Goal: Task Accomplishment & Management: Manage account settings

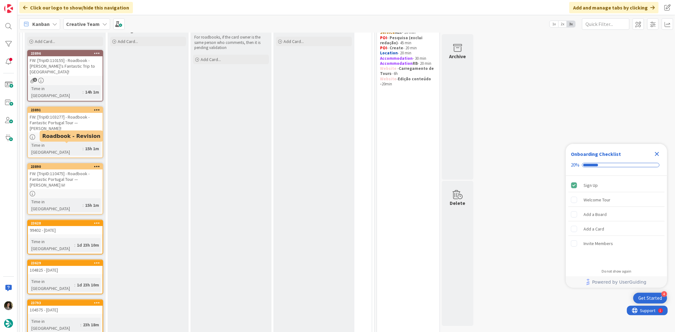
click at [64, 170] on div "FW: [TripID:110475] - Roadbook - Fantastic Portugal Tour — Robert Yetter Iii!" at bounding box center [65, 180] width 75 height 20
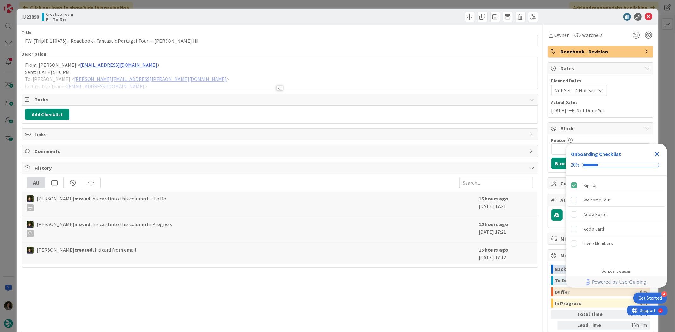
click at [280, 87] on div at bounding box center [279, 88] width 7 height 5
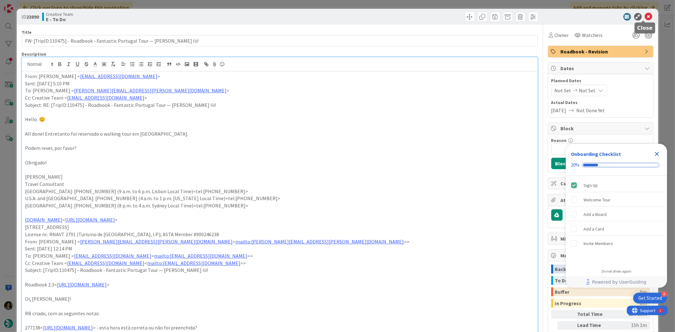
click at [645, 17] on icon at bounding box center [649, 17] width 8 height 8
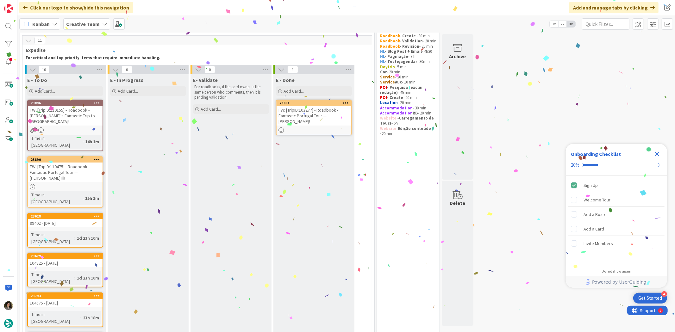
scroll to position [17, 0]
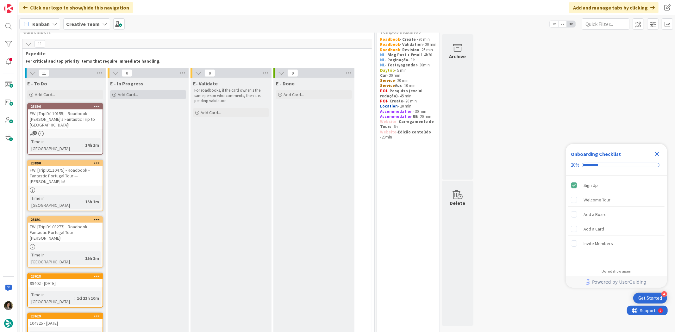
click at [140, 96] on div "Add Card..." at bounding box center [148, 94] width 76 height 9
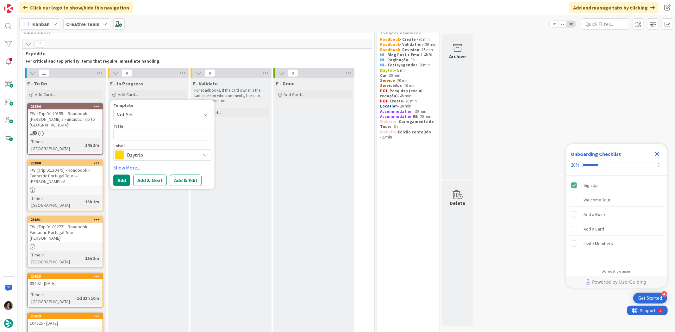
click at [155, 155] on span "Daytrip" at bounding box center [162, 155] width 70 height 9
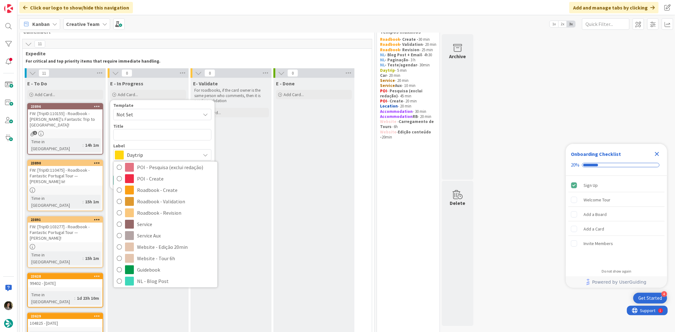
scroll to position [105, 0]
click at [163, 210] on span "Roadbook - Revision" at bounding box center [175, 212] width 77 height 9
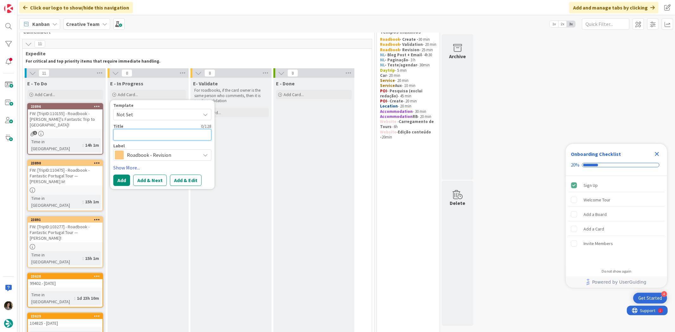
click at [148, 137] on textarea at bounding box center [162, 134] width 98 height 11
paste textarea "RE: [TripID:102250] - Roadbook - Kit sai hoje :´) Fantastic [GEOGRAPHIC_DATA], …"
type textarea "x"
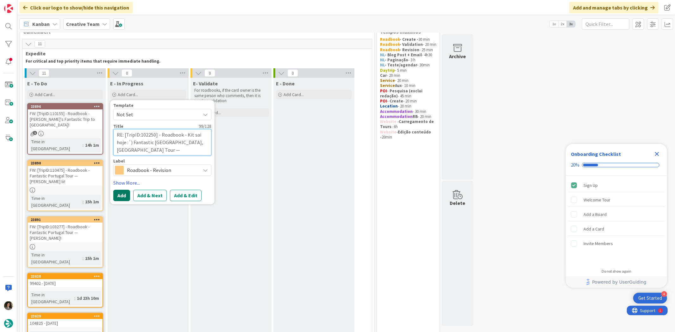
type textarea "RE: [TripID:102250] - Roadbook - Kit sai hoje :´) Fantastic [GEOGRAPHIC_DATA], …"
click at [122, 191] on button "Add" at bounding box center [121, 195] width 17 height 11
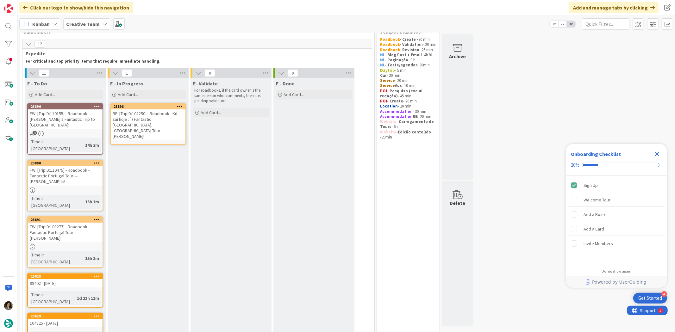
click at [155, 113] on div "RE: [TripID:102250] - Roadbook - Kit sai hoje :´) Fantastic [GEOGRAPHIC_DATA], …" at bounding box center [148, 125] width 75 height 31
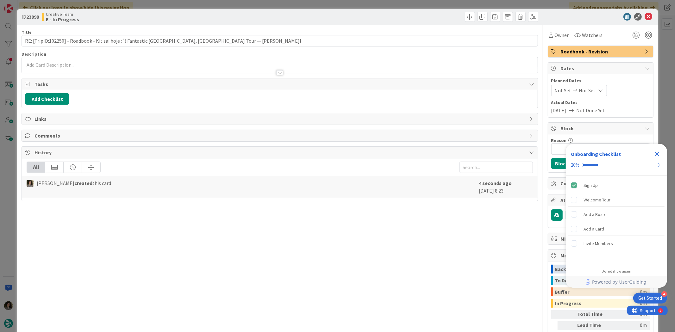
click at [659, 154] on icon "Close Checklist" at bounding box center [657, 154] width 8 height 8
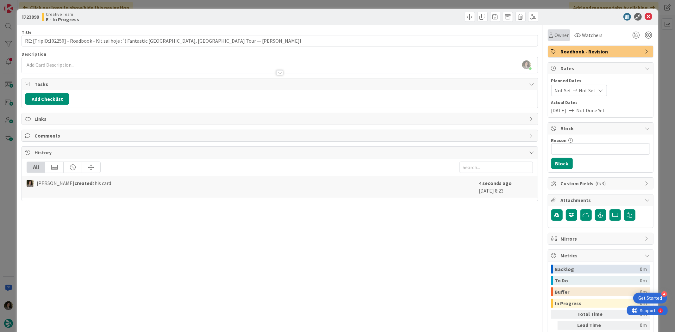
click at [549, 33] on div "Owner" at bounding box center [559, 35] width 20 height 8
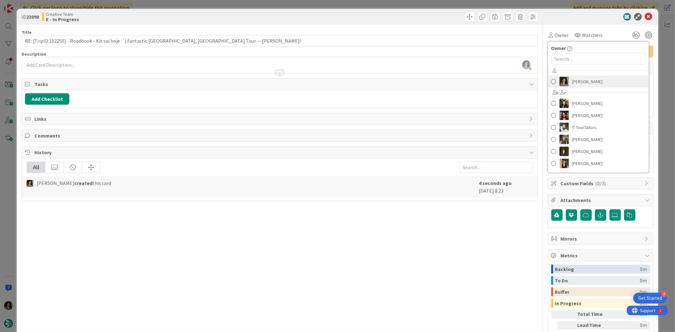
click at [566, 78] on link "[PERSON_NAME]" at bounding box center [598, 82] width 101 height 12
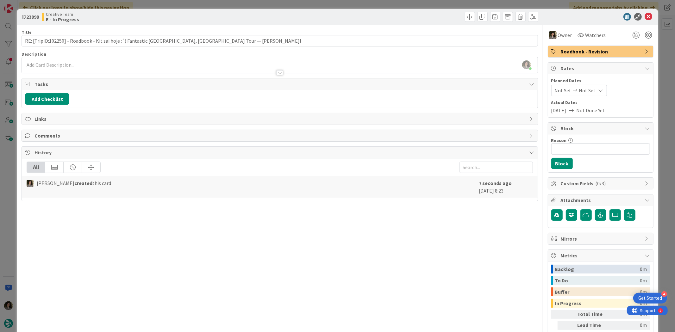
click at [579, 89] on span "Not Set" at bounding box center [587, 91] width 17 height 8
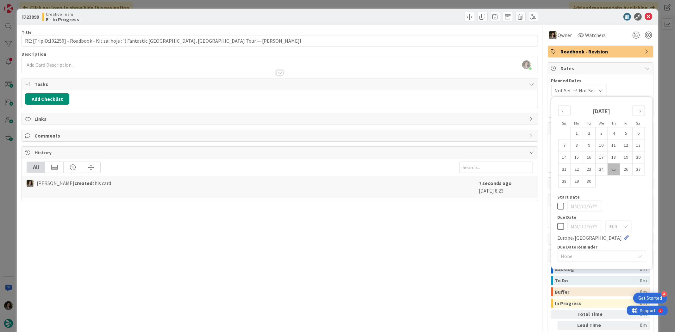
click at [558, 229] on icon at bounding box center [561, 227] width 7 height 8
type input "[DATE]"
click at [462, 252] on div "Title 99 / 128 RE: [TripID:102250] - Roadbook - Kit sai hoje :´) Fantastic Port…" at bounding box center [280, 197] width 516 height 345
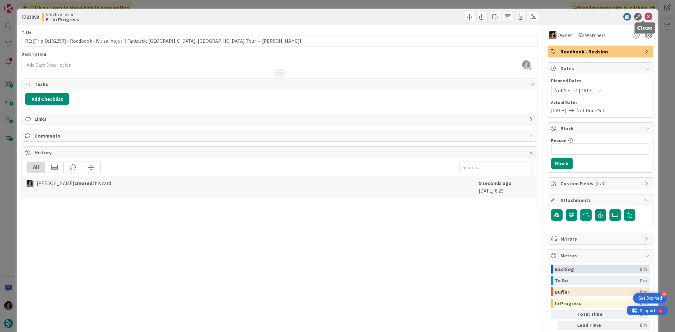
click at [645, 17] on icon at bounding box center [649, 17] width 8 height 8
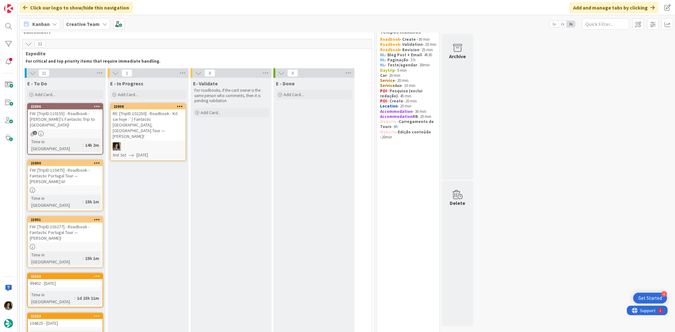
click at [165, 120] on div "RE: [TripID:102250] - Roadbook - Kit sai hoje :´) Fantastic [GEOGRAPHIC_DATA], …" at bounding box center [148, 125] width 75 height 31
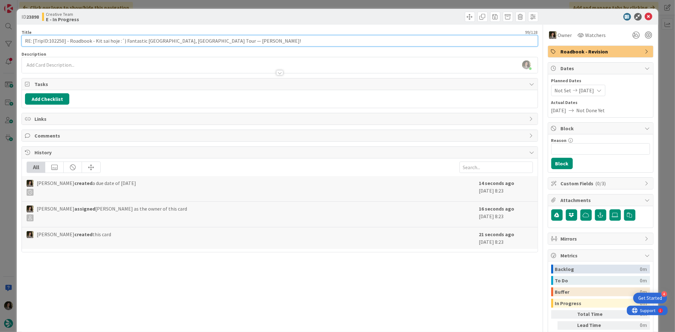
drag, startPoint x: 62, startPoint y: 42, endPoint x: 49, endPoint y: 43, distance: 13.0
click at [49, 43] on input "RE: [TripID:102250] - Roadbook - Kit sai hoje :´) Fantastic [GEOGRAPHIC_DATA], …" at bounding box center [280, 40] width 516 height 11
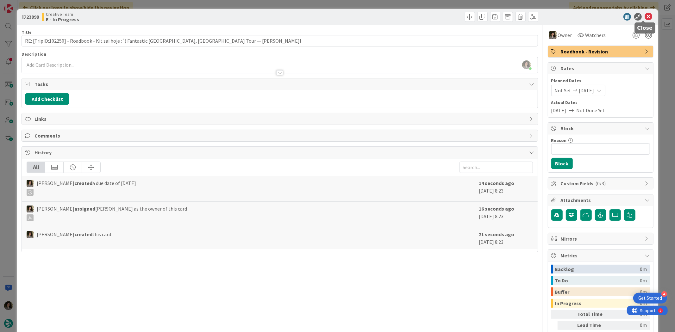
click at [645, 14] on icon at bounding box center [649, 17] width 8 height 8
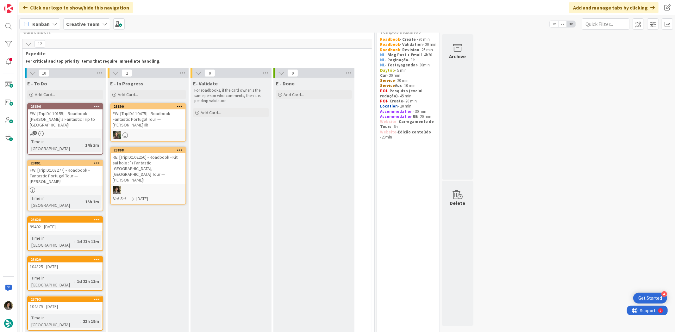
click at [157, 158] on div "RE: [TripID:102250] - Roadbook - Kit sai hoje :´) Fantastic [GEOGRAPHIC_DATA], …" at bounding box center [148, 168] width 75 height 31
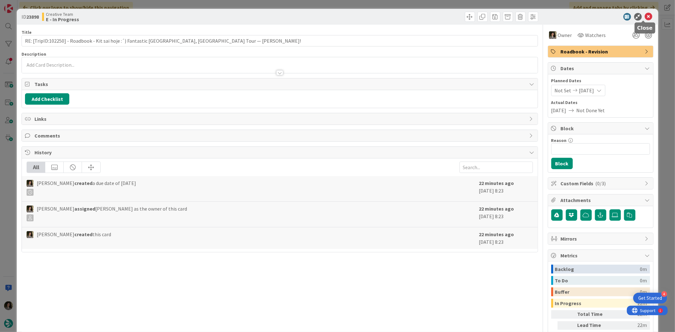
click at [645, 16] on icon at bounding box center [649, 17] width 8 height 8
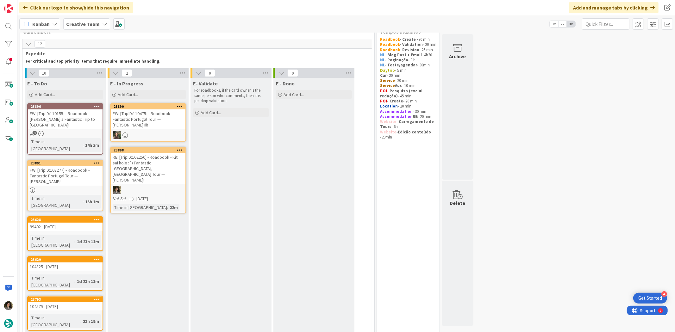
click at [72, 122] on div "FW: [TripID:110155] - Roadbook - [PERSON_NAME]'s Fantastic Trip to [GEOGRAPHIC_…" at bounding box center [65, 120] width 75 height 20
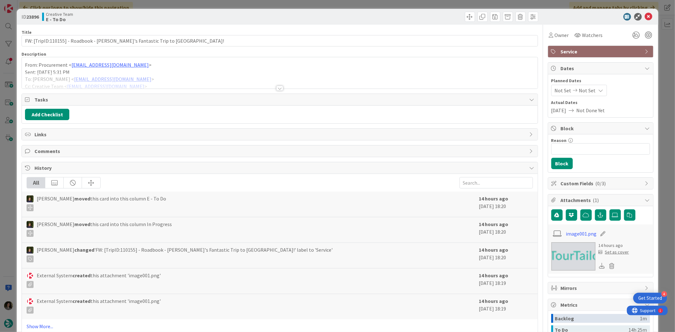
click at [276, 86] on div at bounding box center [279, 88] width 7 height 5
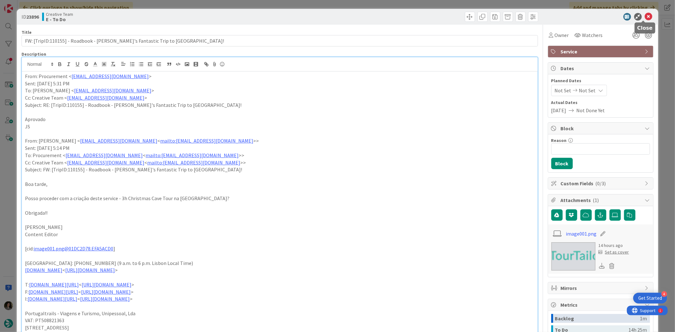
click at [645, 16] on icon at bounding box center [649, 17] width 8 height 8
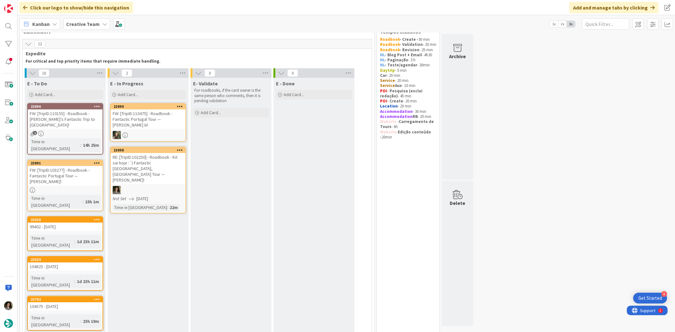
click at [49, 166] on div "FW: [TripID:103277] - Roadbook - Fantastic Portugal Tour — [PERSON_NAME]!" at bounding box center [65, 176] width 75 height 20
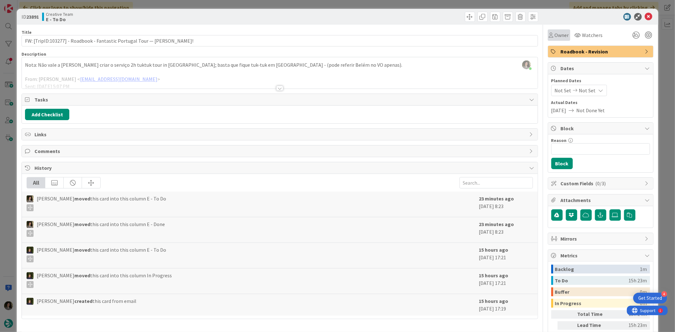
click at [555, 34] on span "Owner" at bounding box center [562, 35] width 14 height 8
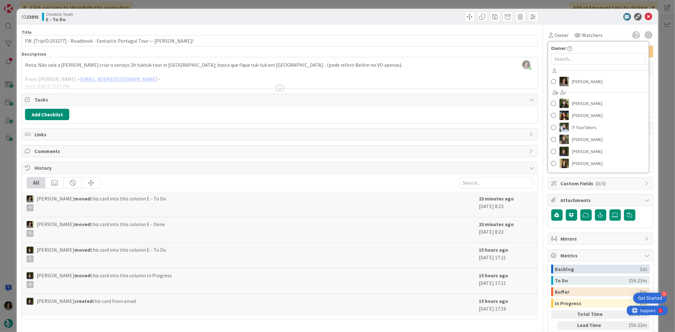
click at [569, 74] on div "[PERSON_NAME] [PERSON_NAME] [PERSON_NAME] IT TourTailors [PERSON_NAME] [PERSON_…" at bounding box center [598, 118] width 101 height 104
click at [572, 78] on span "[PERSON_NAME]" at bounding box center [587, 81] width 31 height 9
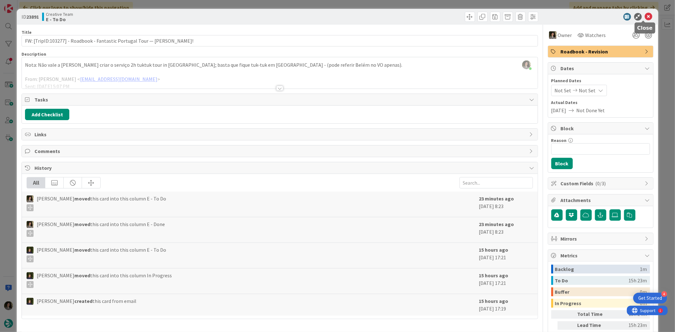
click at [645, 15] on icon at bounding box center [649, 17] width 8 height 8
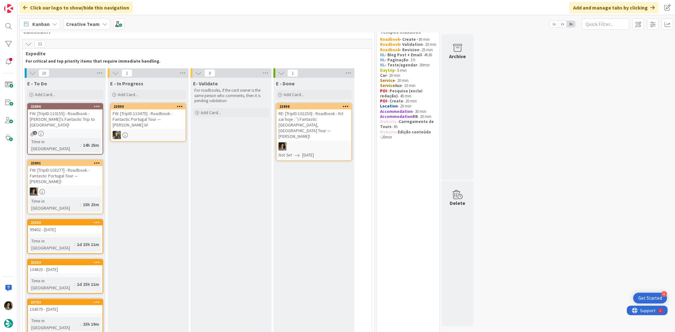
click at [330, 124] on div "RE: [TripID:102250] - Roadbook - Kit sai hoje :´) Fantastic [GEOGRAPHIC_DATA], …" at bounding box center [314, 125] width 75 height 31
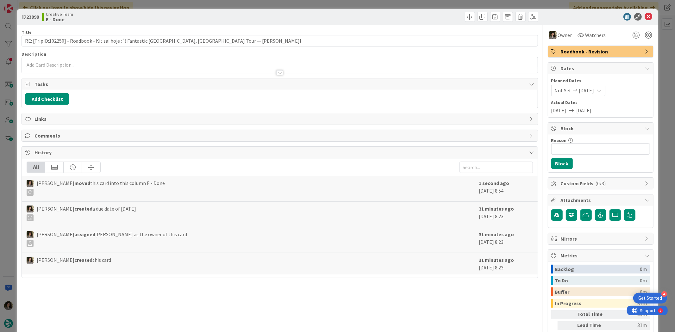
click at [622, 52] on span "Roadbook - Revision" at bounding box center [601, 52] width 81 height 8
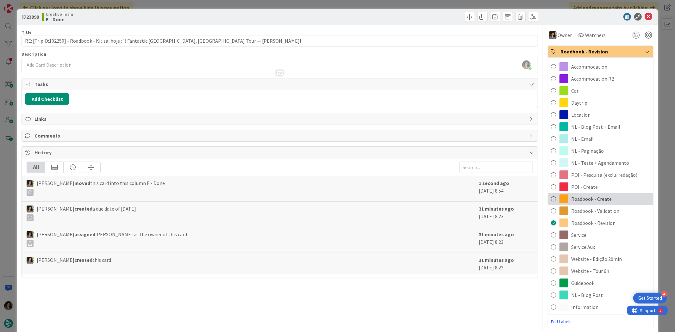
click at [612, 199] on div "Roadbook - Create" at bounding box center [600, 199] width 105 height 12
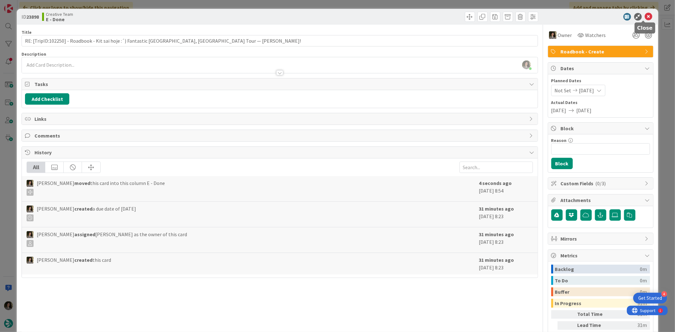
click at [645, 16] on icon at bounding box center [649, 17] width 8 height 8
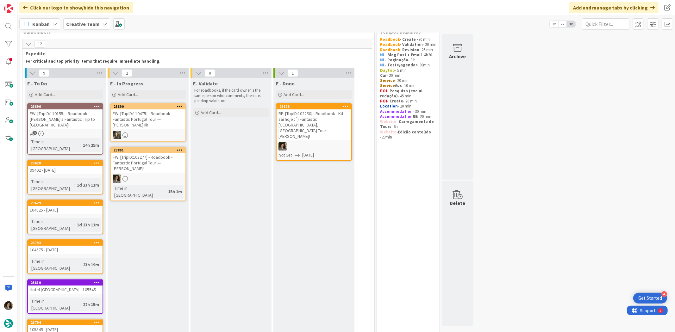
click at [162, 162] on div "FW: [TripID:103277] - Roadbook - Fantastic Portugal Tour — [PERSON_NAME]!" at bounding box center [148, 163] width 75 height 20
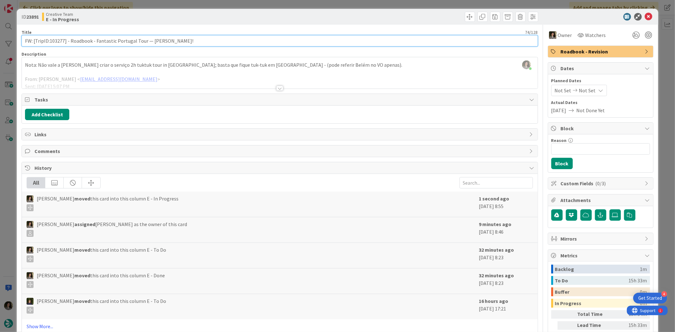
drag, startPoint x: 64, startPoint y: 41, endPoint x: 50, endPoint y: 43, distance: 14.4
click at [50, 43] on input "FW: [TripID:103277] - Roadbook - Fantastic Portugal Tour — [PERSON_NAME]!" at bounding box center [280, 40] width 516 height 11
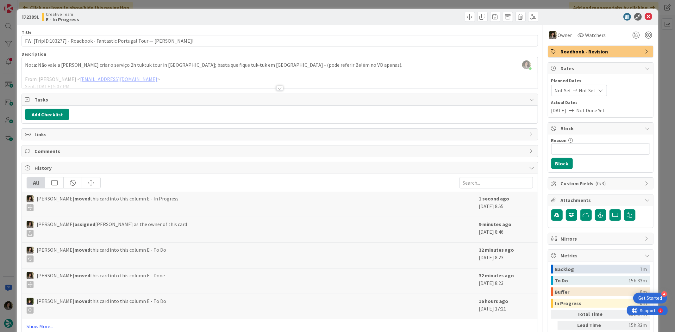
click at [271, 89] on div "Title 74 / 128 FW: [TripID:103277] - Roadbook - Fantastic Portugal Tour — Willi…" at bounding box center [280, 197] width 516 height 345
click at [277, 86] on div at bounding box center [279, 88] width 7 height 5
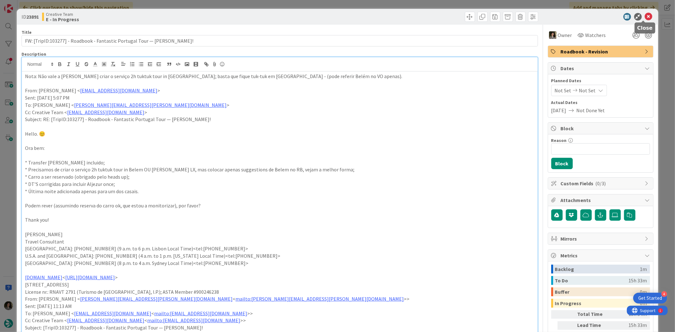
click at [645, 16] on icon at bounding box center [649, 17] width 8 height 8
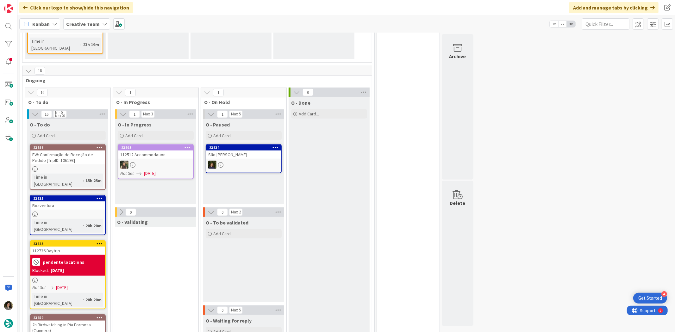
scroll to position [439, 0]
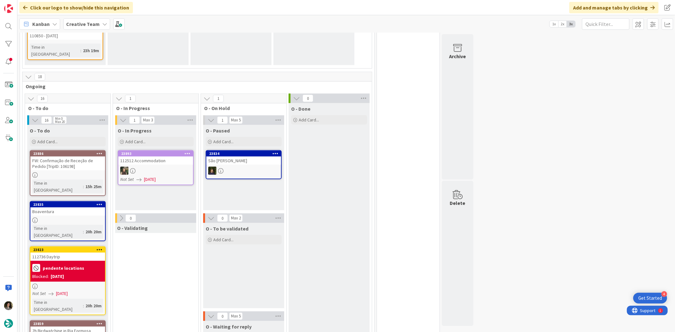
click at [96, 150] on link "23886 FW: Confirmação de Receção de Pedido [TripID: 106198] Time in Column : 15…" at bounding box center [68, 173] width 76 height 46
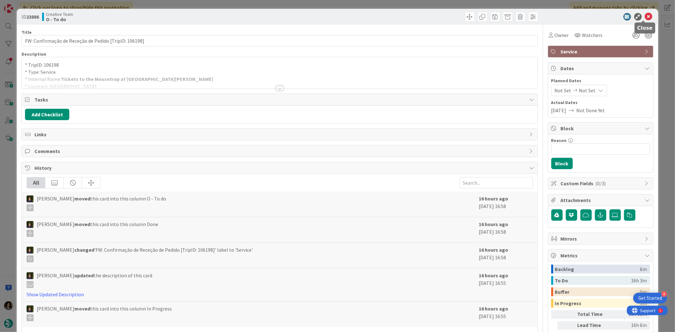
click at [645, 14] on icon at bounding box center [649, 17] width 8 height 8
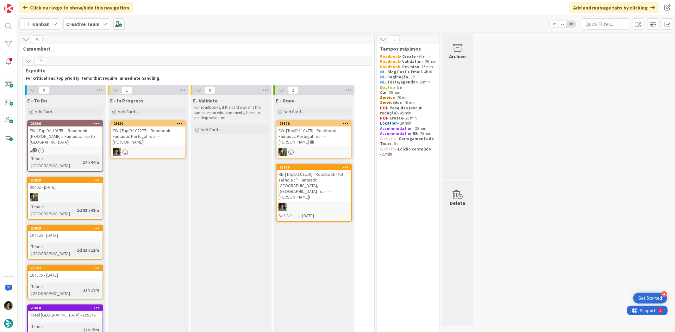
click at [169, 136] on div "FW: [TripID:103277] - Roadbook - Fantastic Portugal Tour — [PERSON_NAME]!" at bounding box center [148, 137] width 75 height 20
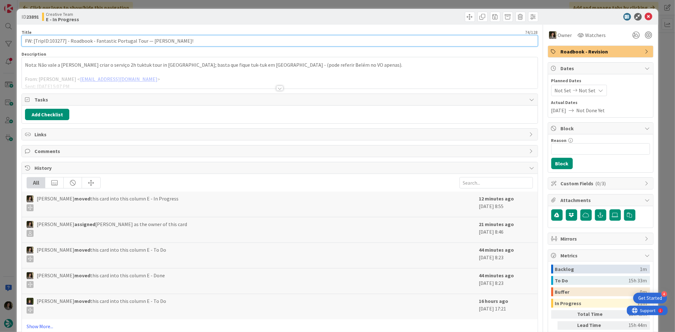
click at [155, 42] on input "FW: [TripID:103277] - Roadbook - Fantastic Portugal Tour — [PERSON_NAME]!" at bounding box center [280, 40] width 516 height 11
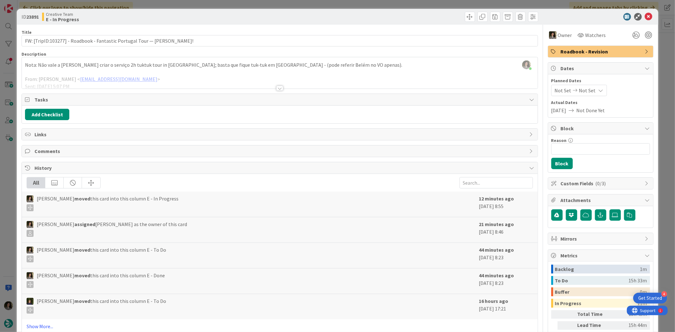
click at [277, 87] on div at bounding box center [279, 88] width 7 height 5
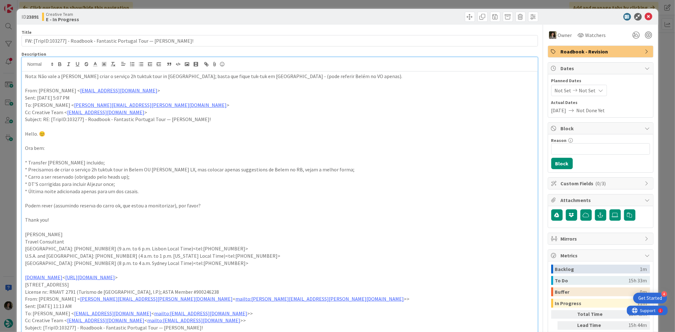
click at [26, 75] on p "Nota: Não vale a pena criar o serviço 2h tuktuk tour in Belém; basta que fique …" at bounding box center [279, 76] width 509 height 7
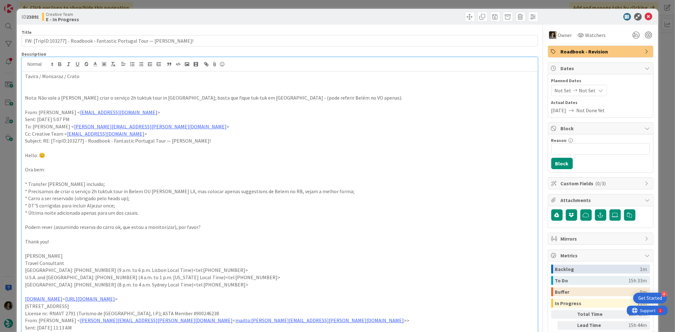
click at [73, 75] on p "Tavira / Monsaraz / Crato" at bounding box center [279, 76] width 509 height 7
click at [645, 13] on icon at bounding box center [649, 17] width 8 height 8
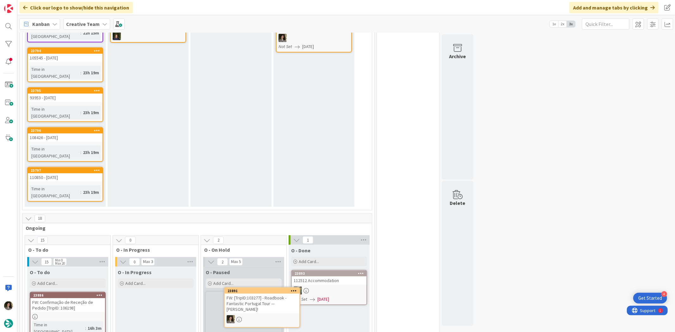
scroll to position [175, 0]
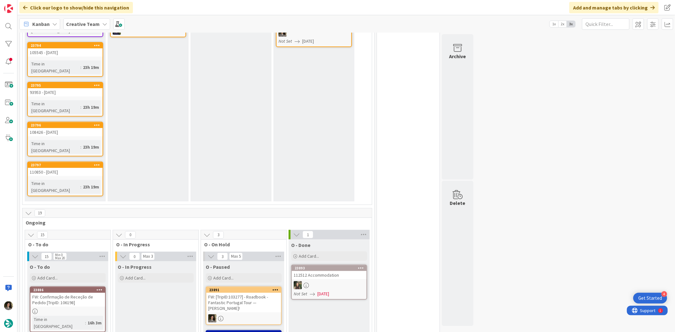
click at [246, 293] on div "FW: [TripID:103277] - Roadbook - Fantastic Portugal Tour — [PERSON_NAME]!" at bounding box center [243, 303] width 75 height 20
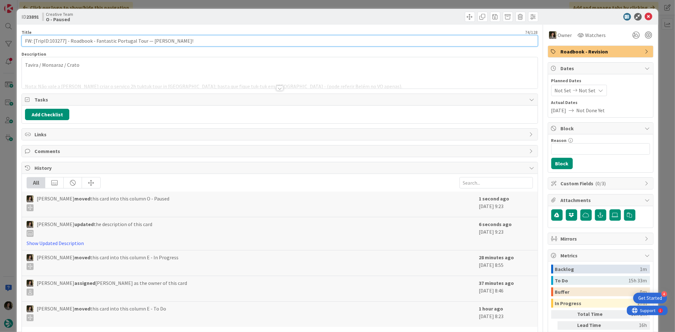
click at [119, 39] on input "FW: [TripID:103277] - Roadbook - Fantastic Portugal Tour — [PERSON_NAME]!" at bounding box center [280, 40] width 516 height 11
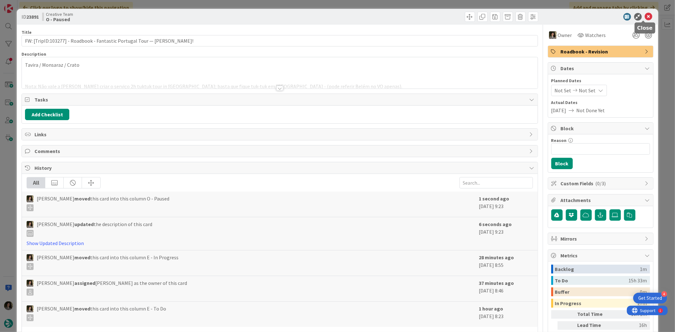
click at [645, 15] on icon at bounding box center [649, 17] width 8 height 8
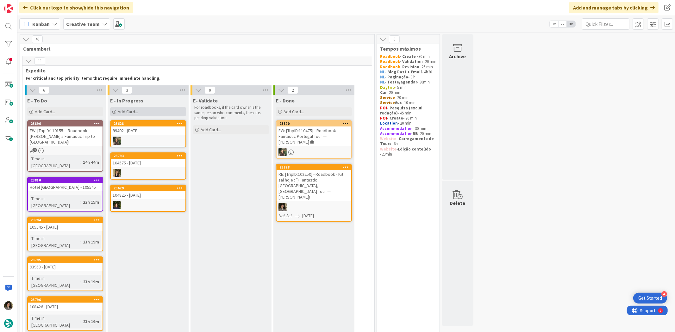
click at [135, 112] on span "Add Card..." at bounding box center [128, 112] width 20 height 6
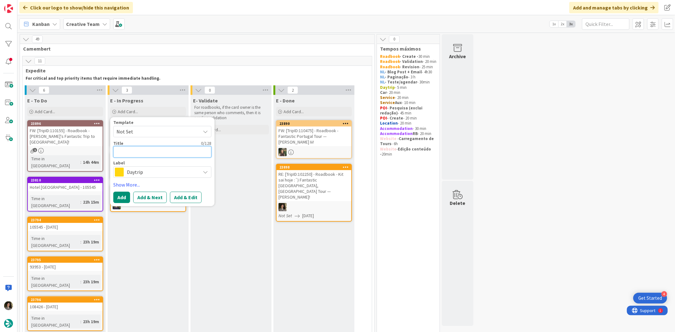
paste textarea "FW: [TripID:103277] - Roadbook - Fantastic Portugal Tour — [PERSON_NAME]!"
type textarea "x"
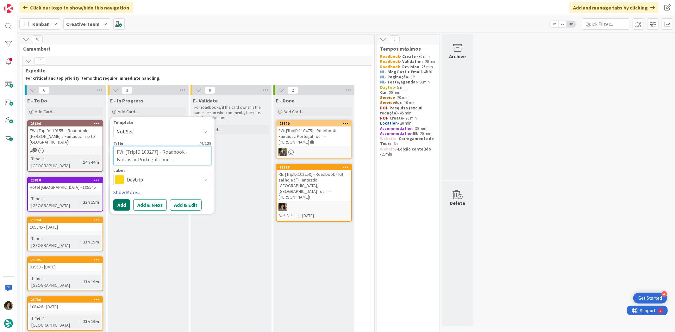
type textarea "FW: [TripID:103277] - Roadbook - Fantastic Portugal Tour — [PERSON_NAME]!"
click at [127, 204] on button "Add" at bounding box center [121, 205] width 17 height 11
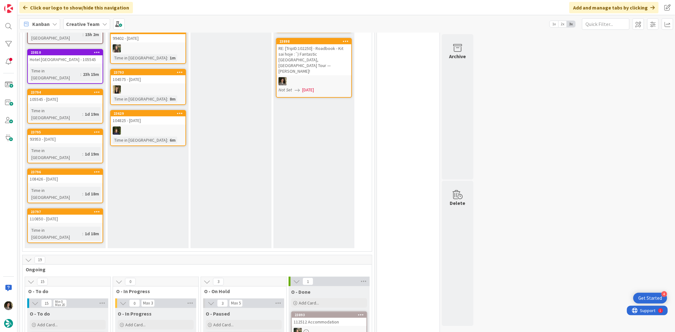
scroll to position [141, 0]
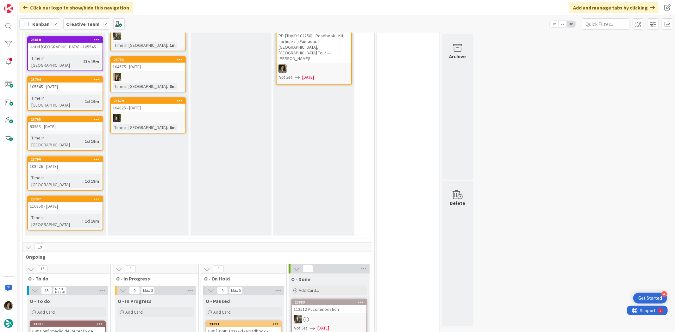
click at [238, 327] on div "FW: [TripID:103277] - Roadbook - Fantastic Portugal Tour — [PERSON_NAME]!" at bounding box center [243, 337] width 75 height 20
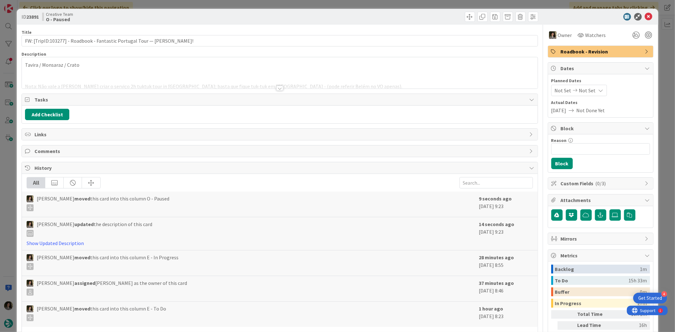
click at [84, 67] on p "Tavira / Monsaraz / Crato" at bounding box center [279, 64] width 509 height 7
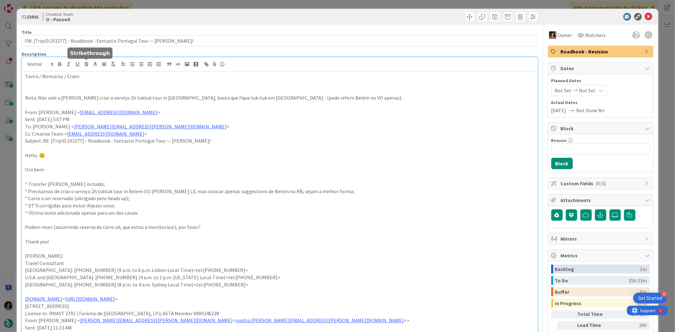
click at [84, 67] on icon "button" at bounding box center [87, 64] width 6 height 6
click at [90, 78] on p "Tavira / Monsaraz / Crato ﻿" at bounding box center [279, 76] width 509 height 7
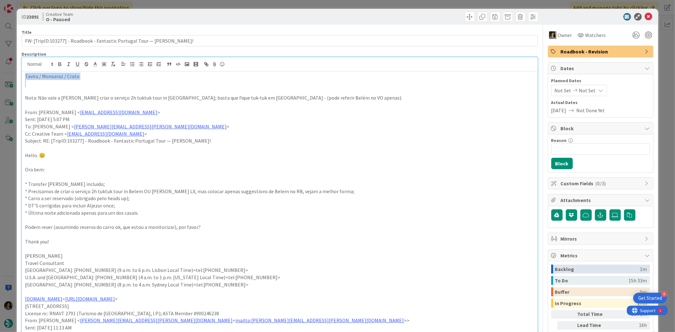
copy p "Tavira / Monsaraz / Crato ﻿"
click at [646, 15] on icon at bounding box center [649, 17] width 8 height 8
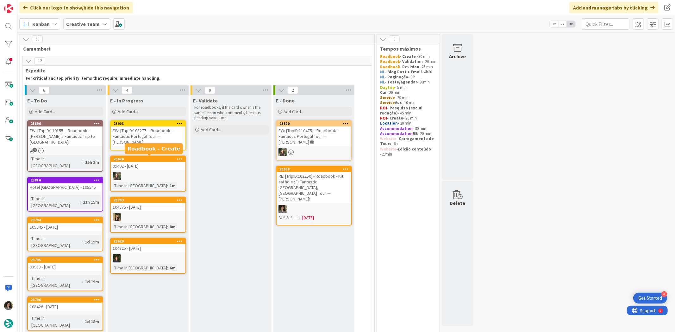
click at [140, 139] on div "FW: [TripID:103277] - Roadbook - Fantastic Portugal Tour — [PERSON_NAME]!" at bounding box center [148, 137] width 75 height 20
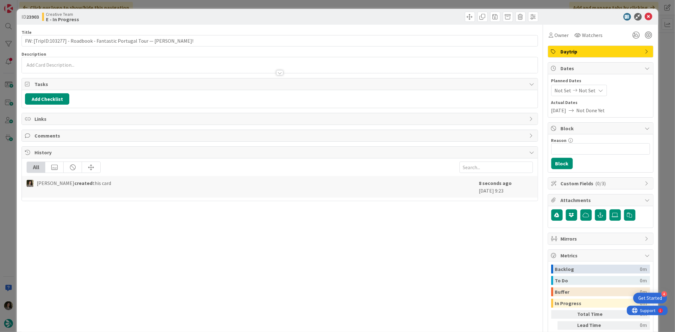
click at [101, 68] on div at bounding box center [280, 69] width 516 height 7
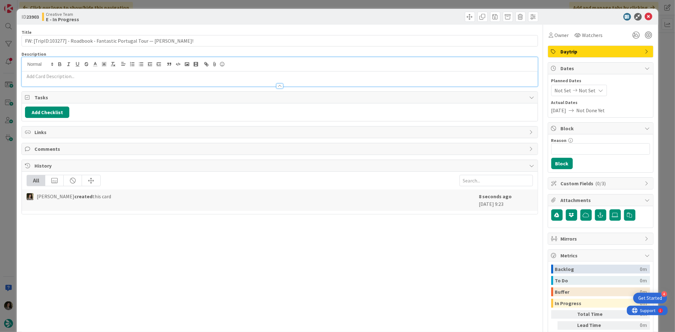
click at [101, 77] on p at bounding box center [279, 76] width 509 height 7
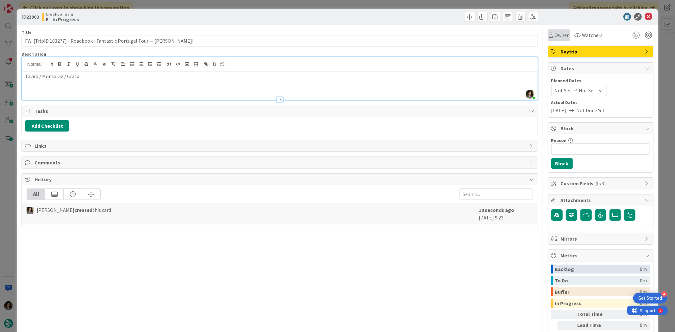
click at [555, 36] on span "Owner" at bounding box center [562, 35] width 14 height 8
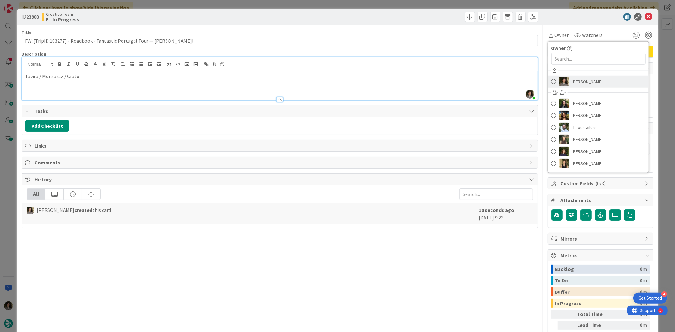
click at [574, 76] on link "[PERSON_NAME]" at bounding box center [598, 82] width 101 height 12
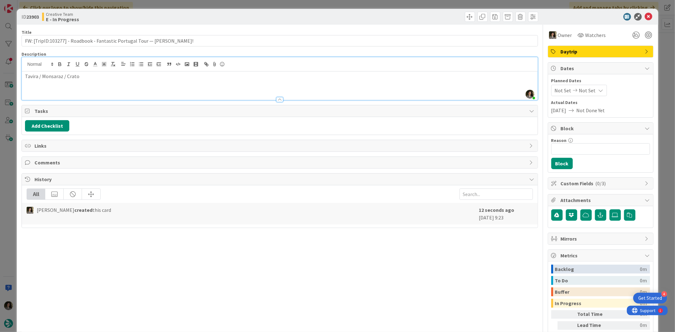
click at [589, 92] on div "Not Set Not Set" at bounding box center [579, 90] width 56 height 11
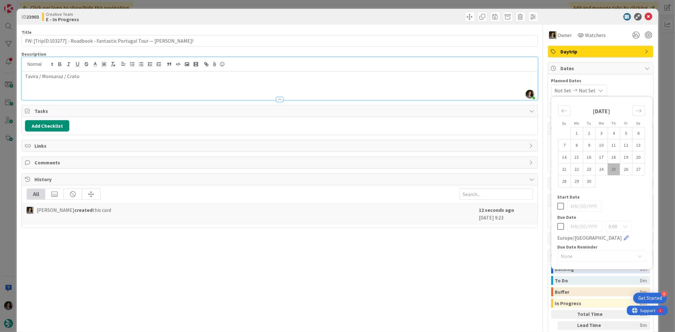
click at [558, 226] on icon at bounding box center [561, 227] width 7 height 8
type input "[DATE]"
click at [645, 15] on icon at bounding box center [649, 17] width 8 height 8
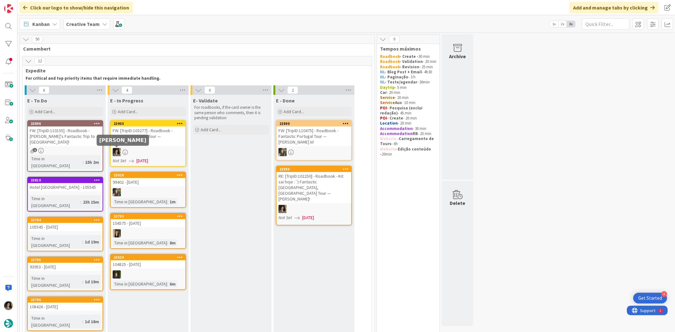
click at [125, 154] on icon at bounding box center [125, 152] width 5 height 5
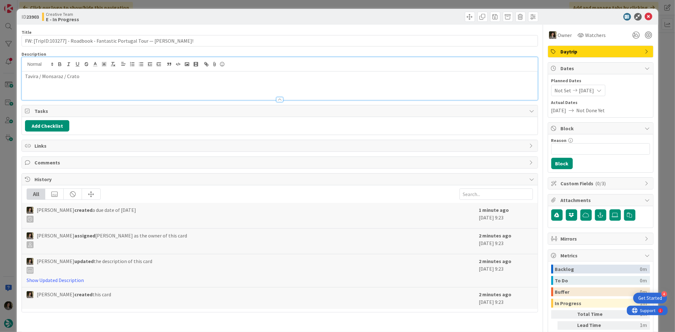
click at [85, 68] on div "Tavira / Monsaraz / Crato" at bounding box center [280, 78] width 516 height 43
click at [77, 75] on p "Tavira / Monsaraz / Crato" at bounding box center [279, 76] width 509 height 7
copy p "Tavira / Monsaraz / Crato"
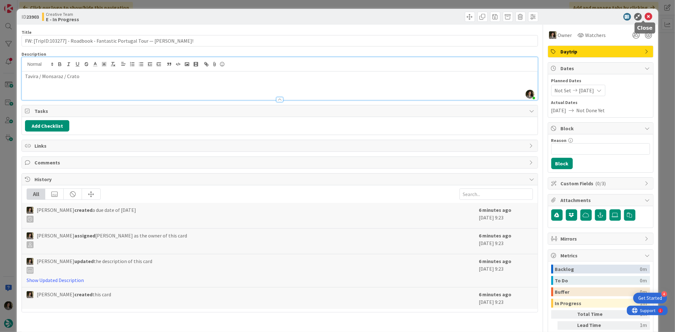
click at [645, 16] on icon at bounding box center [649, 17] width 8 height 8
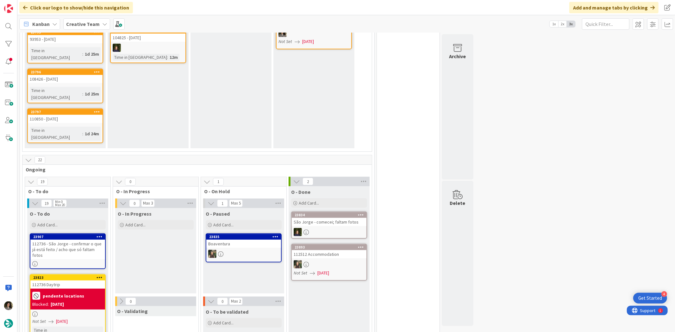
scroll to position [281, 0]
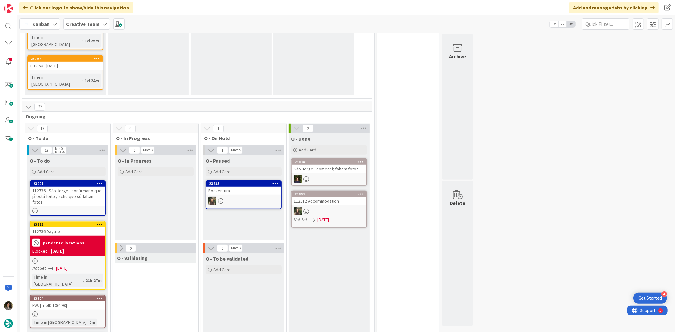
click at [53, 208] on div at bounding box center [67, 210] width 75 height 5
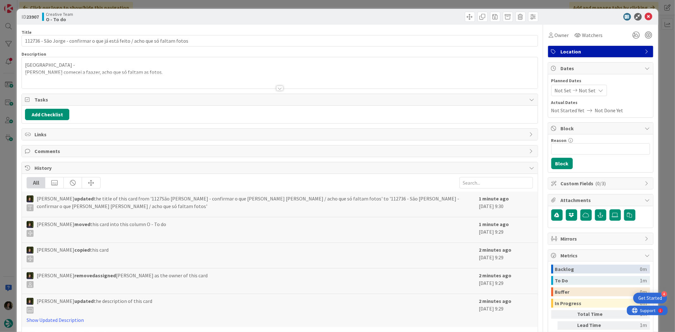
click at [276, 87] on div at bounding box center [279, 88] width 7 height 5
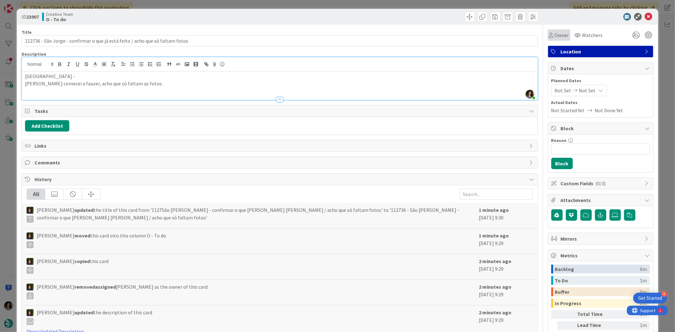
click at [555, 39] on span "Owner" at bounding box center [562, 35] width 14 height 8
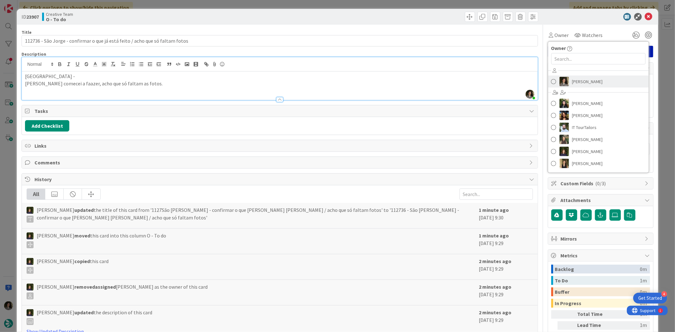
click at [587, 78] on span "[PERSON_NAME]" at bounding box center [587, 81] width 31 height 9
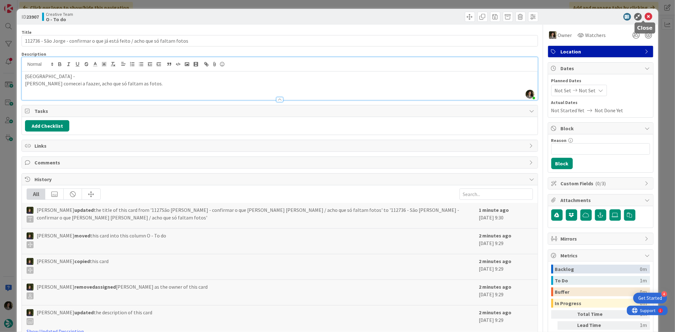
click at [645, 15] on icon at bounding box center [649, 17] width 8 height 8
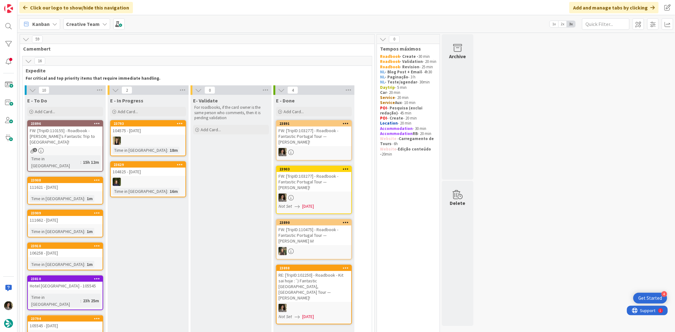
click at [314, 130] on div "FW: [TripID:103277] - Roadbook - Fantastic Portugal Tour — [PERSON_NAME]!" at bounding box center [314, 137] width 75 height 20
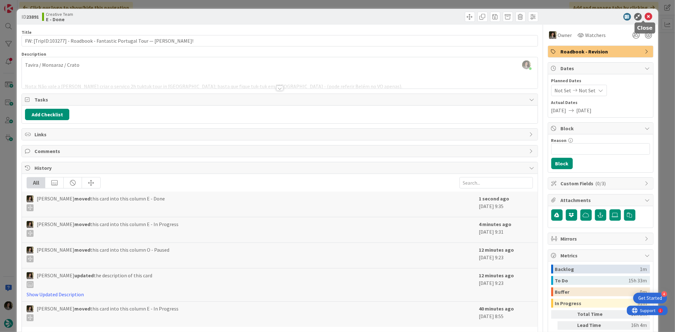
click at [646, 16] on icon at bounding box center [649, 17] width 8 height 8
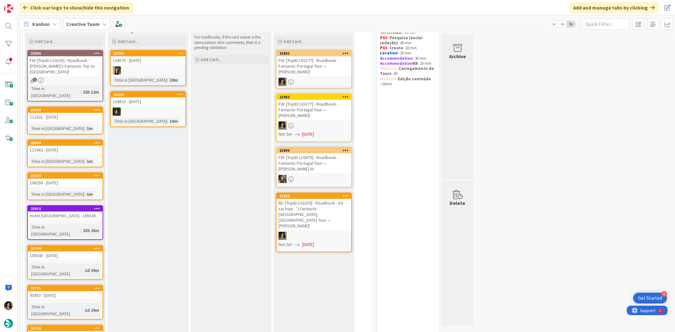
click at [329, 108] on div "FW: [TripID:103277] - Roadbook - Fantastic Portugal Tour — [PERSON_NAME]!" at bounding box center [314, 110] width 75 height 20
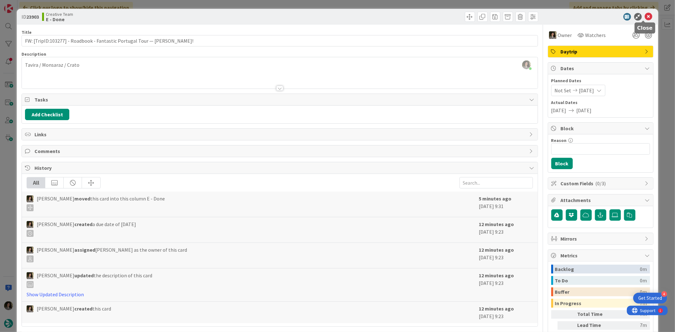
click at [646, 16] on icon at bounding box center [649, 17] width 8 height 8
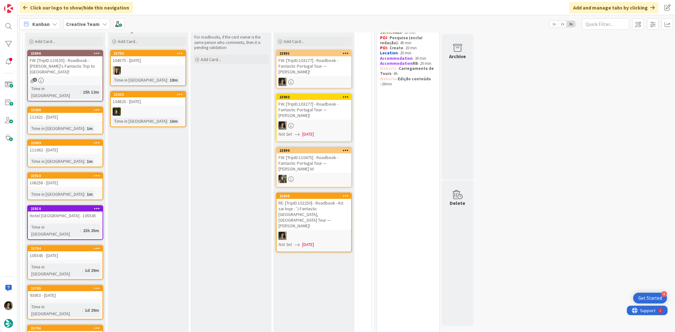
click at [314, 68] on div "FW: [TripID:103277] - Roadbook - Fantastic Portugal Tour — [PERSON_NAME]!" at bounding box center [314, 66] width 75 height 20
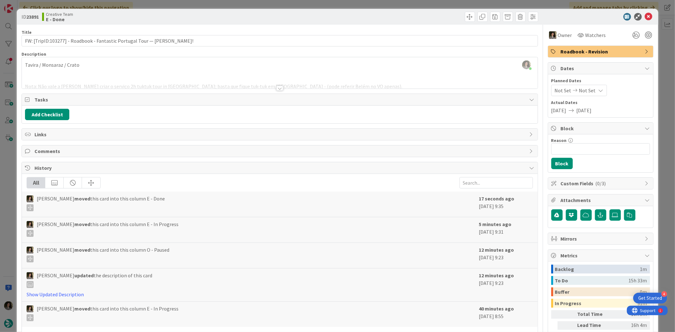
click at [615, 54] on span "Roadbook - Revision" at bounding box center [601, 52] width 81 height 8
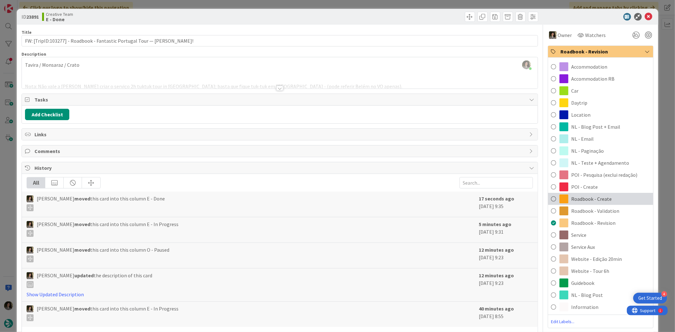
click at [598, 200] on span "Roadbook - Create" at bounding box center [592, 199] width 41 height 8
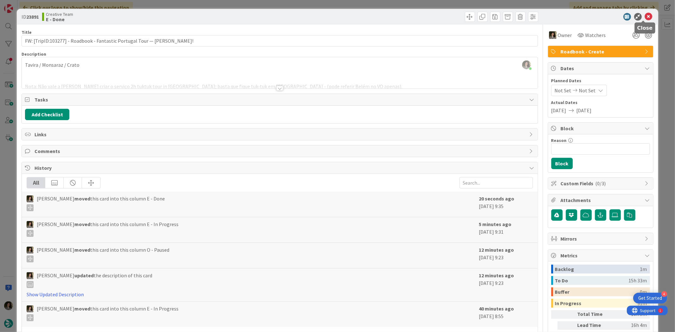
click at [645, 18] on icon at bounding box center [649, 17] width 8 height 8
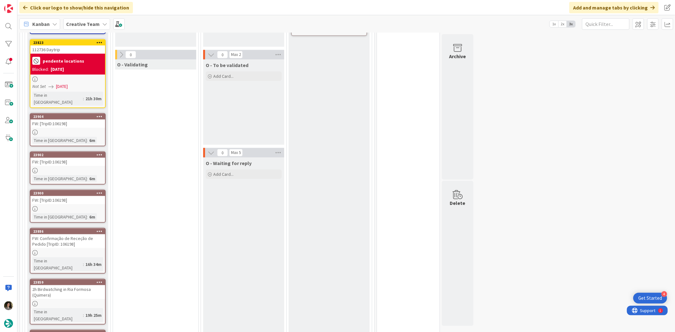
scroll to position [598, 0]
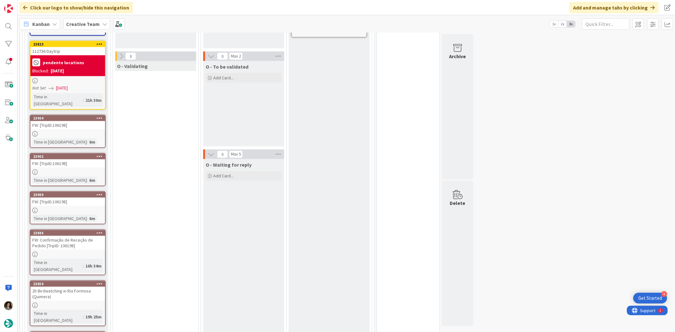
click at [63, 131] on div at bounding box center [67, 133] width 75 height 5
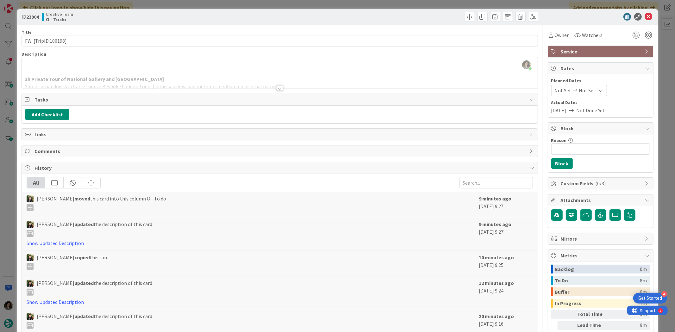
click at [276, 87] on div at bounding box center [279, 88] width 7 height 5
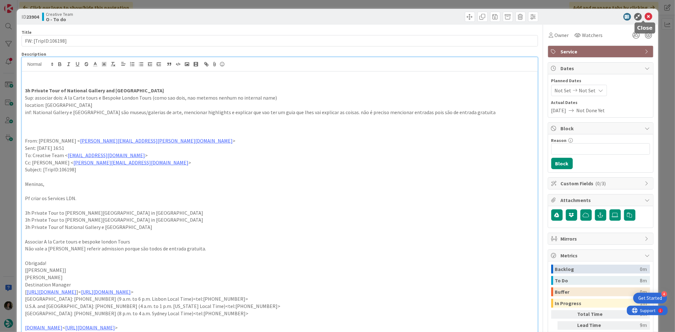
click at [645, 17] on icon at bounding box center [649, 17] width 8 height 8
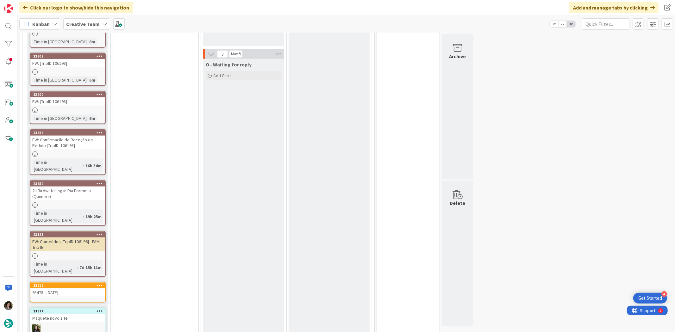
scroll to position [703, 0]
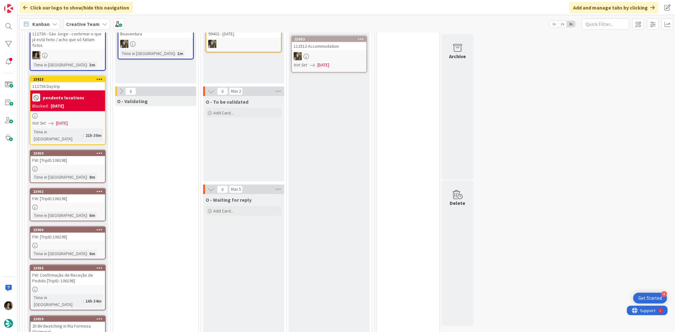
click at [78, 243] on div at bounding box center [67, 245] width 75 height 5
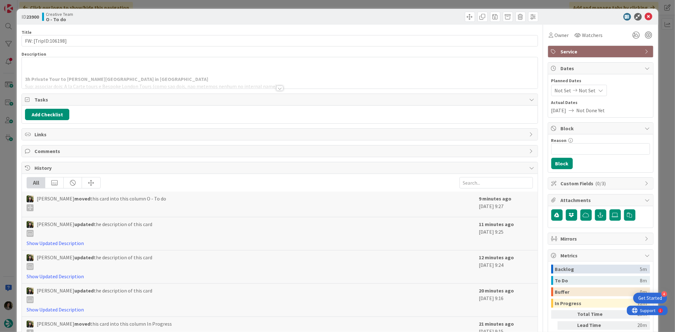
drag, startPoint x: 279, startPoint y: 86, endPoint x: 292, endPoint y: 84, distance: 13.2
click at [279, 87] on div at bounding box center [279, 88] width 7 height 5
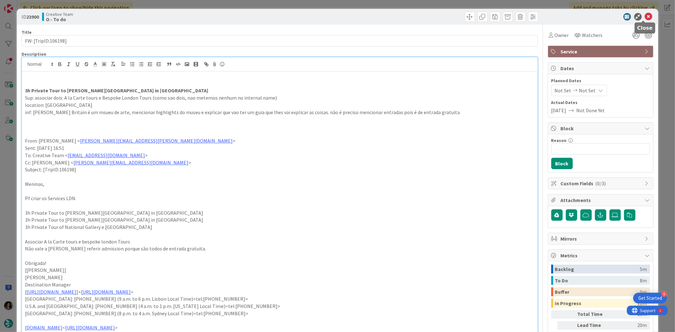
click at [646, 14] on icon at bounding box center [649, 17] width 8 height 8
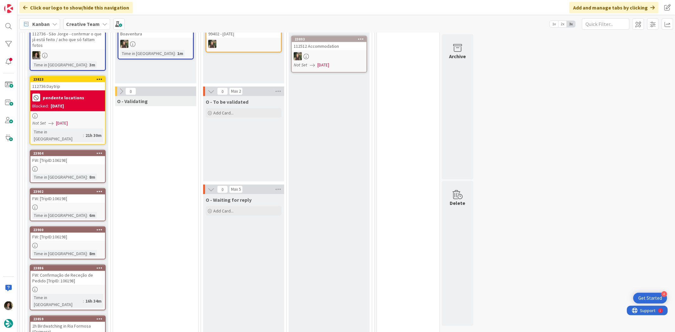
click at [53, 205] on div at bounding box center [67, 207] width 75 height 5
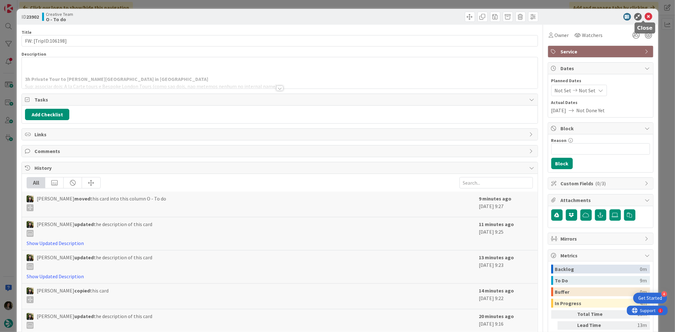
click at [645, 15] on icon at bounding box center [649, 17] width 8 height 8
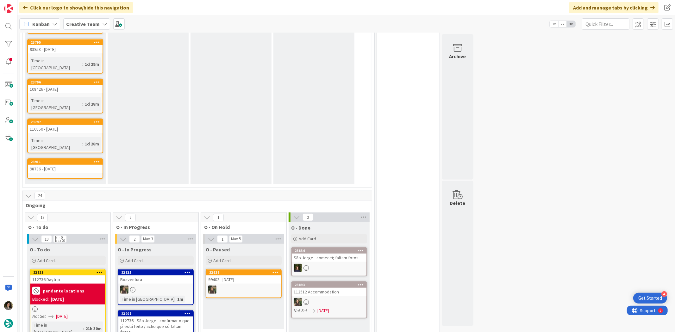
click at [166, 317] on div "112736 - São Jorge - confirmar o que já está feito / acho que só faltam fotos" at bounding box center [155, 327] width 75 height 20
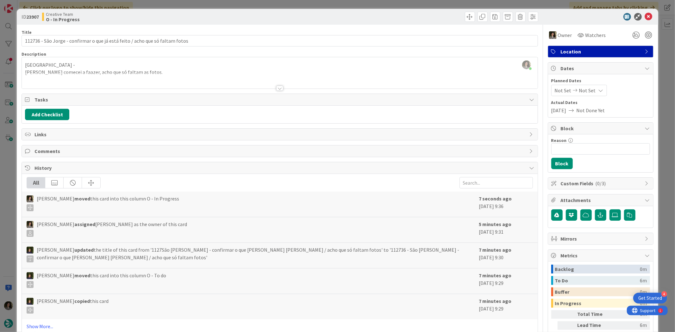
scroll to position [284, 0]
click at [646, 15] on icon at bounding box center [649, 17] width 8 height 8
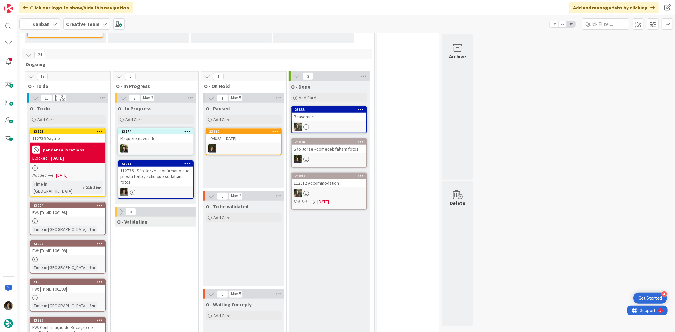
click at [71, 148] on b "pendente locations" at bounding box center [63, 150] width 41 height 4
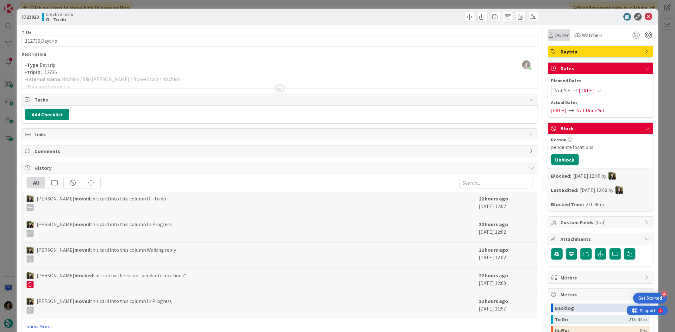
click at [555, 34] on span "Owner" at bounding box center [562, 35] width 14 height 8
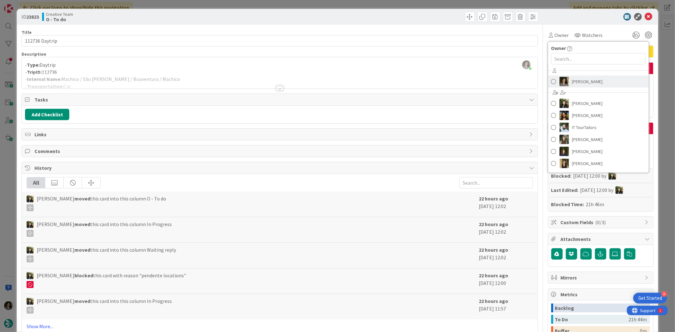
click at [599, 82] on link "[PERSON_NAME]" at bounding box center [598, 82] width 101 height 12
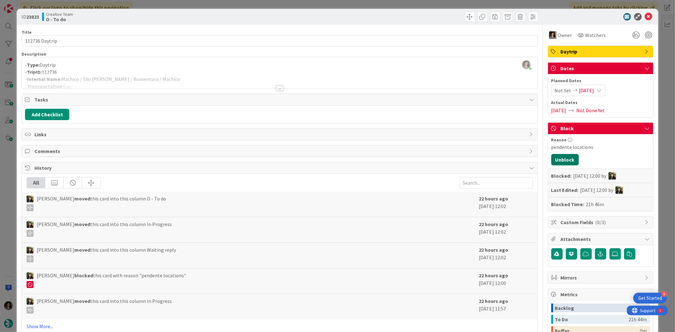
click at [565, 159] on button "Unblock" at bounding box center [565, 159] width 28 height 11
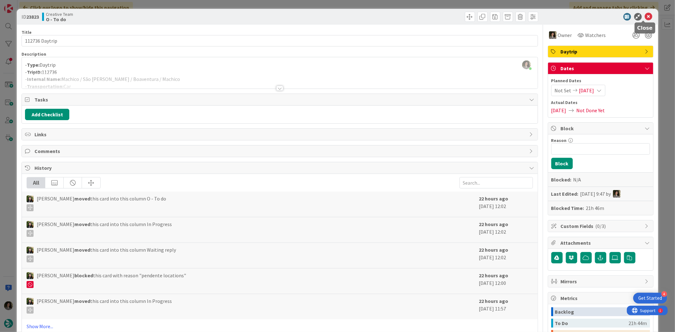
click at [645, 15] on icon at bounding box center [649, 17] width 8 height 8
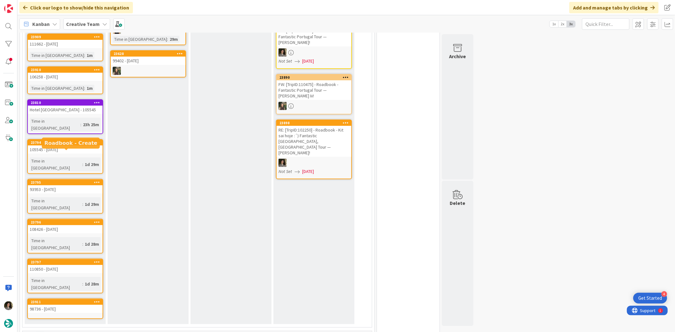
scroll to position [38, 0]
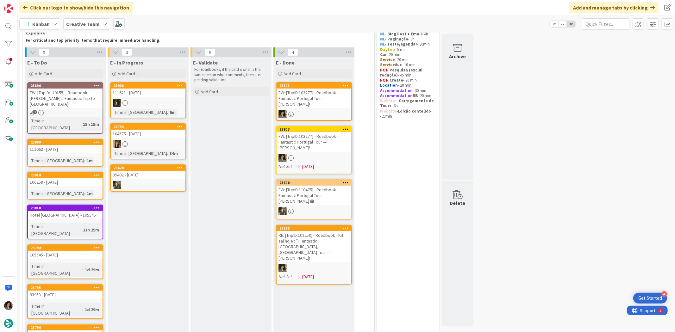
click at [75, 145] on div "111662 - [DATE]" at bounding box center [65, 149] width 75 height 8
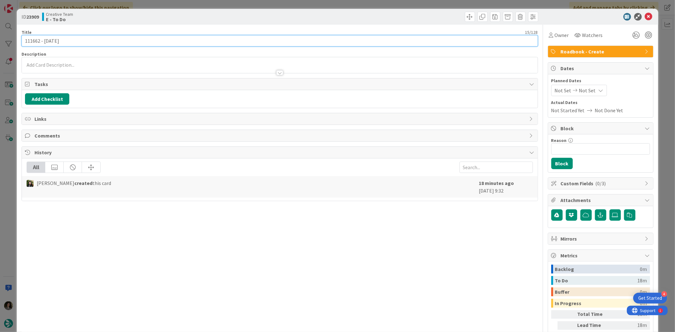
drag, startPoint x: 40, startPoint y: 37, endPoint x: 17, endPoint y: 40, distance: 23.0
click at [17, 40] on div "ID 23909 Creative Team E - To Do Title 15 / 128 111662 - 15 oct Description Own…" at bounding box center [337, 192] width 641 height 366
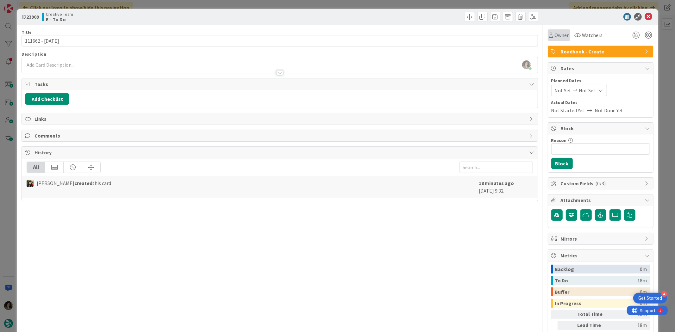
click at [555, 33] on span "Owner" at bounding box center [562, 35] width 14 height 8
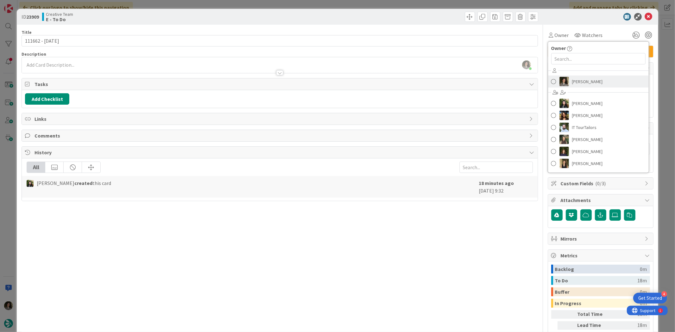
click at [582, 78] on span "[PERSON_NAME]" at bounding box center [587, 81] width 31 height 9
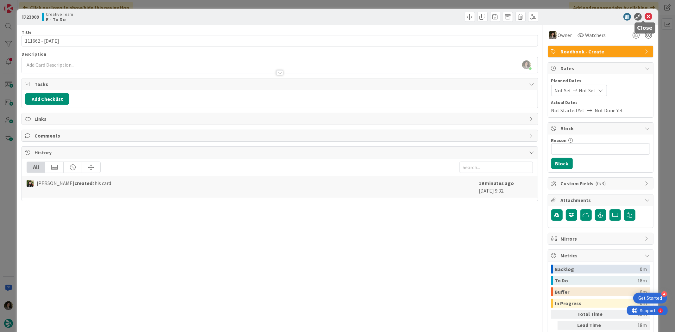
click at [645, 13] on icon at bounding box center [649, 17] width 8 height 8
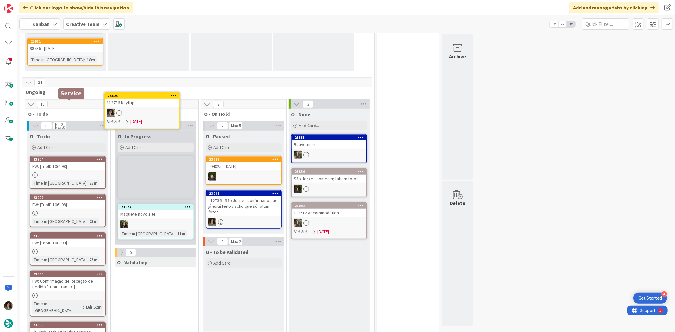
scroll to position [406, 0]
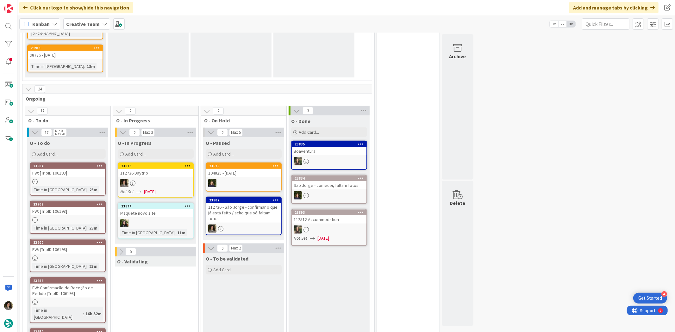
click at [160, 179] on div at bounding box center [155, 183] width 75 height 8
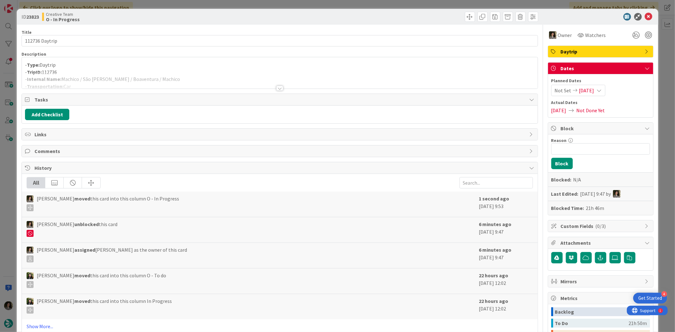
click at [181, 56] on div "Description" at bounding box center [280, 54] width 516 height 6
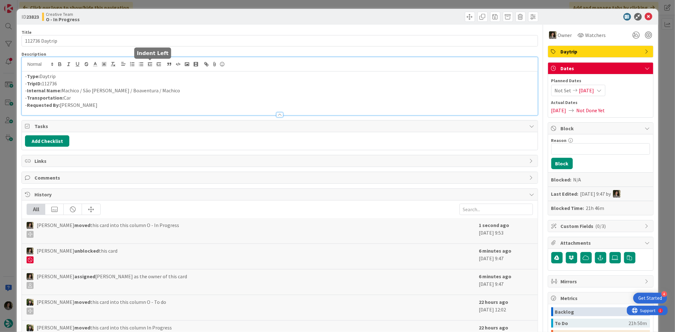
click at [151, 62] on div "- Type: Daytrip - TripID: 112736 - Internal Name: Machico / São Jorge / Boavent…" at bounding box center [280, 86] width 516 height 58
drag, startPoint x: 160, startPoint y: 91, endPoint x: 62, endPoint y: 91, distance: 98.1
click at [62, 91] on p "- Internal Name: Machico / São Jorge / Boaventura / Machico" at bounding box center [279, 90] width 509 height 7
copy p "Machico / São Jorge / Boaventura / Machico"
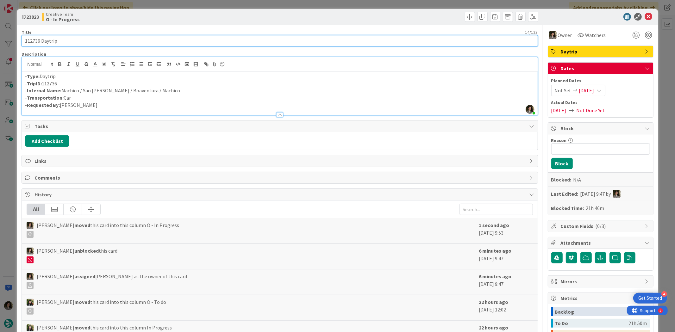
click at [64, 41] on input "112736 Daytrip" at bounding box center [280, 40] width 516 height 11
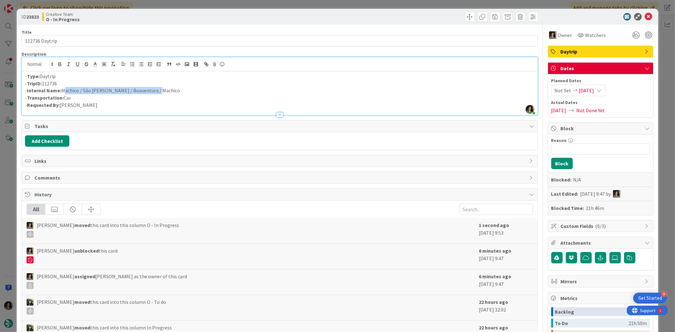
drag, startPoint x: 159, startPoint y: 93, endPoint x: 62, endPoint y: 94, distance: 96.9
click at [62, 94] on p "- Internal Name: Machico / São Jorge / Boaventura / Machico" at bounding box center [279, 90] width 509 height 7
copy p "Machico / São Jorge / Boaventura / Machico"
click at [645, 15] on icon at bounding box center [649, 17] width 8 height 8
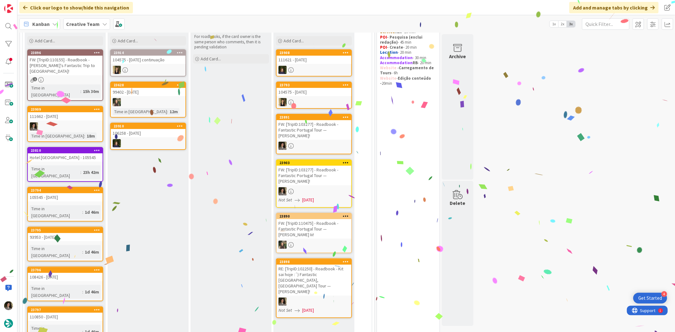
scroll to position [105, 0]
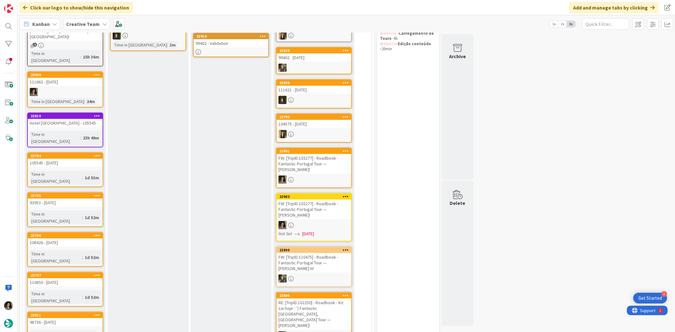
click at [135, 139] on div "E - In Progress Add Card... Template Not Set Title 0 / 128 Label Daytrip Accomm…" at bounding box center [148, 174] width 81 height 368
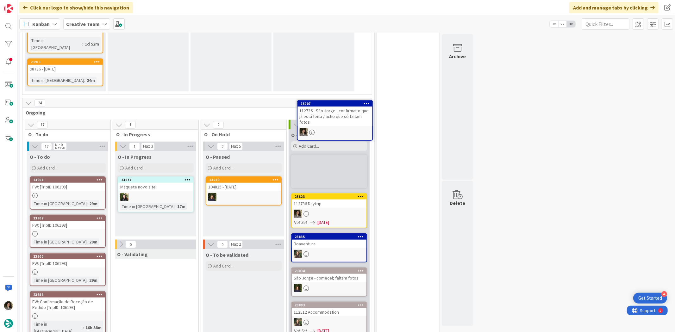
scroll to position [450, 0]
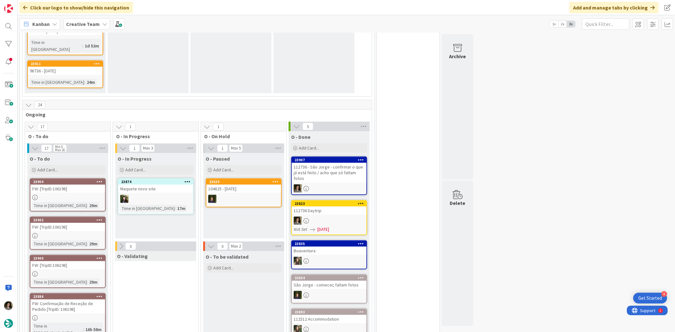
click at [322, 163] on div "112736 - São Jorge - confirmar o que já está feito / acho que só faltam fotos" at bounding box center [329, 173] width 75 height 20
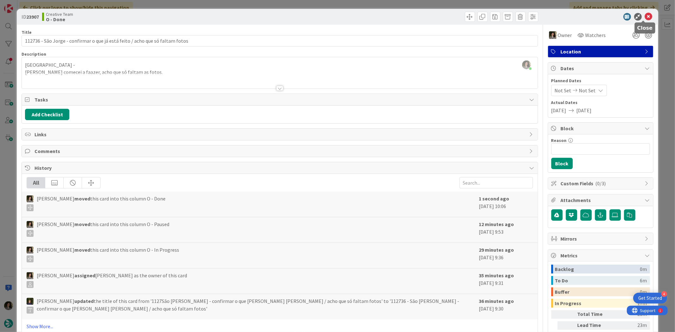
click at [645, 15] on icon at bounding box center [649, 17] width 8 height 8
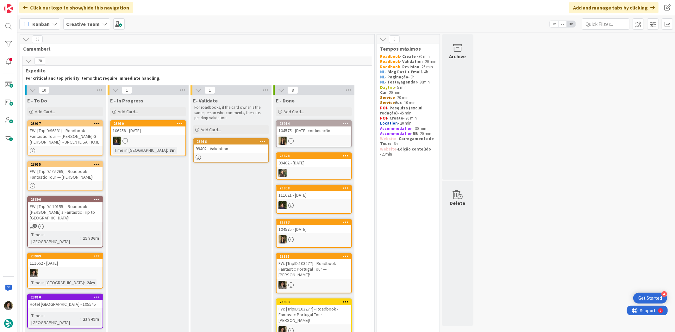
click at [246, 151] on div "99402 - Validation" at bounding box center [231, 149] width 75 height 8
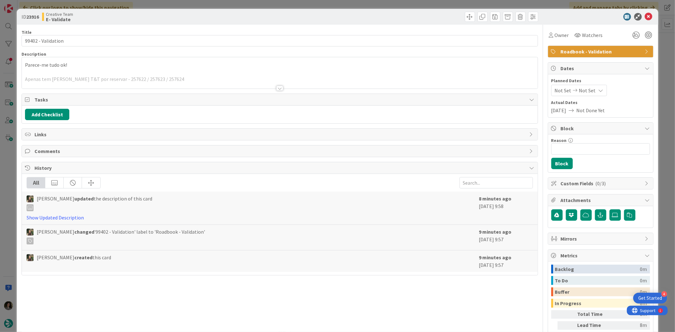
click at [276, 82] on div at bounding box center [280, 80] width 516 height 16
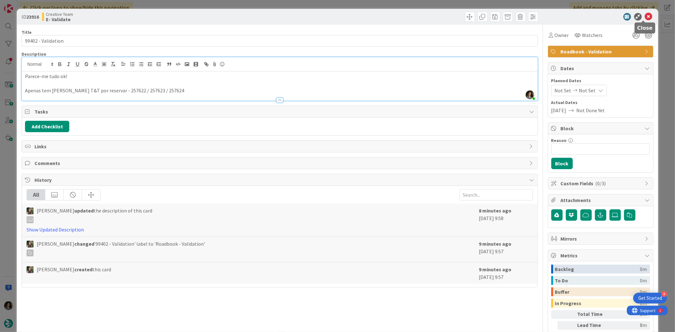
click at [645, 17] on icon at bounding box center [649, 17] width 8 height 8
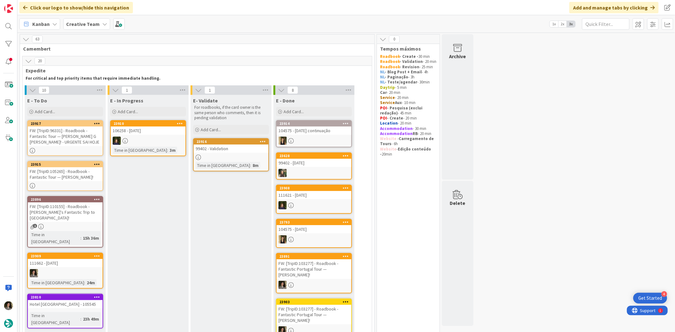
click at [56, 135] on div "FW: [TripID:96331] - Roadbook - Fantastic Tour — [PERSON_NAME] G [PERSON_NAME]!…" at bounding box center [65, 137] width 75 height 20
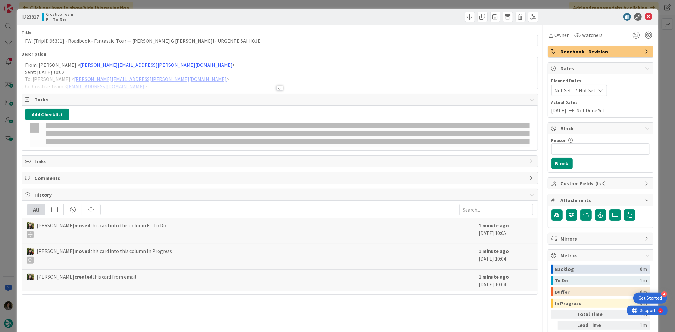
click at [274, 85] on div at bounding box center [280, 80] width 516 height 16
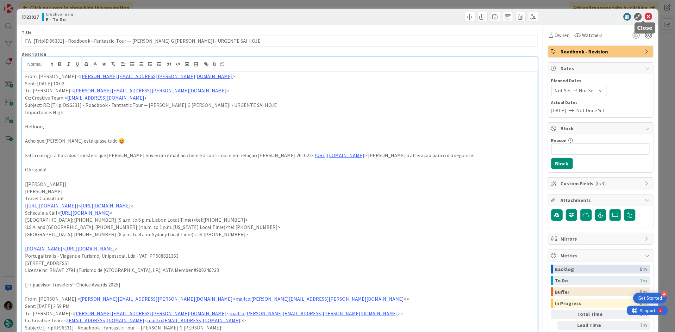
click at [645, 17] on icon at bounding box center [649, 17] width 8 height 8
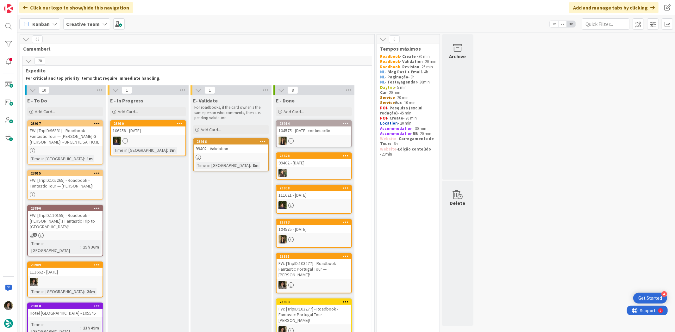
click at [49, 186] on div "FW: [TripID:105265] - Roadbook - Fantastic Tour — [PERSON_NAME]!" at bounding box center [65, 183] width 75 height 14
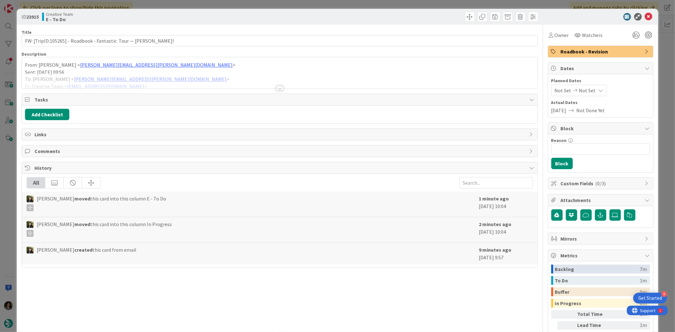
click at [274, 85] on div at bounding box center [280, 80] width 516 height 16
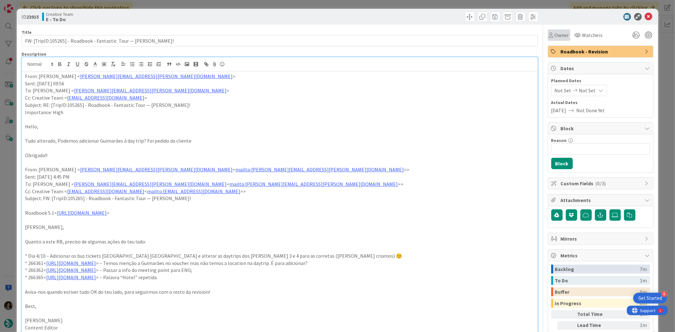
click at [553, 29] on div "Owner Watchers" at bounding box center [601, 33] width 106 height 16
click at [556, 40] on div "Owner" at bounding box center [559, 34] width 22 height 11
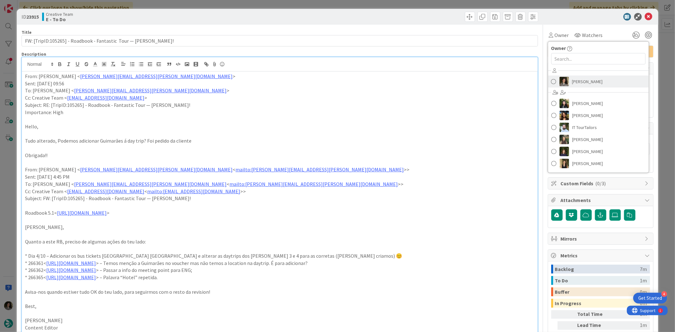
click at [580, 81] on span "[PERSON_NAME]" at bounding box center [587, 81] width 31 height 9
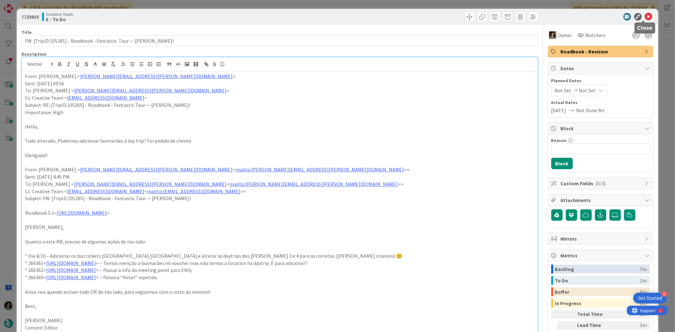
click at [645, 19] on icon at bounding box center [649, 17] width 8 height 8
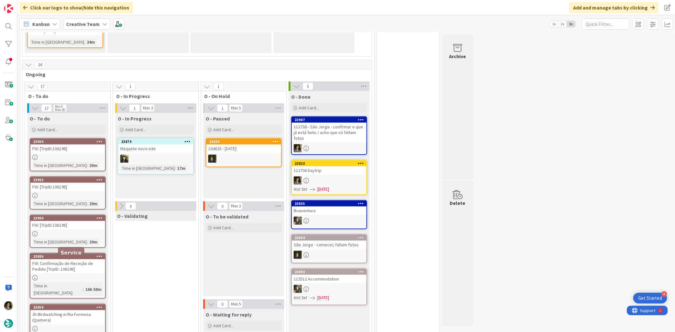
scroll to position [492, 0]
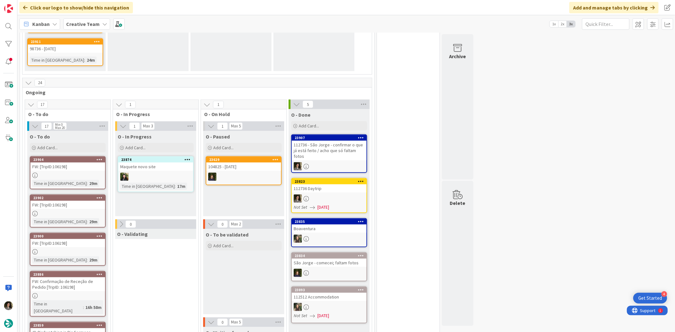
click at [81, 173] on div at bounding box center [67, 175] width 75 height 5
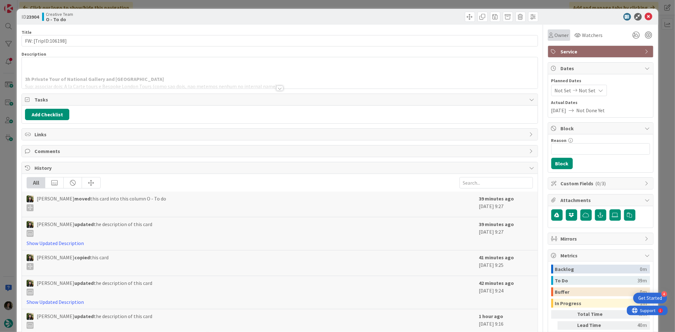
click at [556, 33] on span "Owner" at bounding box center [562, 35] width 14 height 8
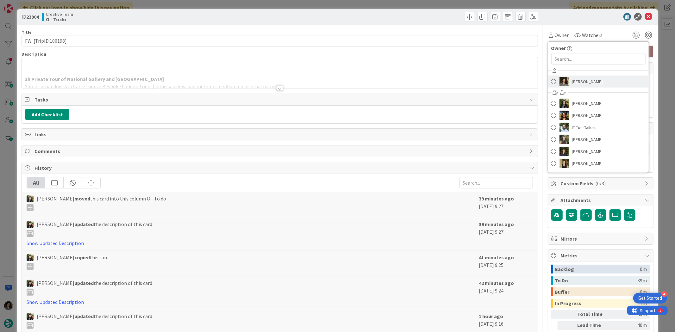
click at [584, 78] on span "[PERSON_NAME]" at bounding box center [587, 81] width 31 height 9
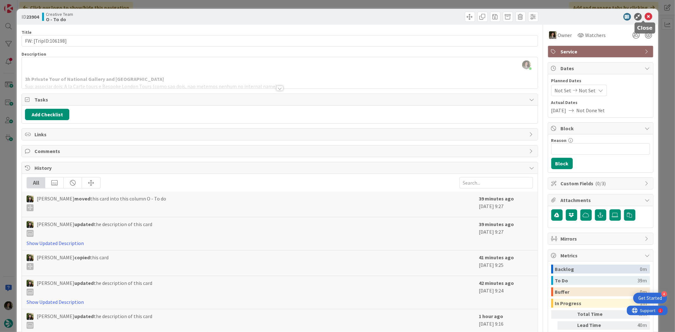
click at [645, 15] on icon at bounding box center [649, 17] width 8 height 8
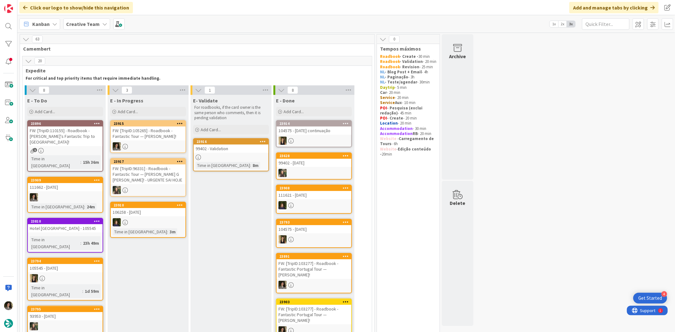
click at [139, 131] on div "FW: [TripID:105265] - Roadbook - Fantastic Tour — [PERSON_NAME]!" at bounding box center [148, 134] width 75 height 14
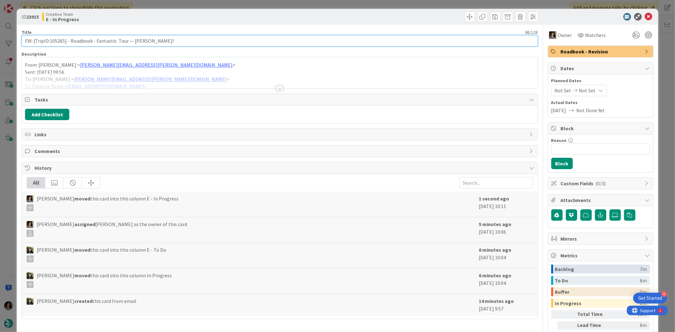
drag, startPoint x: 64, startPoint y: 40, endPoint x: 49, endPoint y: 41, distance: 15.2
click at [49, 41] on input "FW: [TripID:105265] - Roadbook - Fantastic Tour — [PERSON_NAME]!" at bounding box center [280, 40] width 516 height 11
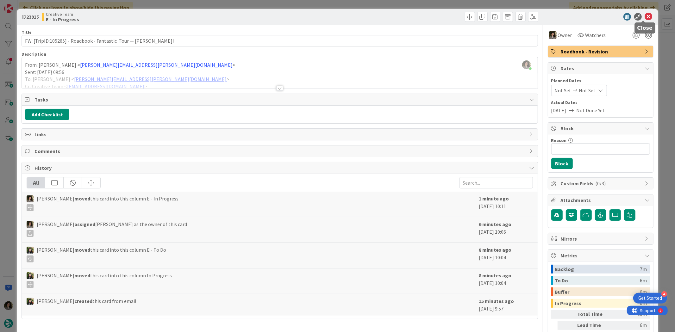
click at [647, 14] on icon at bounding box center [649, 17] width 8 height 8
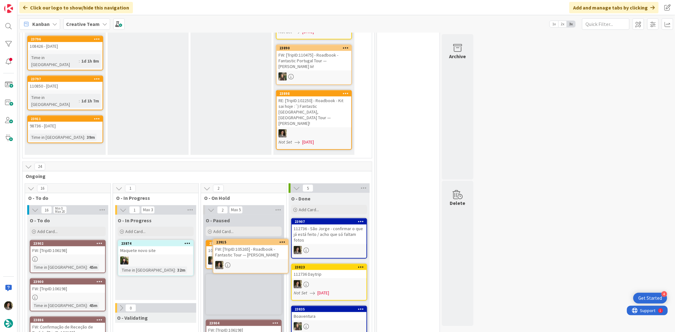
scroll to position [312, 0]
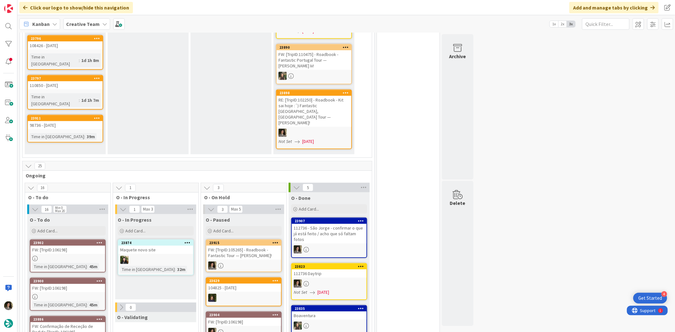
click at [244, 246] on div "FW: [TripID:105265] - Roadbook - Fantastic Tour — [PERSON_NAME]!" at bounding box center [243, 253] width 75 height 14
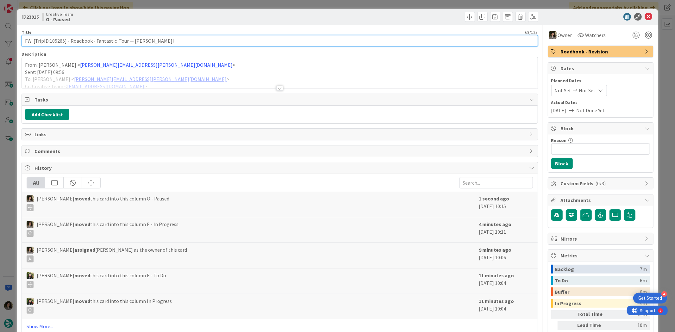
click at [89, 39] on input "FW: [TripID:105265] - Roadbook - Fantastic Tour — [PERSON_NAME]!" at bounding box center [280, 40] width 516 height 11
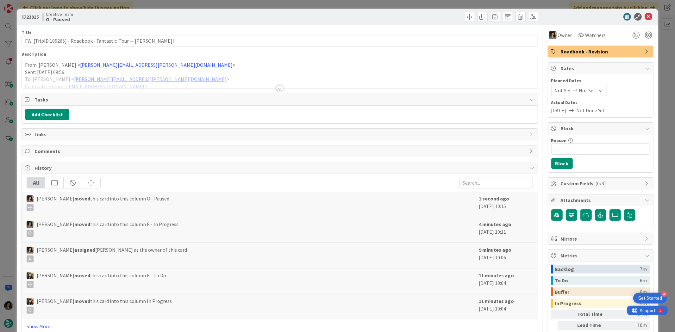
click at [645, 16] on icon at bounding box center [649, 17] width 8 height 8
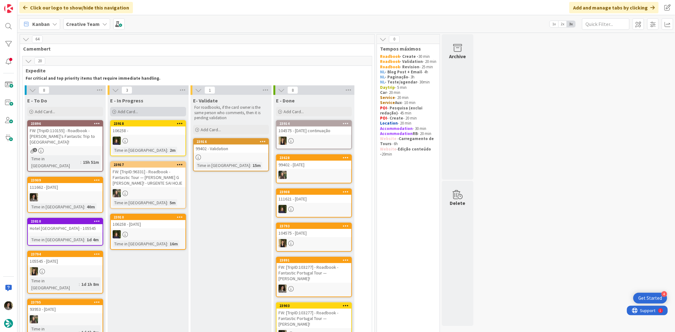
click at [148, 112] on div "Add Card..." at bounding box center [148, 111] width 76 height 9
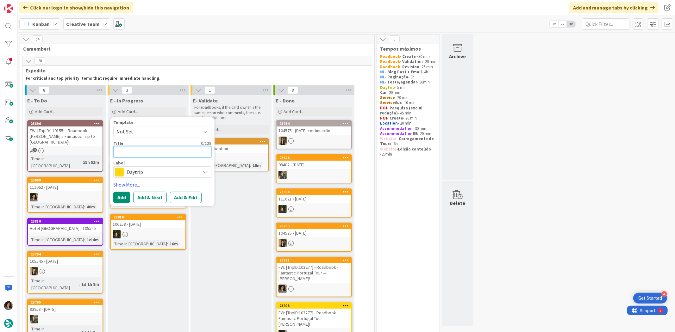
paste textarea "FW: [TripID:105265] - Roadbook - Fantastic Tour — [PERSON_NAME]!"
type textarea "x"
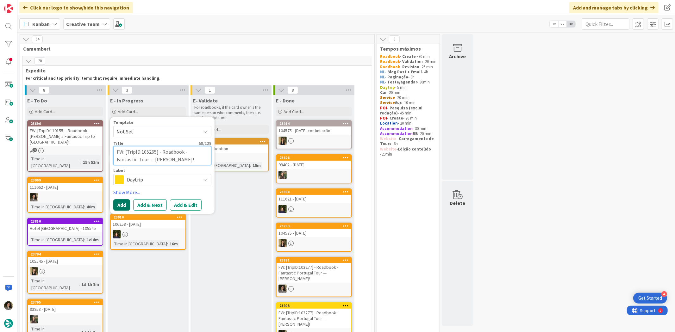
type textarea "FW: [TripID:105265] - Roadbook - Fantastic Tour — [PERSON_NAME]!"
click at [128, 202] on button "Add" at bounding box center [121, 205] width 17 height 11
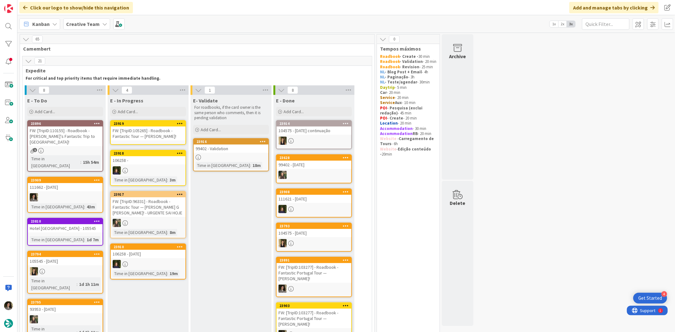
click at [150, 128] on div "FW: [TripID:105265] - Roadbook - Fantastic Tour — [PERSON_NAME]!" at bounding box center [148, 134] width 75 height 14
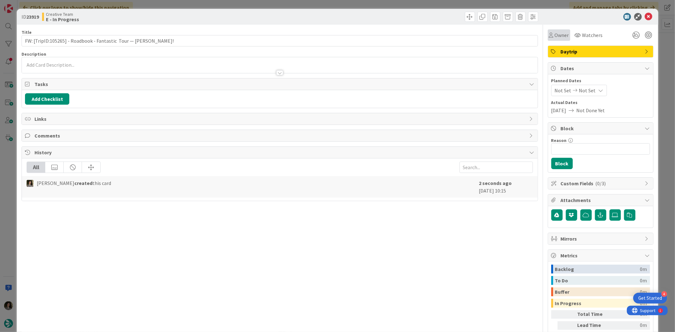
click at [561, 32] on span "Owner" at bounding box center [562, 35] width 14 height 8
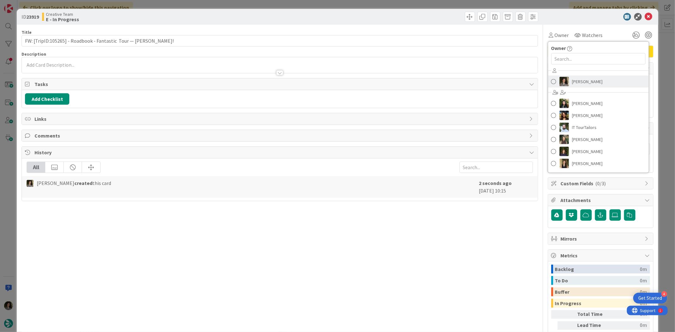
click at [577, 81] on span "[PERSON_NAME]" at bounding box center [587, 81] width 31 height 9
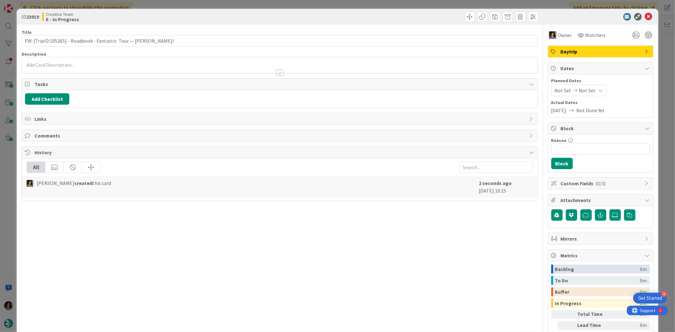
click at [579, 90] on span "Not Set" at bounding box center [587, 91] width 17 height 8
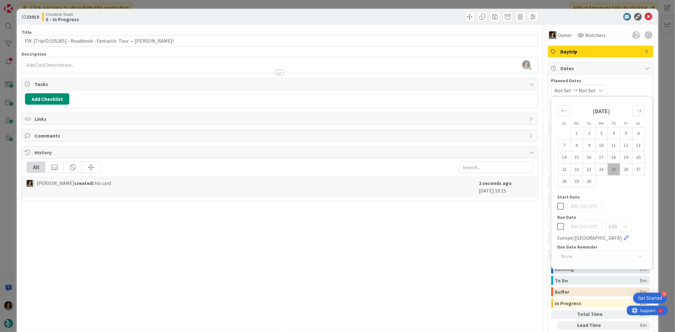
click at [558, 227] on icon at bounding box center [561, 227] width 7 height 8
type input "[DATE]"
drag, startPoint x: 492, startPoint y: 246, endPoint x: 491, endPoint y: 243, distance: 3.3
click at [492, 245] on div "Title 68 / 128 FW: [TripID:105265] - Roadbook - Fantastic Tour — Bernadette Mah…" at bounding box center [280, 197] width 516 height 345
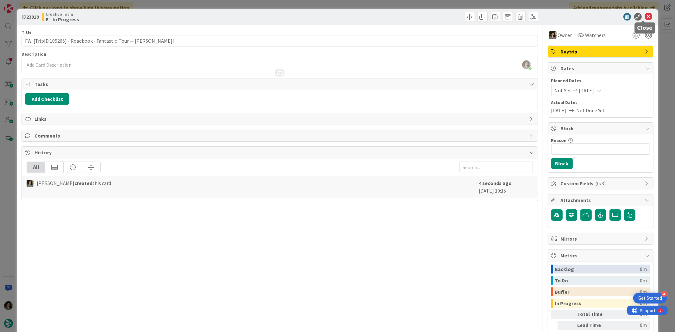
click at [646, 14] on icon at bounding box center [649, 17] width 8 height 8
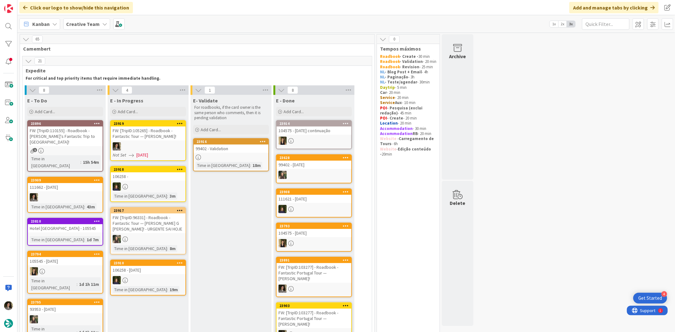
click at [175, 144] on div at bounding box center [148, 146] width 75 height 8
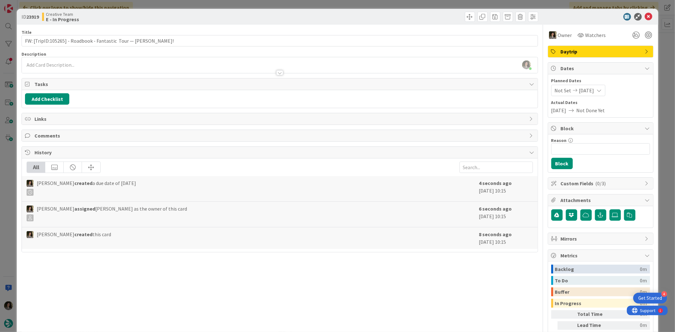
click at [120, 59] on div "Melissa Santos just joined" at bounding box center [280, 65] width 516 height 16
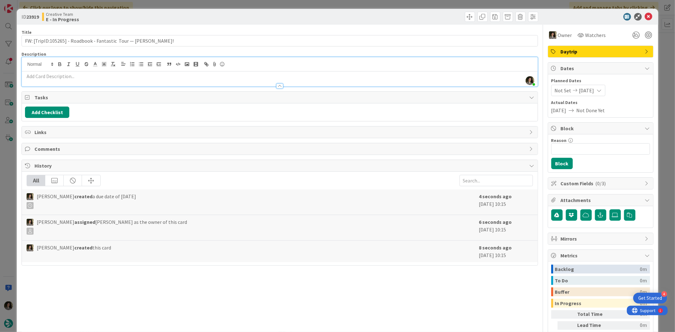
click at [346, 77] on p at bounding box center [279, 76] width 509 height 7
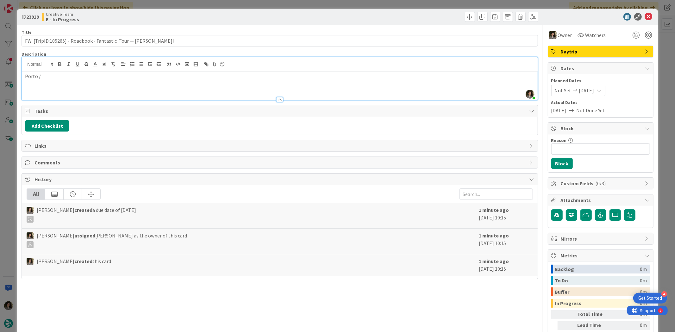
click at [100, 77] on p "Porto /" at bounding box center [279, 76] width 509 height 7
click at [84, 73] on p "Porto / Aveiro / Guimarães / Porto" at bounding box center [279, 76] width 509 height 7
copy p "Porto / Aveiro / Guimarães / Porto"
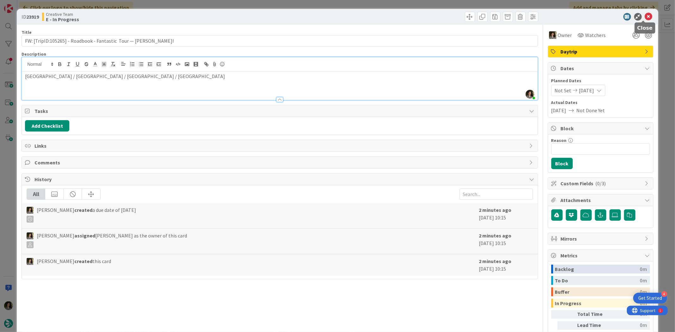
click at [645, 15] on icon at bounding box center [649, 17] width 8 height 8
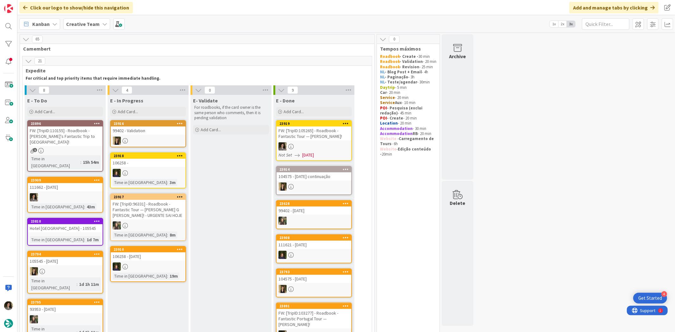
click at [307, 144] on div at bounding box center [314, 146] width 75 height 8
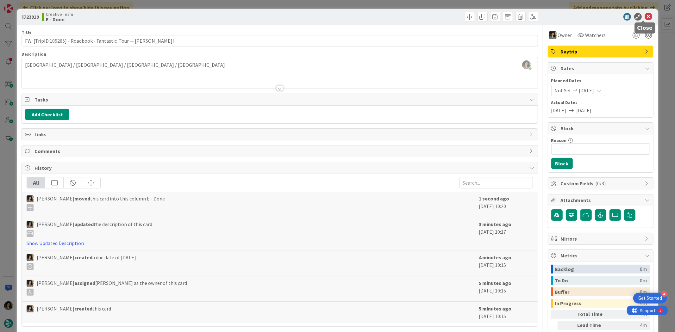
click at [645, 17] on icon at bounding box center [649, 17] width 8 height 8
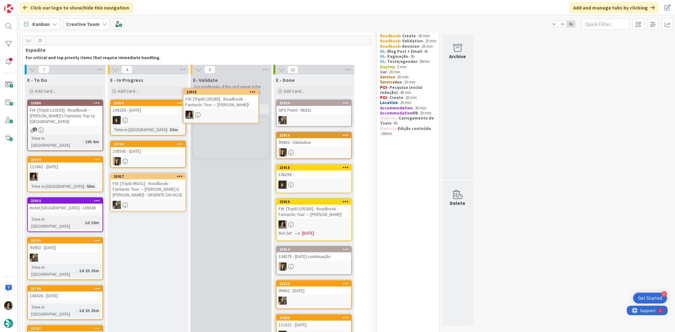
scroll to position [20, 0]
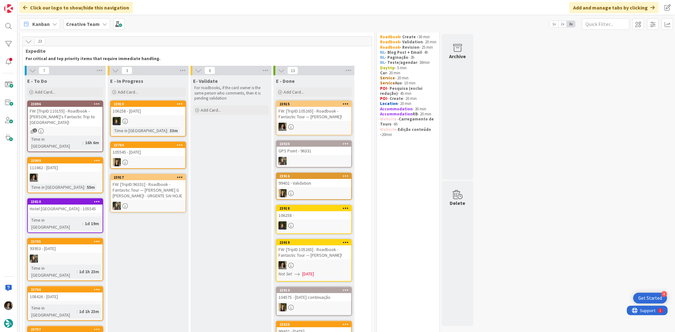
click at [321, 122] on link "23915 FW: [TripID:105265] - Roadbook - Fantastic Tour — Bernadette Mahon!" at bounding box center [314, 118] width 76 height 35
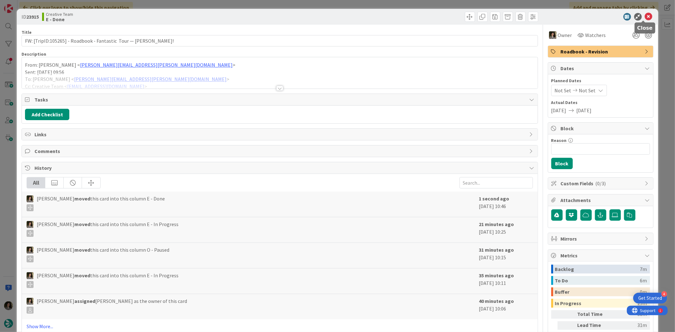
click at [645, 17] on icon at bounding box center [649, 17] width 8 height 8
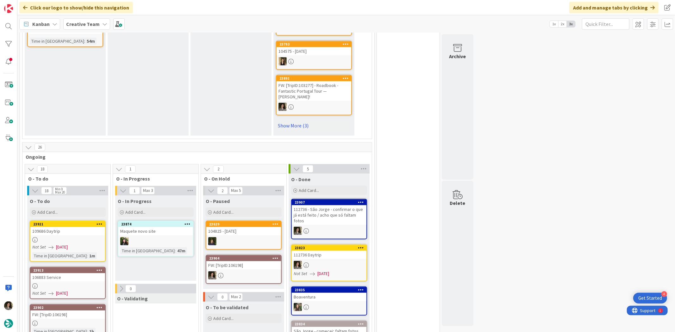
scroll to position [442, 0]
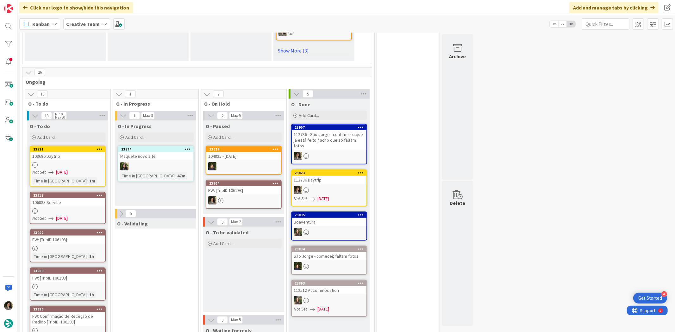
click at [86, 154] on div "109686 Daytrip" at bounding box center [67, 156] width 75 height 8
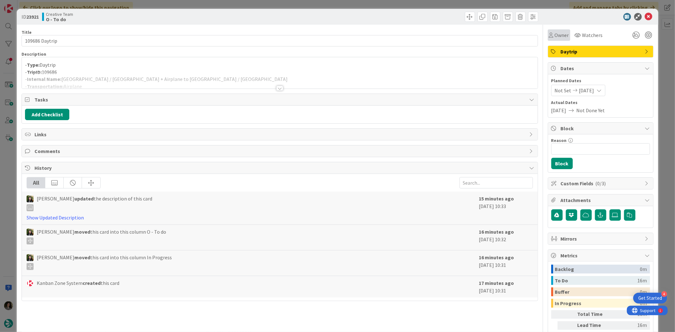
click at [557, 32] on span "Owner" at bounding box center [562, 35] width 14 height 8
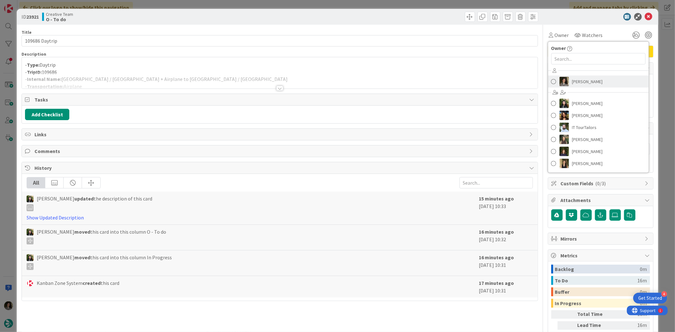
click at [587, 76] on link "[PERSON_NAME]" at bounding box center [598, 82] width 101 height 12
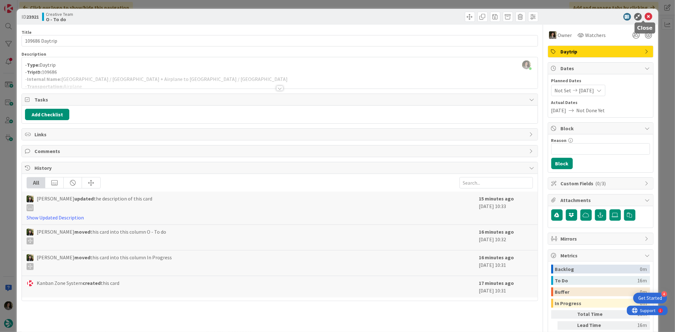
click at [645, 14] on icon at bounding box center [649, 17] width 8 height 8
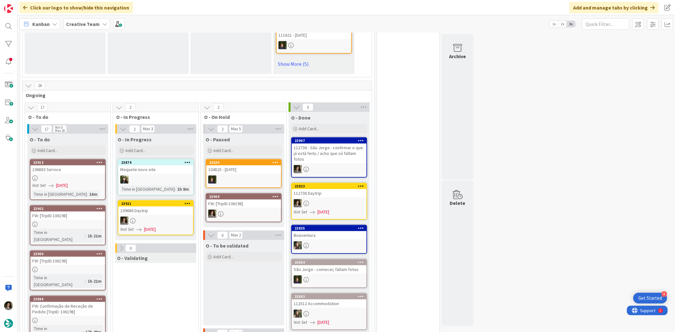
click at [150, 208] on div "109686 Daytrip" at bounding box center [155, 211] width 75 height 8
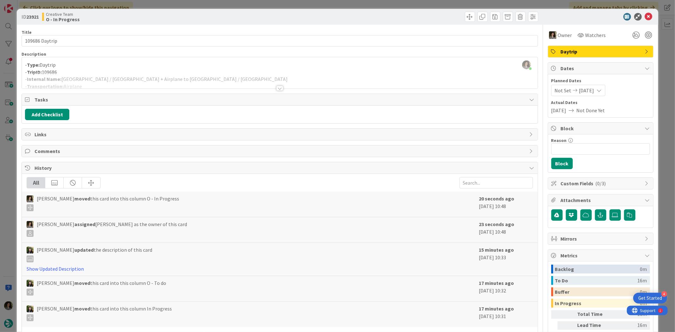
click at [278, 83] on div at bounding box center [280, 80] width 516 height 16
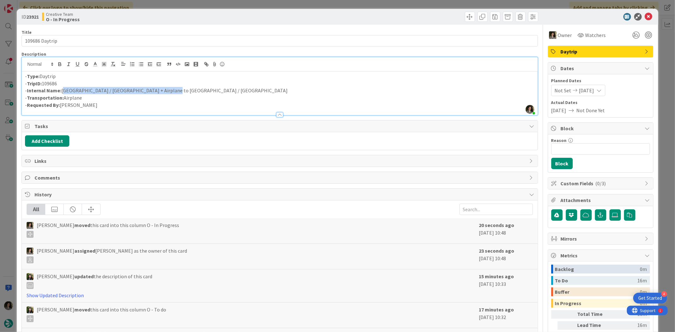
drag, startPoint x: 142, startPoint y: 94, endPoint x: 63, endPoint y: 90, distance: 79.9
click at [63, 90] on p "- Internal Name: Toledo / Madrid + Airplane to Naples / Sorrento" at bounding box center [279, 90] width 509 height 7
copy p "Toledo / Madrid + Airplane to Naples / Sorrento"
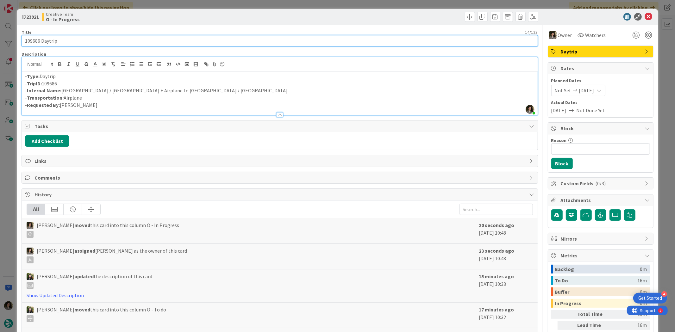
click at [80, 42] on input "109686 Daytrip" at bounding box center [280, 40] width 516 height 11
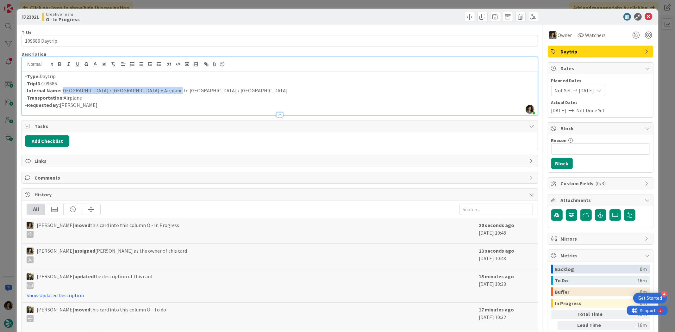
drag, startPoint x: 173, startPoint y: 89, endPoint x: 62, endPoint y: 93, distance: 110.6
click at [62, 93] on p "- Internal Name: Toledo / Madrid + Airplane to Naples / Sorrento" at bounding box center [279, 90] width 509 height 7
copy p "Toledo / Madrid + Airplane to Naples / Sorrento"
click at [647, 13] on icon at bounding box center [649, 17] width 8 height 8
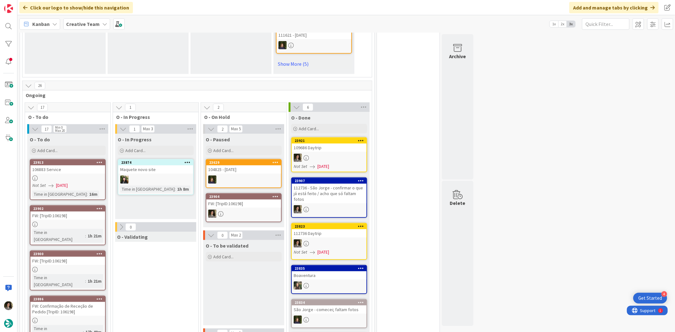
click at [344, 144] on div "109686 Daytrip" at bounding box center [329, 148] width 75 height 8
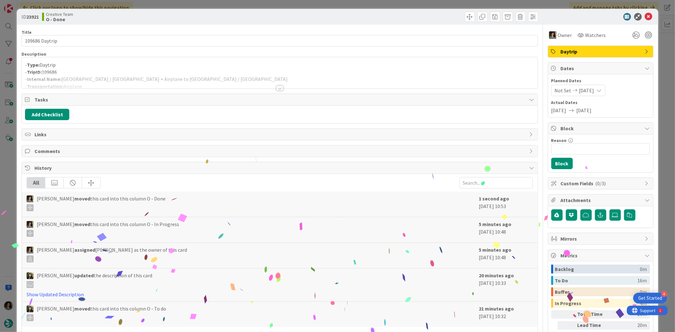
scroll to position [52, 0]
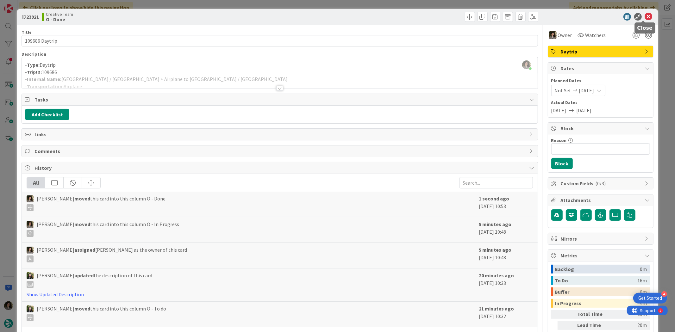
drag, startPoint x: 643, startPoint y: 17, endPoint x: 596, endPoint y: 53, distance: 58.6
click at [645, 17] on icon at bounding box center [649, 17] width 8 height 8
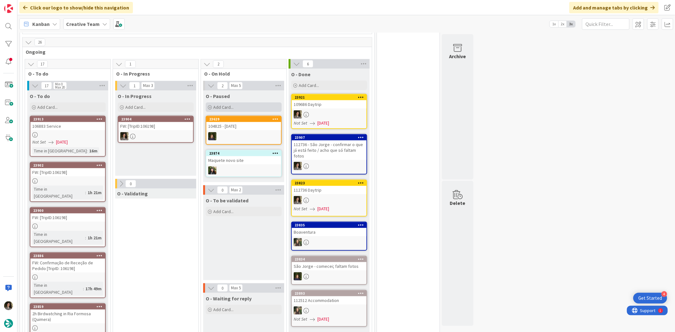
scroll to position [450, 0]
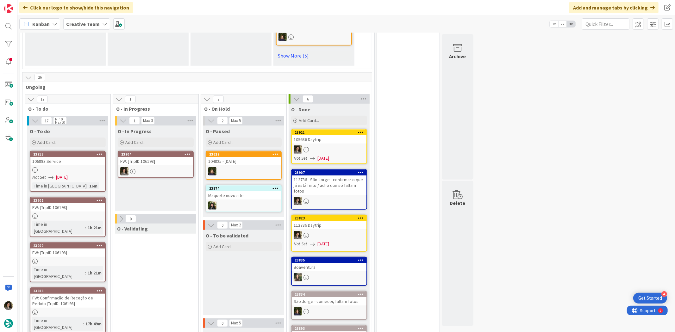
click at [48, 158] on div "106883 Service" at bounding box center [67, 161] width 75 height 8
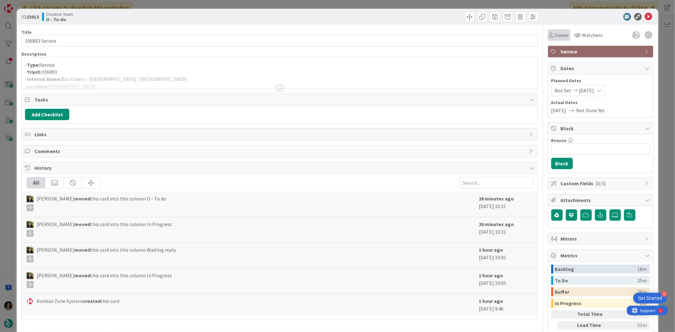
drag, startPoint x: 557, startPoint y: 34, endPoint x: 568, endPoint y: 39, distance: 11.6
click at [557, 35] on span "Owner" at bounding box center [562, 35] width 14 height 8
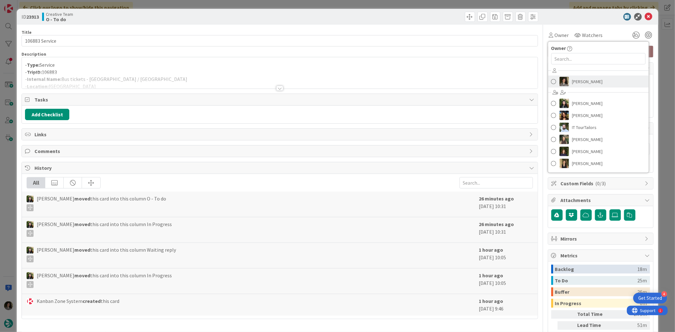
drag, startPoint x: 581, startPoint y: 85, endPoint x: 591, endPoint y: 77, distance: 13.1
click at [581, 85] on span "[PERSON_NAME]" at bounding box center [587, 81] width 31 height 9
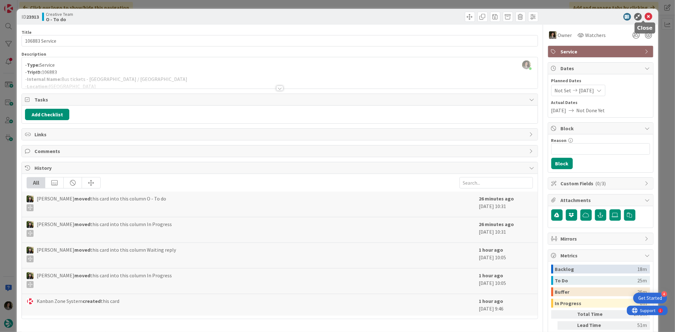
click at [645, 17] on icon at bounding box center [649, 17] width 8 height 8
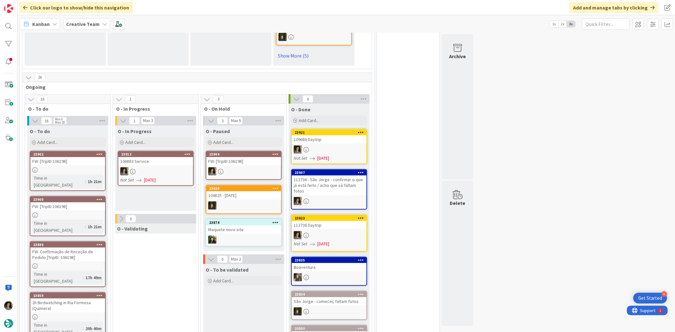
click at [162, 158] on div "106883 Service" at bounding box center [155, 161] width 75 height 8
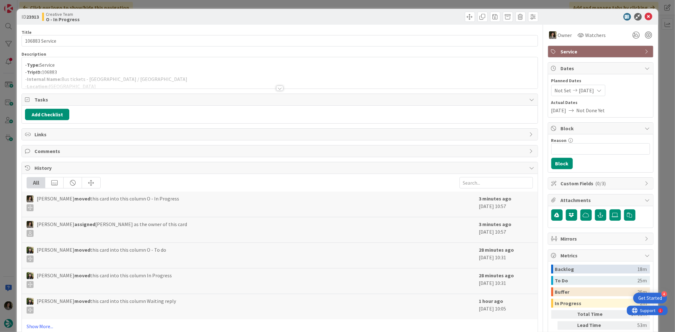
click at [136, 78] on div at bounding box center [280, 80] width 516 height 16
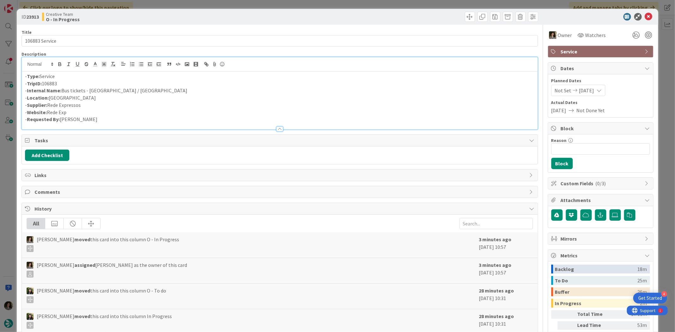
click at [72, 91] on p "- Internal Name: Bus tickets - Porto / Vigo" at bounding box center [279, 90] width 509 height 7
click at [128, 92] on p "- Internal Name: Bus Tickets - Porto / Vigo" at bounding box center [279, 90] width 509 height 7
drag, startPoint x: 143, startPoint y: 91, endPoint x: 63, endPoint y: 92, distance: 79.8
click at [63, 92] on p "- Internal Name: Bus Tickets - Porto / Vigo (Rede Expressos)" at bounding box center [279, 90] width 509 height 7
copy p "Bus Tickets - Porto / Vigo (Rede Expressos)"
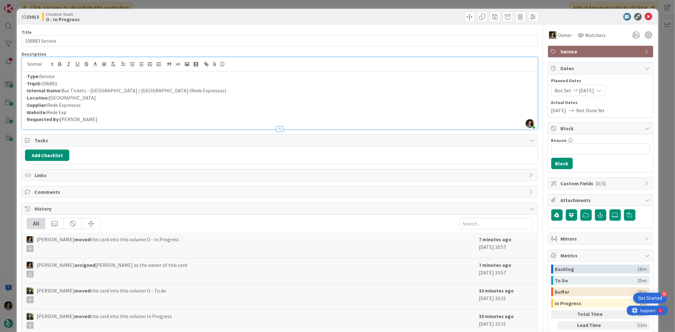
click at [334, 21] on div at bounding box center [410, 17] width 257 height 10
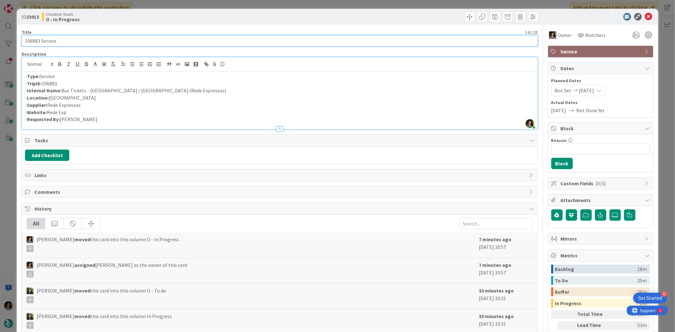
click at [97, 41] on input "106883 Service" at bounding box center [280, 40] width 516 height 11
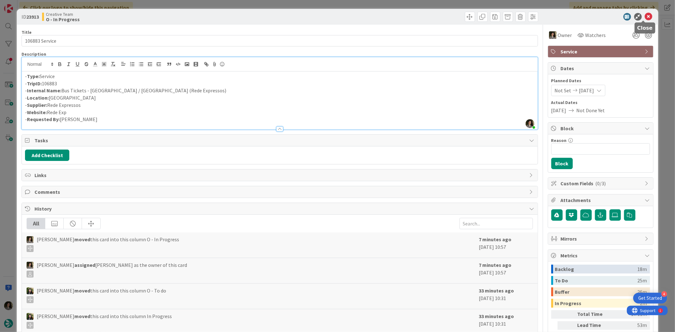
click at [646, 17] on icon at bounding box center [649, 17] width 8 height 8
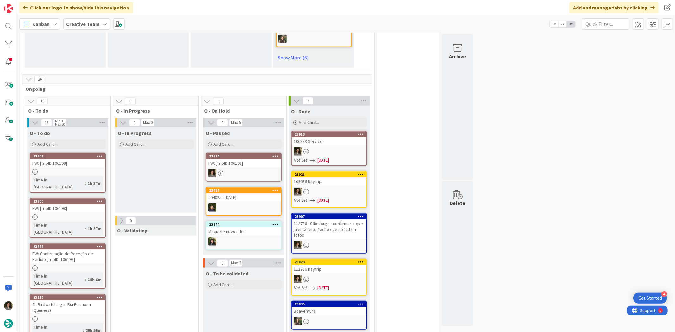
click at [319, 137] on div "106883 Service" at bounding box center [329, 141] width 75 height 8
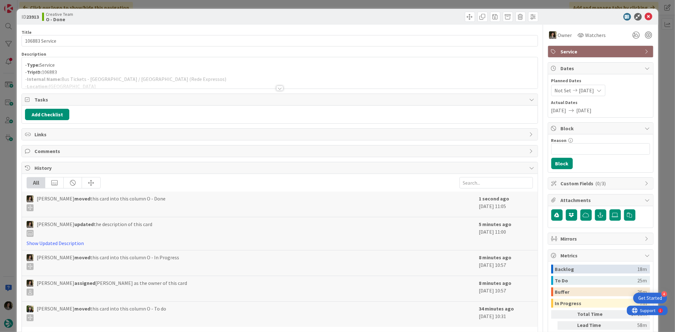
click at [610, 52] on span "Service" at bounding box center [601, 52] width 81 height 8
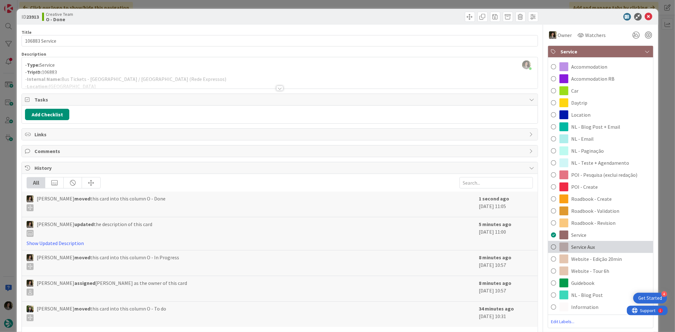
click at [612, 249] on div "Service Aux" at bounding box center [600, 247] width 105 height 12
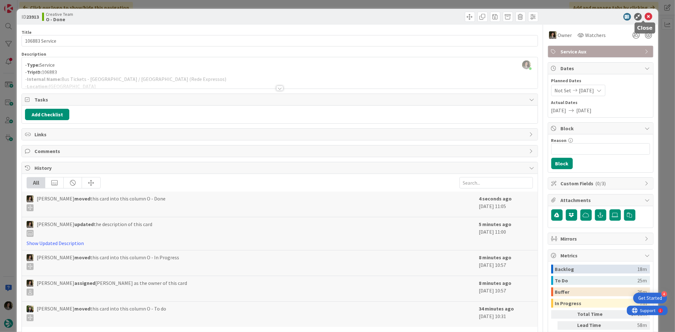
click at [645, 16] on icon at bounding box center [649, 17] width 8 height 8
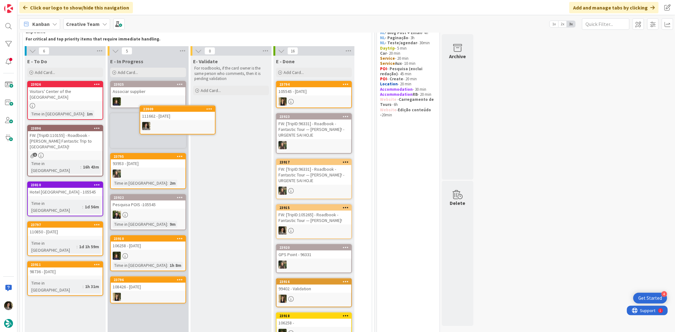
scroll to position [39, 0]
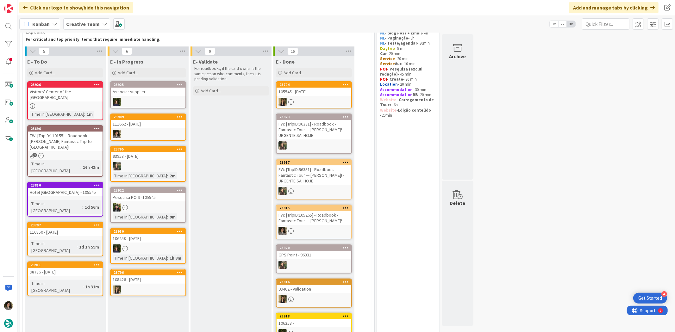
click at [144, 127] on div "111662 - [DATE]" at bounding box center [148, 124] width 75 height 8
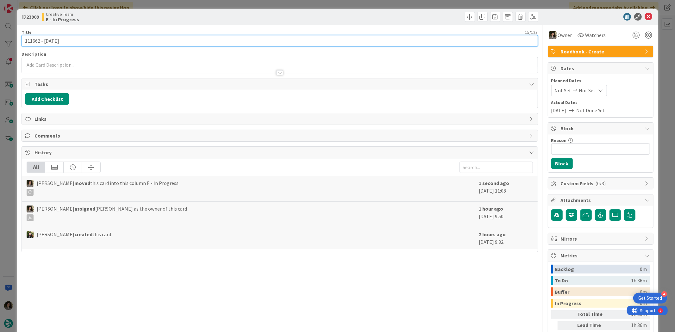
drag, startPoint x: 60, startPoint y: 40, endPoint x: 45, endPoint y: 41, distance: 15.2
click at [45, 41] on input "111662 - [DATE]" at bounding box center [280, 40] width 516 height 11
drag, startPoint x: 40, startPoint y: 39, endPoint x: 14, endPoint y: 34, distance: 26.1
click at [14, 34] on div "ID 23909 Creative Team E - In Progress Title 15 / 128 111662 - 15 oct Descripti…" at bounding box center [337, 166] width 675 height 332
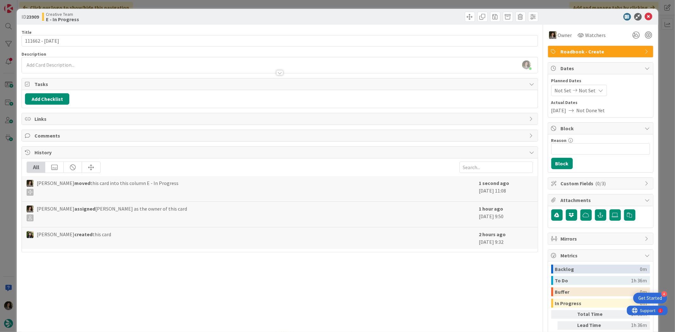
click at [144, 62] on div "Melissa Santos just joined" at bounding box center [280, 65] width 516 height 16
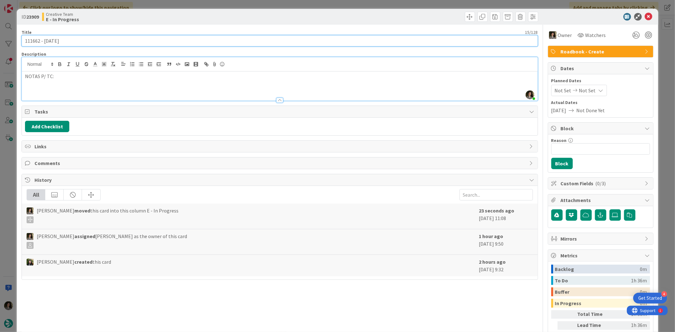
drag, startPoint x: 39, startPoint y: 42, endPoint x: -16, endPoint y: 44, distance: 55.4
click at [0, 44] on html "4 Get Started Click our logo to show/hide this navigation Add and manage tabs b…" at bounding box center [337, 166] width 675 height 332
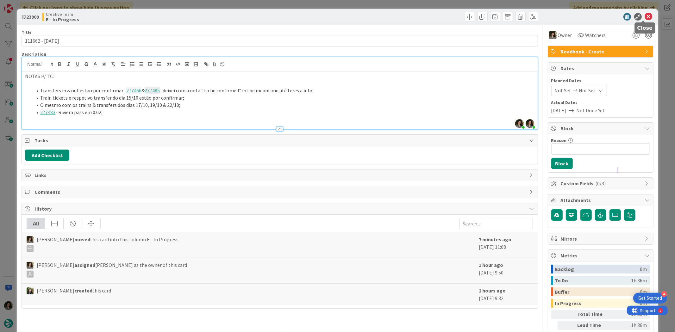
click at [640, 12] on div "ID 23909 Creative Team E - In Progress" at bounding box center [337, 17] width 641 height 16
click at [645, 15] on icon at bounding box center [649, 17] width 8 height 8
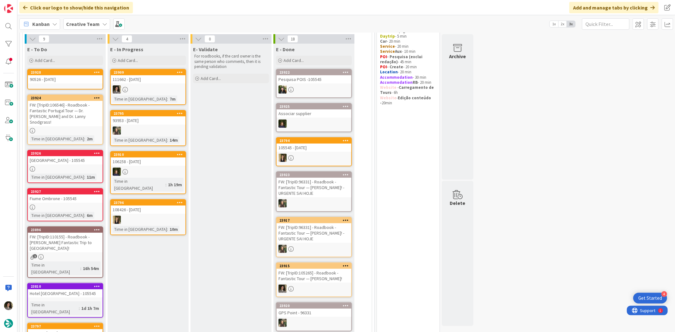
scroll to position [39, 0]
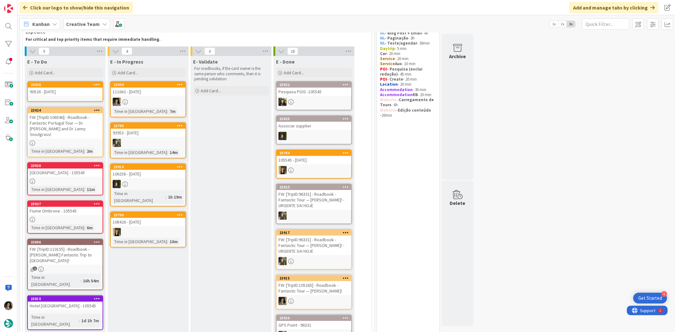
click at [74, 125] on div "FW: [TripID:106546] - Roadbook - Fantastic Portugal Tour — [PERSON_NAME] and [P…" at bounding box center [65, 125] width 75 height 25
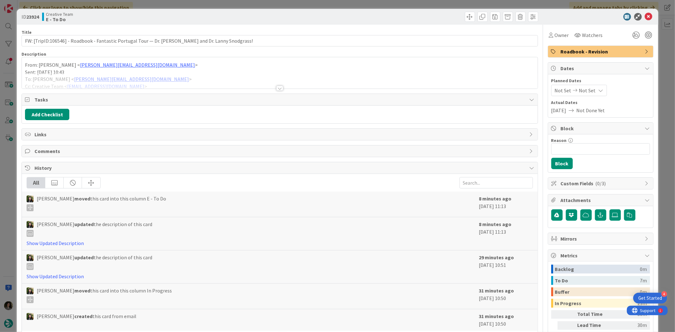
click at [285, 86] on div at bounding box center [280, 80] width 516 height 16
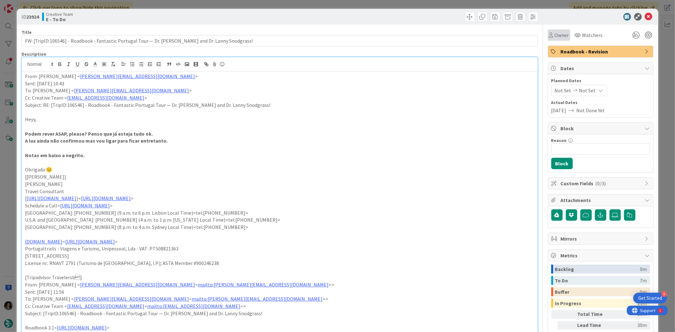
click at [555, 36] on span "Owner" at bounding box center [562, 35] width 14 height 8
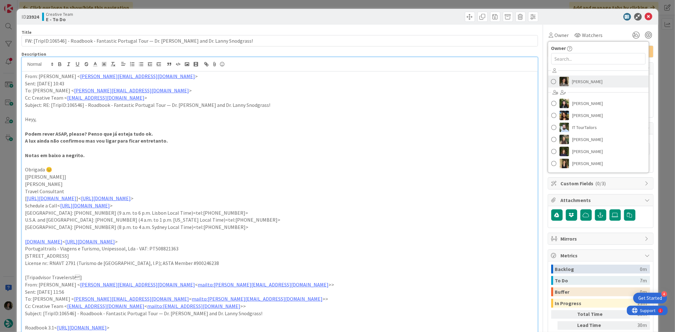
click at [586, 79] on span "[PERSON_NAME]" at bounding box center [587, 81] width 31 height 9
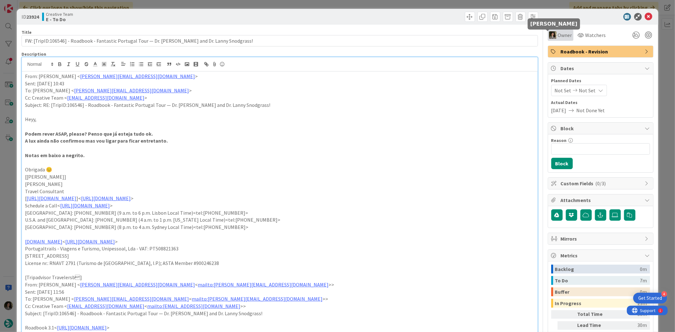
click at [549, 36] on img at bounding box center [553, 35] width 8 height 8
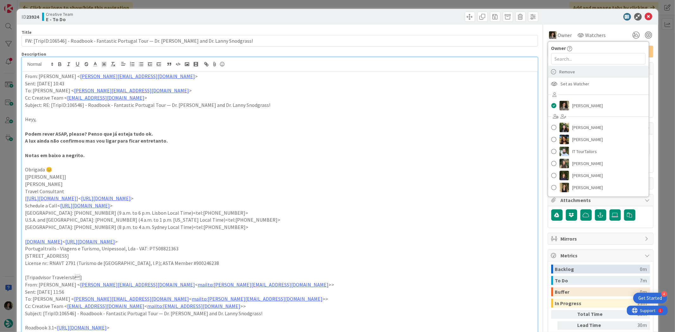
click at [574, 71] on div "Remove" at bounding box center [598, 72] width 101 height 12
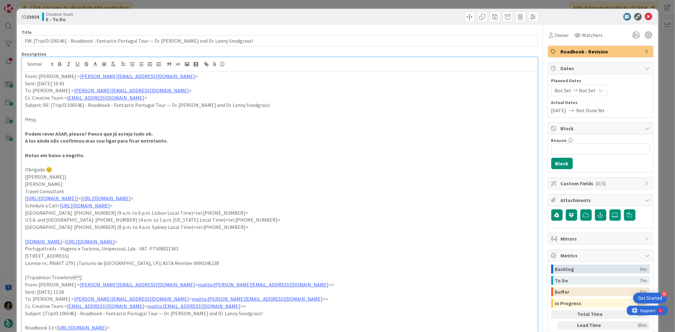
click at [647, 11] on div "ID 23924 Creative Team E - To Do" at bounding box center [337, 17] width 641 height 16
click at [647, 15] on div at bounding box center [598, 17] width 112 height 8
click at [645, 16] on icon at bounding box center [649, 17] width 8 height 8
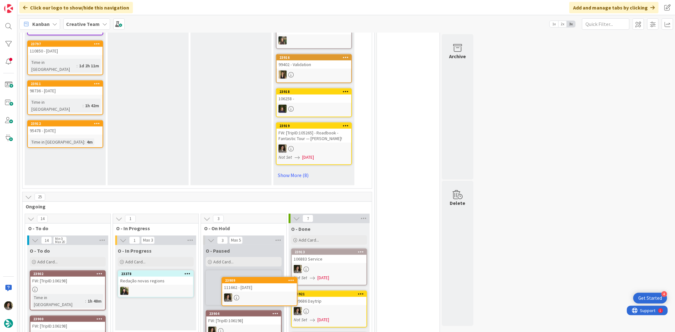
scroll to position [357, 0]
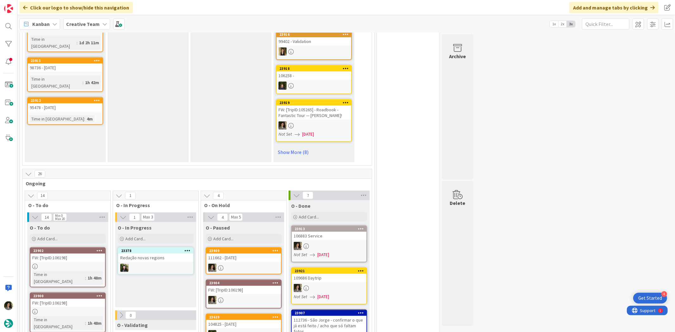
click at [249, 254] on div "111662 - [DATE]" at bounding box center [243, 258] width 75 height 8
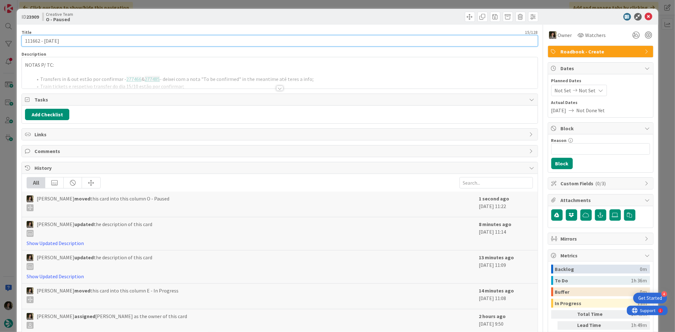
click at [113, 35] on input "111662 - [DATE]" at bounding box center [280, 40] width 516 height 11
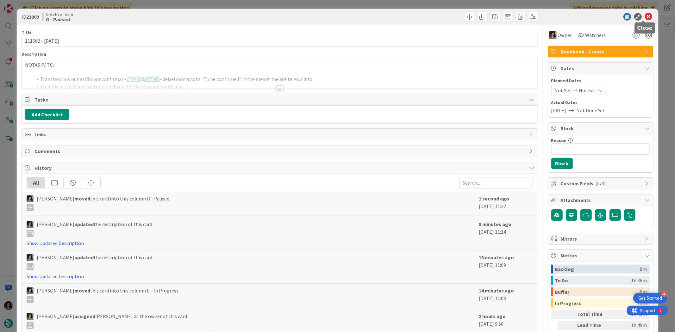
click at [645, 18] on icon at bounding box center [649, 17] width 8 height 8
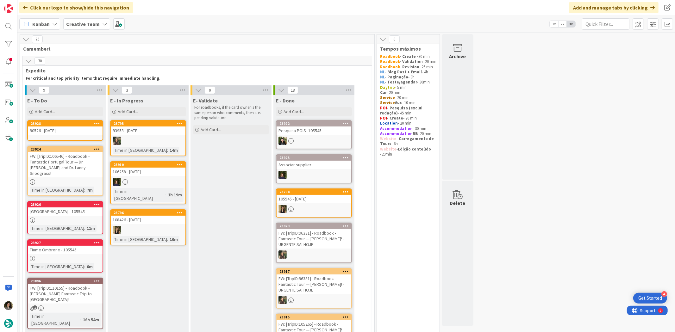
click at [157, 106] on div "E - In Progress Add Card... Template Not Set Title 0 / 128 Label Daytrip Accomm…" at bounding box center [148, 106] width 81 height 23
click at [155, 114] on div "Add Card..." at bounding box center [148, 111] width 76 height 9
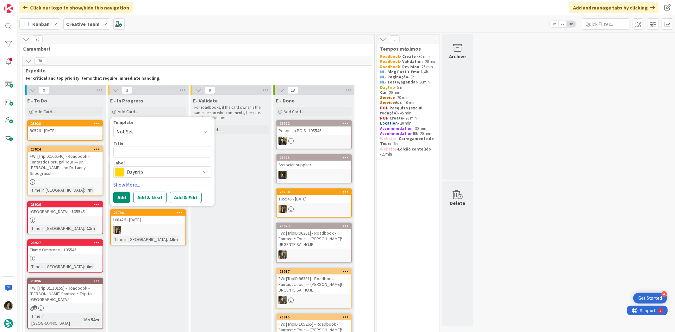
click at [147, 171] on span "Daytrip" at bounding box center [162, 172] width 70 height 9
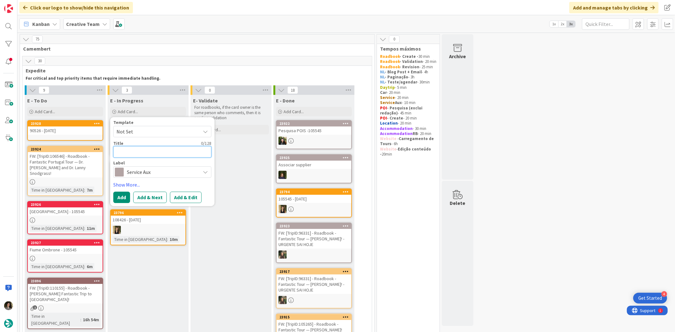
click at [142, 150] on textarea at bounding box center [162, 151] width 98 height 11
paste textarea "111662 - [DATE]"
type textarea "111662 - [DATE]"
type textarea "x"
type textarea "111662 - [DATE]"
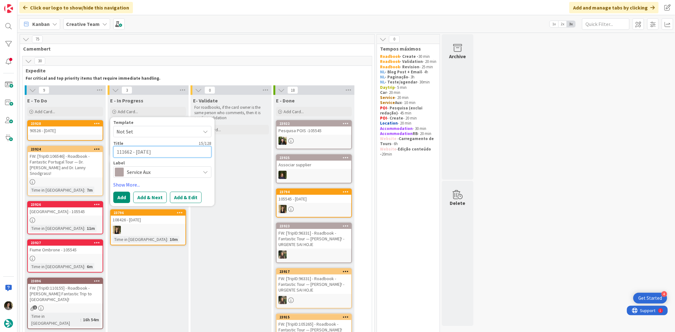
type textarea "x"
type textarea "111662 - 15 oct -"
type textarea "x"
type textarea "111662 - 15 oct -"
type textarea "x"
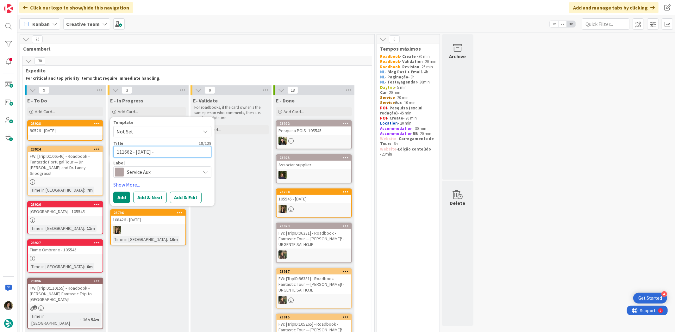
type textarea "111662 - 15 oct - C"
type textarea "x"
type textarea "111662 - 15 oct - CR"
type textarea "x"
type textarea "111662 - 15 oct - CRE"
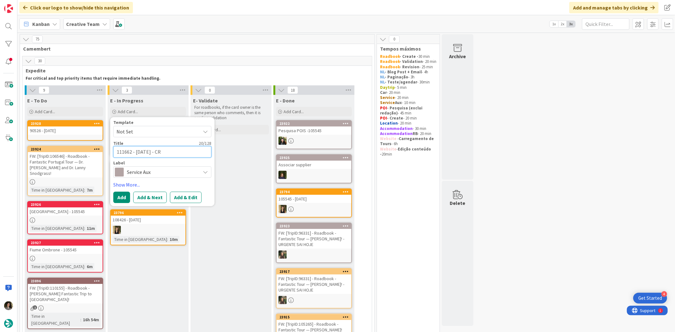
type textarea "x"
type textarea "111662 - 15 oct - CREA"
type textarea "x"
type textarea "111662 - 15 oct - CREAT"
type textarea "x"
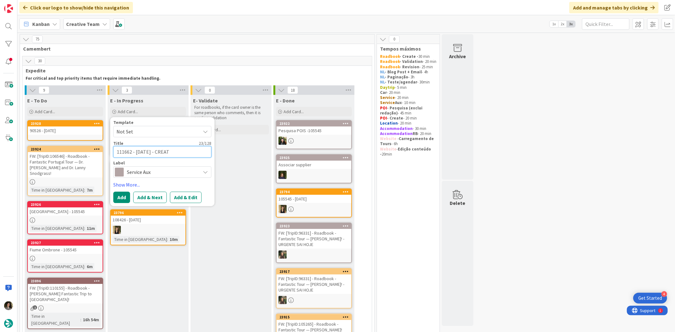
type textarea "111662 - 15 oct - CREATE"
type textarea "x"
type textarea "111662 - 15 oct - CREATE"
type textarea "x"
type textarea "111662 - 15 oct - CREATE S"
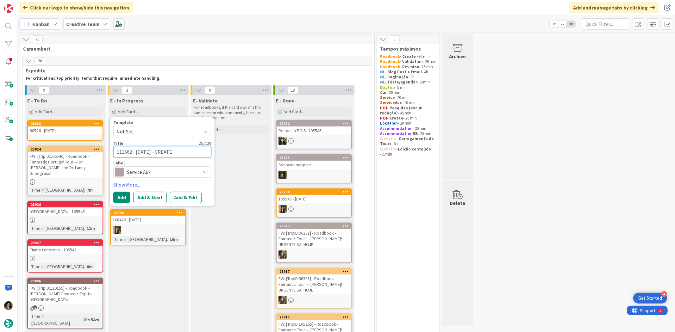
type textarea "x"
type textarea "111662 - 15 oct - CREATE SU"
type textarea "x"
type textarea "111662 - 15 oct - CREATE SUP"
type textarea "x"
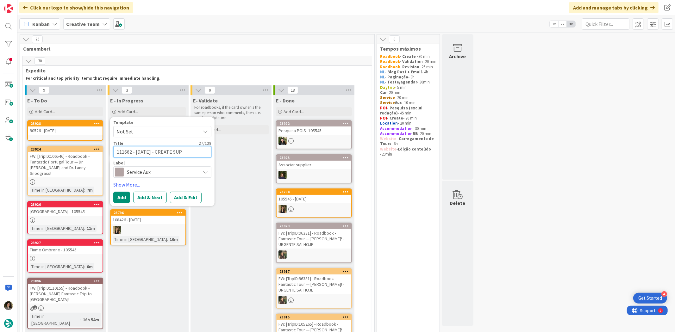
type textarea "111662 - 15 oct - CREATE SUPP"
type textarea "x"
type textarea "111662 - 15 oct - CREATE SUPPL"
type textarea "x"
type textarea "111662 - 15 oct - CREATE SUPPLI"
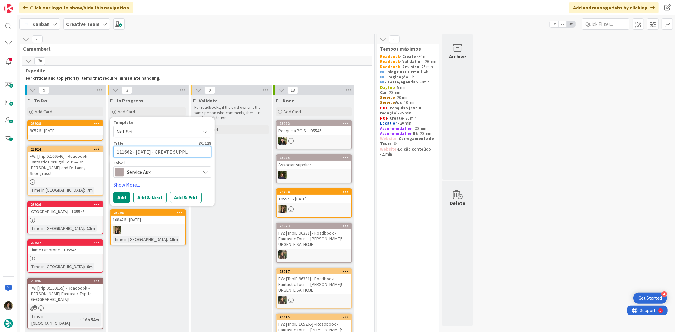
type textarea "x"
type textarea "111662 - 15 oct - CREATE SUPPLIE"
type textarea "x"
type textarea "111662 - 15 oct - CREATE SUPPLIER"
type textarea "x"
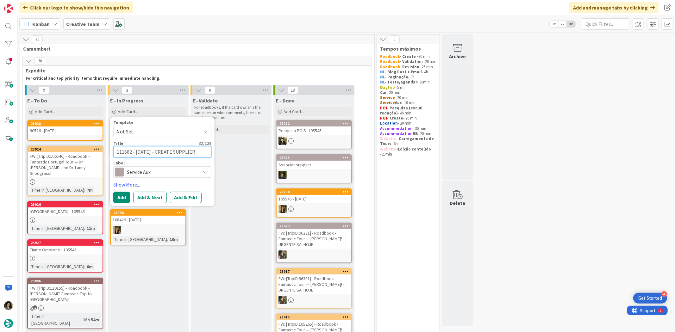
type textarea "111662 - 15 oct - CREATE SUPPLIER"
type textarea "x"
type textarea "111662 - 15 oct - CREATE SUPPLIER +"
type textarea "x"
type textarea "111662 - 15 oct - CREATE SUPPLIER +"
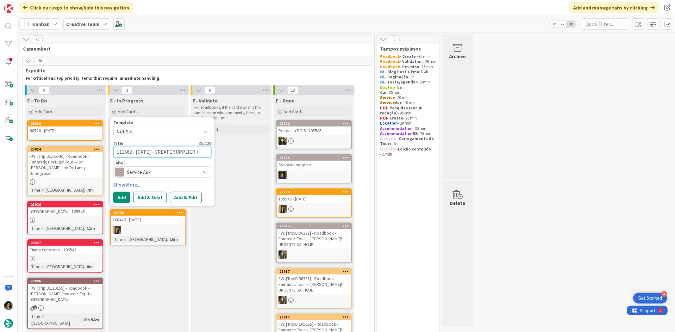
type textarea "x"
type textarea "111662 - 15 oct - CREATE SUPPLIER + A"
type textarea "x"
type textarea "111662 - 15 oct - CREATE SUPPLIER + AS"
type textarea "x"
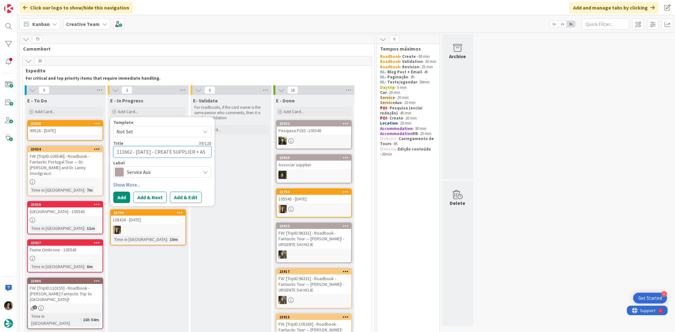
type textarea "111662 - 15 oct - CREATE SUPPLIER + ASS"
type textarea "x"
type textarea "111662 - 15 oct - CREATE SUPPLIER + ASSO"
type textarea "x"
type textarea "111662 - 15 oct - CREATE SUPPLIER + ASSOC"
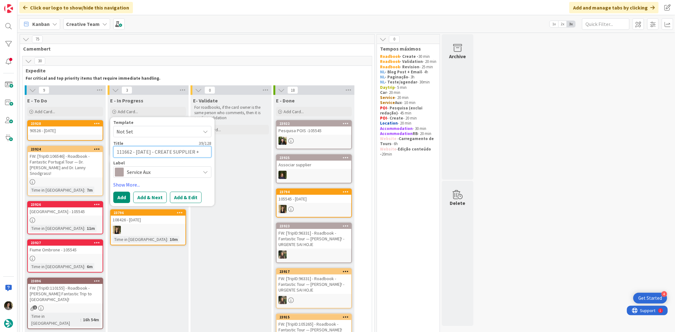
type textarea "x"
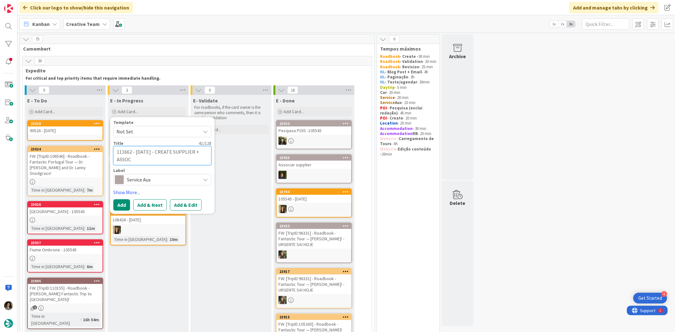
type textarea "111662 - 15 oct - CREATE SUPPLIER + ASSOCI"
type textarea "x"
type textarea "111662 - 15 oct - CREATE SUPPLIER + ASSOCIA"
type textarea "x"
type textarea "111662 - [DATE] - CREATE SUPPLIER + ASSOCIAR"
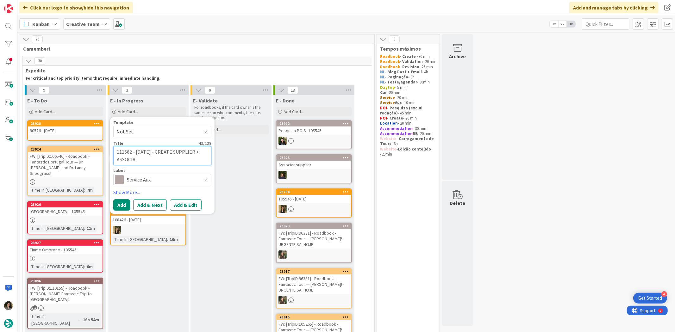
type textarea "x"
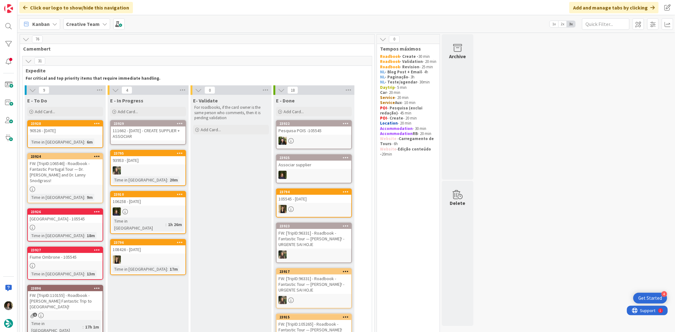
click at [170, 138] on div "111662 - [DATE] - CREATE SUPPLIER + ASSOCIAR" at bounding box center [148, 134] width 75 height 14
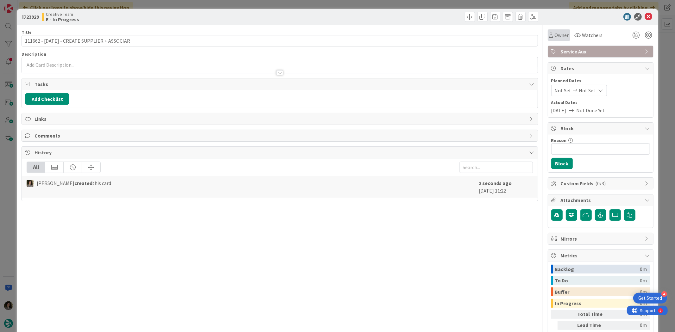
click at [555, 37] on span "Owner" at bounding box center [562, 35] width 14 height 8
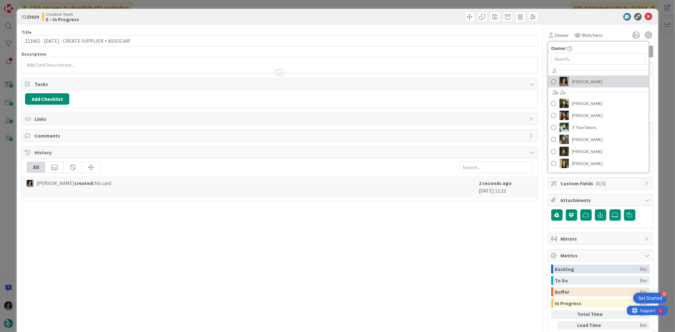
click at [586, 80] on span "[PERSON_NAME]" at bounding box center [587, 81] width 31 height 9
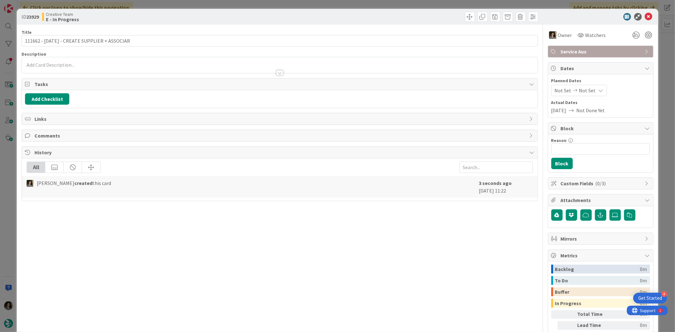
click at [590, 91] on div "Not Set Not Set" at bounding box center [579, 90] width 56 height 11
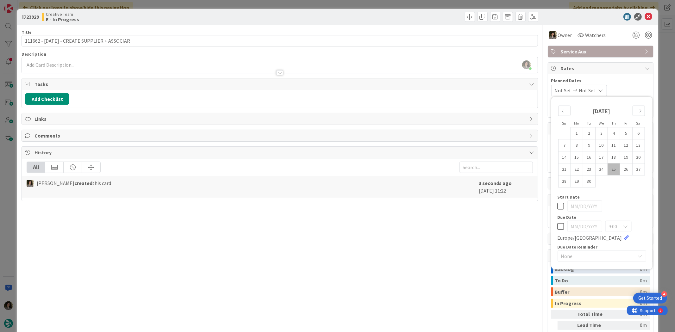
click at [558, 229] on icon at bounding box center [561, 227] width 7 height 8
type input "[DATE]"
drag, startPoint x: 449, startPoint y: 245, endPoint x: 480, endPoint y: 159, distance: 91.8
click at [449, 245] on div "Title 44 / 128 111662 - 15 oct - CREATE SUPPLIER + ASSOCIAR Description Melissa…" at bounding box center [280, 197] width 516 height 345
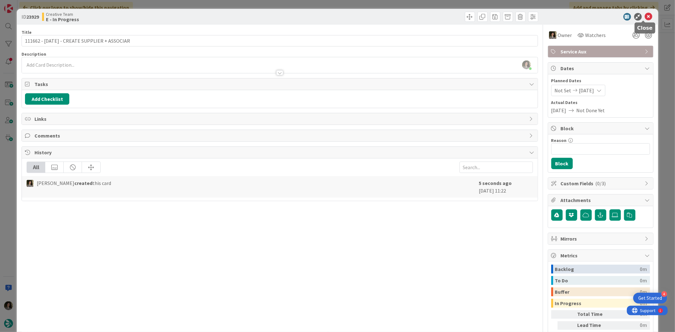
click at [645, 13] on icon at bounding box center [649, 17] width 8 height 8
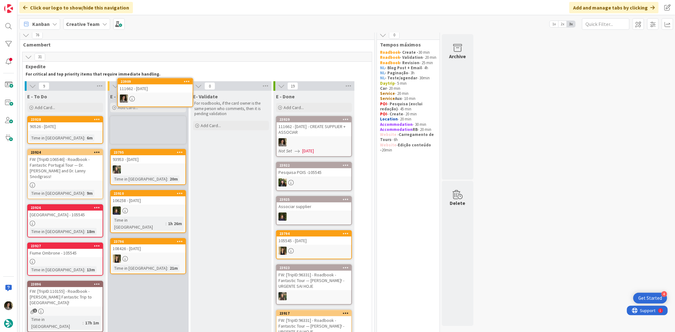
scroll to position [1, 0]
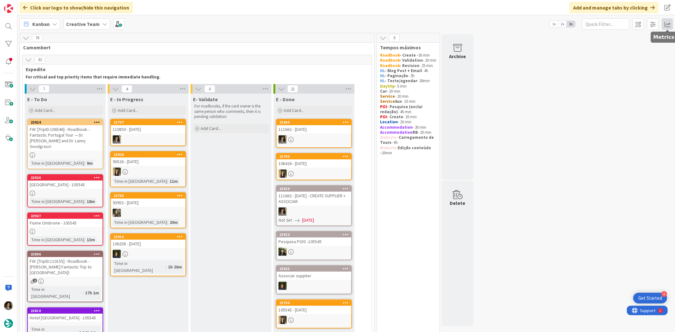
click at [670, 23] on span at bounding box center [667, 23] width 11 height 11
click at [618, 66] on div "Allocation No Recent Data" at bounding box center [630, 71] width 85 height 11
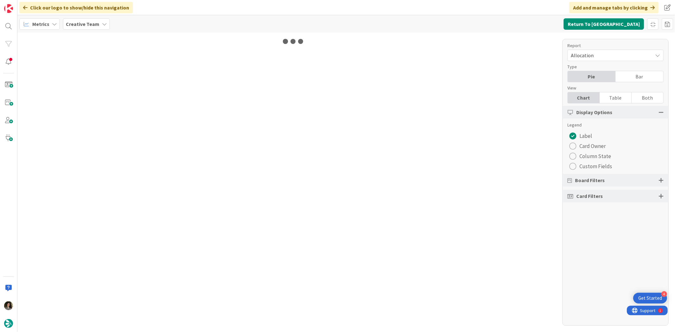
click at [613, 99] on div "Table" at bounding box center [616, 97] width 32 height 11
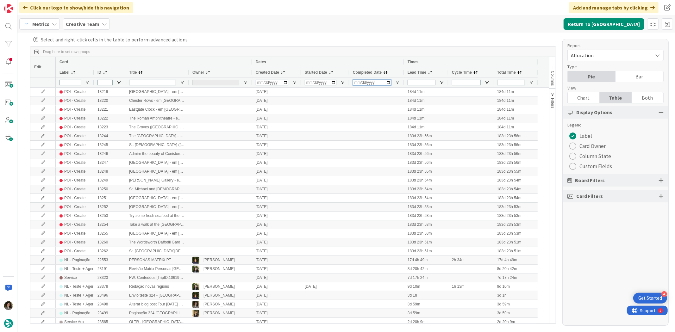
click at [359, 81] on input "Completed Date Filter Input" at bounding box center [372, 83] width 38 height 6
type input "[DATE]"
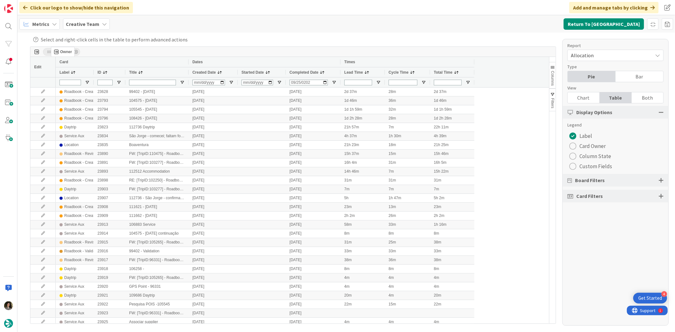
drag, startPoint x: 203, startPoint y: 73, endPoint x: 54, endPoint y: 49, distance: 151.0
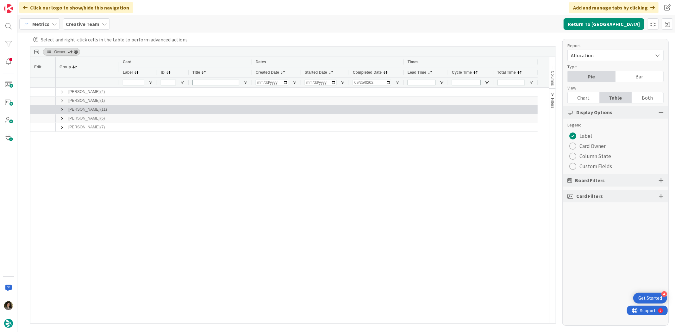
click at [63, 111] on span at bounding box center [62, 109] width 5 height 5
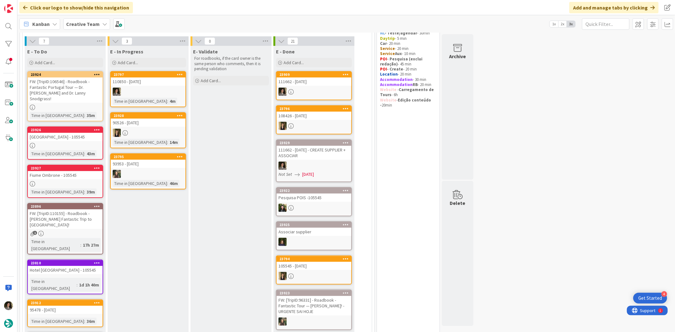
scroll to position [35, 0]
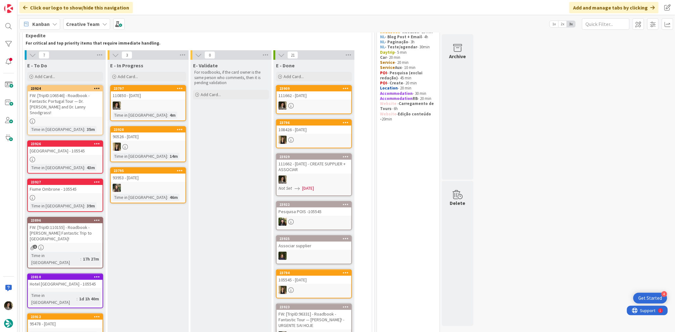
click at [148, 94] on div "110850 - [DATE]" at bounding box center [148, 95] width 75 height 8
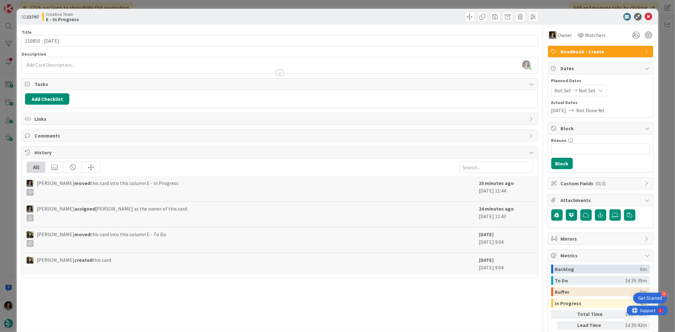
click at [648, 14] on div "ID 23797 Creative Team E - In Progress" at bounding box center [337, 17] width 641 height 16
click at [645, 17] on icon at bounding box center [649, 17] width 8 height 8
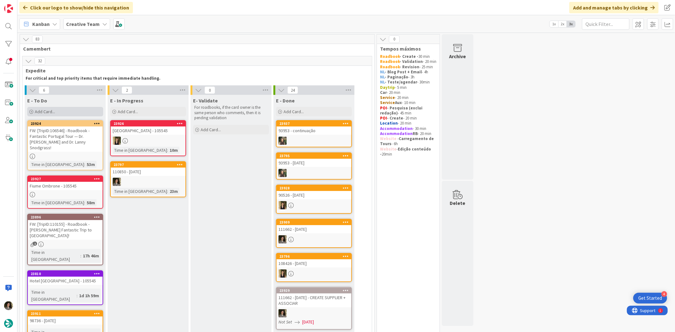
click at [72, 111] on div "Add Card..." at bounding box center [65, 111] width 76 height 9
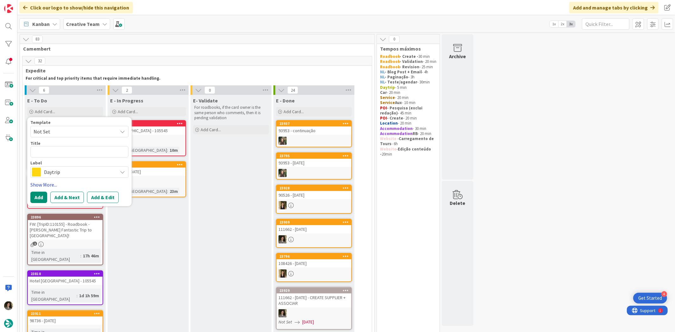
click at [67, 181] on link "Show More..." at bounding box center [79, 185] width 98 height 8
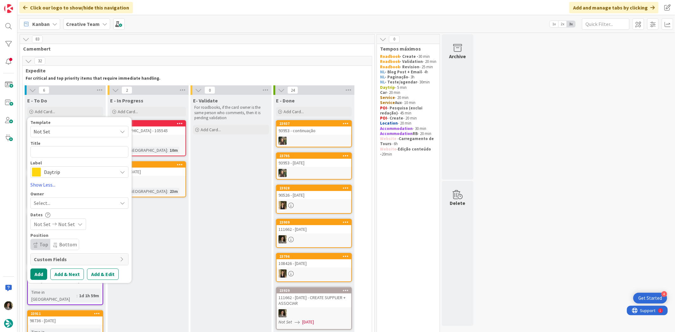
click at [77, 170] on span "Daytrip" at bounding box center [79, 172] width 70 height 9
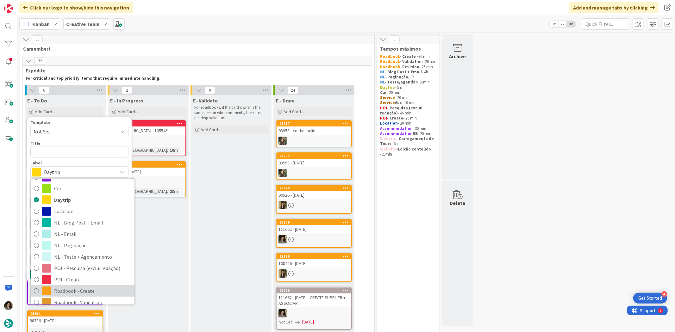
scroll to position [105, 0]
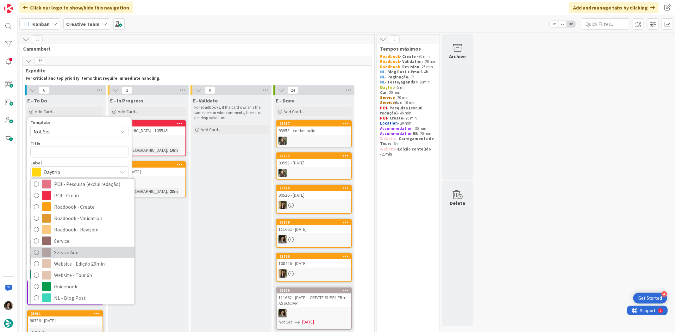
click at [77, 248] on span "Service Aux" at bounding box center [92, 252] width 77 height 9
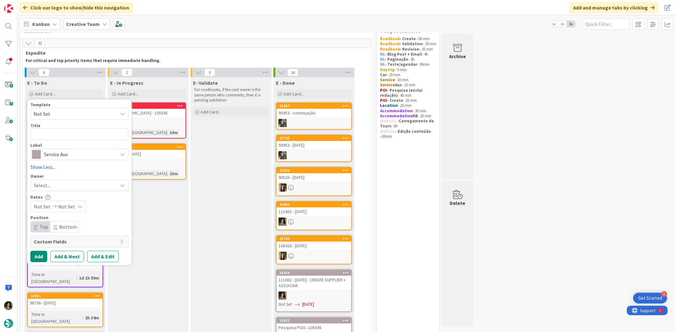
scroll to position [35, 0]
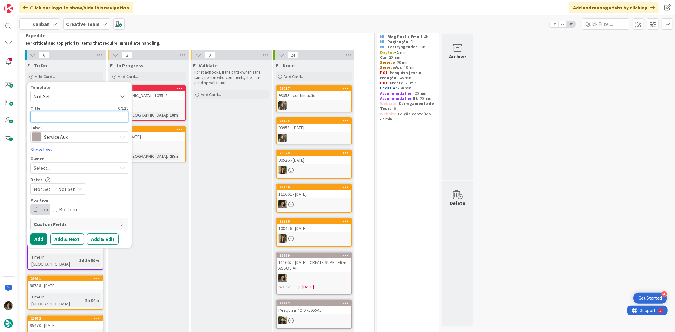
click at [67, 115] on textarea at bounding box center [79, 116] width 98 height 11
type textarea "x"
type textarea "C"
type textarea "x"
type textarea "CR"
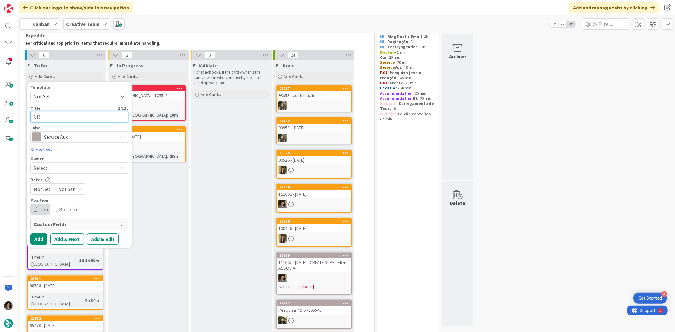
type textarea "x"
type textarea "CRE"
type textarea "x"
type textarea "CREA"
type textarea "x"
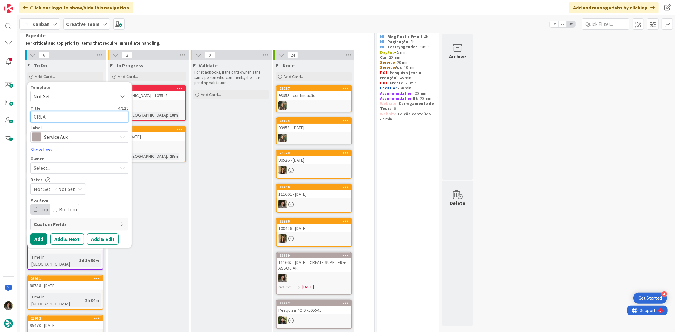
type textarea "CREAT"
type textarea "x"
type textarea "CREATE"
type textarea "x"
type textarea "CREATE"
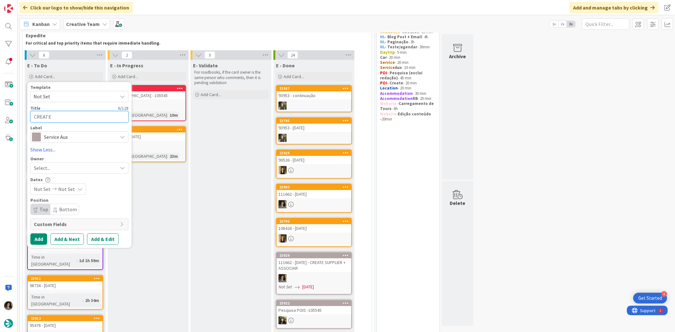
type textarea "x"
type textarea "CREATE G"
type textarea "x"
type textarea "CREATE GP"
type textarea "x"
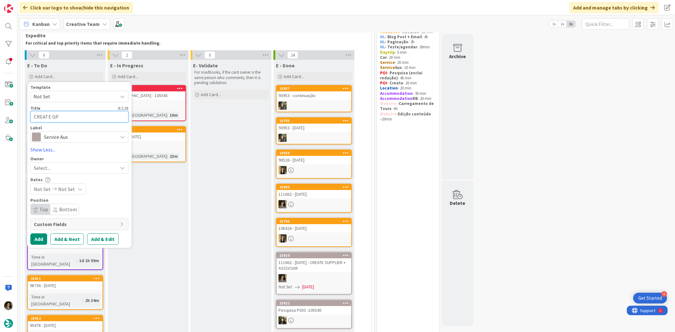
type textarea "CREATE GPS"
type textarea "x"
type textarea "CREATE GPS"
type textarea "x"
type textarea "CREATE GPS P"
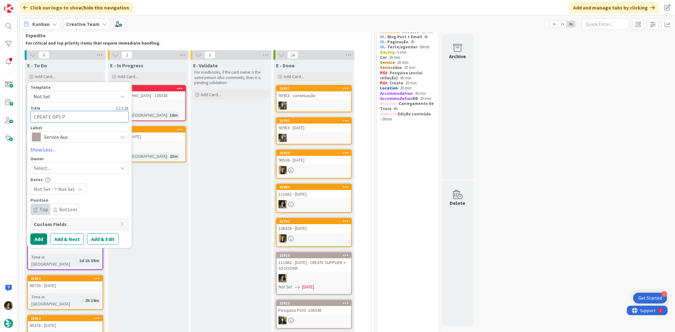
type textarea "x"
type textarea "CREATE GPS PO"
type textarea "x"
type textarea "CREATE GPS POI"
type textarea "x"
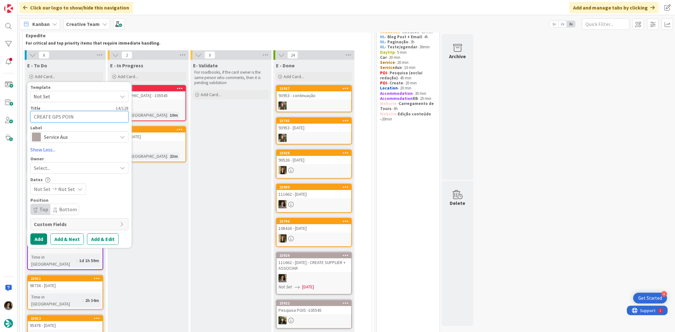
type textarea "CREATE GPS POINT"
type textarea "x"
type textarea "CREATE GPS POINT"
type textarea "x"
type textarea "CREATE GPS POINT +"
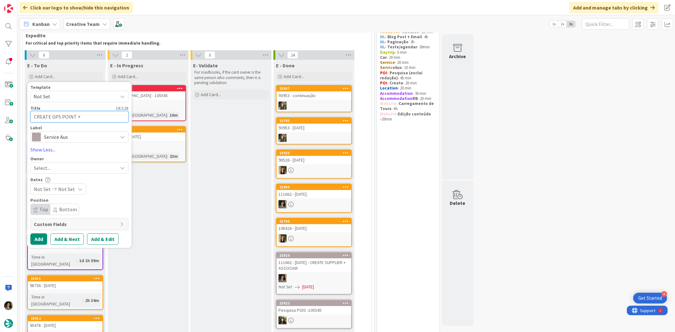
type textarea "x"
type textarea "CREATE GPS POINT +"
type textarea "x"
type textarea "CREATE GPS POINT + A"
type textarea "x"
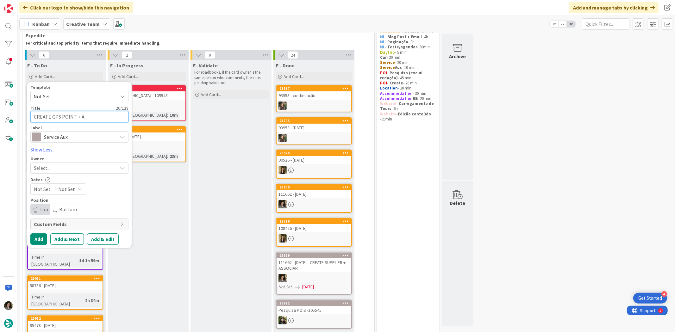
type textarea "CREATE GPS POINT + AS"
type textarea "x"
type textarea "CREATE GPS POINT + ASS"
type textarea "x"
type textarea "CREATE GPS POINT + ASSO"
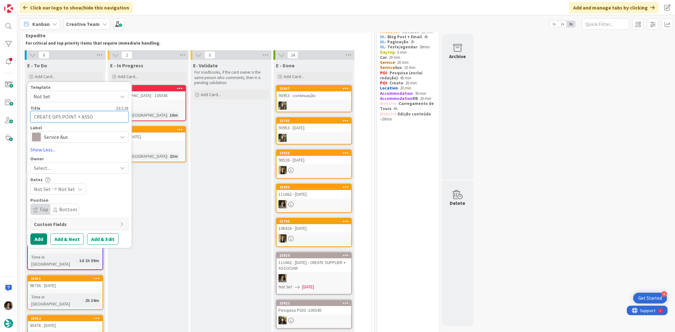
type textarea "x"
type textarea "CREATE GPS POINT + ASSOCI"
type textarea "x"
type textarea "CREATE GPS POINT + ASSOCIA"
type textarea "x"
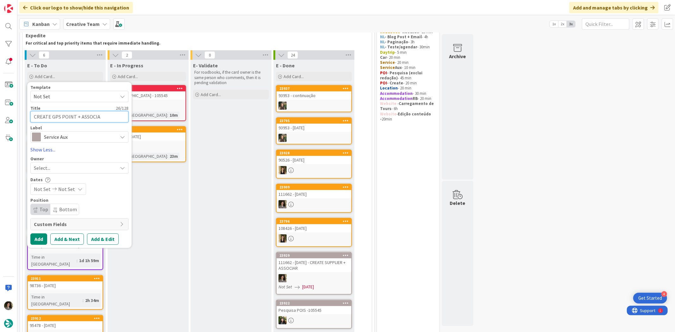
type textarea "CREATE GPS POINT + ASSOCIAR"
type textarea "x"
type textarea "CREATE GPS POINT + ASSOCIAR"
type textarea "x"
type textarea "CREATE GPS POINT + ASSOCIAR -"
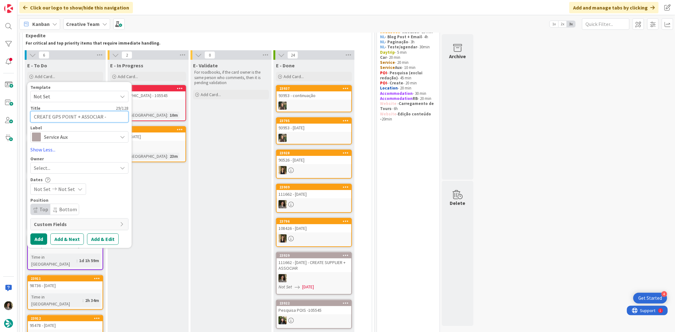
type textarea "x"
type textarea "CREATE GPS POINT + ASSOCIAR -"
click at [43, 236] on button "Add" at bounding box center [38, 239] width 17 height 11
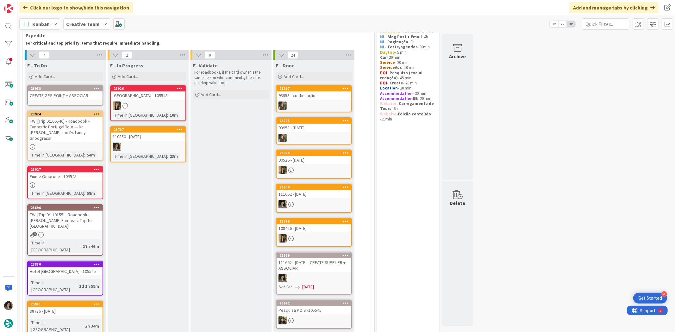
click at [143, 134] on div "110850 - [DATE]" at bounding box center [148, 137] width 75 height 8
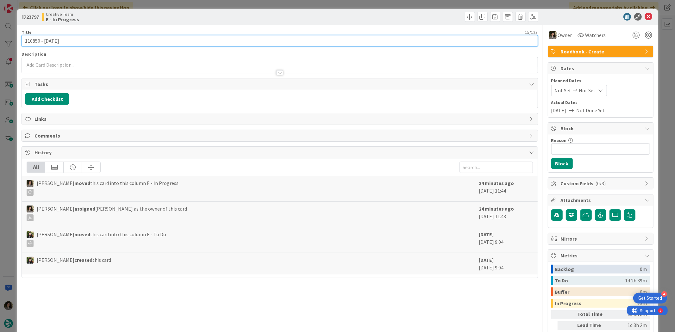
drag, startPoint x: 56, startPoint y: 40, endPoint x: 72, endPoint y: 53, distance: 20.5
click at [11, 35] on div "ID 23797 Creative Team E - In Progress Title 15 / 128 110850 - 23 oct Descripti…" at bounding box center [337, 166] width 675 height 332
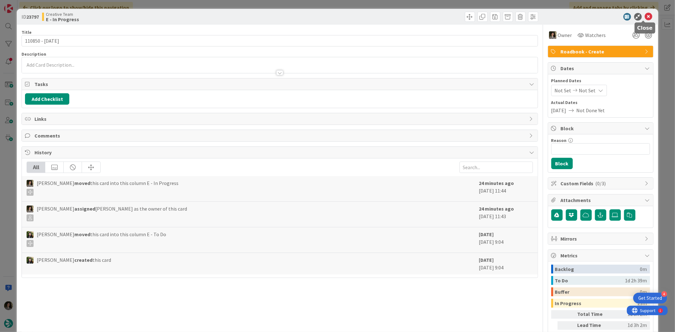
click at [646, 14] on icon at bounding box center [649, 17] width 8 height 8
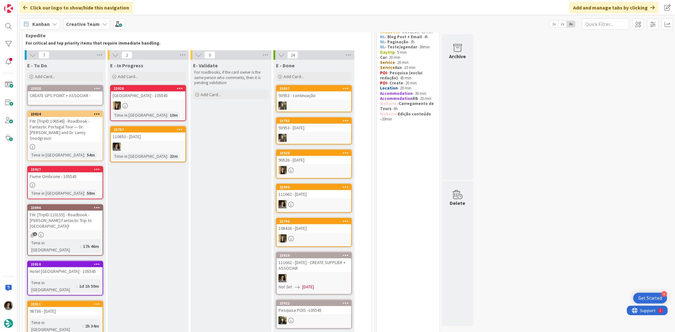
click at [51, 97] on div "CREATE GPS POINT + ASSOCIAR -" at bounding box center [65, 95] width 75 height 8
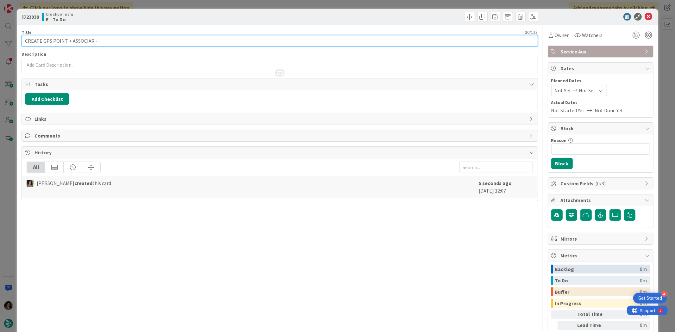
click at [118, 43] on input "CREATE GPS POINT + ASSOCIAR -" at bounding box center [280, 40] width 516 height 11
paste input "110850 - [DATE]"
type input "CREATE GPS POINT + ASSOCIAR - 110850 - [DATE]"
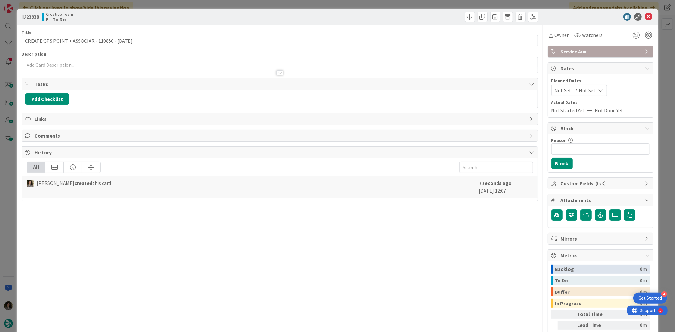
click at [127, 66] on div at bounding box center [280, 65] width 516 height 16
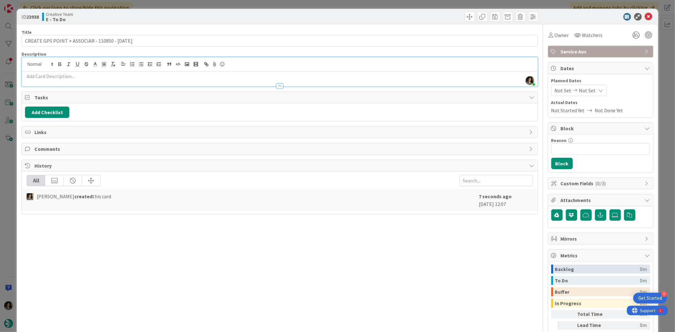
paste div
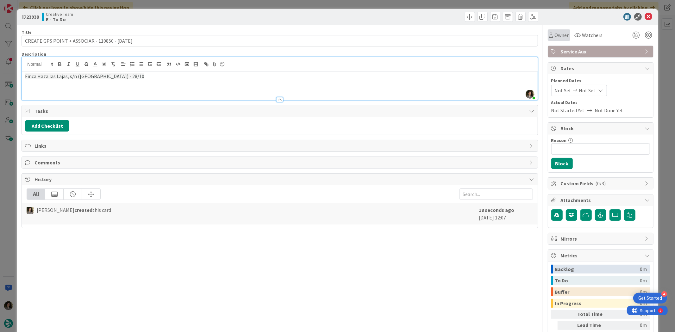
click at [555, 35] on span "Owner" at bounding box center [562, 35] width 14 height 8
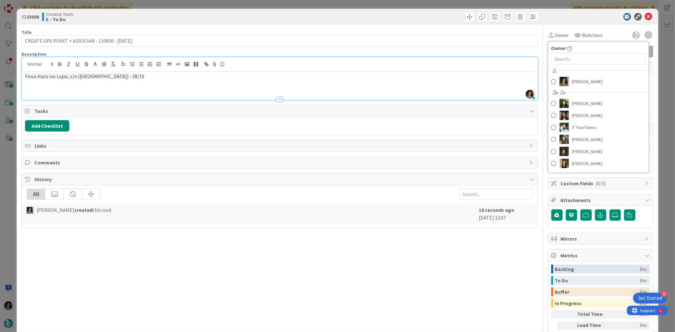
click at [577, 73] on div "[PERSON_NAME] [PERSON_NAME] [PERSON_NAME] IT TourTailors [PERSON_NAME] [PERSON_…" at bounding box center [598, 118] width 101 height 104
click at [585, 83] on span "[PERSON_NAME]" at bounding box center [587, 81] width 31 height 9
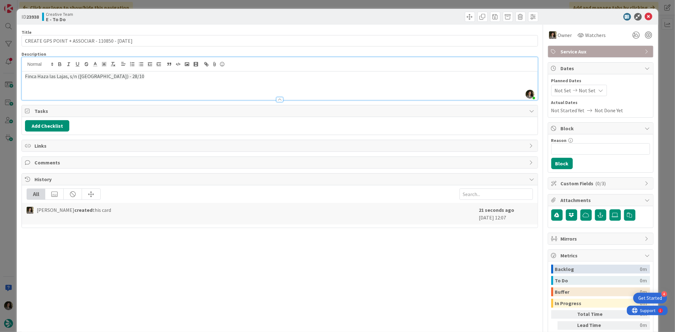
click at [599, 91] on icon at bounding box center [601, 90] width 5 height 5
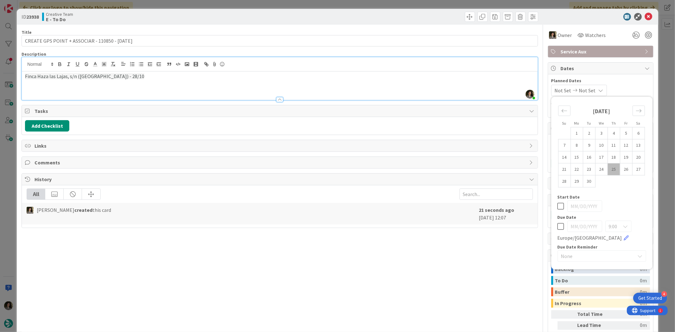
click at [555, 226] on div "Su Mo Tu We Th Fr Sa August 2025 1 2 3 4 5 6 7 8 9 10 11 12 13 14 15 16 17 18 1…" at bounding box center [602, 183] width 95 height 167
click at [561, 228] on div "9:00 Europe/London" at bounding box center [602, 231] width 89 height 21
click at [560, 228] on div "9:00 Europe/London" at bounding box center [602, 231] width 89 height 21
click at [559, 226] on div "9:00 Europe/London" at bounding box center [602, 231] width 89 height 21
click at [558, 226] on icon at bounding box center [561, 227] width 7 height 8
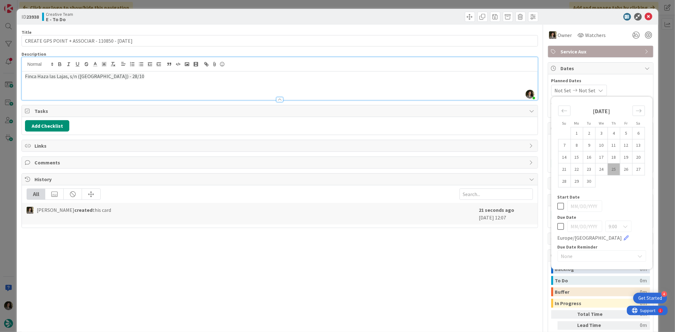
type input "[DATE]"
click at [645, 14] on icon at bounding box center [649, 17] width 8 height 8
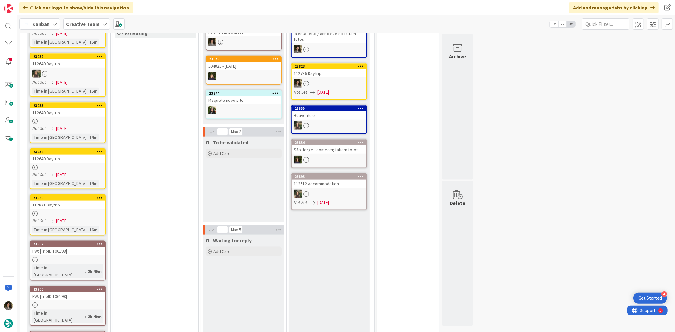
scroll to position [640, 0]
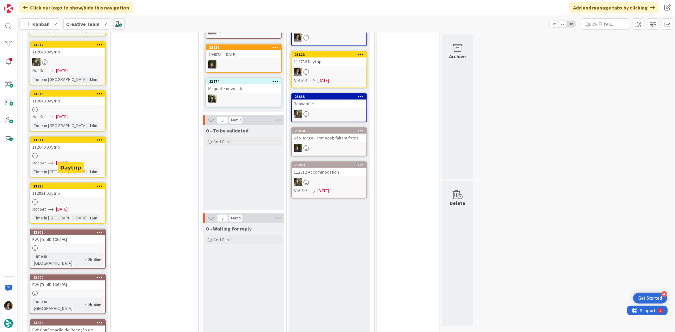
click at [83, 184] on div "23935" at bounding box center [69, 186] width 72 height 4
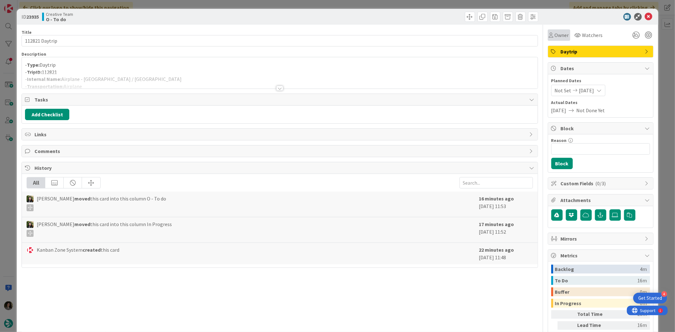
click at [561, 37] on span "Owner" at bounding box center [562, 35] width 14 height 8
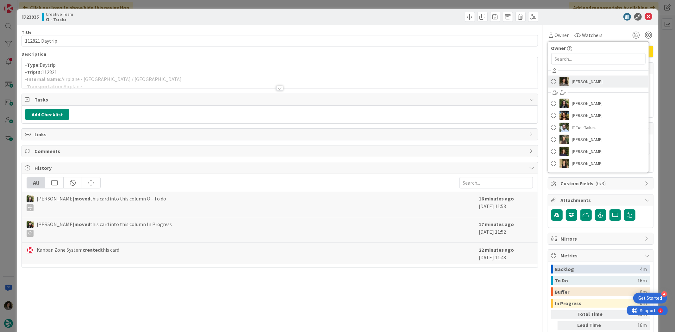
click at [582, 82] on span "[PERSON_NAME]" at bounding box center [587, 81] width 31 height 9
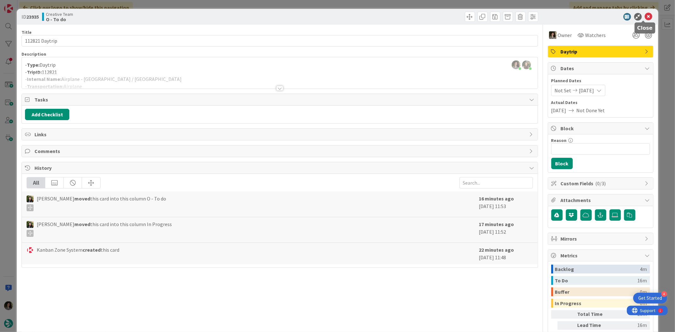
click at [646, 15] on icon at bounding box center [649, 17] width 8 height 8
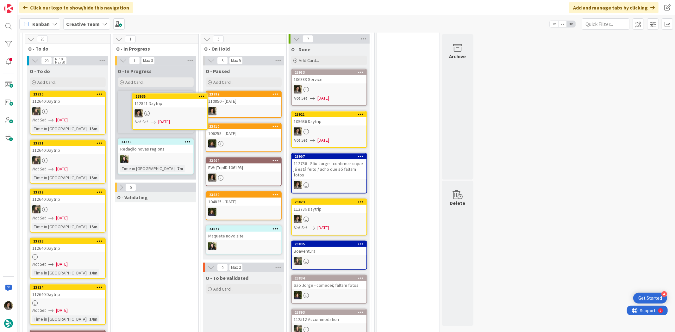
scroll to position [492, 0]
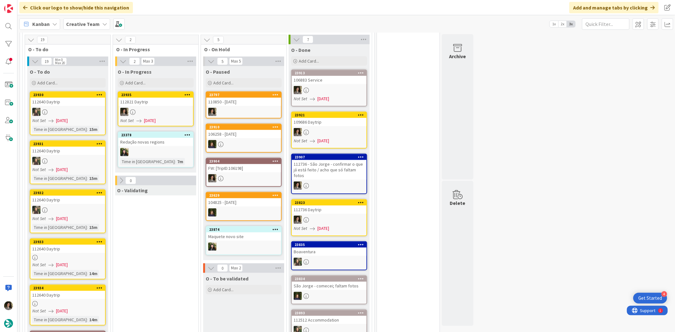
click at [154, 108] on div at bounding box center [155, 112] width 75 height 8
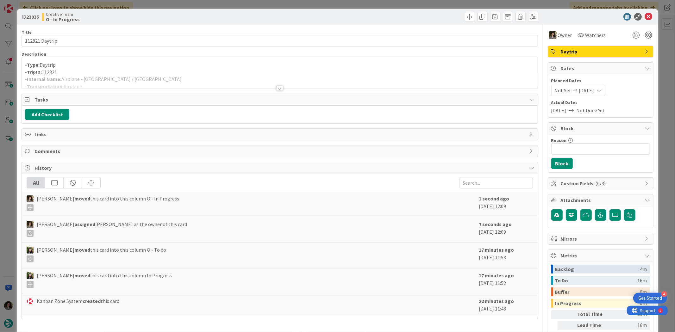
click at [173, 79] on div at bounding box center [280, 80] width 516 height 16
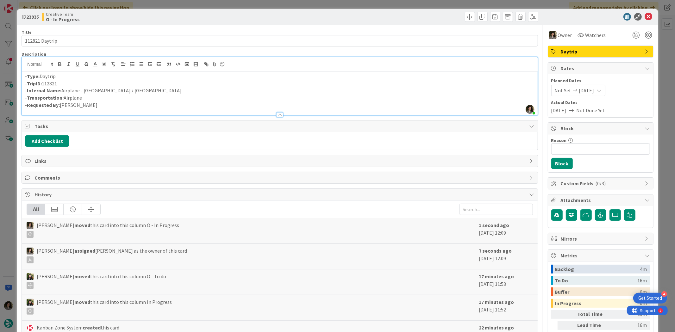
click at [125, 88] on p "- Internal Name: Airplane - Valencia / Paris" at bounding box center [279, 90] width 509 height 7
click at [646, 15] on icon at bounding box center [649, 17] width 8 height 8
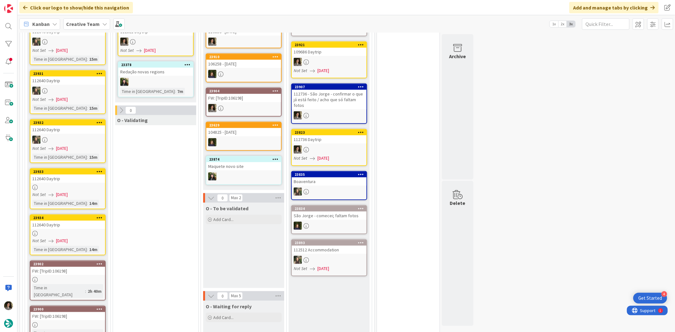
click at [61, 231] on div at bounding box center [67, 233] width 75 height 5
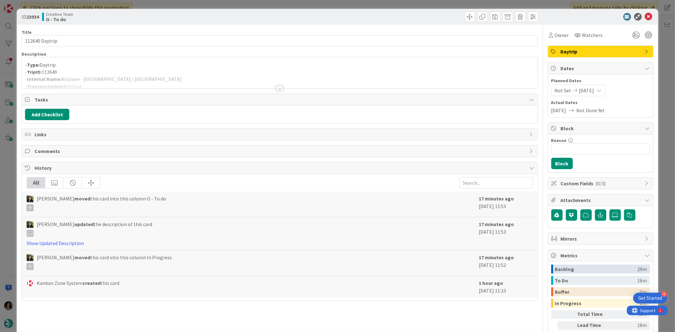
click at [277, 86] on div at bounding box center [279, 88] width 7 height 5
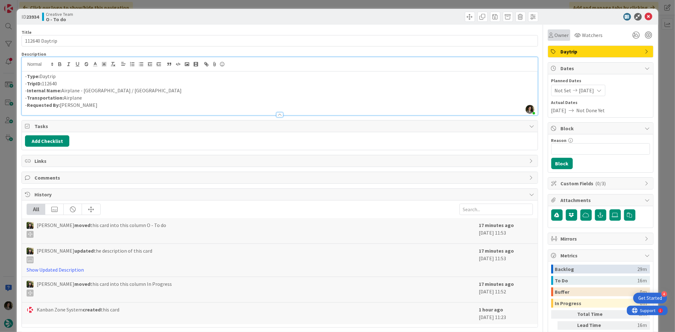
click at [559, 34] on span "Owner" at bounding box center [562, 35] width 14 height 8
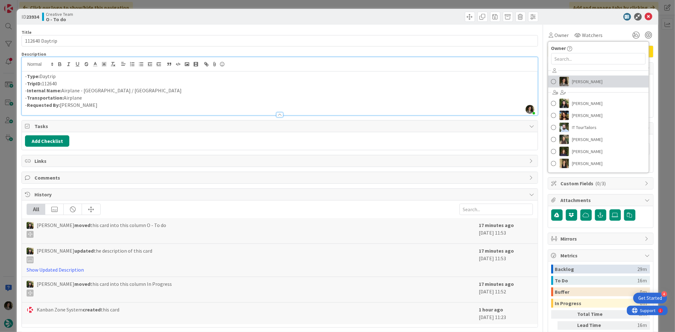
click at [582, 77] on span "[PERSON_NAME]" at bounding box center [587, 81] width 31 height 9
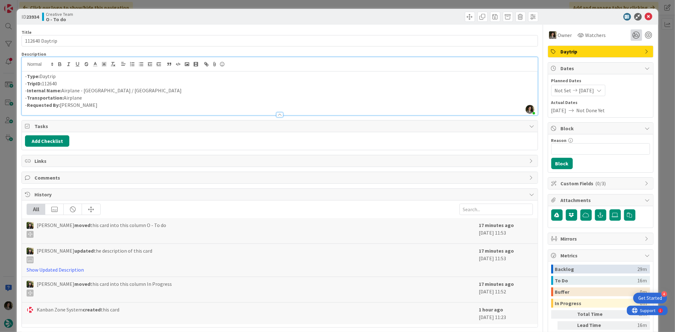
scroll to position [514, 0]
click at [645, 17] on icon at bounding box center [649, 17] width 8 height 8
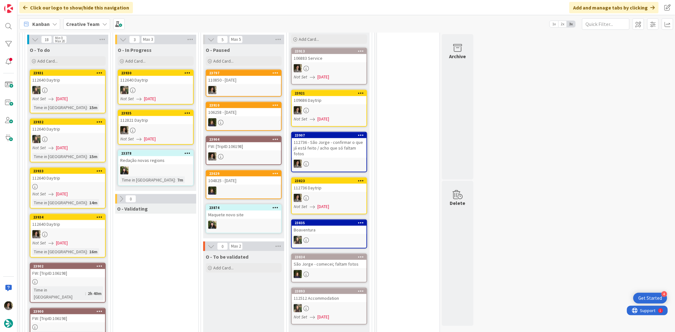
click at [68, 174] on div "112640 Daytrip" at bounding box center [67, 178] width 75 height 8
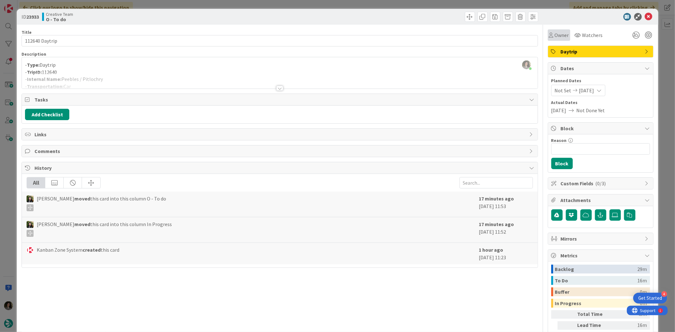
click at [556, 37] on span "Owner" at bounding box center [562, 35] width 14 height 8
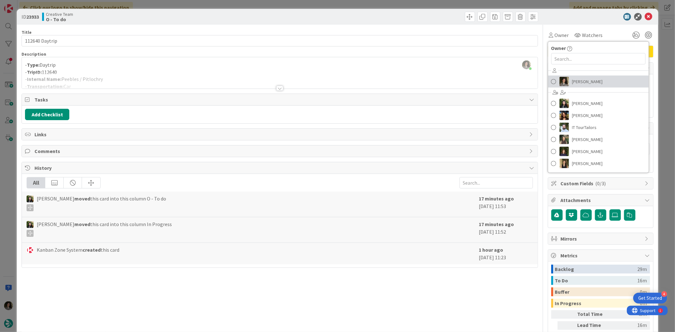
drag, startPoint x: 576, startPoint y: 81, endPoint x: 596, endPoint y: 64, distance: 26.0
click at [576, 81] on span "[PERSON_NAME]" at bounding box center [587, 81] width 31 height 9
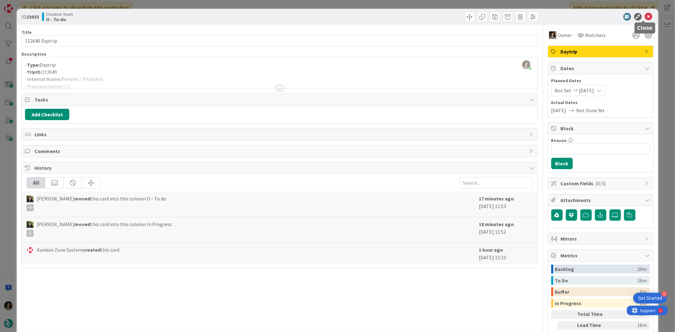
click at [645, 16] on icon at bounding box center [649, 17] width 8 height 8
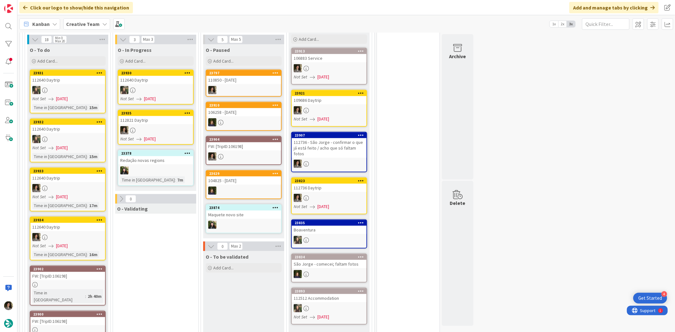
click at [160, 116] on div "112821 Daytrip" at bounding box center [155, 120] width 75 height 8
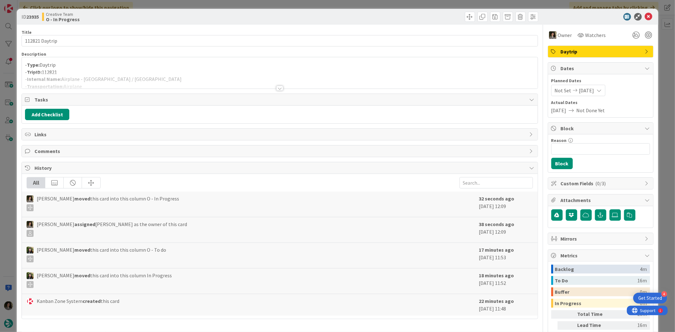
click at [144, 74] on div at bounding box center [280, 80] width 516 height 16
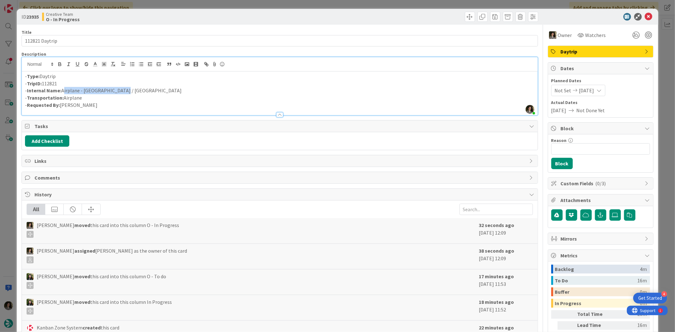
drag, startPoint x: 115, startPoint y: 89, endPoint x: 62, endPoint y: 91, distance: 52.6
click at [62, 91] on p "- Internal Name: Airplane - Valencia / Paris" at bounding box center [279, 90] width 509 height 7
copy p "Airplane - Valencia / Paris"
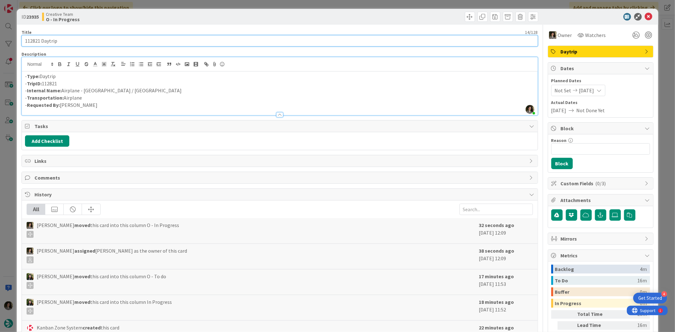
click at [118, 40] on input "112821 Daytrip" at bounding box center [280, 40] width 516 height 11
click at [118, 41] on input "112821 Daytrip" at bounding box center [280, 40] width 516 height 11
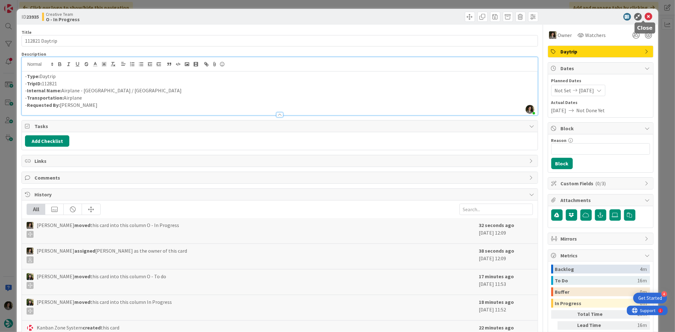
click at [646, 14] on icon at bounding box center [649, 17] width 8 height 8
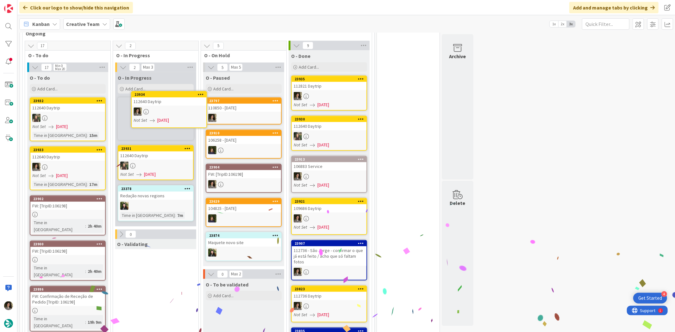
scroll to position [483, 0]
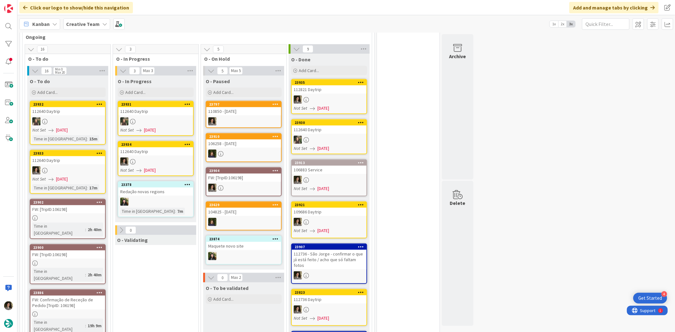
click at [153, 158] on div at bounding box center [155, 162] width 75 height 8
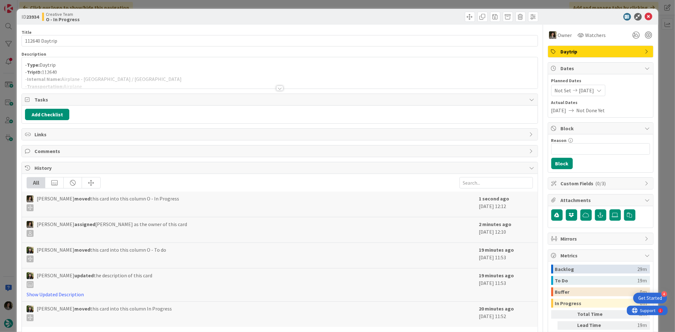
click at [150, 81] on div at bounding box center [280, 80] width 516 height 16
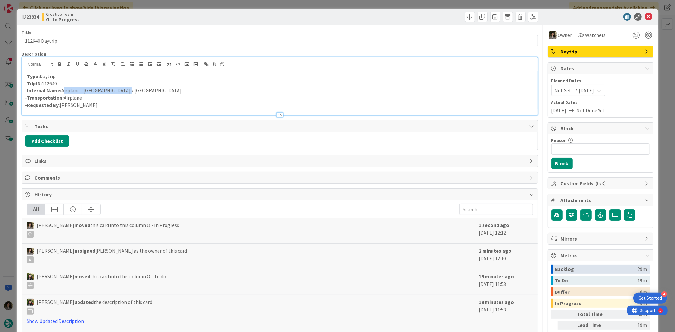
drag, startPoint x: 128, startPoint y: 89, endPoint x: 63, endPoint y: 91, distance: 65.2
click at [63, 91] on p "- Internal Name: Airplane - Edinburgh / Paris" at bounding box center [279, 90] width 509 height 7
copy p "Airplane - Edinburgh / Paris"
click at [643, 20] on body "4 Get Started Click our logo to show/hide this navigation Add and manage tabs b…" at bounding box center [337, 166] width 675 height 332
click at [645, 18] on icon at bounding box center [649, 17] width 8 height 8
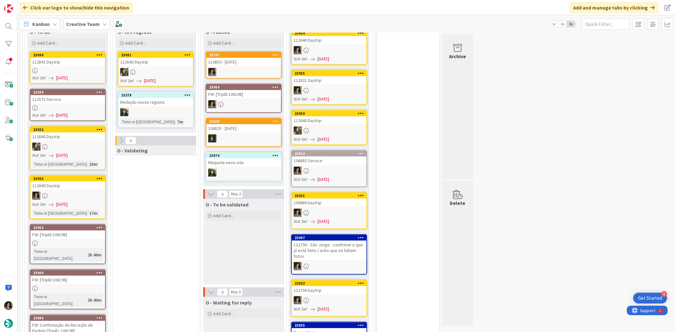
scroll to position [497, 0]
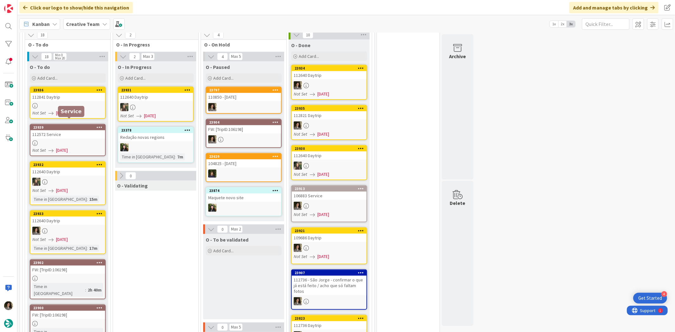
click at [69, 132] on link "23939 112572 Service Not Set 09/25/2025" at bounding box center [68, 140] width 76 height 32
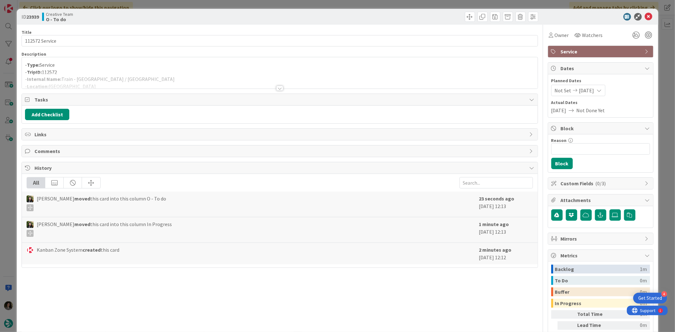
click at [274, 83] on div at bounding box center [280, 80] width 516 height 16
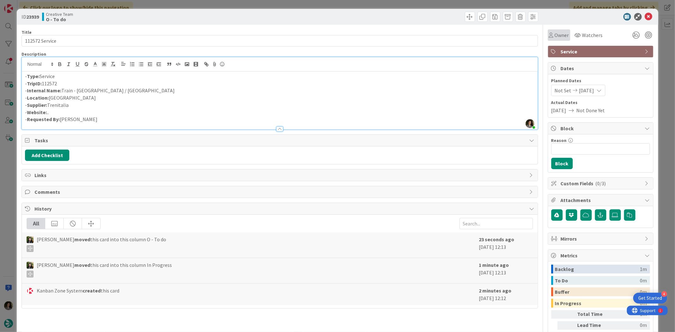
click at [548, 40] on div "Owner" at bounding box center [559, 34] width 22 height 11
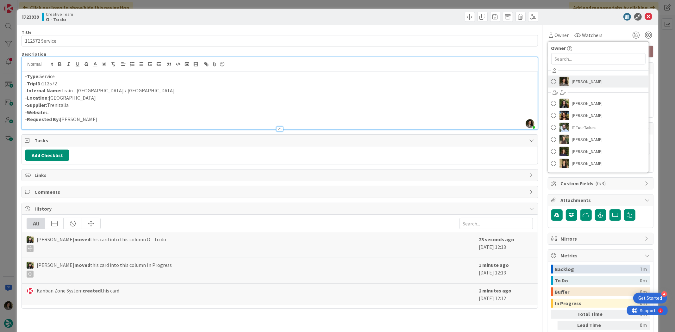
click at [575, 77] on span "[PERSON_NAME]" at bounding box center [587, 81] width 31 height 9
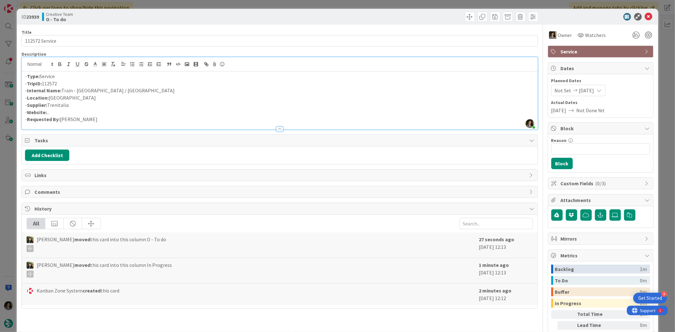
scroll to position [483, 0]
click at [647, 15] on icon at bounding box center [649, 17] width 8 height 8
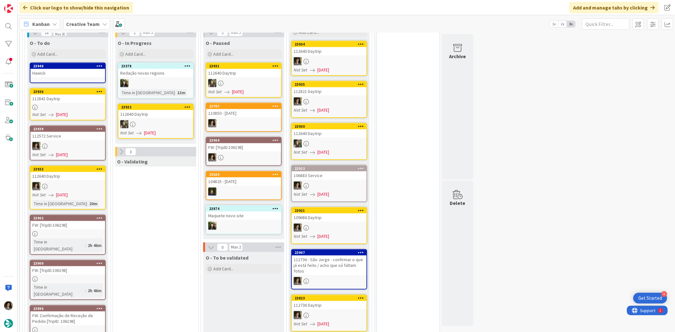
scroll to position [523, 0]
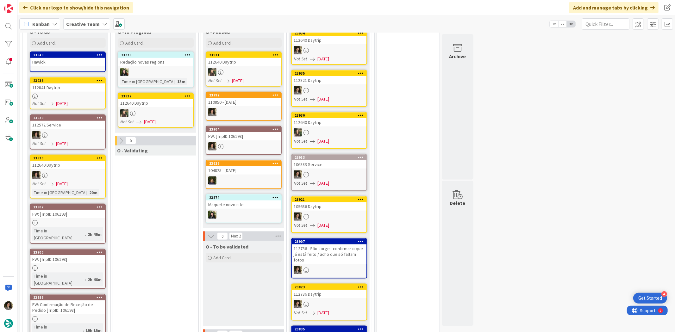
click at [71, 220] on div at bounding box center [67, 222] width 75 height 5
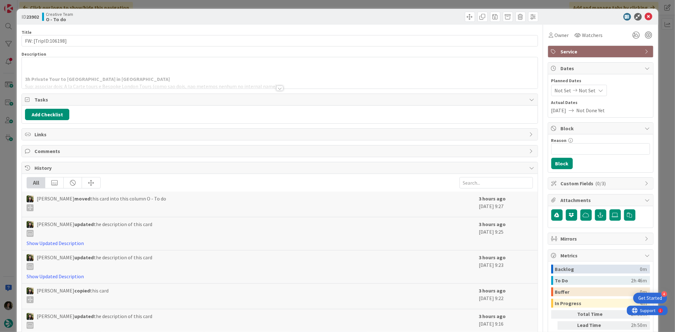
click at [277, 88] on div at bounding box center [279, 88] width 7 height 5
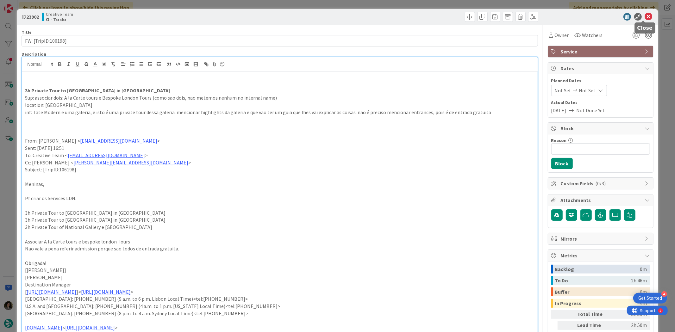
click at [645, 16] on icon at bounding box center [649, 17] width 8 height 8
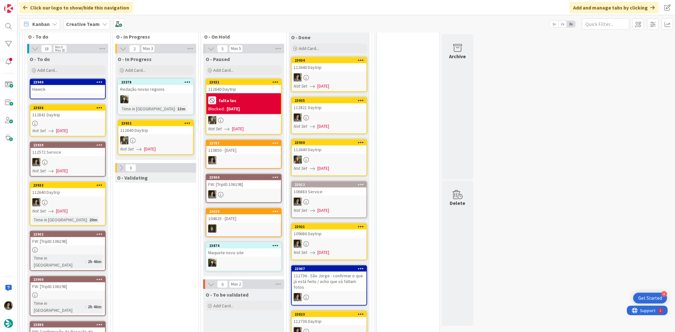
scroll to position [488, 0]
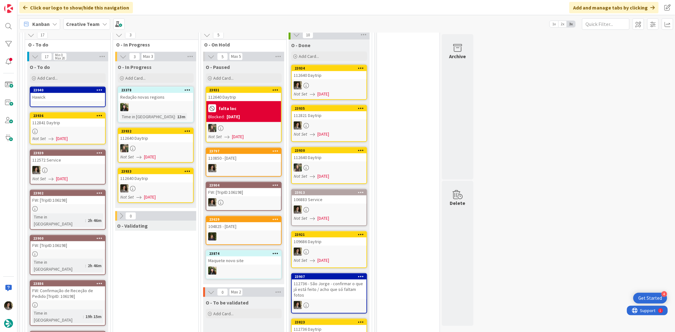
click at [164, 176] on link "23933 112640 Daytrip Not Set 09/25/2025" at bounding box center [156, 185] width 76 height 35
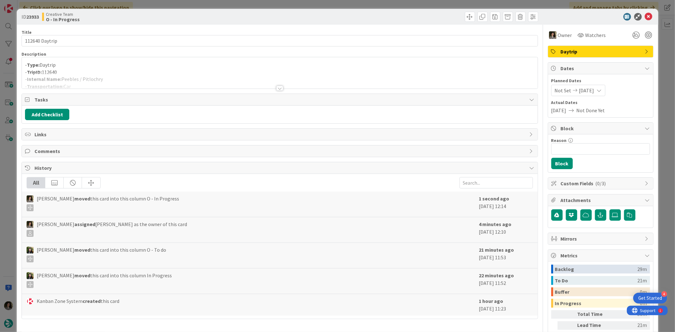
click at [140, 71] on p "- TripID: 112640" at bounding box center [279, 72] width 509 height 7
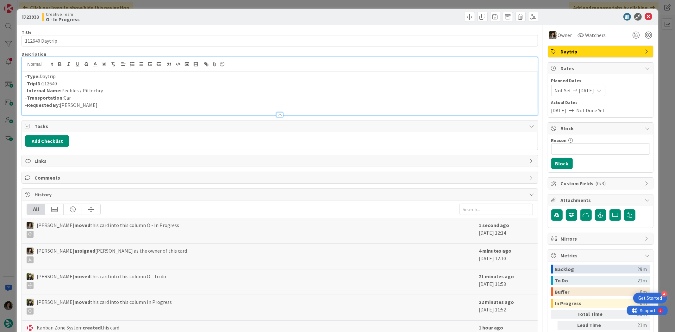
drag, startPoint x: 103, startPoint y: 92, endPoint x: 77, endPoint y: 93, distance: 26.6
click at [77, 93] on p "- Internal Name: Peebles / Pitlochry" at bounding box center [279, 90] width 509 height 7
drag, startPoint x: 68, startPoint y: 93, endPoint x: 65, endPoint y: 92, distance: 3.3
click at [65, 92] on p "- Internal Name: Peebles / Pitlochry" at bounding box center [279, 90] width 509 height 7
click at [65, 91] on p "- Internal Name: Peebles / Pitlochry" at bounding box center [279, 90] width 509 height 7
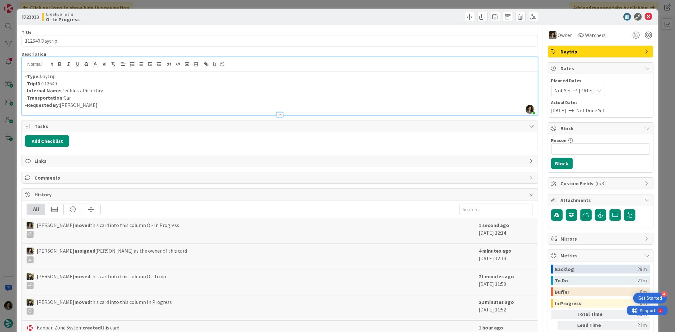
click at [99, 93] on p "- Internal Name: Peebles / Pitlochry" at bounding box center [279, 90] width 509 height 7
drag, startPoint x: 93, startPoint y: 91, endPoint x: 61, endPoint y: 90, distance: 31.7
click at [61, 90] on p "- Internal Name: Peebles / Pitlochry" at bounding box center [279, 90] width 509 height 7
copy p "Peebles / Pitlochry"
click at [645, 16] on icon at bounding box center [649, 17] width 8 height 8
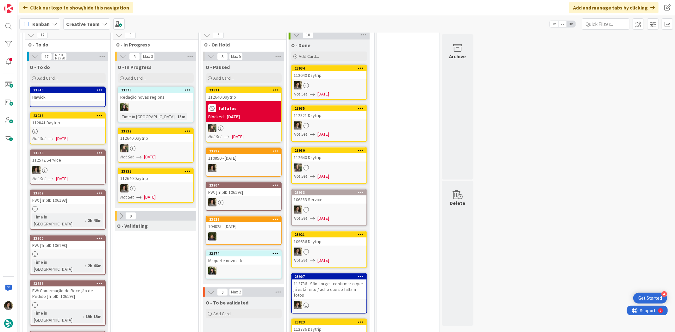
click at [309, 91] on div "Not Set [DATE]" at bounding box center [330, 94] width 73 height 7
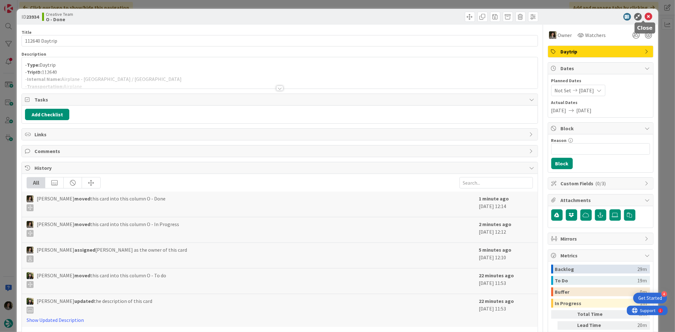
click at [645, 17] on icon at bounding box center [649, 17] width 8 height 8
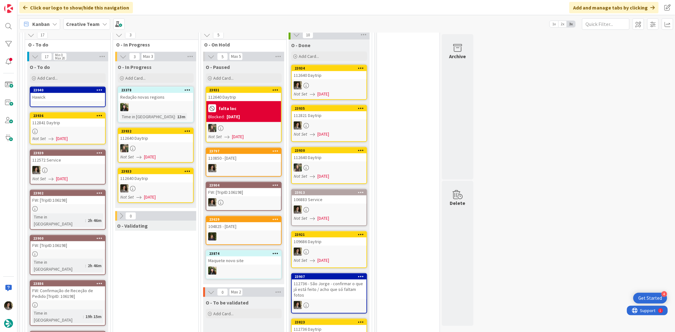
click at [146, 174] on div "112640 Daytrip" at bounding box center [155, 178] width 75 height 8
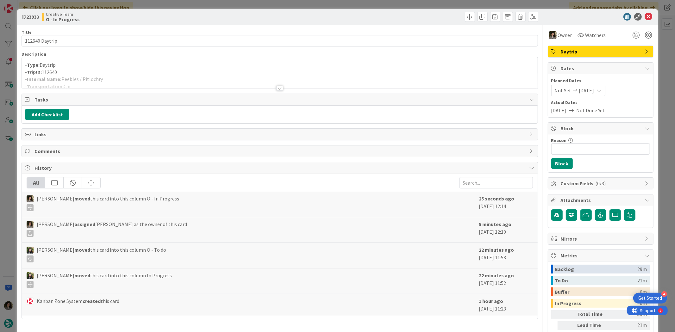
click at [128, 75] on div at bounding box center [280, 80] width 516 height 16
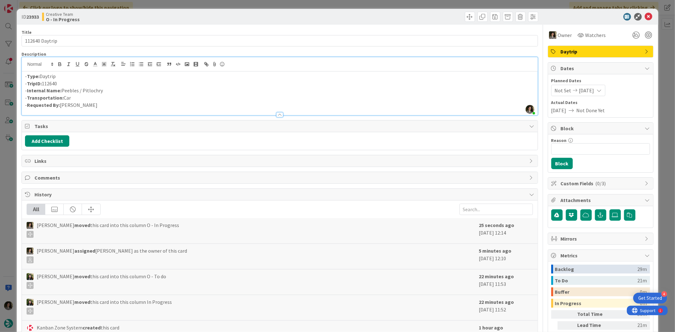
drag, startPoint x: 98, startPoint y: 91, endPoint x: 62, endPoint y: 92, distance: 35.8
click at [62, 92] on p "- Internal Name: Peebles / Pitlochry" at bounding box center [279, 90] width 509 height 7
copy p "Peebles / Pitlochry"
click at [645, 15] on icon at bounding box center [649, 17] width 8 height 8
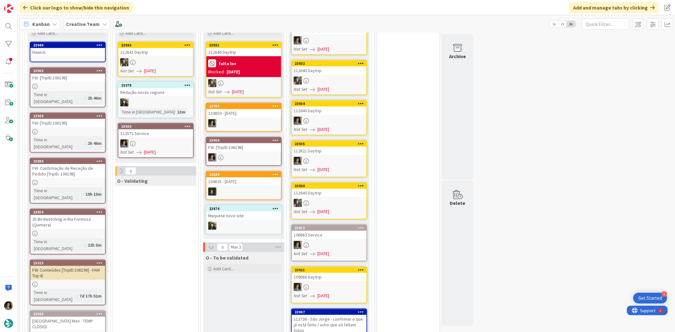
scroll to position [516, 0]
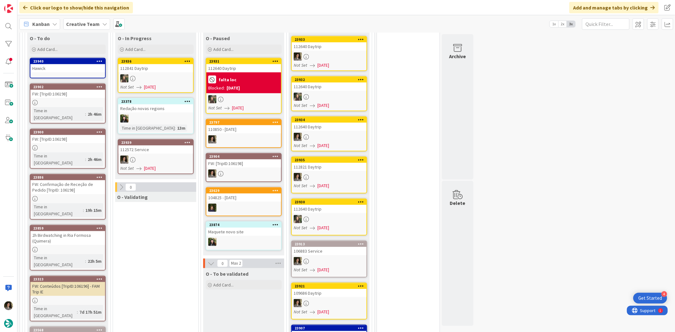
click at [84, 100] on div at bounding box center [67, 102] width 75 height 5
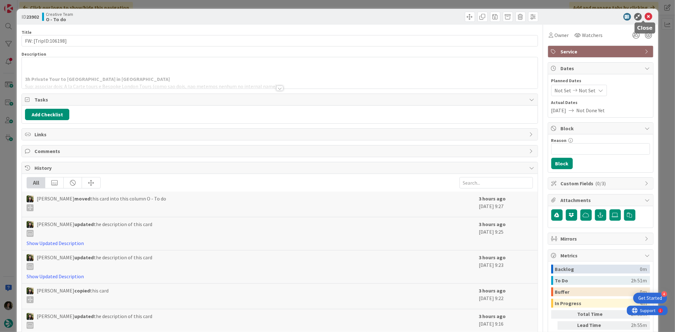
click at [645, 15] on icon at bounding box center [649, 17] width 8 height 8
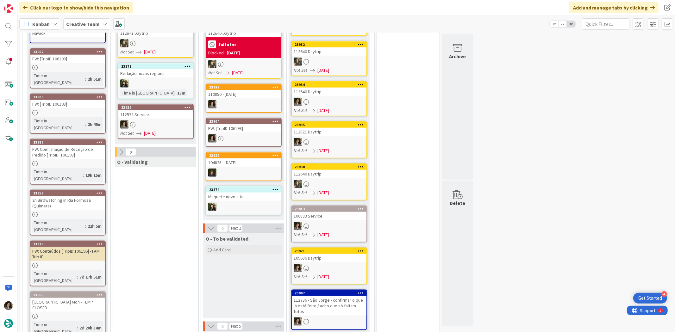
click at [69, 145] on div "FW: Confirmação de Receção de Pedido [TripID: 106198]" at bounding box center [67, 152] width 75 height 14
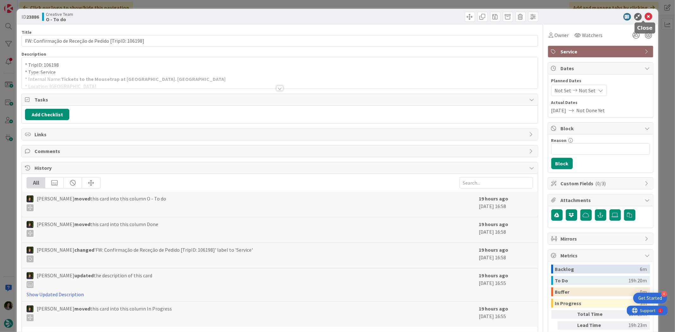
click at [645, 16] on icon at bounding box center [649, 17] width 8 height 8
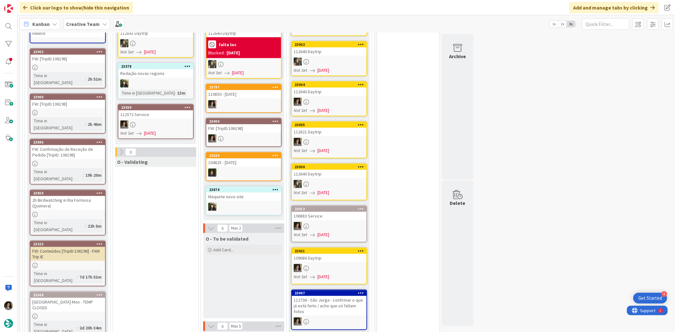
click at [149, 121] on div at bounding box center [155, 125] width 75 height 8
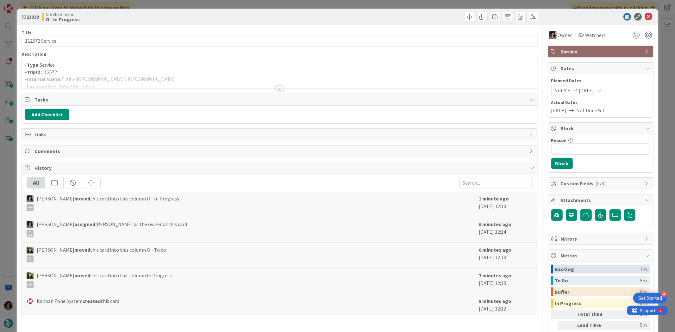
click at [153, 78] on div at bounding box center [280, 80] width 516 height 16
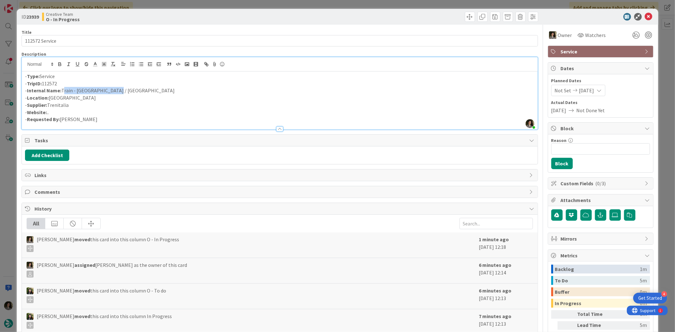
drag, startPoint x: 107, startPoint y: 93, endPoint x: 62, endPoint y: 93, distance: 45.0
click at [62, 93] on p "- Internal Name: Train - Florence / Siena" at bounding box center [279, 90] width 509 height 7
copy p "Train - Florence / Siena"
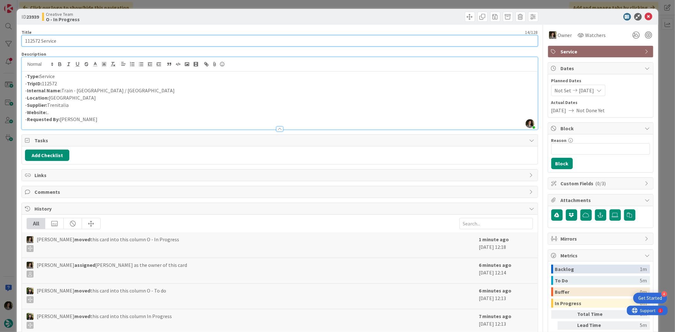
click at [115, 42] on input "112572 Service" at bounding box center [280, 40] width 516 height 11
drag, startPoint x: 115, startPoint y: 42, endPoint x: 104, endPoint y: 44, distance: 10.9
click at [114, 42] on input "112572 Service" at bounding box center [280, 40] width 516 height 11
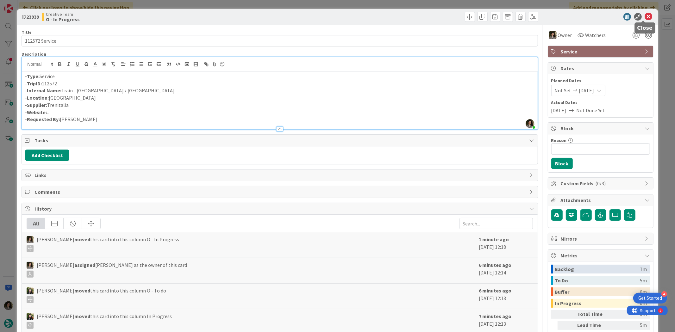
drag, startPoint x: 646, startPoint y: 15, endPoint x: 640, endPoint y: 19, distance: 6.8
click at [646, 15] on icon at bounding box center [649, 17] width 8 height 8
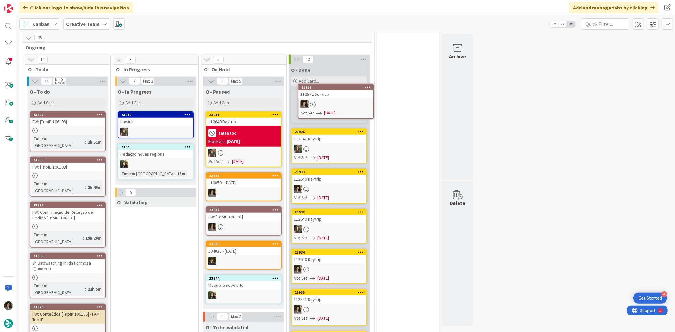
scroll to position [455, 0]
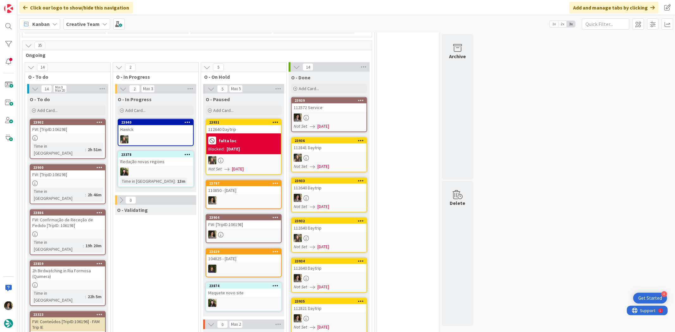
click at [327, 105] on link "23939 112572 Service Not Set 09/25/2025" at bounding box center [329, 114] width 76 height 35
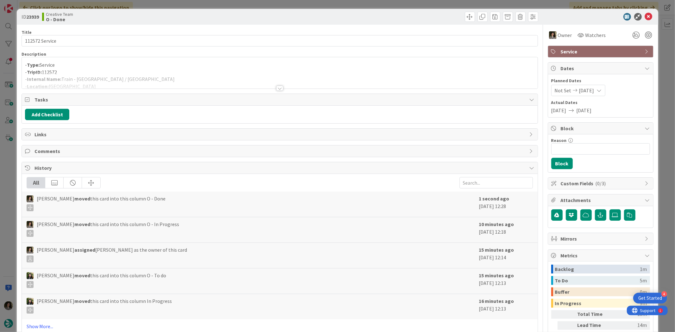
click at [571, 49] on span "Service" at bounding box center [601, 52] width 81 height 8
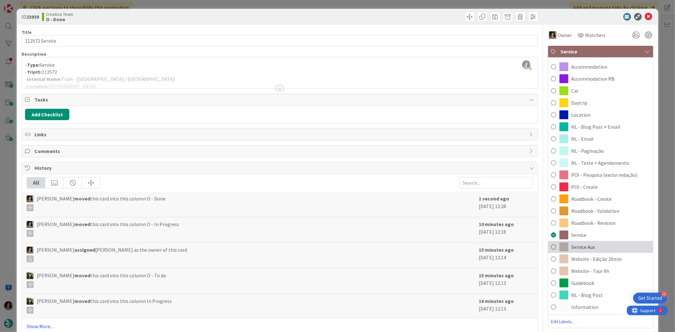
click at [594, 248] on div "Service Aux" at bounding box center [600, 247] width 105 height 12
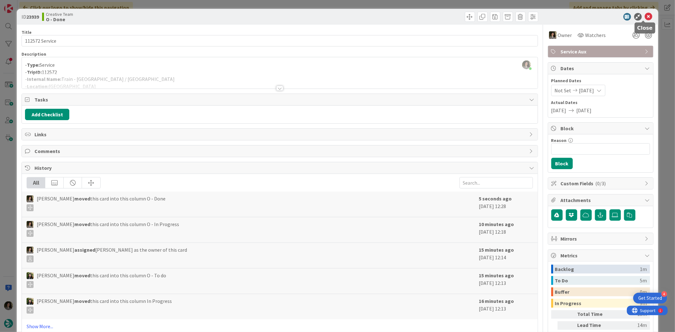
click at [645, 16] on icon at bounding box center [649, 17] width 8 height 8
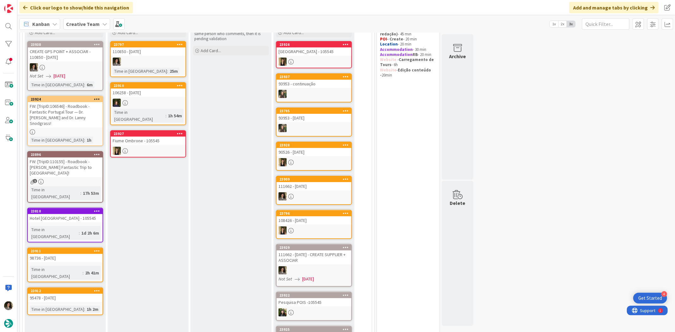
scroll to position [70, 0]
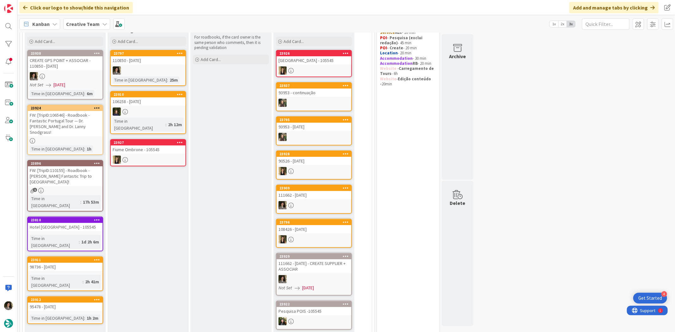
click at [162, 72] on div at bounding box center [148, 70] width 75 height 8
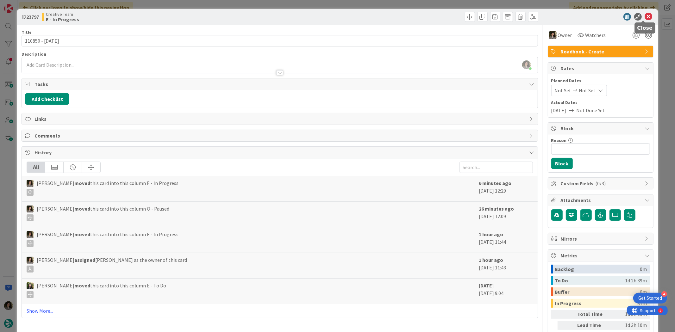
click at [645, 17] on icon at bounding box center [649, 17] width 8 height 8
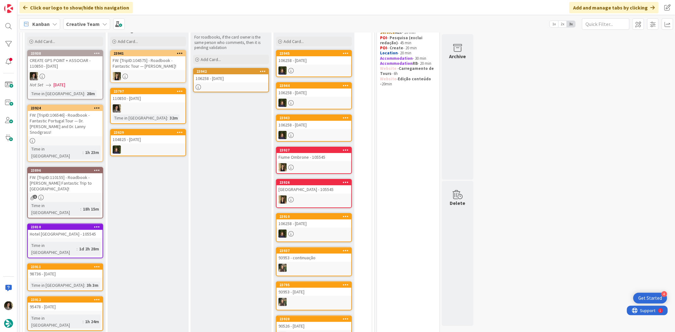
click at [235, 76] on div "106258 - [DATE]" at bounding box center [231, 78] width 75 height 8
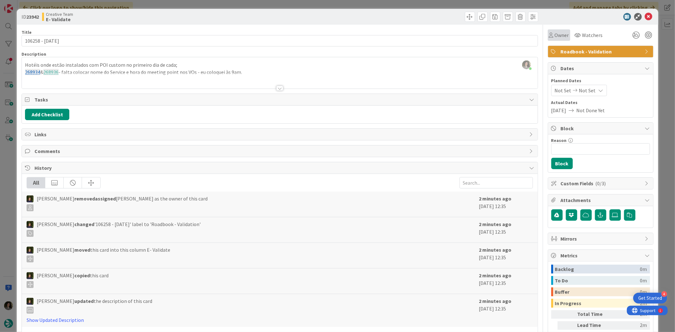
click at [549, 33] on icon at bounding box center [551, 35] width 4 height 5
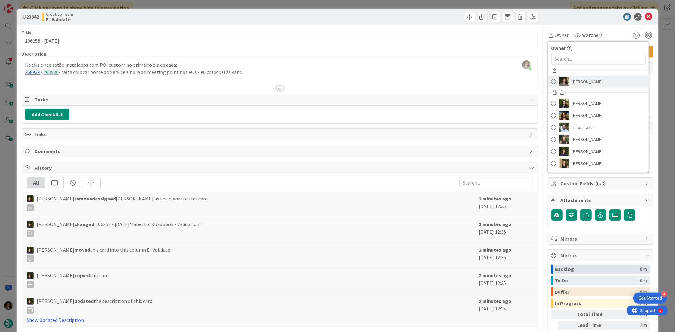
click at [584, 81] on span "[PERSON_NAME]" at bounding box center [587, 81] width 31 height 9
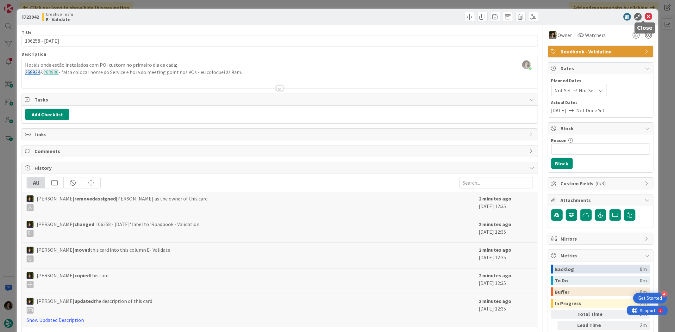
click at [646, 18] on icon at bounding box center [649, 17] width 8 height 8
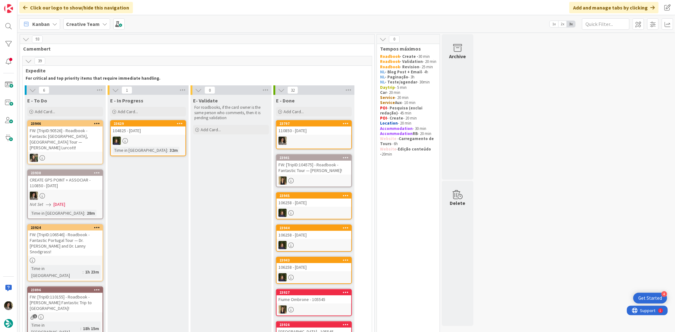
click at [303, 132] on div "110850 - [DATE]" at bounding box center [314, 131] width 75 height 8
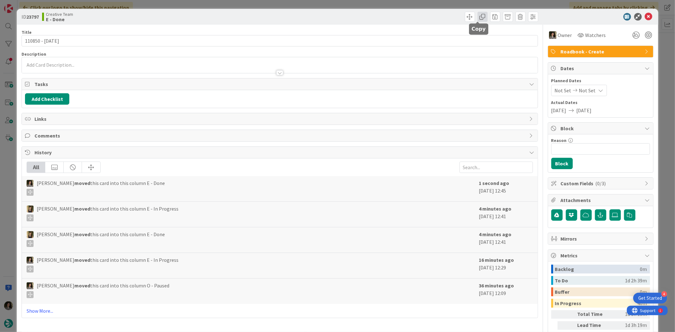
click at [480, 20] on span at bounding box center [483, 17] width 10 height 10
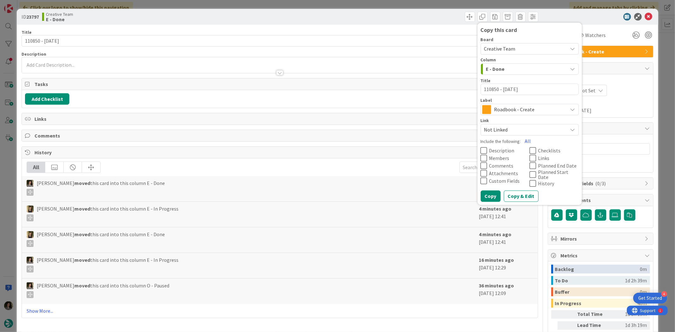
click at [501, 110] on span "Roadbook - Create" at bounding box center [529, 109] width 70 height 9
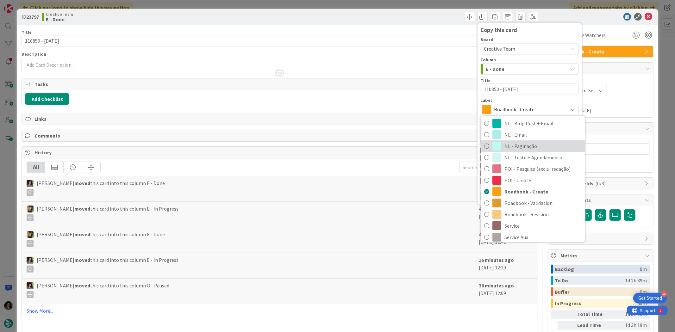
scroll to position [105, 0]
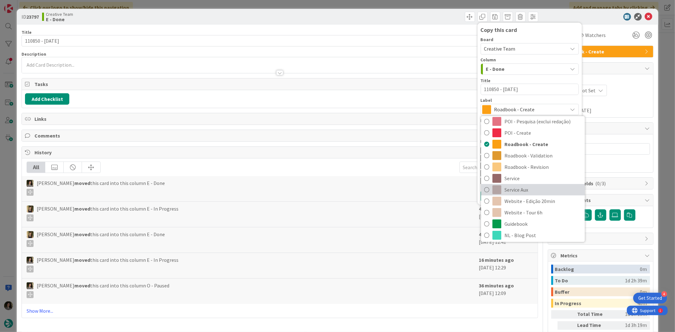
click at [518, 191] on span "Service Aux" at bounding box center [543, 189] width 77 height 9
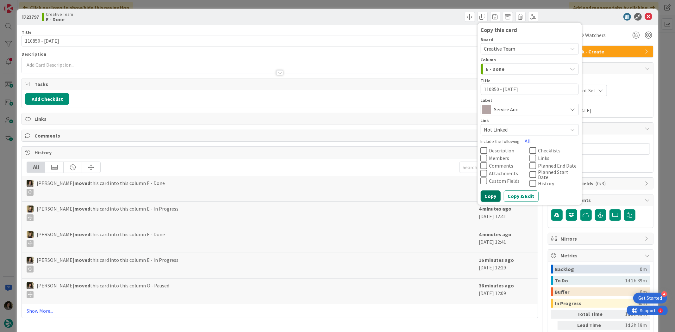
click at [482, 192] on button "Copy" at bounding box center [491, 196] width 20 height 11
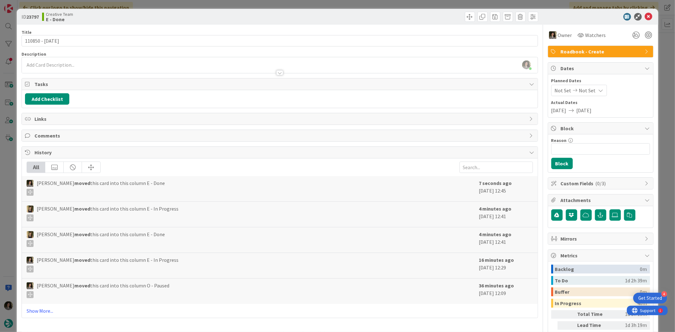
click at [646, 13] on icon at bounding box center [649, 17] width 8 height 8
type textarea "x"
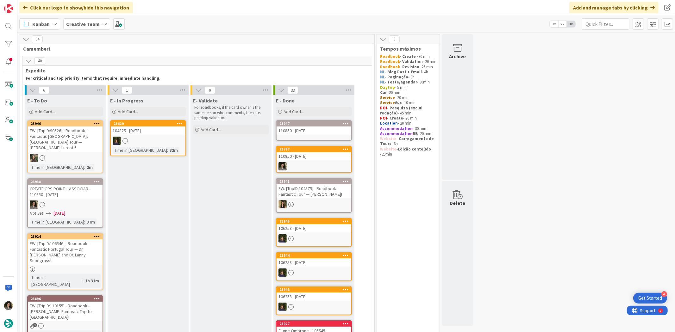
click at [303, 133] on div "110850 - [DATE]" at bounding box center [314, 131] width 75 height 8
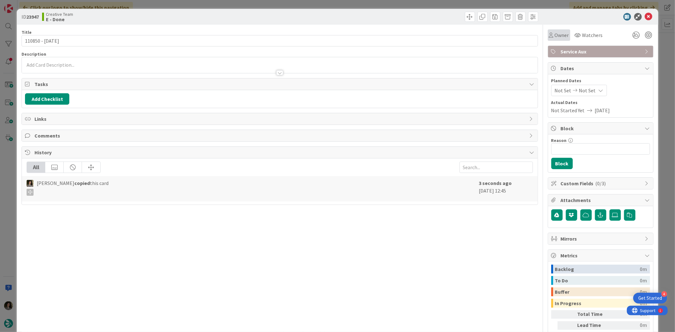
click at [563, 34] on span "Owner" at bounding box center [562, 35] width 14 height 8
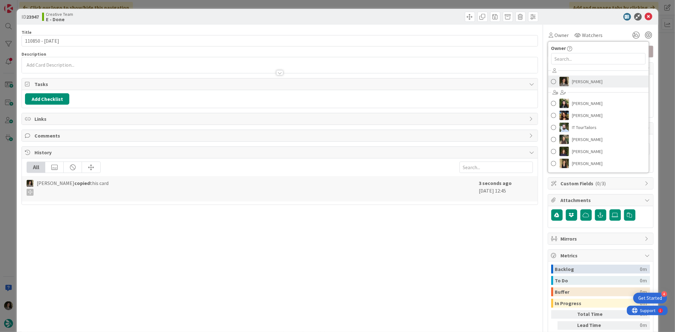
click at [577, 85] on span "[PERSON_NAME]" at bounding box center [587, 81] width 31 height 9
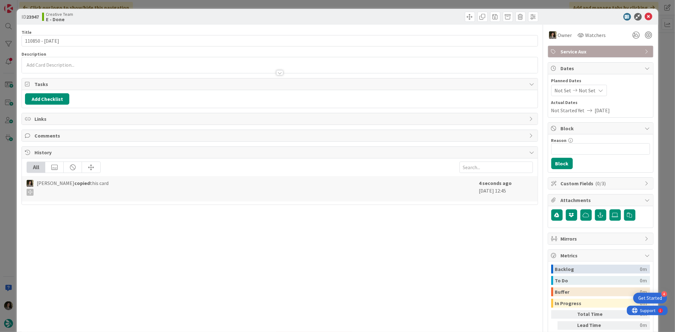
click at [583, 87] on span "Not Set" at bounding box center [587, 91] width 17 height 8
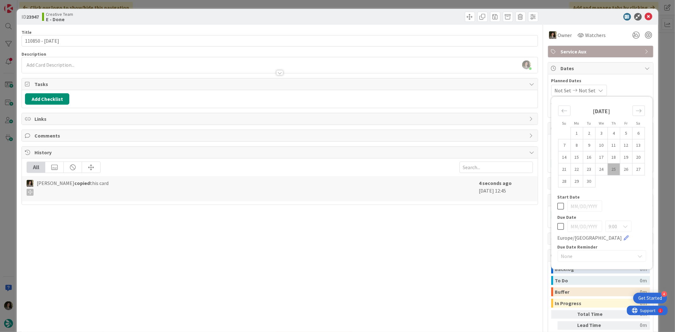
click at [558, 226] on icon at bounding box center [561, 227] width 7 height 8
type input "[DATE]"
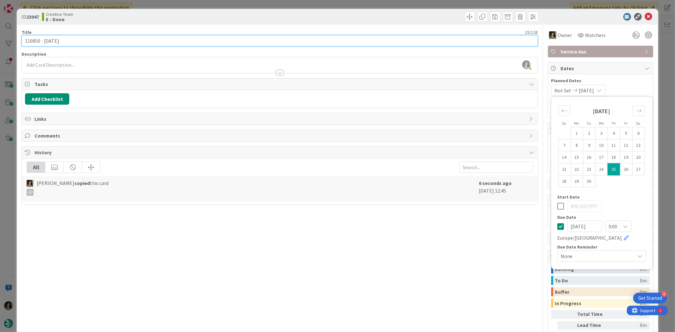
click at [257, 39] on input "110850 - [DATE]" at bounding box center [280, 40] width 516 height 11
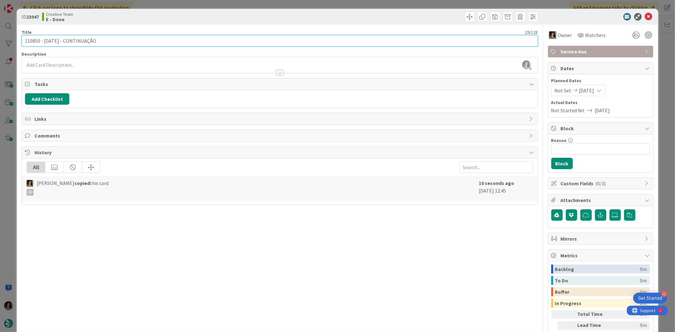
type input "110850 - [DATE] - CONTINUAÇÃO"
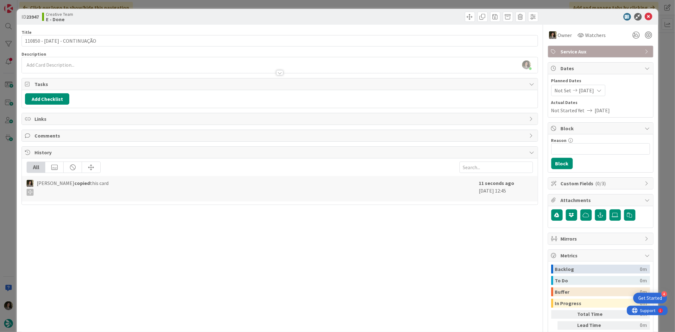
drag, startPoint x: 282, startPoint y: 8, endPoint x: 335, endPoint y: 33, distance: 58.8
click at [281, 8] on div "ID 23947 Creative Team E - Done Title 29 / 128 110850 - 23 oct - CONTINUAÇÃO De…" at bounding box center [337, 166] width 675 height 332
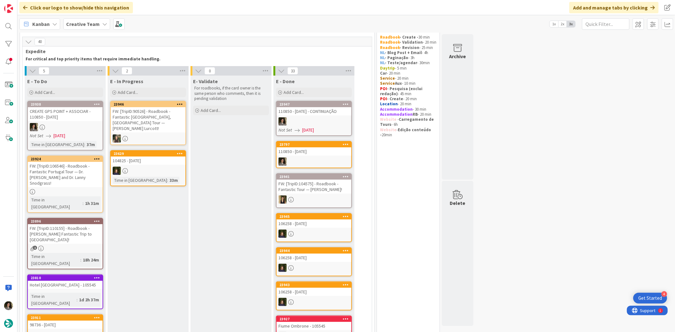
scroll to position [35, 0]
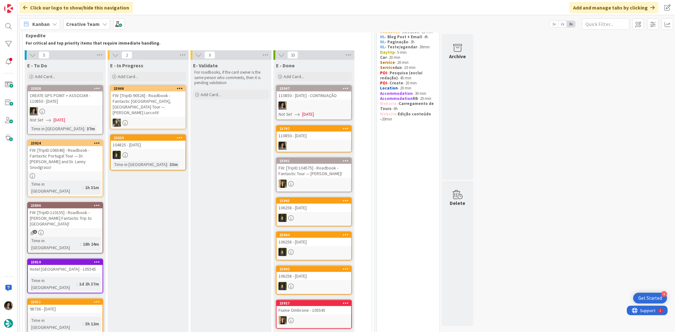
click at [52, 155] on div "FW: [TripID:106546] - Roadbook - Fantastic Portugal Tour — [PERSON_NAME] and [P…" at bounding box center [65, 158] width 75 height 25
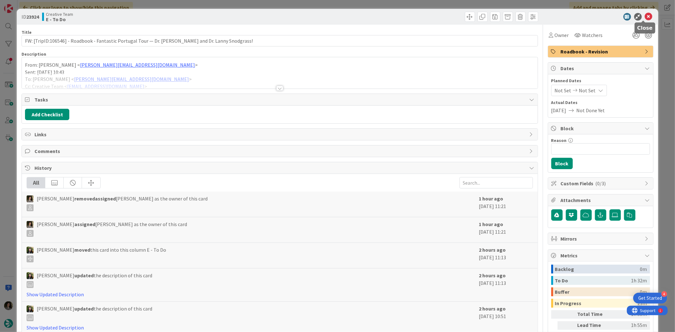
click at [645, 17] on icon at bounding box center [649, 17] width 8 height 8
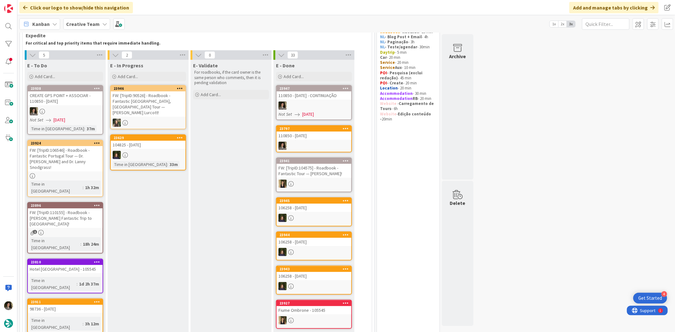
click at [302, 174] on div "FW: [TripID:104575] - Roadbook - Fantastic Tour — [PERSON_NAME]!" at bounding box center [314, 171] width 75 height 14
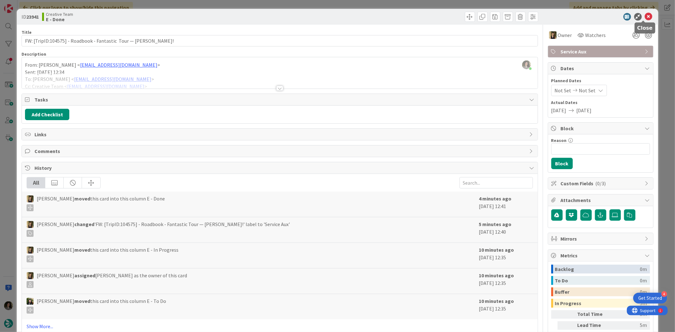
click at [646, 14] on icon at bounding box center [649, 17] width 8 height 8
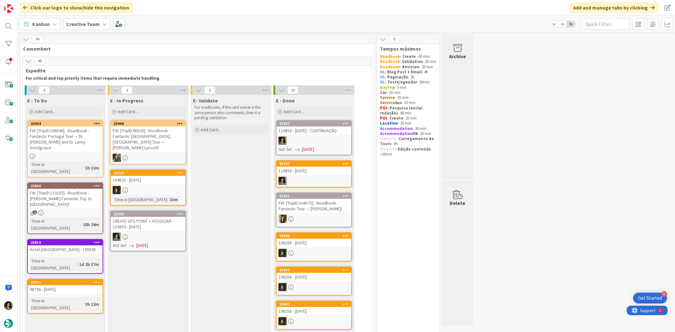
click at [157, 221] on div "CREATE GPS POINT + ASSOCIAR - 110850 - [DATE]" at bounding box center [148, 224] width 75 height 14
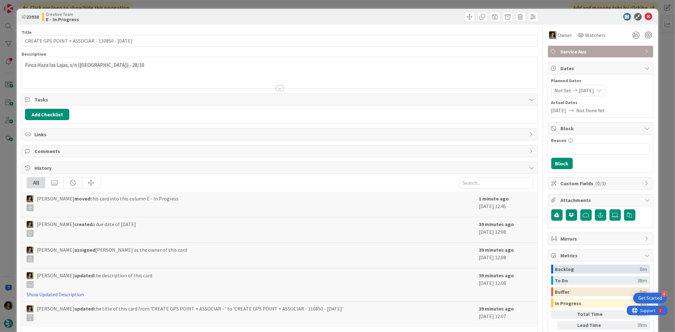
click at [61, 62] on span "Finca Haza las Lajas, s/n (Zahara de la Sierra) - 28/10" at bounding box center [84, 65] width 119 height 6
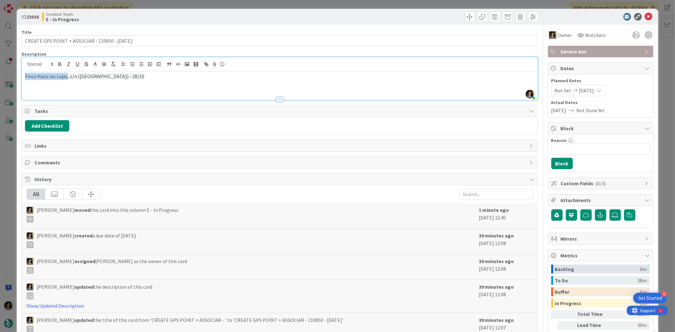
drag, startPoint x: 23, startPoint y: 77, endPoint x: 66, endPoint y: 79, distance: 42.8
click at [66, 79] on div "Finca Haza las Lajas, s/n (Zahara de la Sierra) - 28/10" at bounding box center [280, 86] width 516 height 28
copy span "Finca Haza las Lajas"
drag, startPoint x: 119, startPoint y: 76, endPoint x: -36, endPoint y: 79, distance: 155.1
click at [0, 79] on html "4 Get Started Click our logo to show/hide this navigation Add and manage tabs b…" at bounding box center [337, 166] width 675 height 332
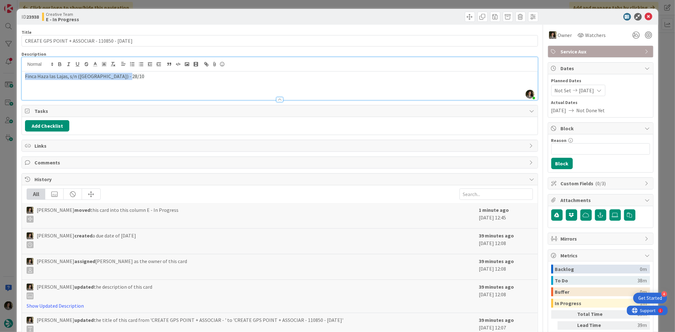
copy span "Finca Haza las Lajas, s/n (Zahara de la Sierra)"
click at [73, 77] on span "Finca Haza las Lajas, s/n (Zahara de la Sierra) - 28/10" at bounding box center [84, 76] width 119 height 6
drag, startPoint x: 67, startPoint y: 76, endPoint x: 10, endPoint y: 76, distance: 57.0
click at [10, 76] on div "ID 23938 Creative Team E - In Progress Title 45 / 128 CREATE GPS POINT + ASSOCI…" at bounding box center [337, 166] width 675 height 332
copy span "Finca Haza las Lajas"
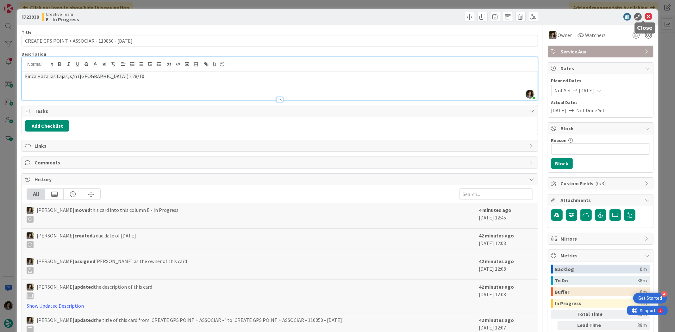
click at [645, 16] on icon at bounding box center [649, 17] width 8 height 8
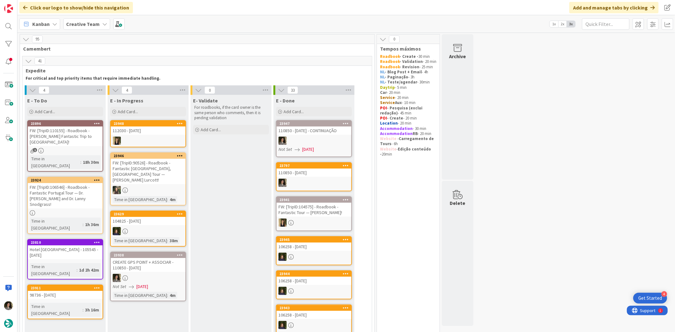
click at [151, 258] on div "CREATE GPS POINT + ASSOCIAR - 110850 - [DATE]" at bounding box center [148, 265] width 75 height 14
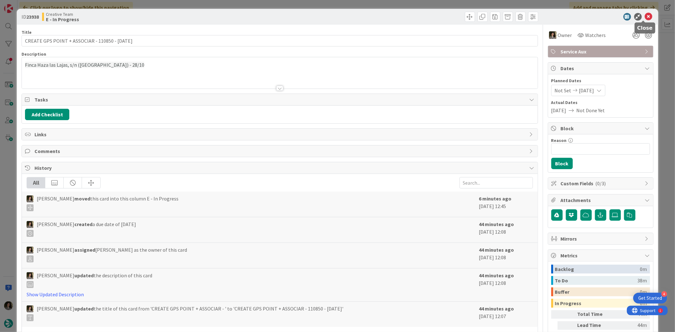
click at [646, 14] on icon at bounding box center [649, 17] width 8 height 8
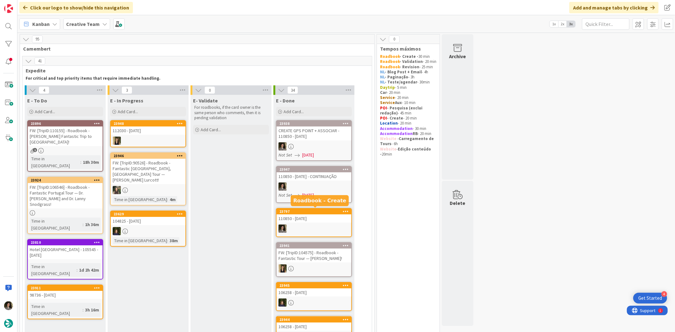
click at [316, 222] on link "23797 110850 - 23 oct" at bounding box center [314, 222] width 76 height 29
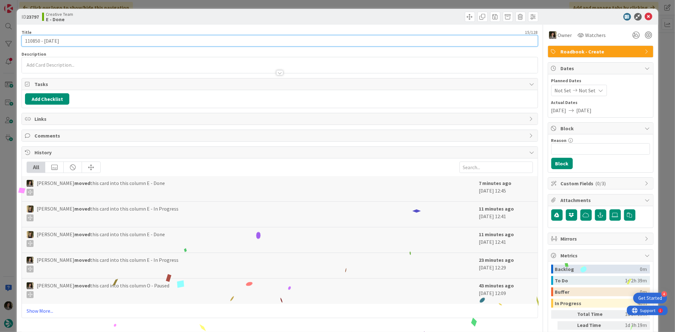
click at [104, 39] on input "110850 - [DATE]" at bounding box center [280, 40] width 516 height 11
paste input "2h Olive Oil tour with tasting & wine"
type input "2h Olive Oil tour with tasting & wine"
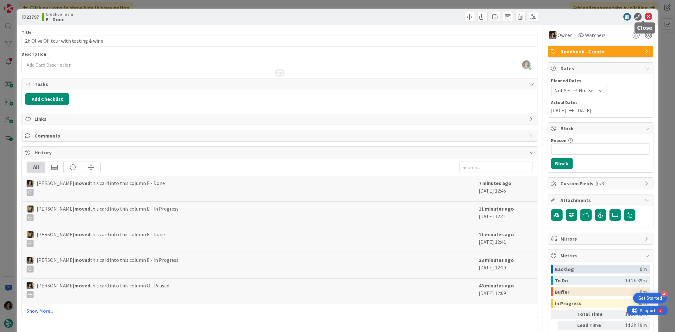
click at [645, 17] on icon at bounding box center [649, 17] width 8 height 8
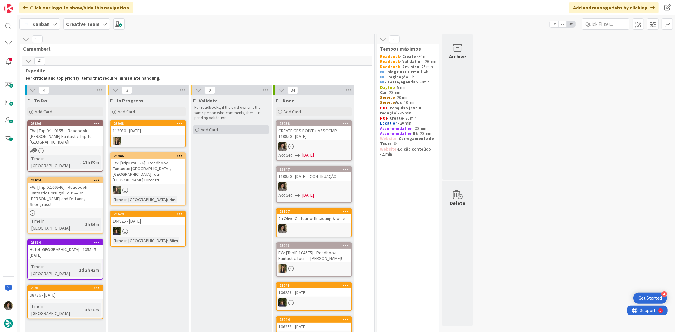
click at [204, 129] on span "Add Card..." at bounding box center [211, 130] width 20 height 6
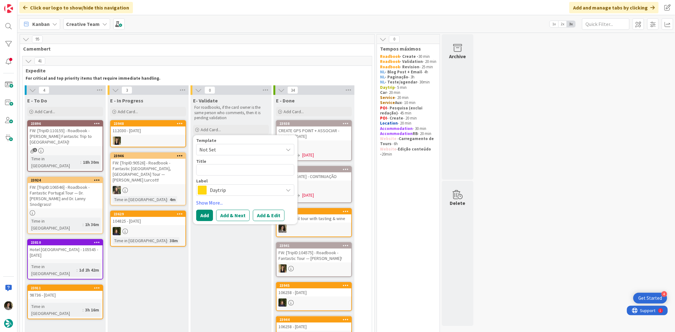
type textarea "x"
type textarea "2h Olive Oil tour with tasting & wine"
click at [228, 188] on span "Daytrip" at bounding box center [245, 190] width 70 height 9
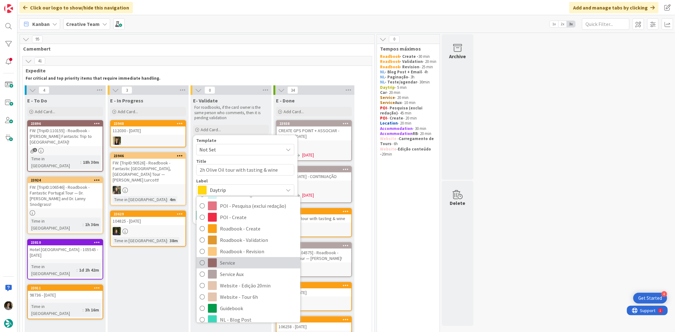
scroll to position [105, 0]
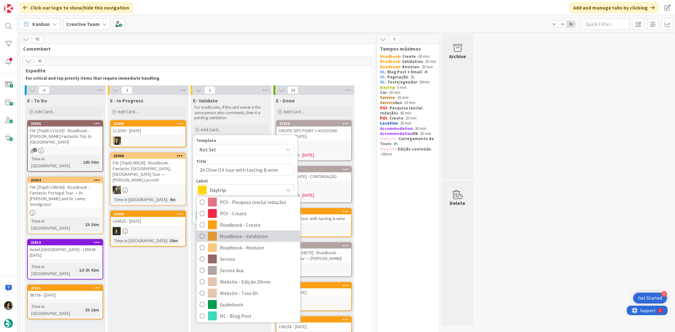
click at [250, 233] on span "Roadbook - Validation" at bounding box center [258, 236] width 77 height 9
type textarea "x"
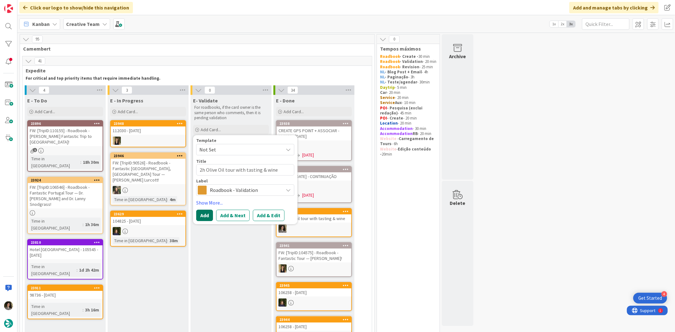
click at [208, 214] on button "Add" at bounding box center [204, 215] width 17 height 11
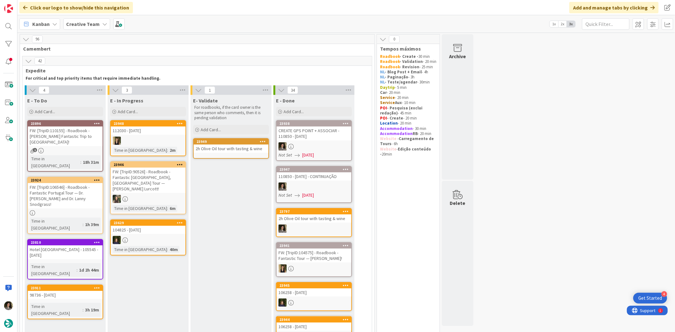
click at [319, 179] on div "110850 - [DATE] - CONTINUAÇÃO" at bounding box center [314, 177] width 75 height 8
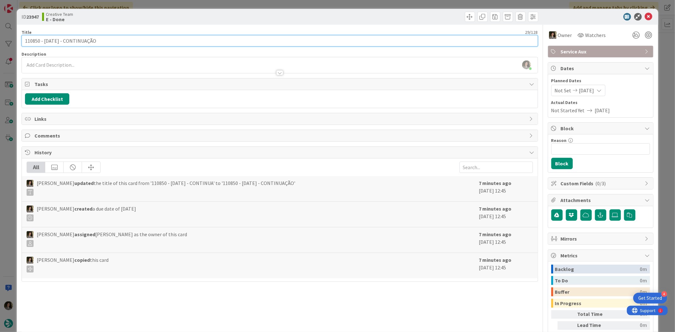
drag, startPoint x: 56, startPoint y: 41, endPoint x: -8, endPoint y: 41, distance: 63.6
click at [0, 41] on html "4 Get Started Click our logo to show/hide this navigation Add and manage tabs b…" at bounding box center [337, 166] width 675 height 332
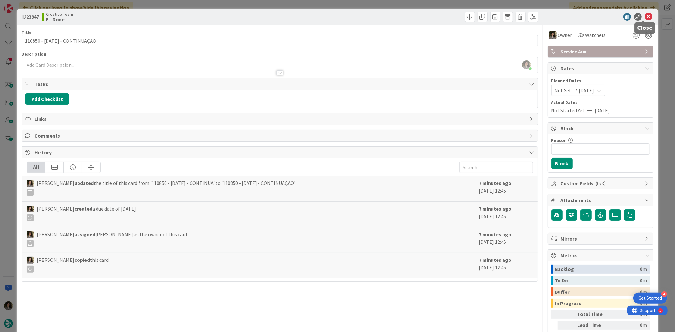
click at [642, 12] on div "ID 23947 Creative Team E - Done" at bounding box center [337, 17] width 641 height 16
click at [645, 15] on icon at bounding box center [649, 17] width 8 height 8
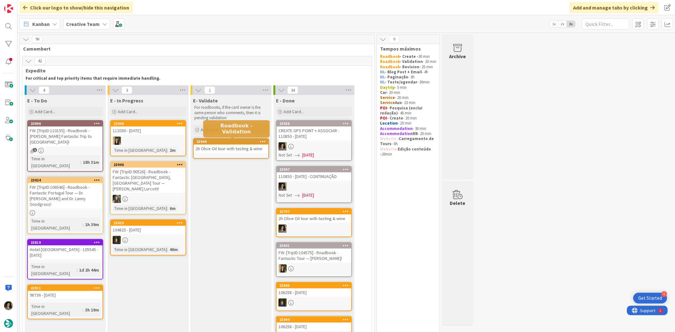
click at [227, 148] on div "2h Olive Oil tour with tasting & wine" at bounding box center [231, 149] width 75 height 8
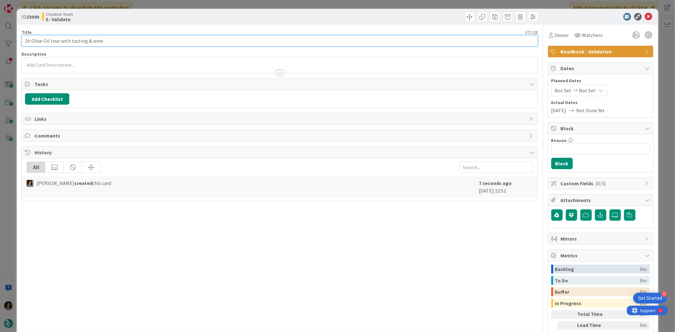
click at [157, 42] on input "2h Olive Oil tour with tasting & wine" at bounding box center [280, 40] width 516 height 11
paste input "110850 - [DATE]"
type input "110850 - [DATE]"
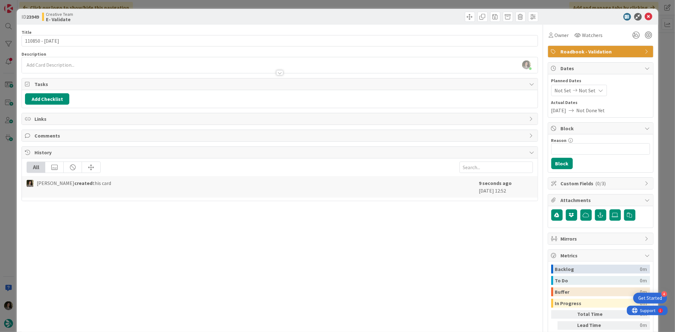
drag, startPoint x: 438, startPoint y: 254, endPoint x: 448, endPoint y: 245, distance: 13.4
click at [438, 254] on div "Title 15 / 128 110850 - 23 oct Description Melissa Santos just joined Owner Wat…" at bounding box center [280, 197] width 516 height 345
click at [589, 90] on div "Not Set Not Set" at bounding box center [579, 90] width 56 height 11
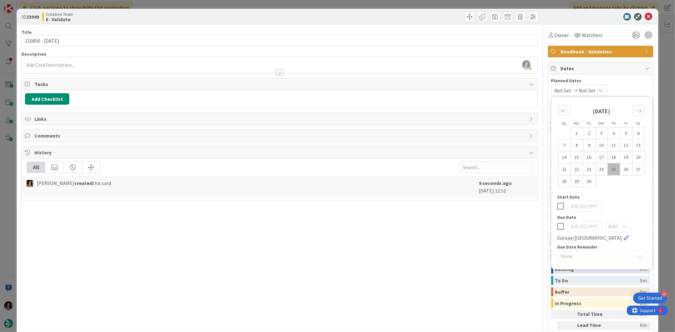
click at [558, 228] on icon at bounding box center [561, 227] width 7 height 8
type input "[DATE]"
click at [645, 15] on icon at bounding box center [649, 17] width 8 height 8
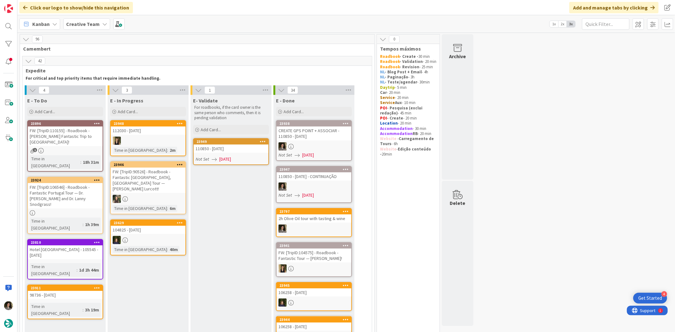
click at [242, 155] on link "23949 110850 - 23 oct Not Set 09/25/2025" at bounding box center [231, 151] width 76 height 27
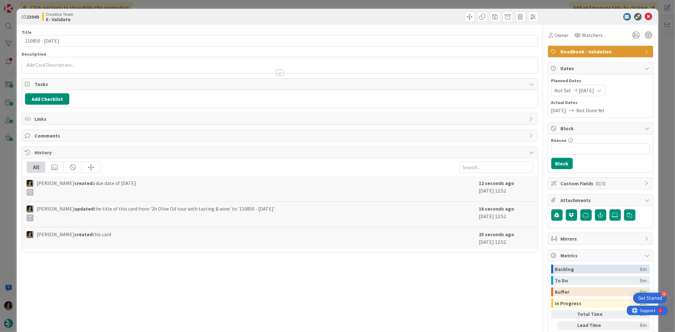
click at [173, 68] on div at bounding box center [280, 69] width 516 height 7
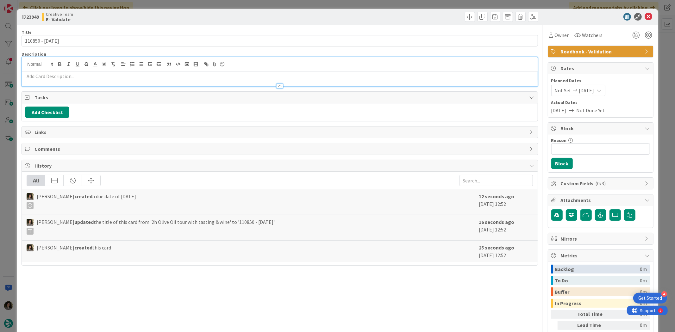
click at [141, 80] on div at bounding box center [280, 83] width 516 height 7
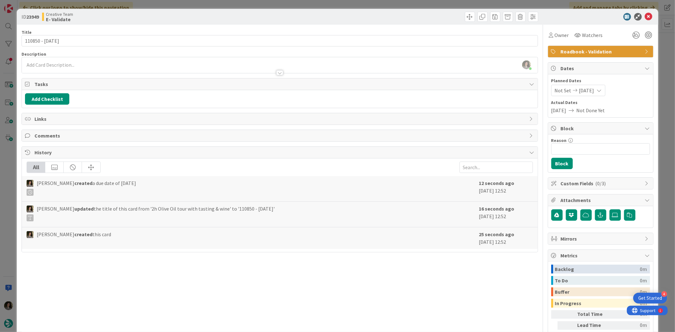
click at [165, 68] on div at bounding box center [280, 69] width 516 height 7
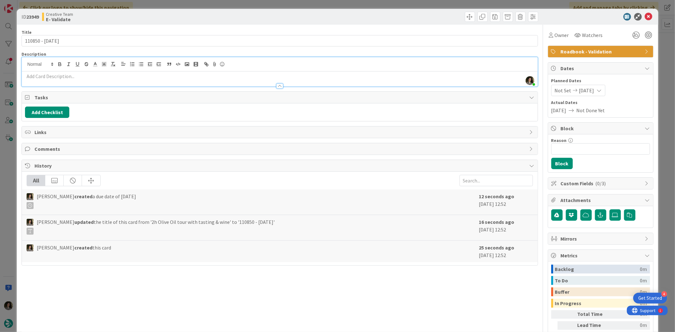
click at [170, 75] on p at bounding box center [279, 76] width 509 height 7
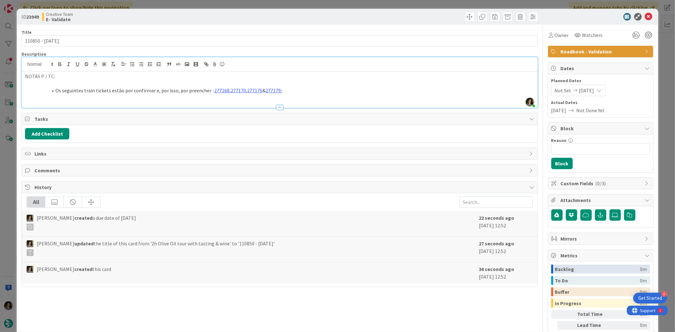
click at [302, 91] on li "Os seguintes train tickets estão por confirmar e, por isso, por preencher - 277…" at bounding box center [284, 90] width 502 height 7
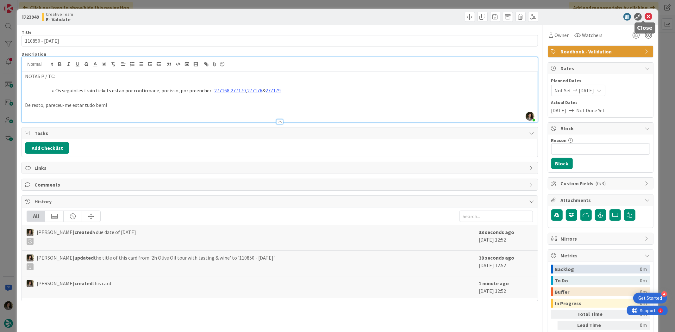
click at [645, 14] on icon at bounding box center [649, 17] width 8 height 8
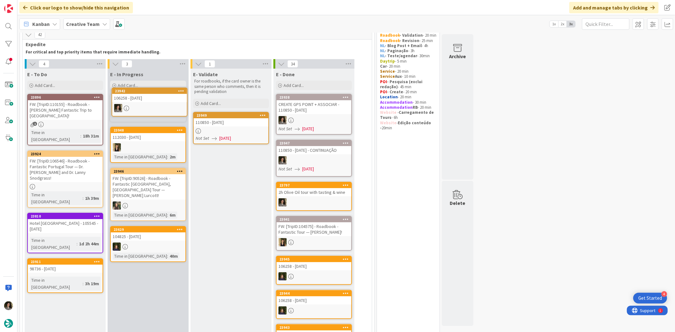
scroll to position [25, 0]
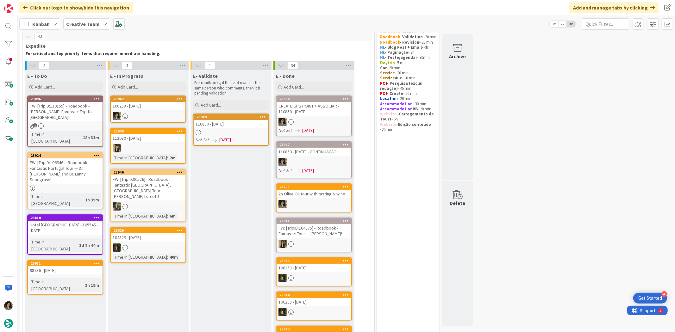
click at [138, 110] on div "106258 - [DATE]" at bounding box center [148, 106] width 75 height 8
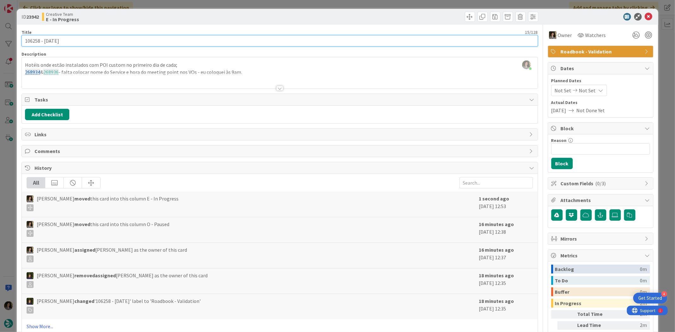
drag, startPoint x: 39, startPoint y: 42, endPoint x: 20, endPoint y: 36, distance: 19.9
click at [20, 36] on div "ID 23942 Creative Team E - In Progress Title 15 / 128 106258 - 16 oct Descripti…" at bounding box center [337, 192] width 641 height 366
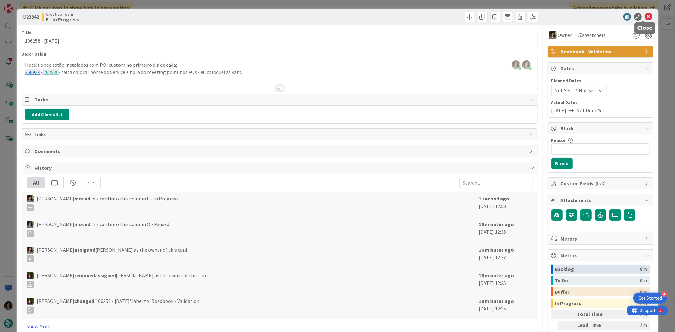
click at [648, 15] on div "ID 23942 Creative Team E - In Progress" at bounding box center [337, 17] width 641 height 16
click at [645, 15] on icon at bounding box center [649, 17] width 8 height 8
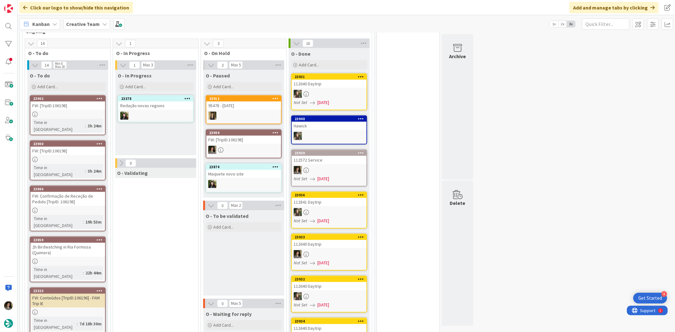
scroll to position [527, 0]
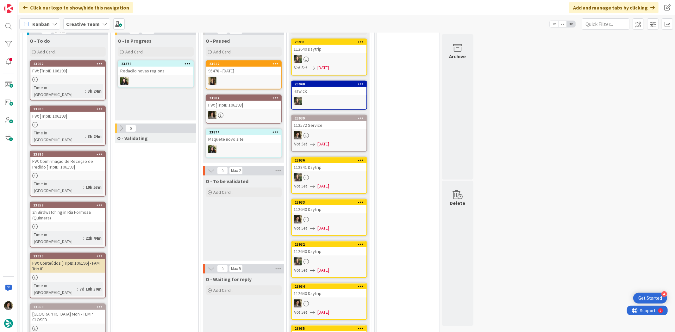
click at [70, 67] on div "FW: [TripID:106198]" at bounding box center [67, 71] width 75 height 8
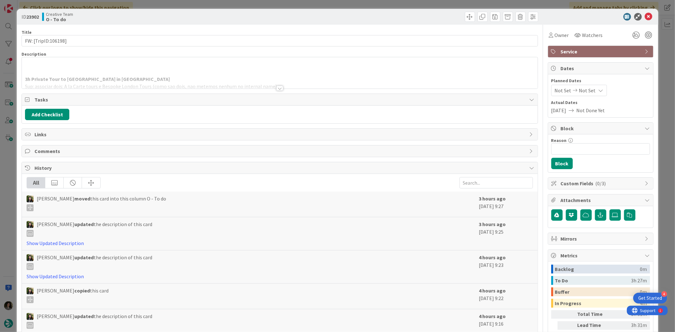
click at [273, 88] on div at bounding box center [280, 80] width 516 height 16
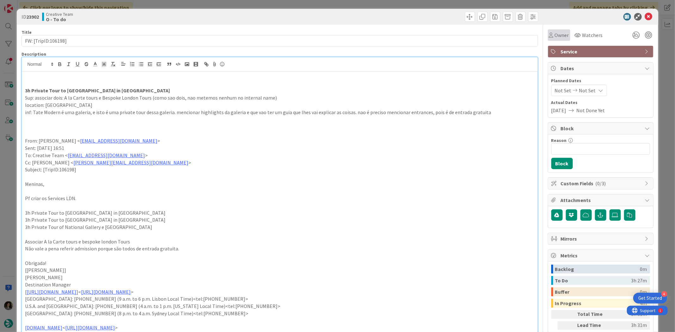
click at [561, 34] on span "Owner" at bounding box center [562, 35] width 14 height 8
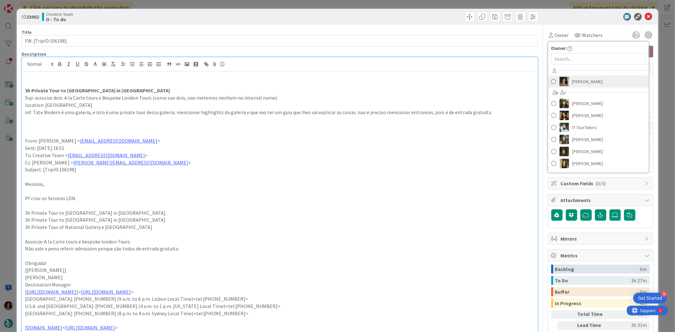
click at [580, 86] on span "[PERSON_NAME]" at bounding box center [587, 81] width 31 height 9
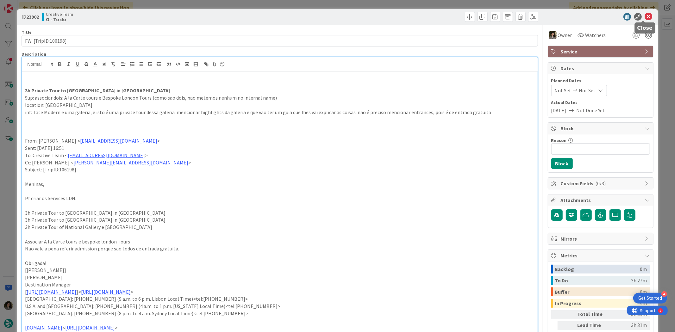
click at [646, 14] on icon at bounding box center [649, 17] width 8 height 8
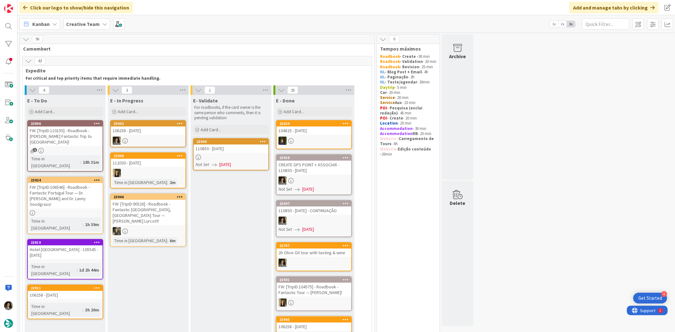
click at [148, 137] on div at bounding box center [148, 141] width 75 height 8
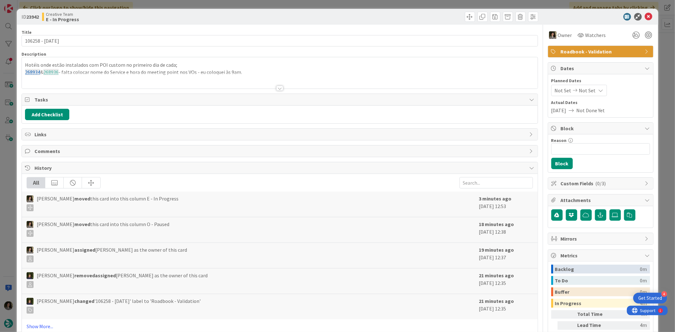
click at [280, 86] on div at bounding box center [279, 88] width 7 height 5
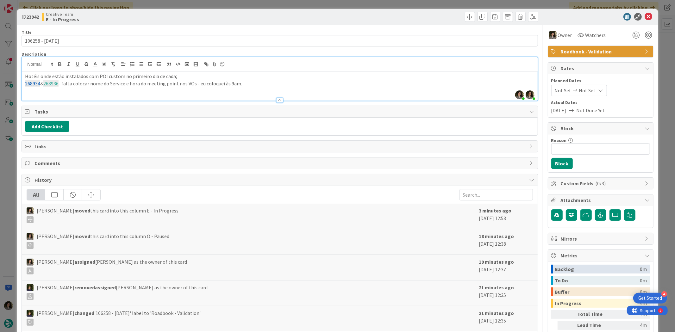
click at [129, 75] on p "Hotéis onde estão instalados com POI custom no primeiro dia de cada;" at bounding box center [279, 76] width 509 height 7
click at [124, 86] on p "268934 & 268936 - falta colocar nome do Service e hora do meeting point nos VOs…" at bounding box center [279, 83] width 509 height 7
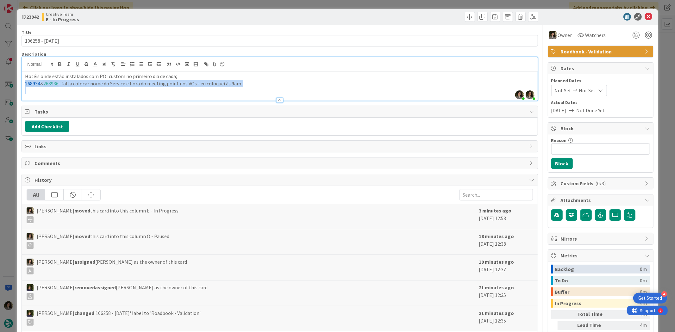
click at [124, 86] on p "268934 & 268936 - falta colocar nome do Service e hora do meeting point nos VOs…" at bounding box center [279, 83] width 509 height 7
copy p "268934 & 268936 - falta colocar nome do Service e hora do meeting point nos VOs…"
click at [648, 13] on div at bounding box center [598, 17] width 112 height 8
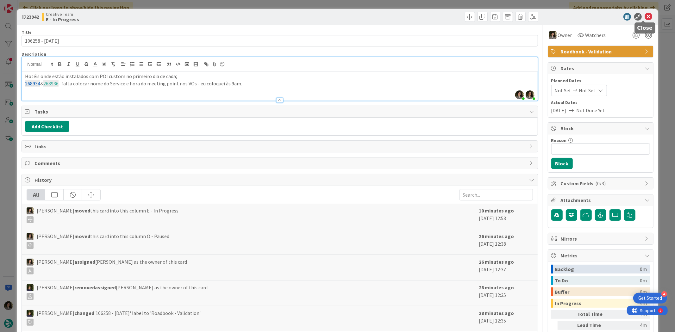
click at [645, 14] on icon at bounding box center [649, 17] width 8 height 8
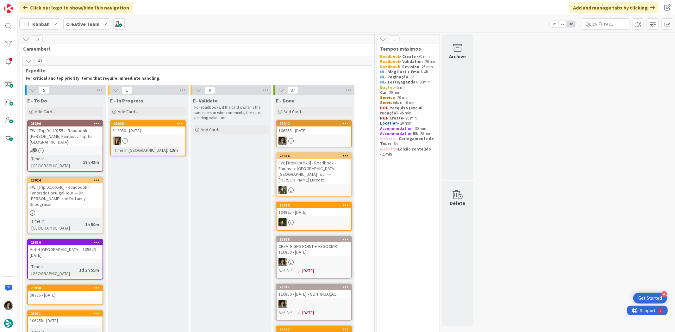
click at [305, 130] on div "106258 - [DATE]" at bounding box center [314, 131] width 75 height 8
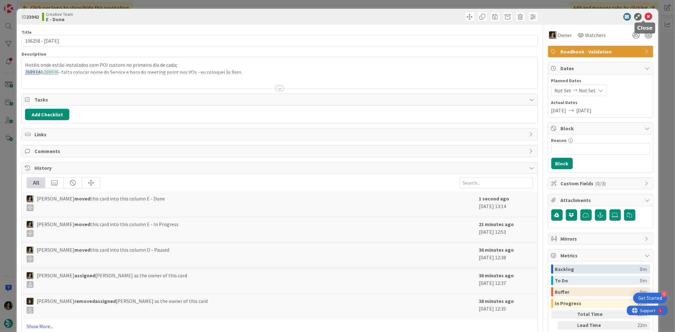
click at [645, 18] on icon at bounding box center [649, 17] width 8 height 8
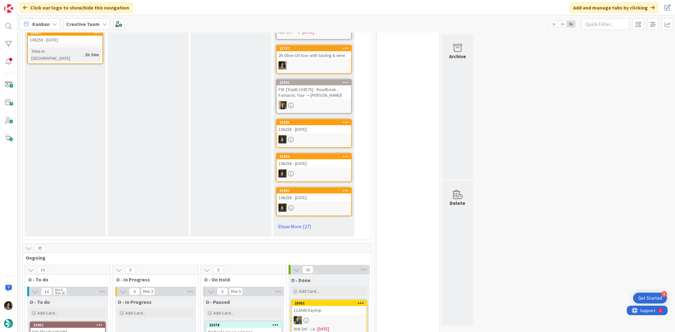
scroll to position [527, 0]
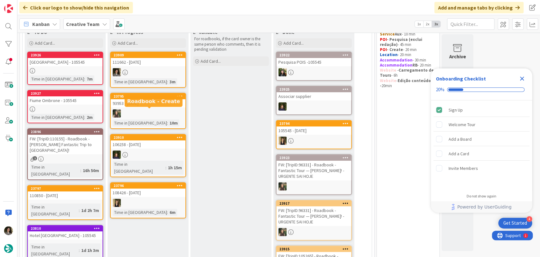
scroll to position [70, 0]
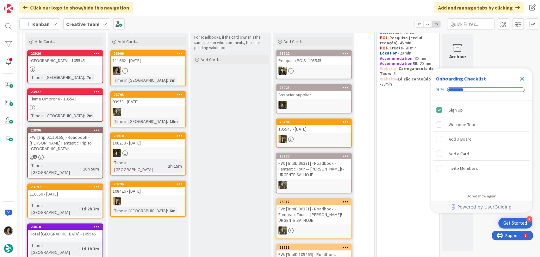
click at [148, 70] on div at bounding box center [148, 70] width 75 height 8
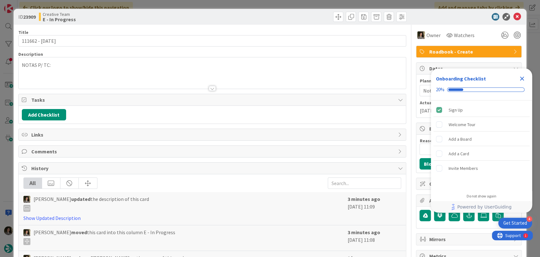
click at [63, 67] on p "NOTAS P/ TC:" at bounding box center [212, 64] width 381 height 7
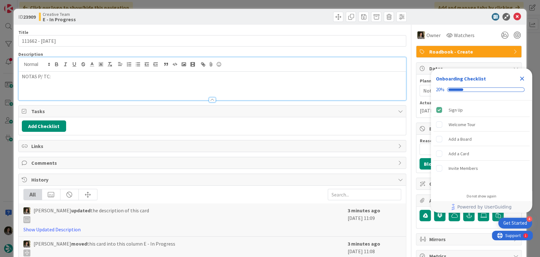
click at [47, 88] on div "NOTAS P/ TC:" at bounding box center [213, 86] width 388 height 28
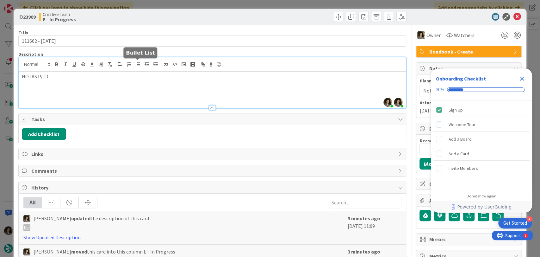
click at [134, 64] on button "button" at bounding box center [138, 64] width 9 height 8
click at [211, 89] on li "Transfers in & out estão por confirmar e, por isso, por preencher -" at bounding box center [216, 90] width 374 height 7
click at [211, 89] on li "Transfers in & out estão por confirmar e, por isso, por preencher - 277466 &" at bounding box center [216, 90] width 374 height 7
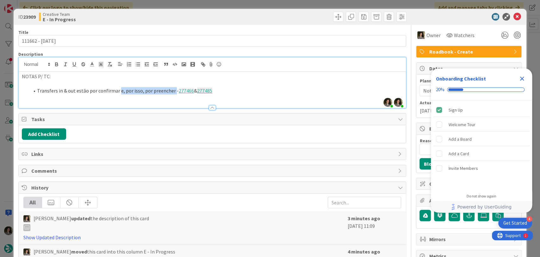
drag, startPoint x: 171, startPoint y: 91, endPoint x: 116, endPoint y: 91, distance: 54.8
click at [116, 91] on li "Transfers in & out estão por confirmar e, por isso, por preencher - 277466 & 27…" at bounding box center [216, 90] width 374 height 7
click at [185, 87] on p at bounding box center [212, 83] width 381 height 7
click at [187, 89] on li "Transfers in & out estão por confirmar - 277466 & 277485" at bounding box center [216, 90] width 374 height 7
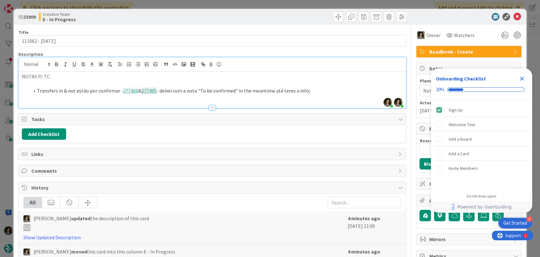
click at [317, 89] on li "Transfers in & out estão por confirmar - 277466 & 277485 - deixei com a nota "T…" at bounding box center [216, 90] width 374 height 7
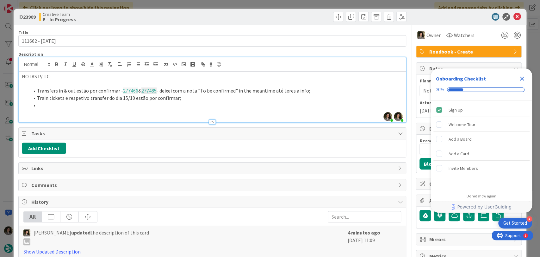
click at [49, 107] on li at bounding box center [216, 105] width 374 height 7
click at [169, 105] on li "O mesmo com os trains & transfers dos dias 17/10 &" at bounding box center [216, 105] width 374 height 7
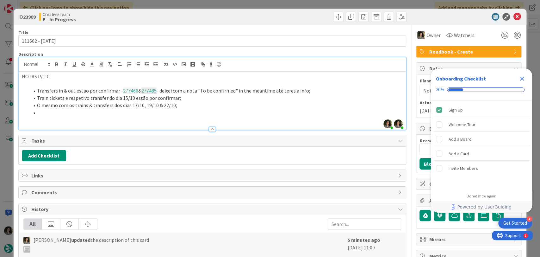
click at [47, 114] on li at bounding box center [216, 112] width 374 height 7
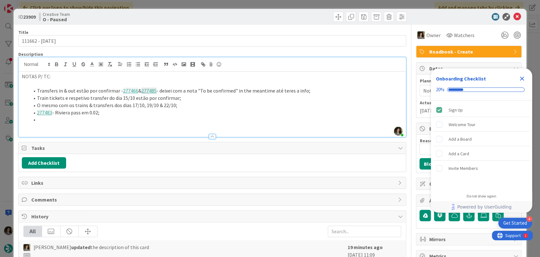
click at [49, 117] on li at bounding box center [216, 119] width 374 height 7
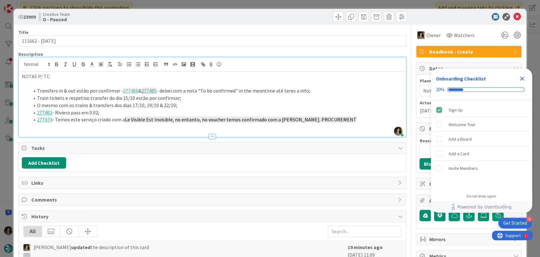
click at [216, 116] on li "277474 - Temos este serviço criado com a Le Visible Est Invisible, no entanto, …" at bounding box center [216, 119] width 374 height 7
click at [347, 119] on li "277474 - Temos este serviço criado com a Le Visible Est Invisible, no entanto, …" at bounding box center [216, 119] width 374 height 7
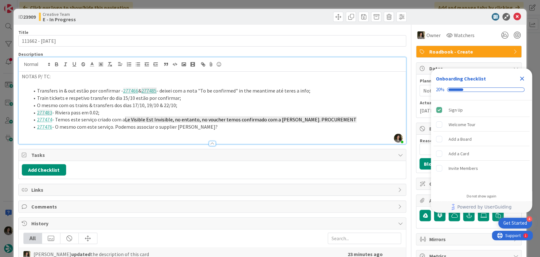
drag, startPoint x: 198, startPoint y: 125, endPoint x: 127, endPoint y: 104, distance: 74.2
click at [34, 91] on ol "Transfers in & out estão por confirmar - 277466 & 277485 - deixei com a nota "T…" at bounding box center [212, 108] width 381 height 43
copy ol "Transfers in & out estão por confirmar - 277466 & 277485 - deixei com a nota "T…"
click at [219, 128] on li "277476 - O mesmo com este serviço. Podemos associar o supplier Laurence Minard?" at bounding box center [216, 126] width 374 height 7
drag, startPoint x: 220, startPoint y: 127, endPoint x: 35, endPoint y: 128, distance: 184.6
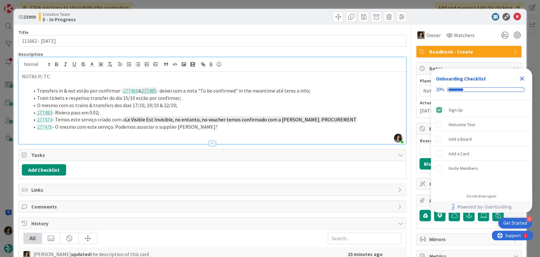
click at [35, 128] on li "277476 - O mesmo com este serviço. Podemos associar o supplier Laurence Minard?" at bounding box center [216, 126] width 374 height 7
copy li "277476 - O mesmo com este serviço. Podemos associar o supplier Laurence Minard?"
click at [513, 16] on icon at bounding box center [517, 17] width 8 height 8
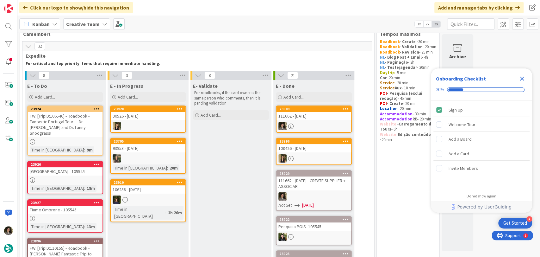
click at [312, 117] on div "111662 - [DATE]" at bounding box center [314, 116] width 75 height 8
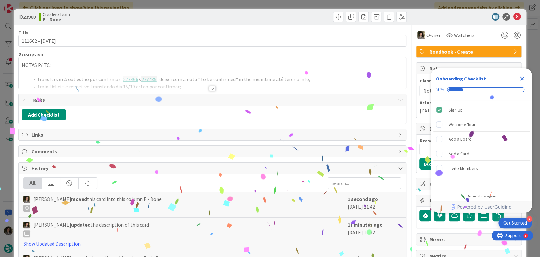
click at [519, 79] on icon "Close Checklist" at bounding box center [523, 79] width 8 height 8
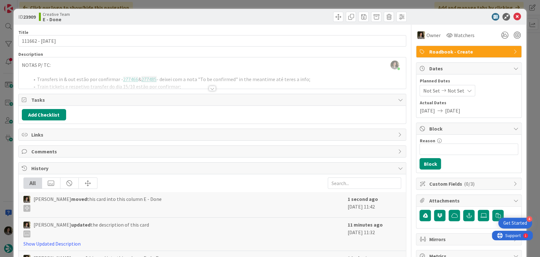
click at [513, 17] on icon at bounding box center [517, 17] width 8 height 8
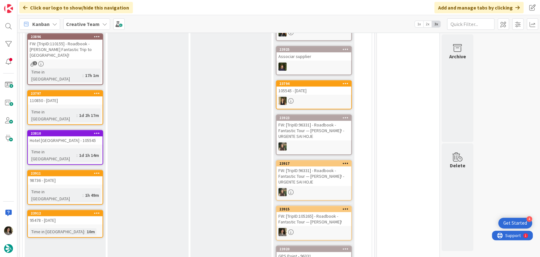
scroll to position [191, 0]
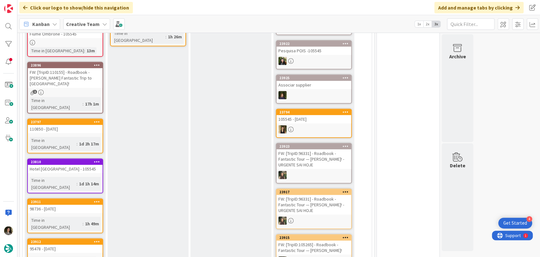
click at [81, 125] on div "110850 - [DATE]" at bounding box center [65, 129] width 75 height 8
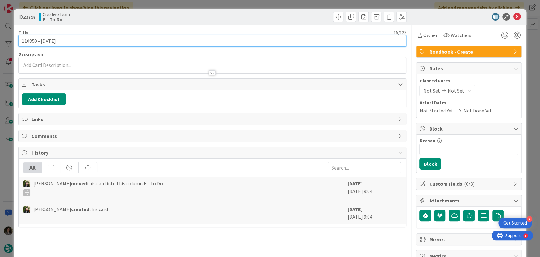
drag, startPoint x: 36, startPoint y: 42, endPoint x: 15, endPoint y: 42, distance: 21.2
click at [15, 42] on div "ID 23797 Creative Team E - To Do Title 15 / 128 110850 - 23 oct Description Own…" at bounding box center [270, 192] width 513 height 366
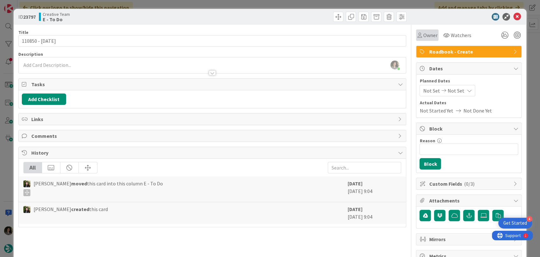
click at [431, 33] on span "Owner" at bounding box center [430, 35] width 14 height 8
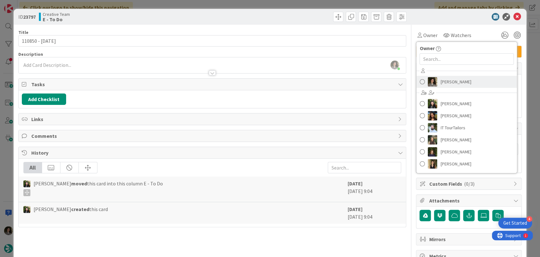
click at [448, 85] on span "[PERSON_NAME]" at bounding box center [456, 81] width 31 height 9
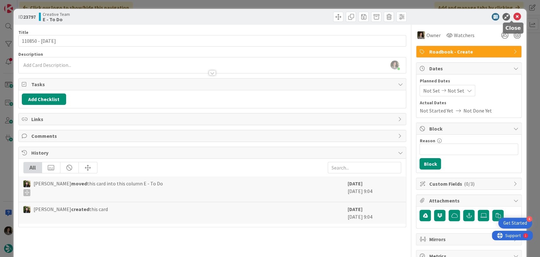
click at [513, 16] on icon at bounding box center [517, 17] width 8 height 8
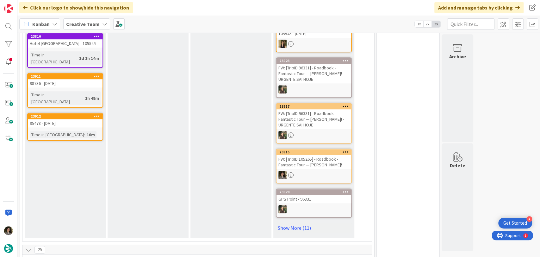
scroll to position [246, 0]
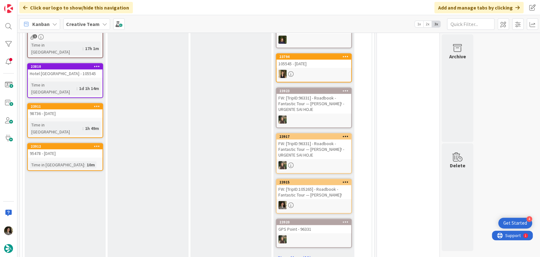
click at [69, 103] on link "23911 98736 - 25 oct Time in Column : 1h 49m" at bounding box center [65, 120] width 76 height 35
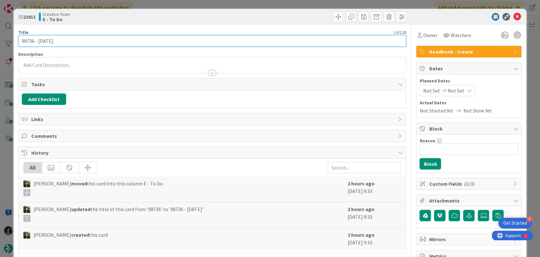
drag, startPoint x: 33, startPoint y: 41, endPoint x: 9, endPoint y: 35, distance: 24.8
click at [9, 35] on div "ID 23911 Creative Team E - To Do Title 14 / 128 98736 - 25 oct Description Owne…" at bounding box center [270, 128] width 540 height 257
click at [30, 40] on input "98736 - [DATE]" at bounding box center [212, 40] width 388 height 11
drag, startPoint x: 34, startPoint y: 40, endPoint x: 2, endPoint y: 41, distance: 32.0
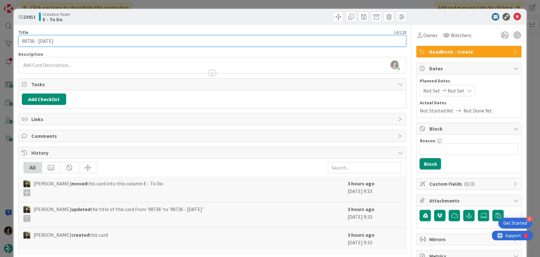
click at [2, 41] on div "ID 23911 Creative Team E - To Do Title 14 / 128 98736 - [DATE] Description [PER…" at bounding box center [270, 128] width 540 height 257
paste input "106258"
type input "98736 - [DATE]"
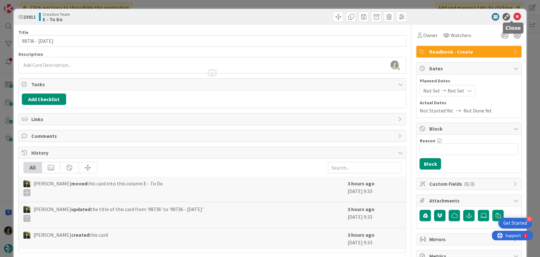
click at [513, 17] on icon at bounding box center [517, 17] width 8 height 8
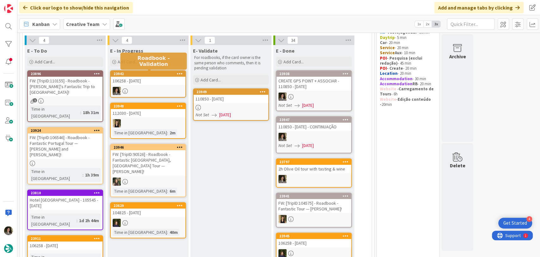
click at [146, 75] on div "23942" at bounding box center [150, 74] width 72 height 4
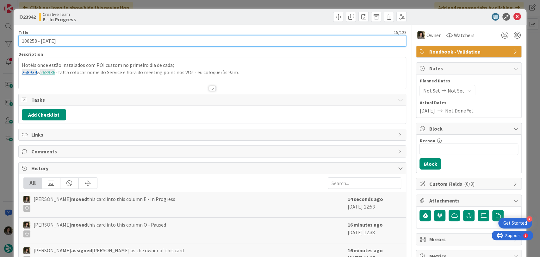
drag, startPoint x: 37, startPoint y: 44, endPoint x: 17, endPoint y: 39, distance: 20.0
click at [17, 39] on div "ID 23942 Creative Team E - In Progress Title 15 / 128 106258 - [DATE] Descripti…" at bounding box center [270, 192] width 513 height 366
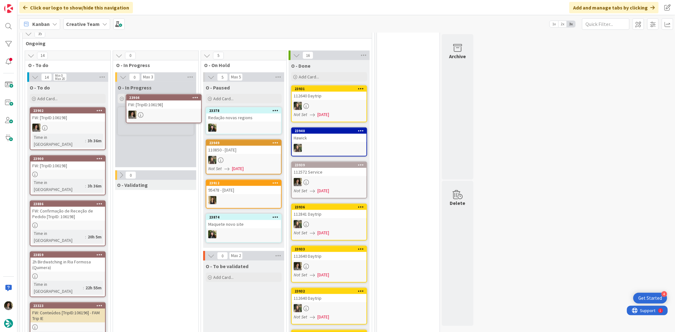
scroll to position [492, 0]
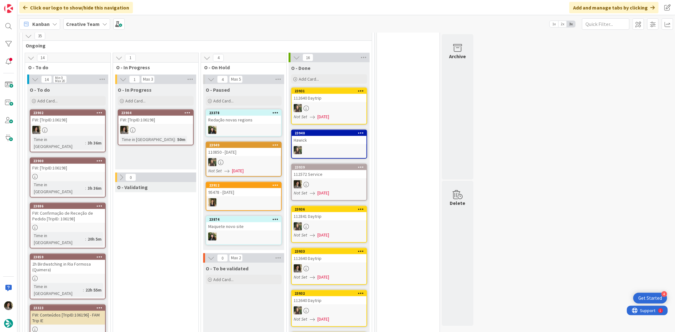
click at [158, 116] on div "FW: [TripID:106198]" at bounding box center [155, 120] width 75 height 8
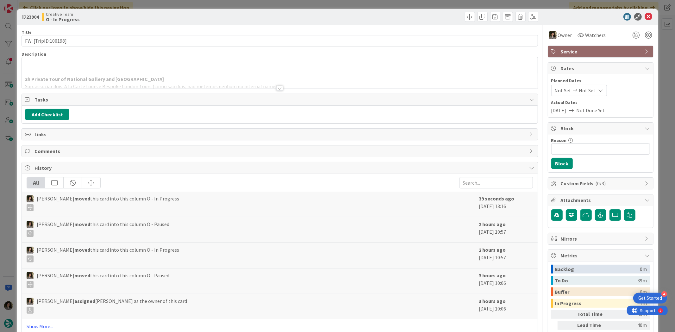
click at [112, 69] on p at bounding box center [279, 72] width 509 height 7
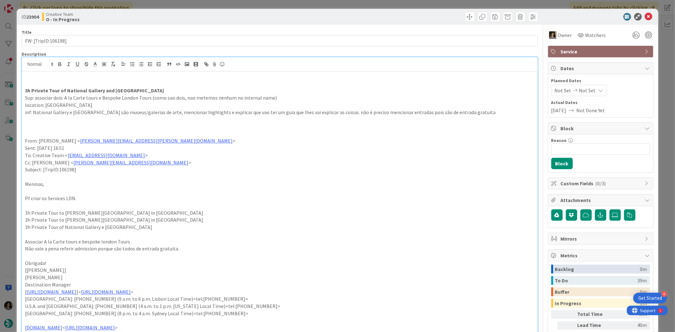
drag, startPoint x: 169, startPoint y: 90, endPoint x: 13, endPoint y: 89, distance: 156.1
click at [13, 89] on div "ID 23904 Creative Team O - In Progress Title 19 / 128 FW: [TripID:106198] Descr…" at bounding box center [337, 166] width 675 height 332
copy strong "3h Private Tour of National Gallery and [GEOGRAPHIC_DATA]"
click at [142, 87] on strong "3h Private Tour of National Gallery and [GEOGRAPHIC_DATA]" at bounding box center [94, 90] width 139 height 6
click at [647, 14] on icon at bounding box center [649, 17] width 8 height 8
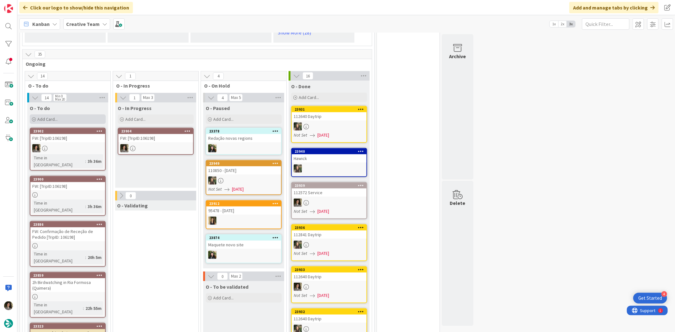
click at [51, 116] on span "Add Card..." at bounding box center [47, 119] width 20 height 6
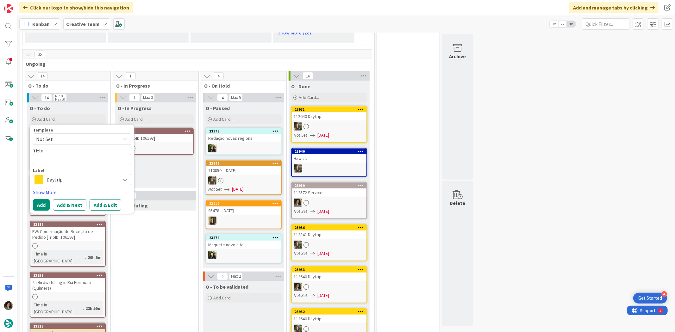
click at [54, 176] on span "Daytrip" at bounding box center [82, 180] width 70 height 9
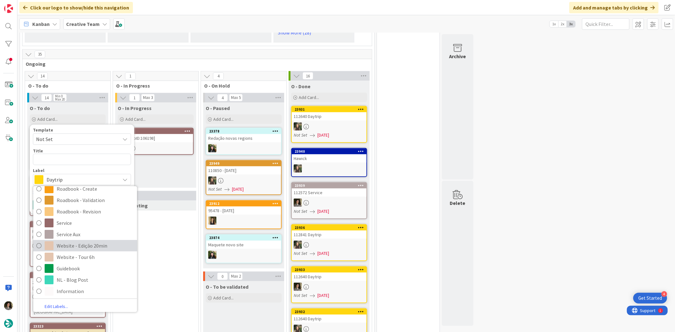
scroll to position [132, 0]
click at [78, 229] on span "Service Aux" at bounding box center [95, 233] width 77 height 9
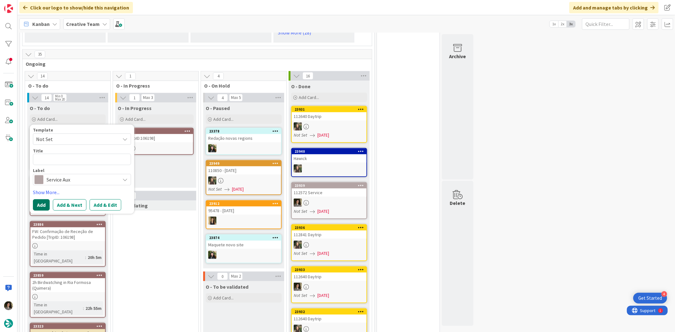
click at [42, 200] on button "Add" at bounding box center [41, 205] width 17 height 11
click at [74, 154] on textarea at bounding box center [82, 159] width 98 height 11
type textarea "x"
type textarea "´C"
type textarea "x"
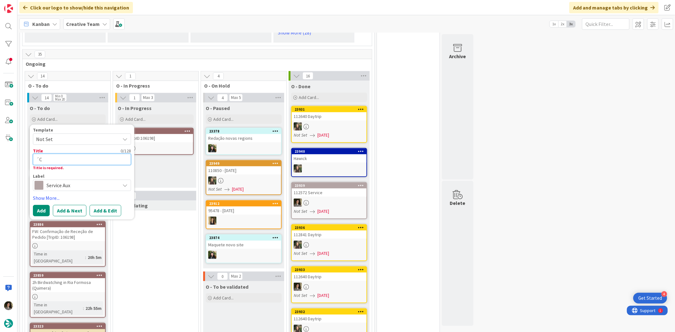
type textarea "´CR"
type textarea "x"
type textarea "´CRE"
type textarea "x"
type textarea "´CREA"
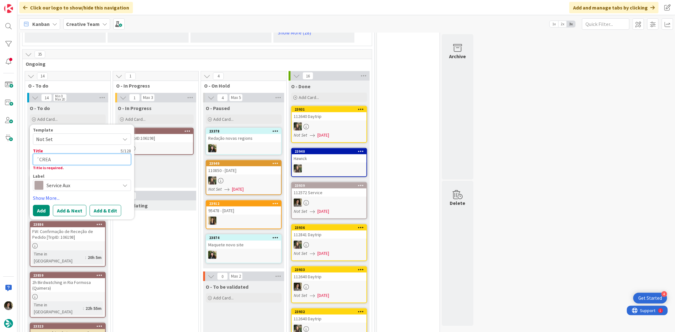
type textarea "x"
type textarea "´CRE"
type textarea "x"
type textarea "´CR"
type textarea "x"
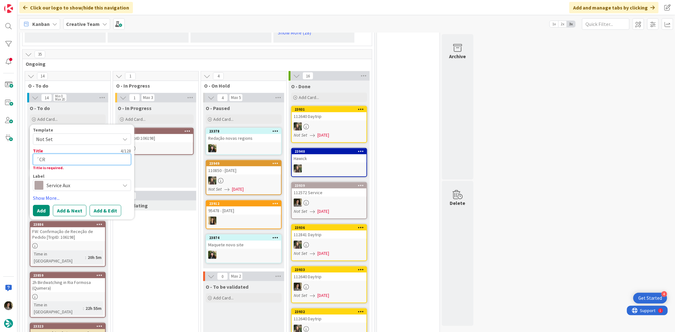
type textarea "´C"
type textarea "x"
type textarea "´"
type textarea "x"
type textarea "C"
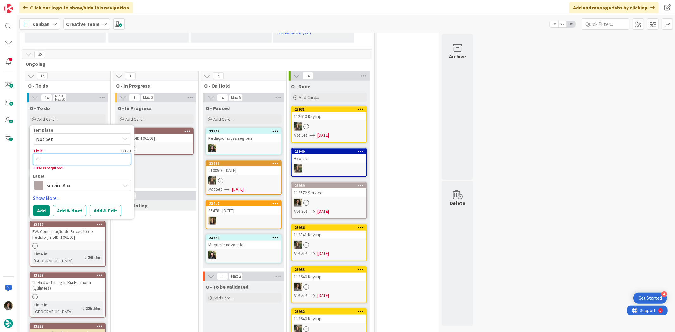
type textarea "x"
type textarea "Cr"
type textarea "x"
type textarea "Cre"
type textarea "x"
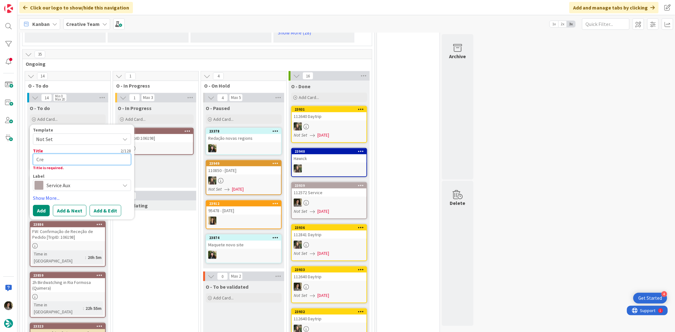
type textarea "Crea"
type textarea "x"
type textarea "Creat"
type textarea "x"
type textarea "Create"
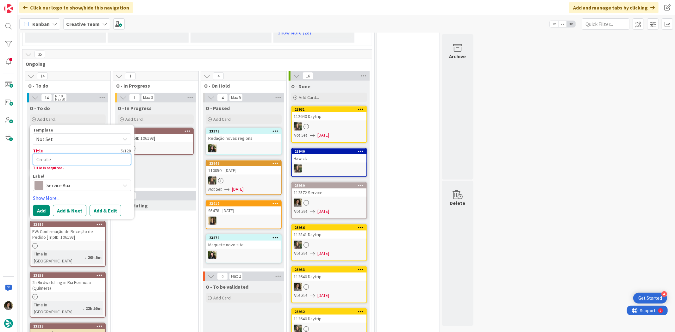
type textarea "x"
type textarea "Create"
type textarea "x"
type textarea "Create S"
type textarea "x"
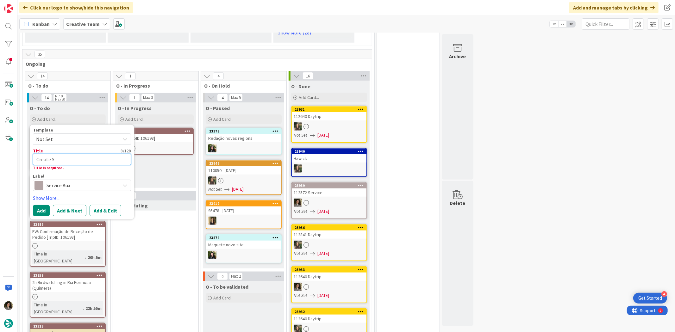
type textarea "Create Su"
type textarea "x"
type textarea "Create Sup"
type textarea "x"
type textarea "Create Supp"
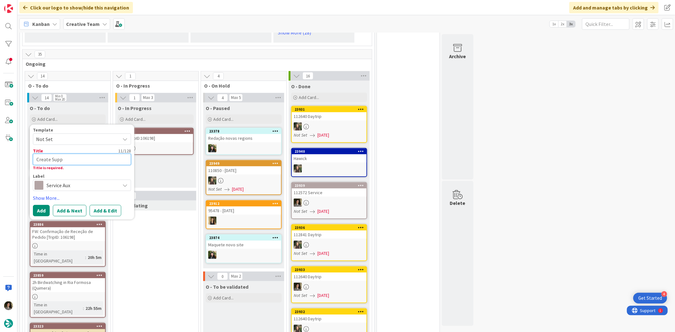
type textarea "x"
type textarea "Create Suppl"
type textarea "x"
type textarea "Create Suppli"
type textarea "x"
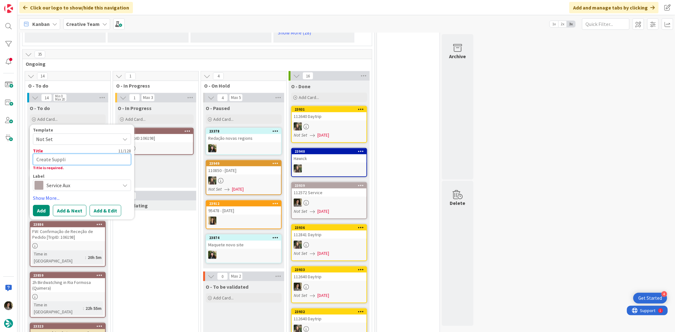
type textarea "Create Supplie"
type textarea "x"
type textarea "Create Supplier"
type textarea "x"
type textarea "Create Supplier"
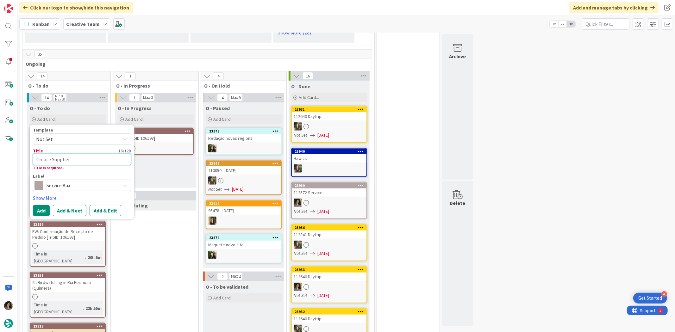
type textarea "x"
type textarea "Create Supplier &"
type textarea "x"
type textarea "Create Supplier &"
type textarea "x"
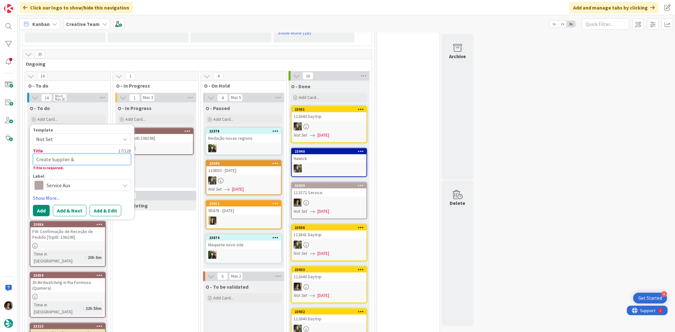
type textarea "Create Supplier & A"
type textarea "x"
type textarea "Create Supplier & As"
type textarea "x"
type textarea "Create Supplier & Ass"
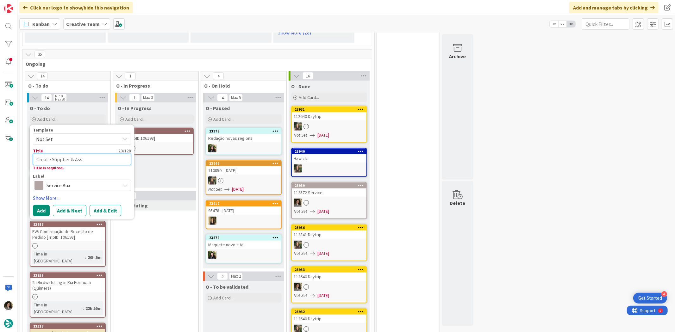
type textarea "x"
type textarea "Create Supplier & Asso"
type textarea "x"
type textarea "Create Supplier & Associ"
type textarea "x"
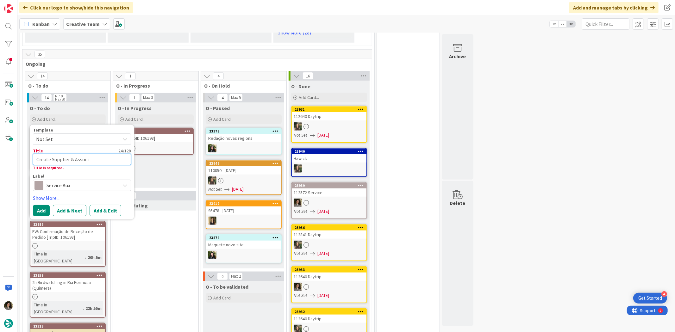
type textarea "Create Supplier & Associa"
type textarea "x"
type textarea "Create Supplier & Associar"
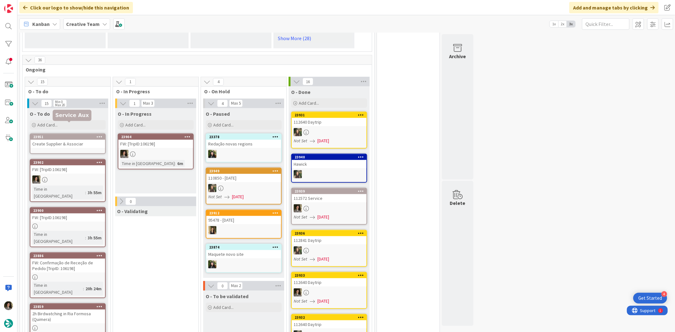
click at [56, 140] on div "Create Supplier & Associar" at bounding box center [67, 144] width 75 height 8
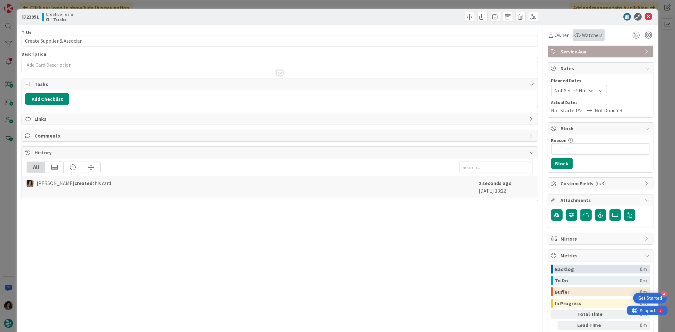
click at [573, 35] on div "Watchers" at bounding box center [589, 34] width 32 height 11
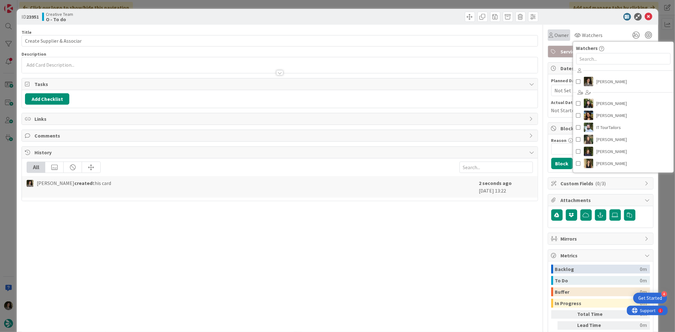
click at [555, 33] on span "Owner" at bounding box center [562, 35] width 14 height 8
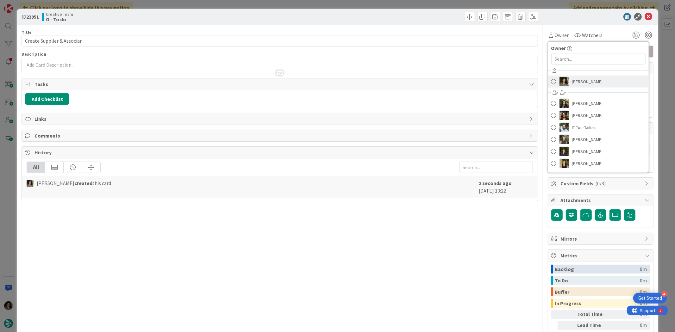
click at [583, 79] on span "[PERSON_NAME]" at bounding box center [587, 81] width 31 height 9
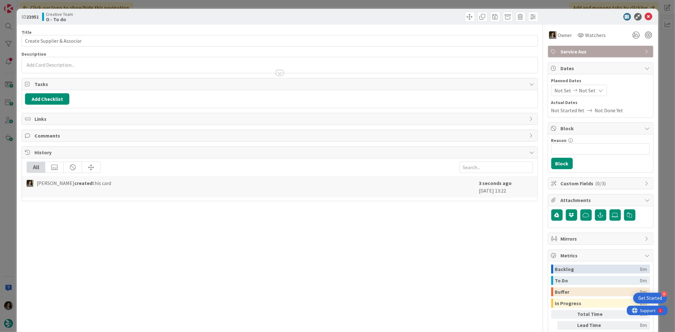
click at [599, 92] on icon at bounding box center [601, 90] width 5 height 5
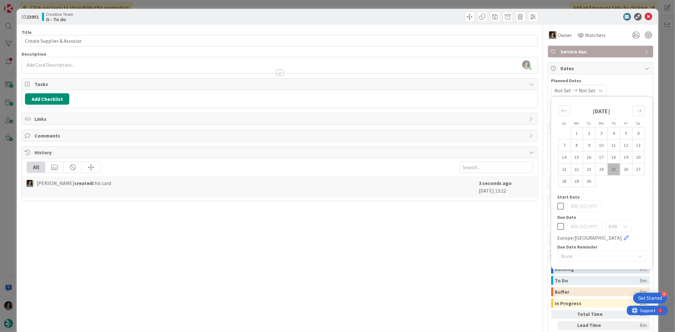
click at [558, 229] on icon at bounding box center [561, 227] width 7 height 8
type input "[DATE]"
click at [412, 257] on div "Title 26 / 128 Create Supplier & Associar Description [PERSON_NAME] just joined…" at bounding box center [280, 197] width 516 height 345
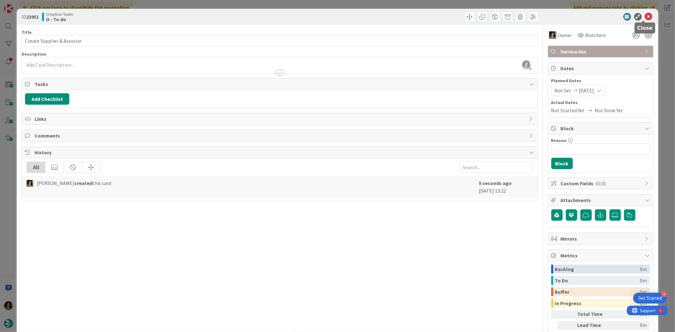
click at [645, 18] on icon at bounding box center [649, 17] width 8 height 8
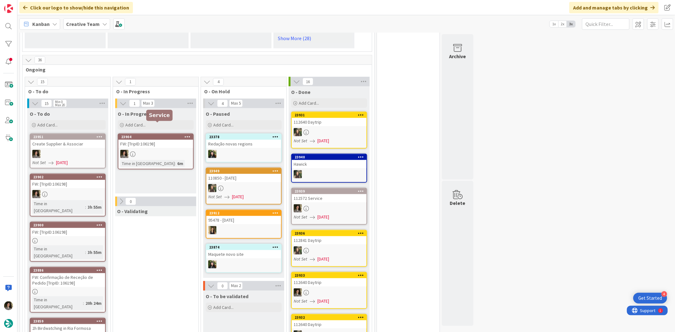
click at [166, 135] on div "23904" at bounding box center [157, 137] width 72 height 4
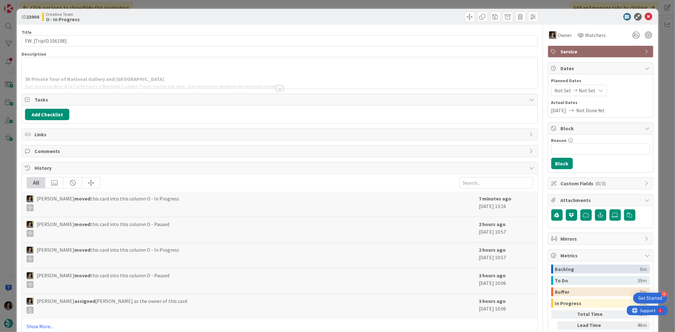
click at [152, 74] on div at bounding box center [280, 80] width 516 height 16
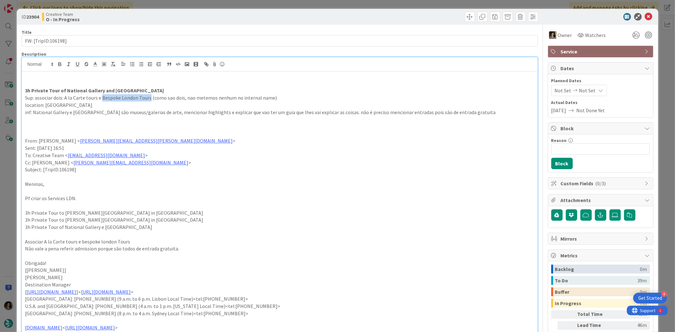
drag, startPoint x: 149, startPoint y: 97, endPoint x: 102, endPoint y: 97, distance: 47.5
click at [102, 97] on p "Sup: associar dois: A la Carte tours e Bespoke London Tours (como sao dois, nao…" at bounding box center [279, 97] width 509 height 7
copy p "Bespoke London Tours"
click at [647, 14] on icon at bounding box center [649, 17] width 8 height 8
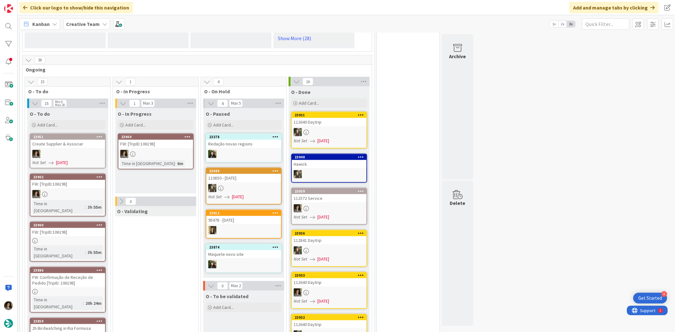
click at [74, 140] on div "Create Supplier & Associar" at bounding box center [67, 144] width 75 height 8
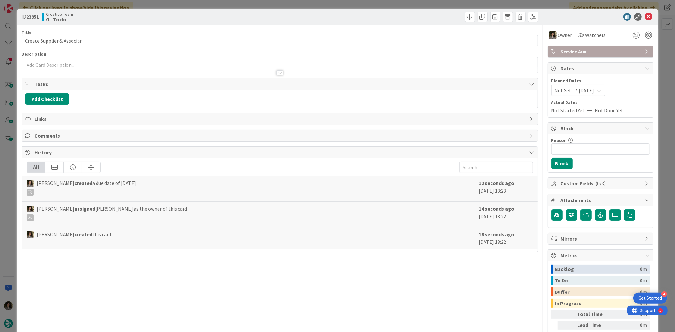
click at [183, 66] on div at bounding box center [280, 65] width 516 height 16
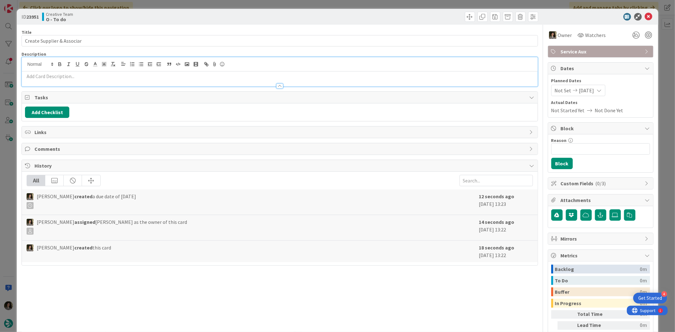
click at [167, 78] on p at bounding box center [279, 76] width 509 height 7
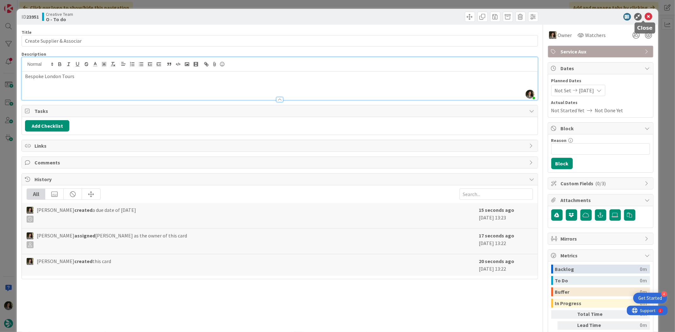
click at [645, 16] on icon at bounding box center [649, 17] width 8 height 8
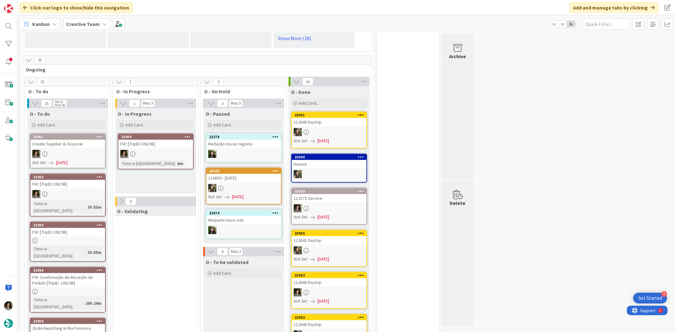
click at [171, 138] on link "23904 FW: [TripID:106198] Time in [GEOGRAPHIC_DATA] : 6m" at bounding box center [156, 152] width 76 height 36
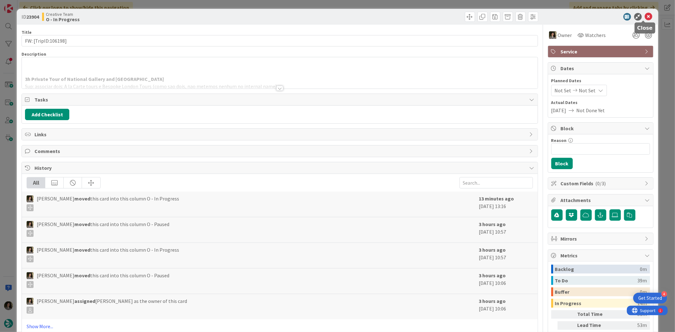
click at [645, 17] on icon at bounding box center [649, 17] width 8 height 8
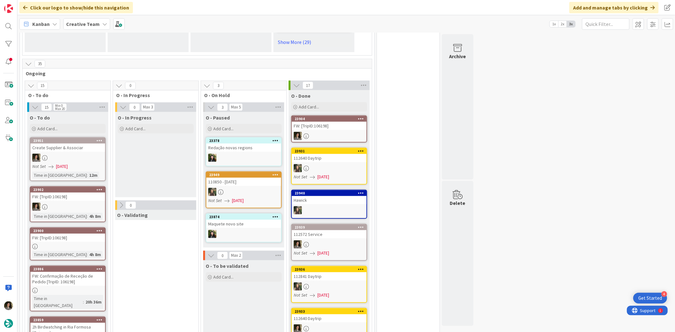
click at [342, 132] on div at bounding box center [329, 136] width 75 height 8
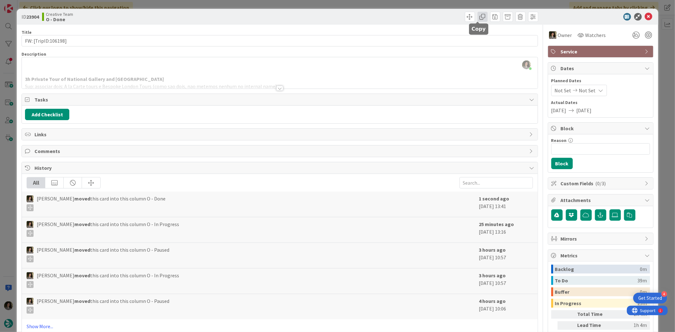
click at [478, 18] on span at bounding box center [483, 17] width 10 height 10
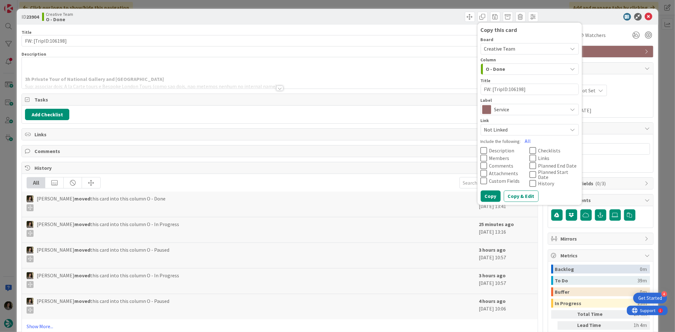
click at [512, 103] on div "Label Service" at bounding box center [530, 106] width 98 height 17
click at [511, 108] on span "Service" at bounding box center [529, 109] width 70 height 9
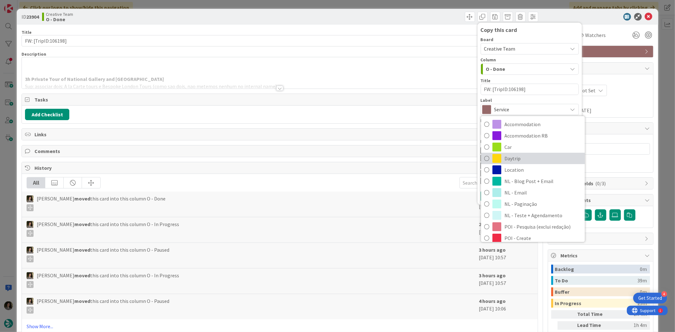
click at [527, 162] on span "Daytrip" at bounding box center [543, 158] width 77 height 9
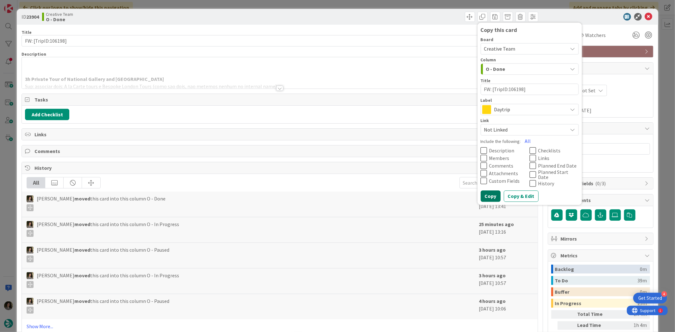
click at [489, 191] on button "Copy" at bounding box center [491, 196] width 20 height 11
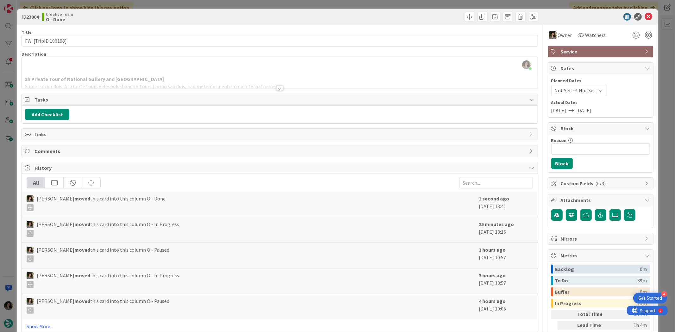
type textarea "x"
click at [646, 14] on icon at bounding box center [649, 17] width 8 height 8
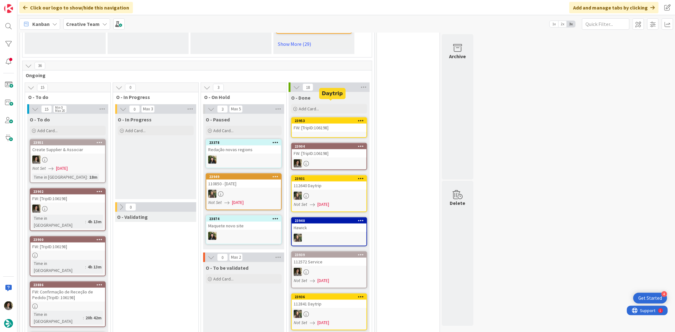
click at [340, 119] on div "23953" at bounding box center [331, 121] width 72 height 4
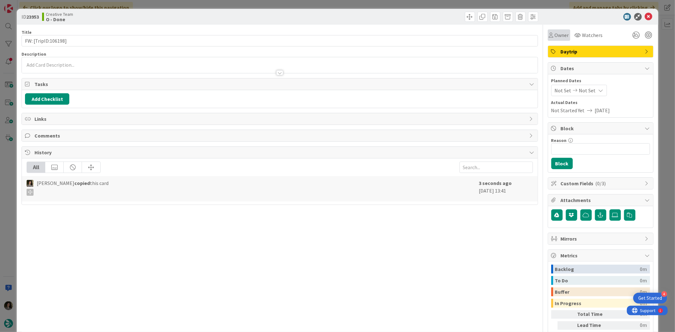
click at [556, 33] on span "Owner" at bounding box center [562, 35] width 14 height 8
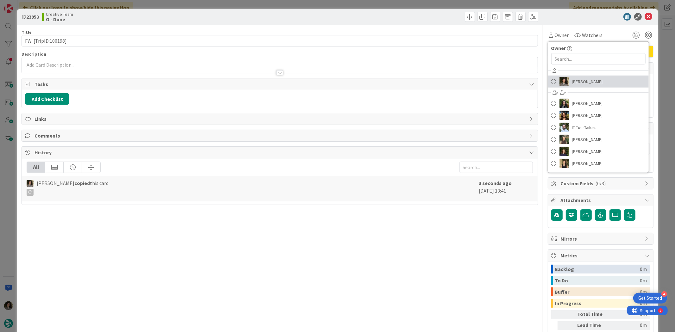
drag, startPoint x: 570, startPoint y: 79, endPoint x: 575, endPoint y: 81, distance: 5.0
click at [572, 79] on span "[PERSON_NAME]" at bounding box center [587, 81] width 31 height 9
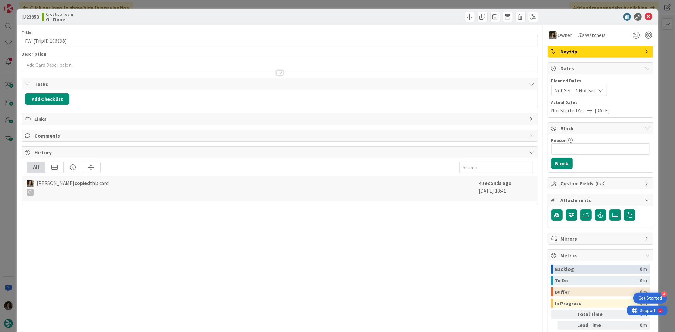
drag, startPoint x: 581, startPoint y: 89, endPoint x: 583, endPoint y: 93, distance: 4.2
click at [582, 90] on span "Not Set" at bounding box center [587, 91] width 17 height 8
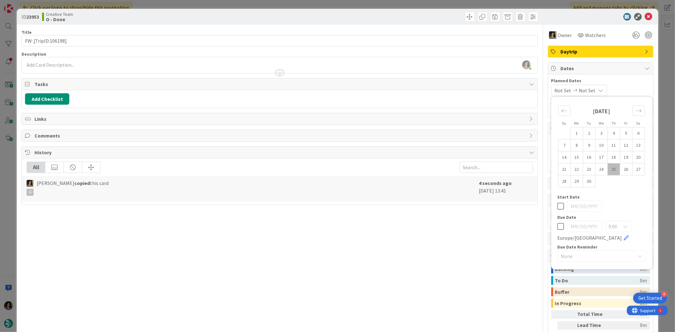
click at [558, 226] on icon at bounding box center [561, 227] width 7 height 8
type input "[DATE]"
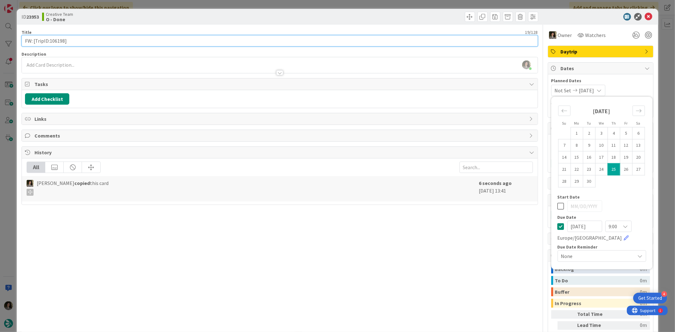
click at [237, 37] on input "FW: [TripID:106198]" at bounding box center [280, 40] width 516 height 11
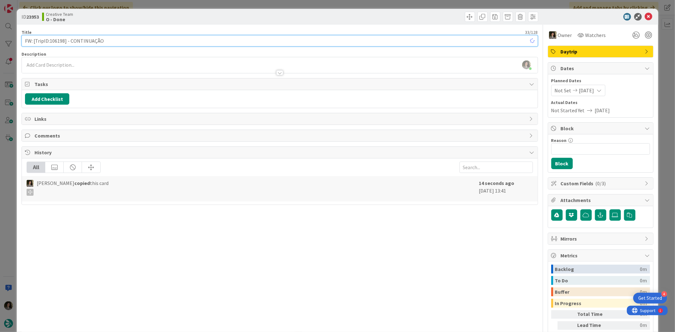
type input "FW: [TripID:106198] - CONTINUAÇÃO"
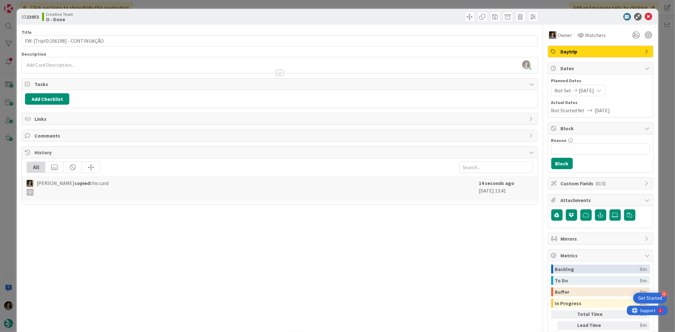
click at [245, 20] on div "Creative Team O - Done" at bounding box center [160, 17] width 236 height 10
click at [645, 14] on icon at bounding box center [649, 17] width 8 height 8
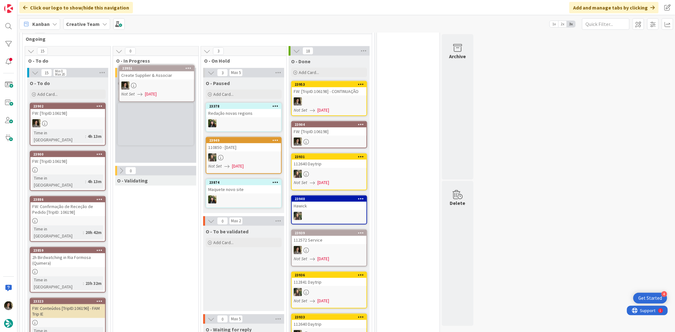
scroll to position [492, 0]
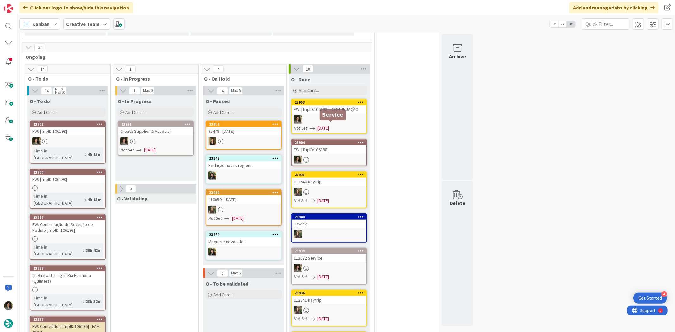
click at [349, 146] on div "FW: [TripID:106198]" at bounding box center [329, 150] width 75 height 8
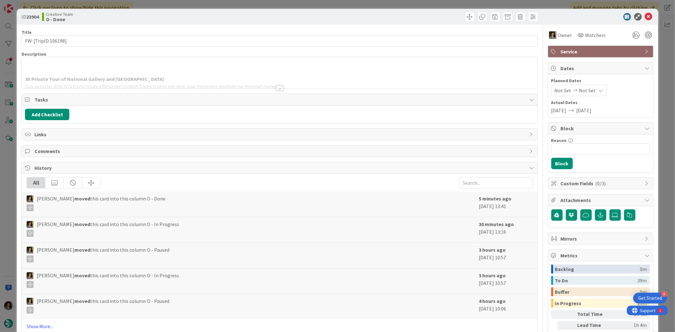
click at [142, 83] on div at bounding box center [280, 80] width 516 height 16
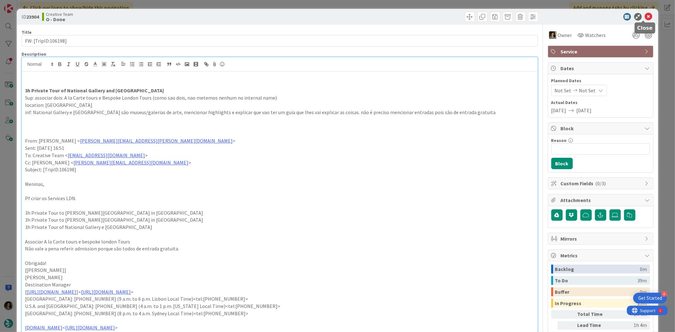
click at [646, 16] on icon at bounding box center [649, 17] width 8 height 8
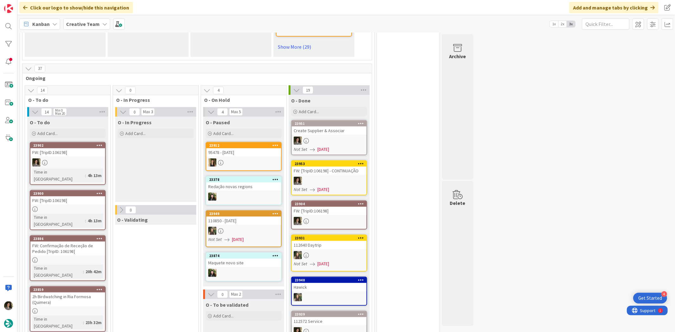
click at [341, 127] on div "Create Supplier & Associar" at bounding box center [329, 131] width 75 height 8
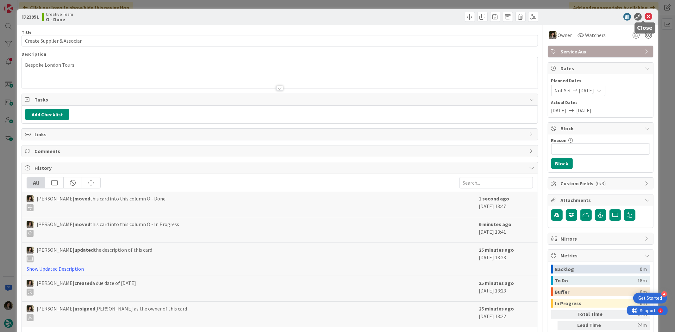
click at [645, 14] on icon at bounding box center [649, 17] width 8 height 8
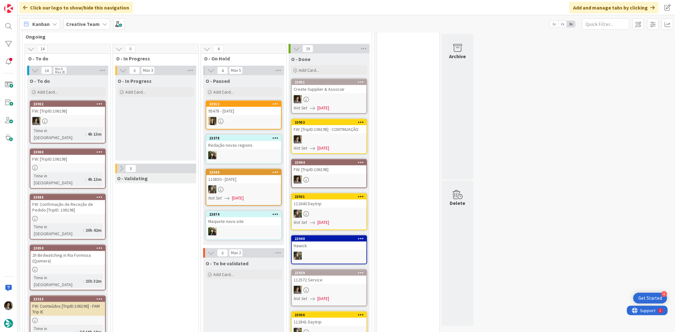
scroll to position [470, 0]
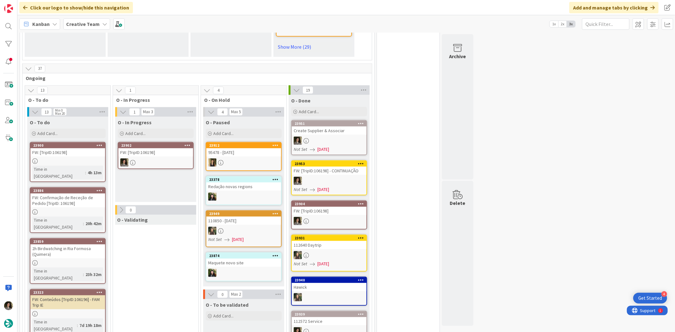
click at [160, 142] on link "23902 FW: [TripID:106198]" at bounding box center [156, 155] width 76 height 27
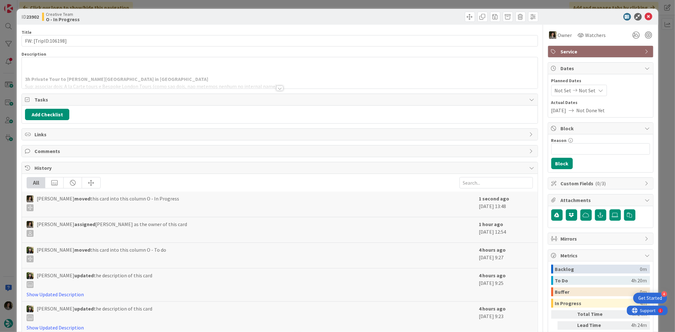
click at [277, 88] on div at bounding box center [279, 88] width 7 height 5
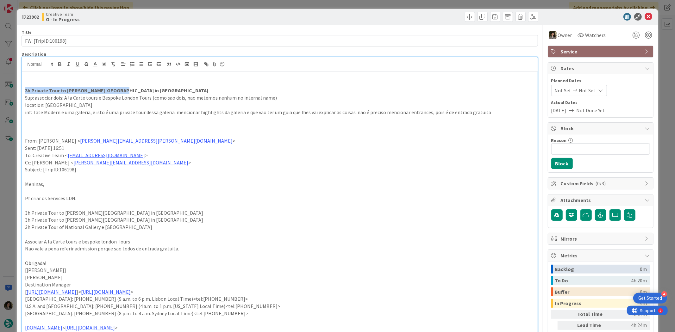
drag, startPoint x: 121, startPoint y: 90, endPoint x: 11, endPoint y: 90, distance: 109.8
click at [11, 90] on div "ID 23902 Creative Team O - In Progress Title 19 / 128 FW: [TripID:106198] Descr…" at bounding box center [337, 166] width 675 height 332
copy strong "3h Private Tour to Tate Modern in London"
click at [211, 137] on p at bounding box center [279, 133] width 509 height 7
click at [645, 16] on icon at bounding box center [649, 17] width 8 height 8
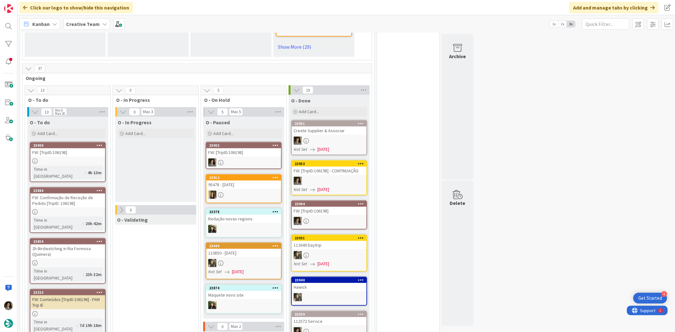
click at [236, 143] on div "23902" at bounding box center [243, 146] width 75 height 6
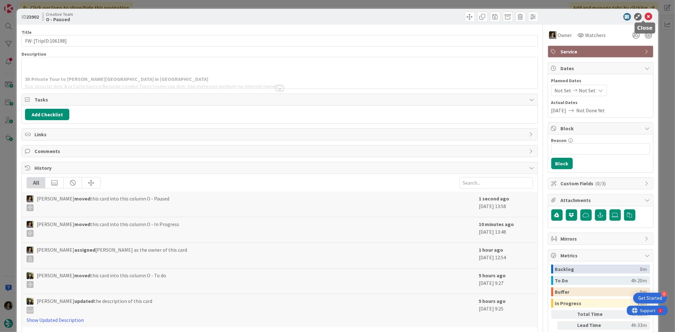
click at [647, 14] on icon at bounding box center [649, 17] width 8 height 8
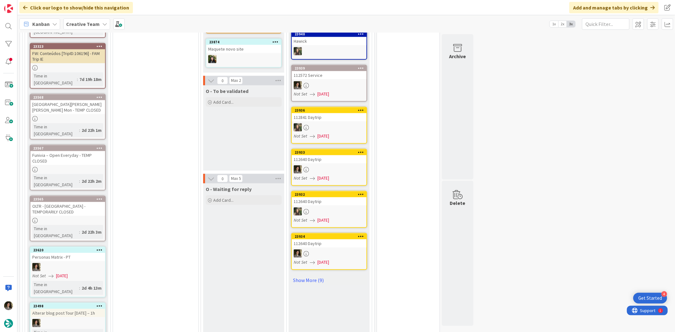
scroll to position [541, 0]
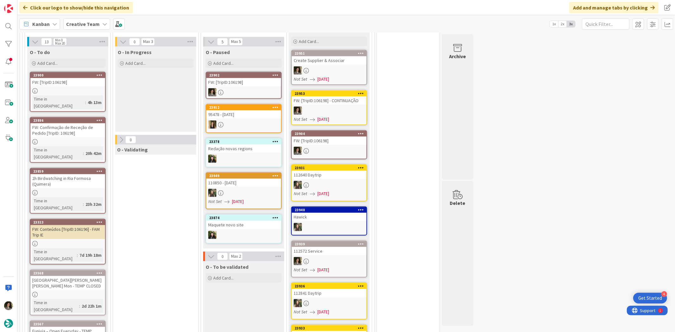
click at [84, 225] on div "FW: Conteúdos [TripID:106196] - FAM Trip IE" at bounding box center [67, 232] width 75 height 14
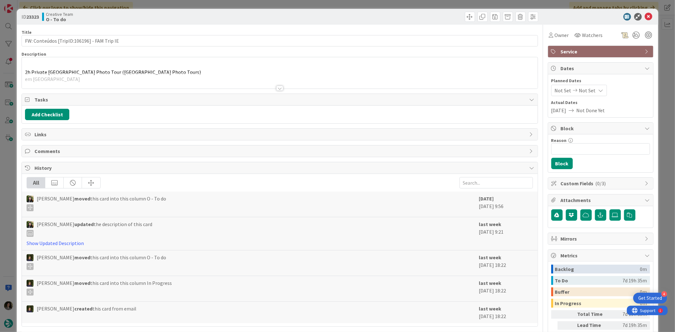
click at [257, 81] on div at bounding box center [280, 80] width 516 height 16
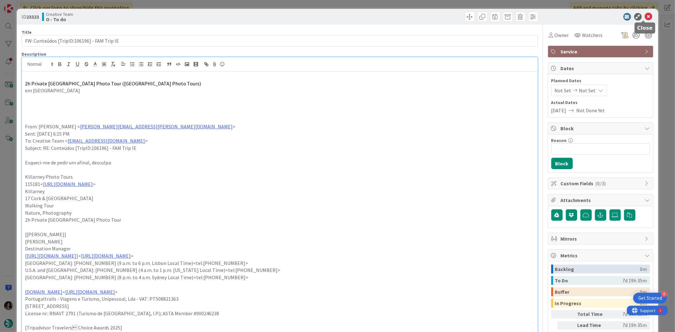
click at [646, 14] on icon at bounding box center [649, 17] width 8 height 8
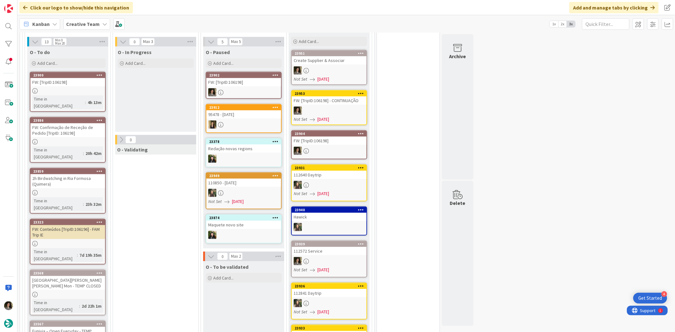
click at [75, 78] on div "FW: [TripID:106198]" at bounding box center [67, 82] width 75 height 8
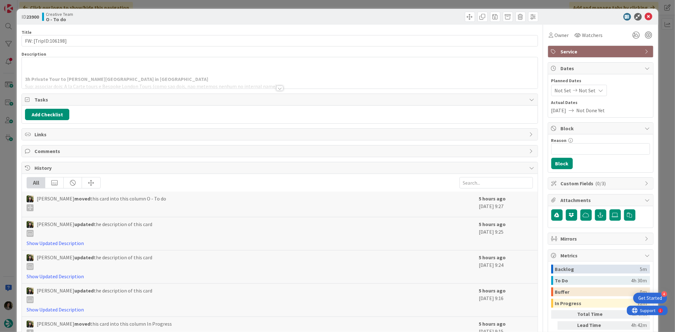
click at [277, 90] on div at bounding box center [279, 88] width 7 height 5
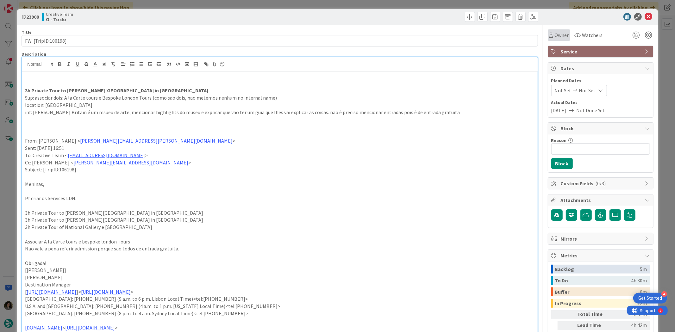
click at [557, 32] on span "Owner" at bounding box center [562, 35] width 14 height 8
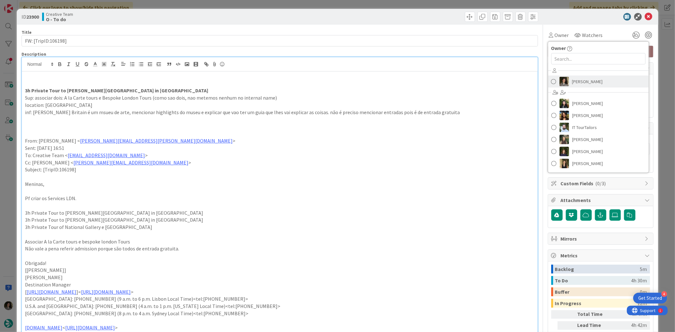
click at [585, 77] on span "[PERSON_NAME]" at bounding box center [587, 81] width 31 height 9
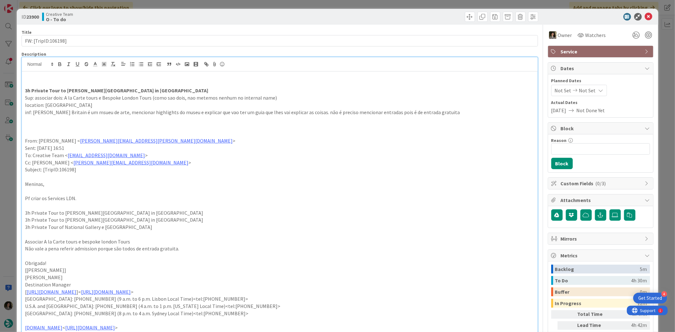
click at [648, 17] on div "ID 23900 Creative Team O - To do" at bounding box center [337, 17] width 641 height 16
click at [646, 15] on icon at bounding box center [649, 17] width 8 height 8
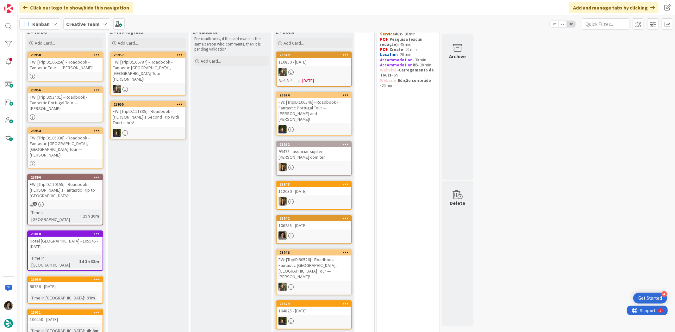
scroll to position [70, 0]
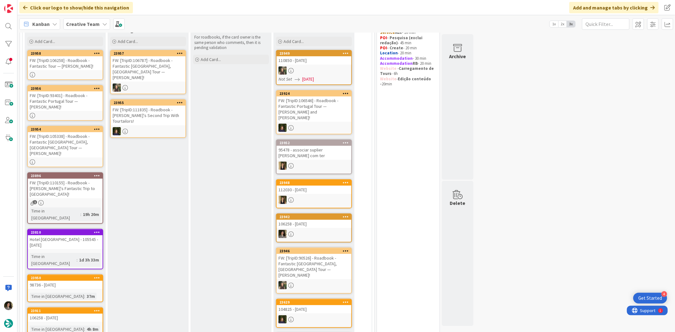
click at [65, 140] on div "FW: [TripID:105338] - Roadbook - Fantastic [GEOGRAPHIC_DATA], [GEOGRAPHIC_DATA]…" at bounding box center [65, 144] width 75 height 25
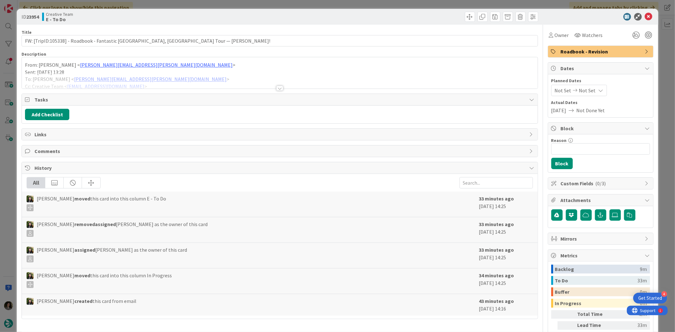
click at [280, 87] on div at bounding box center [279, 88] width 7 height 5
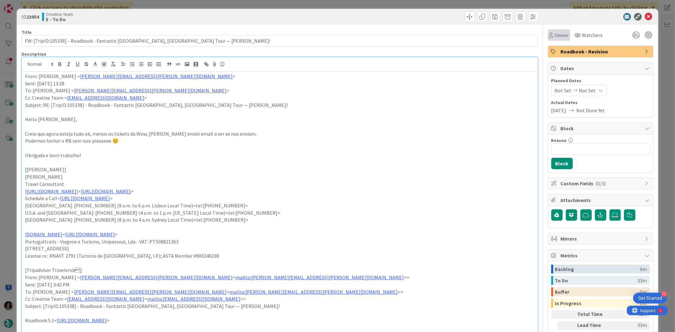
click at [555, 32] on span "Owner" at bounding box center [562, 35] width 14 height 8
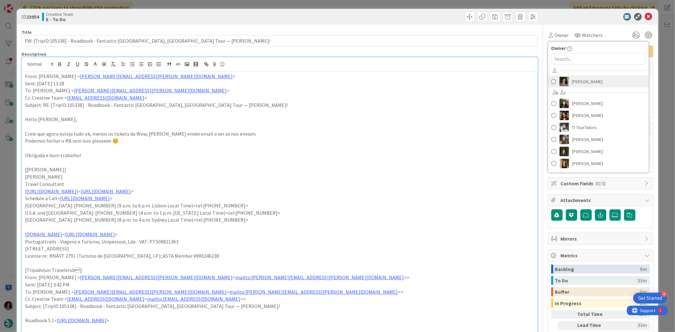
click at [607, 81] on link "[PERSON_NAME]" at bounding box center [598, 82] width 101 height 12
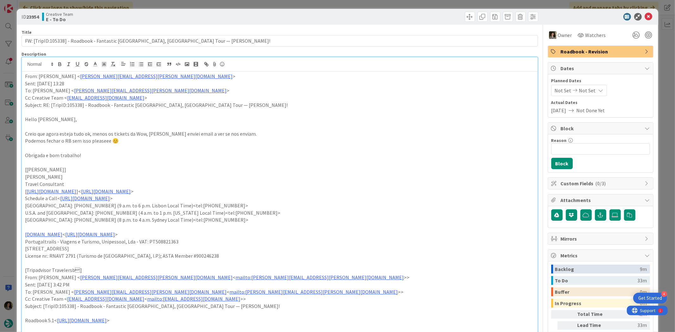
click at [646, 15] on icon at bounding box center [649, 17] width 8 height 8
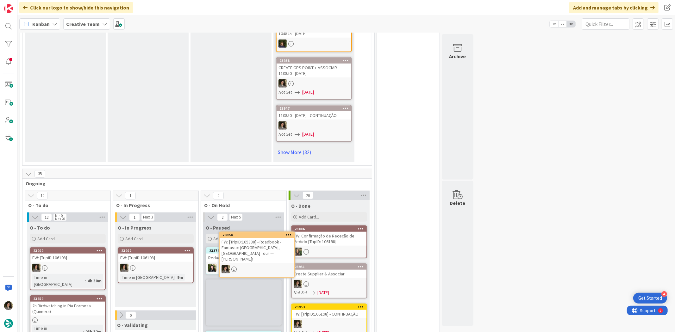
scroll to position [391, 0]
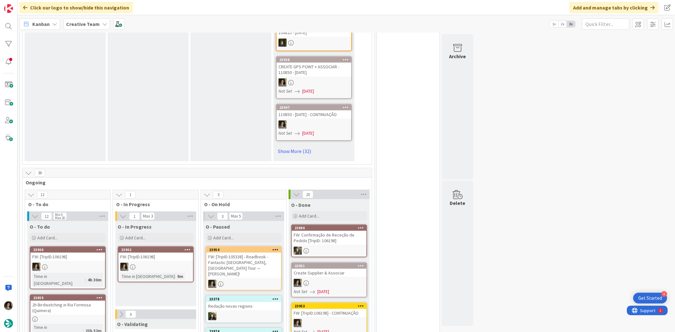
click at [134, 265] on icon at bounding box center [132, 267] width 5 height 5
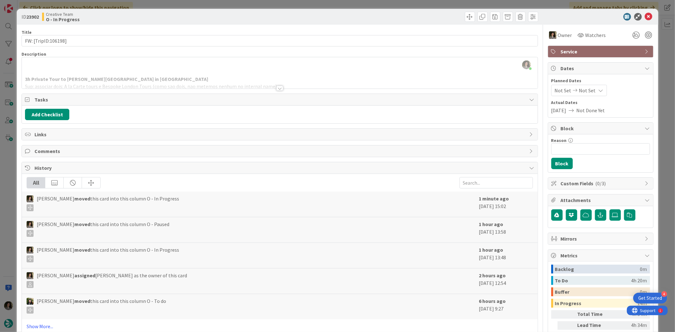
click at [276, 89] on div at bounding box center [279, 88] width 7 height 5
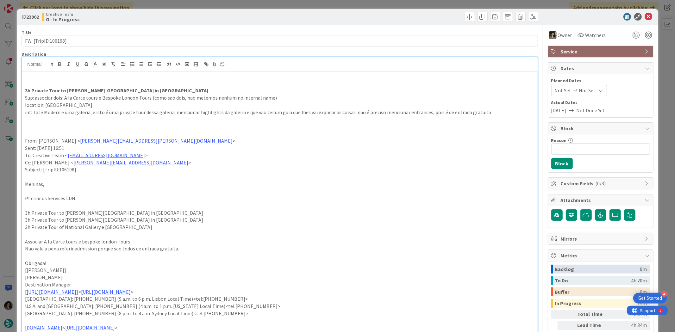
click at [645, 14] on icon at bounding box center [649, 17] width 8 height 8
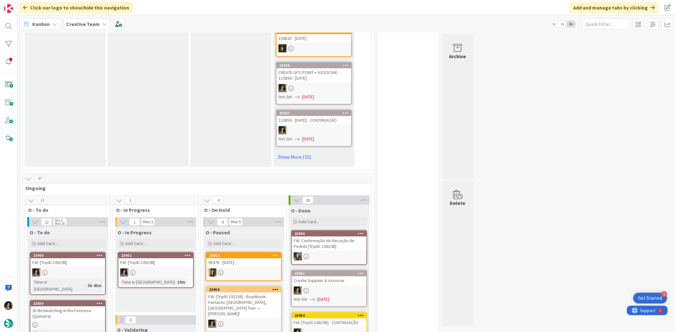
click at [149, 259] on div "FW: [TripID:106198]" at bounding box center [155, 263] width 75 height 8
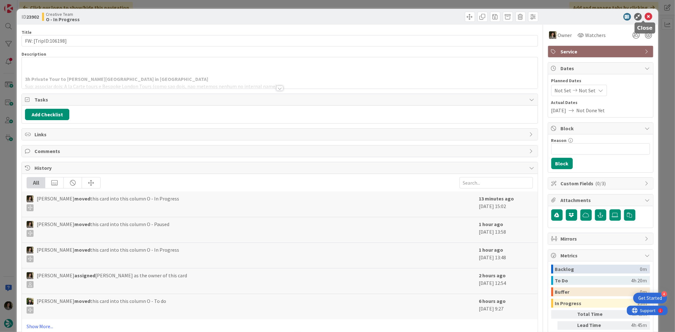
click at [645, 13] on icon at bounding box center [649, 17] width 8 height 8
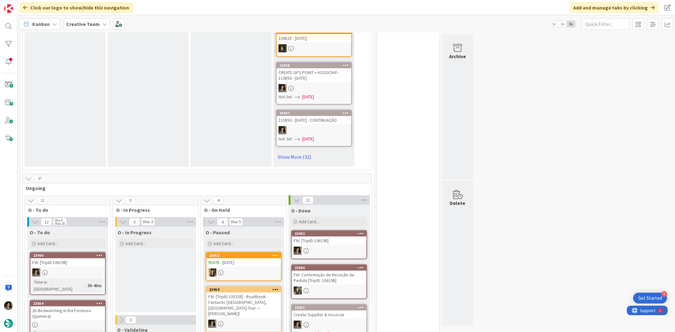
click at [330, 271] on div "FW: Confirmação de Receção de Pedido [TripID: 106198]" at bounding box center [329, 278] width 75 height 14
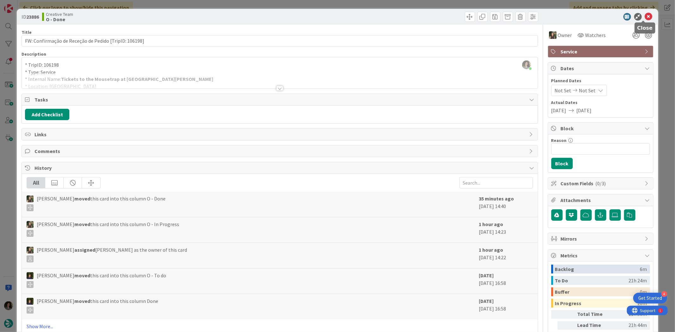
click at [646, 15] on icon at bounding box center [649, 17] width 8 height 8
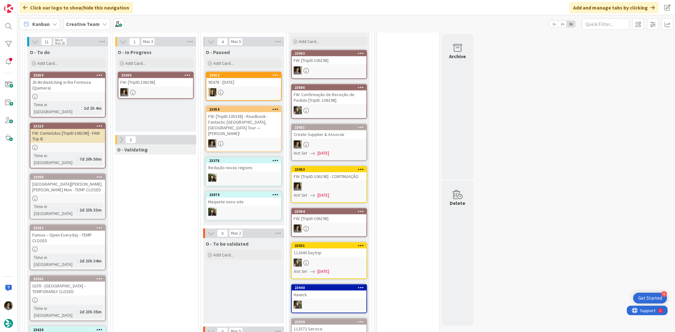
scroll to position [552, 0]
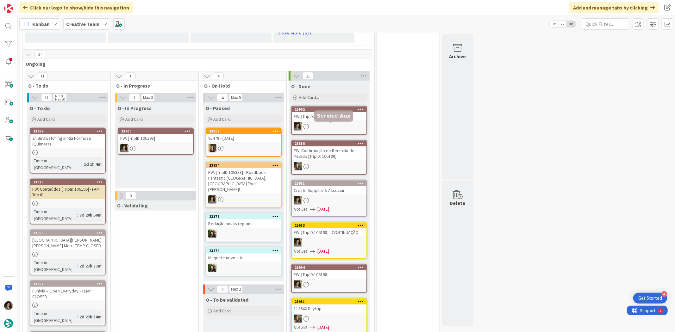
scroll to position [481, 0]
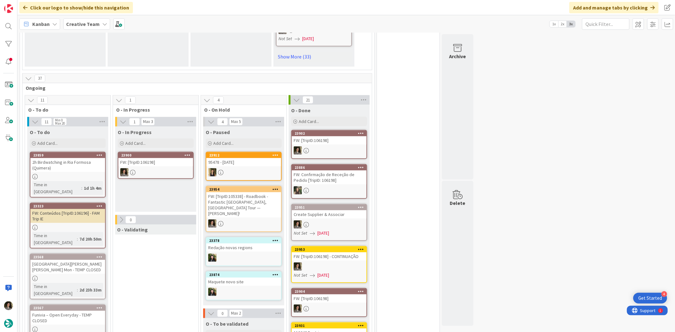
click at [315, 136] on div "FW: [TripID:106198]" at bounding box center [329, 140] width 75 height 8
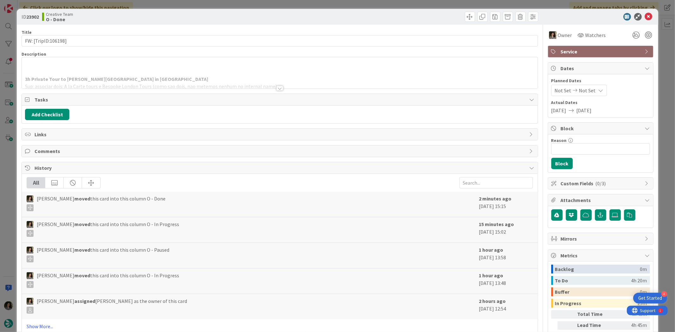
drag, startPoint x: 627, startPoint y: 49, endPoint x: 629, endPoint y: 56, distance: 7.4
click at [628, 50] on span "Service" at bounding box center [601, 52] width 81 height 8
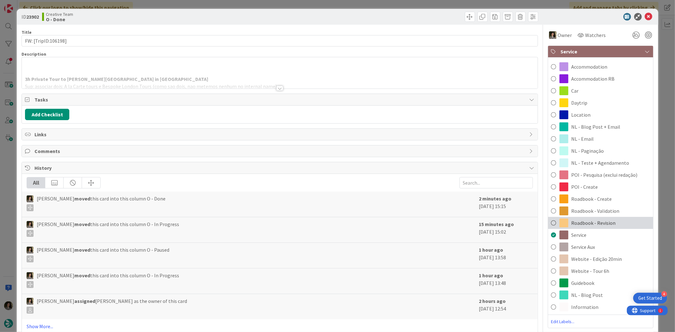
click at [626, 226] on div "Roadbook - Revision" at bounding box center [600, 223] width 105 height 12
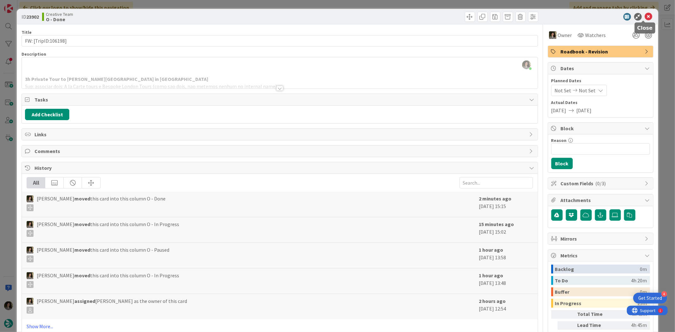
click at [645, 15] on icon at bounding box center [649, 17] width 8 height 8
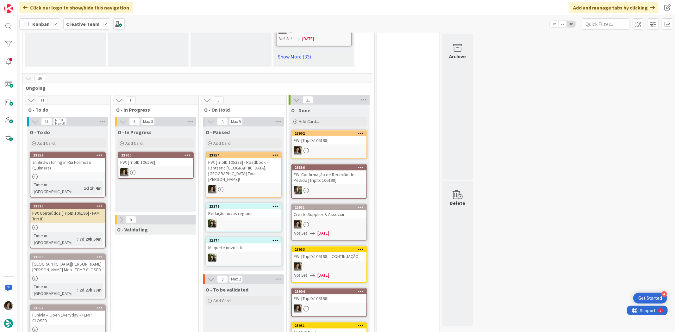
click at [166, 158] on div "FW: [TripID:106198]" at bounding box center [155, 162] width 75 height 8
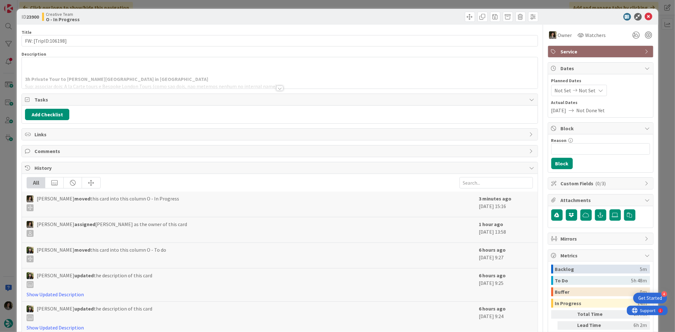
click at [175, 85] on div at bounding box center [280, 80] width 516 height 16
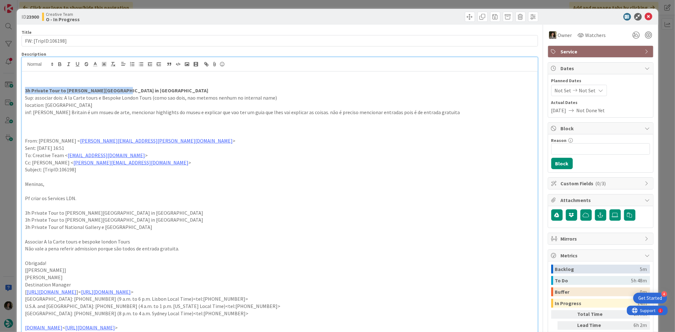
drag, startPoint x: 118, startPoint y: 89, endPoint x: 24, endPoint y: 92, distance: 94.4
click at [24, 92] on div "3h Private Tour to Tate Britain in London Sup: associar dois: A la Carte tours …" at bounding box center [280, 223] width 516 height 302
copy strong "3h Private Tour to Tate Britain in London"
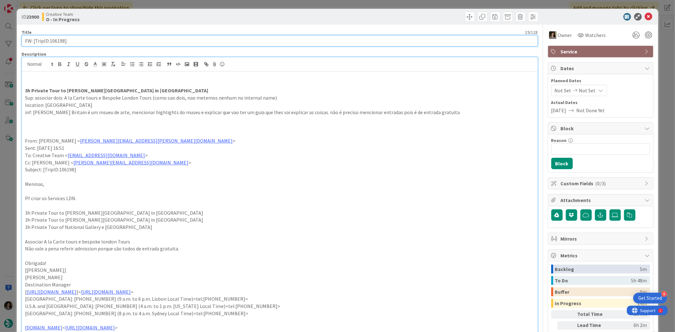
click at [89, 41] on input "FW: [TripID:106198]" at bounding box center [280, 40] width 516 height 11
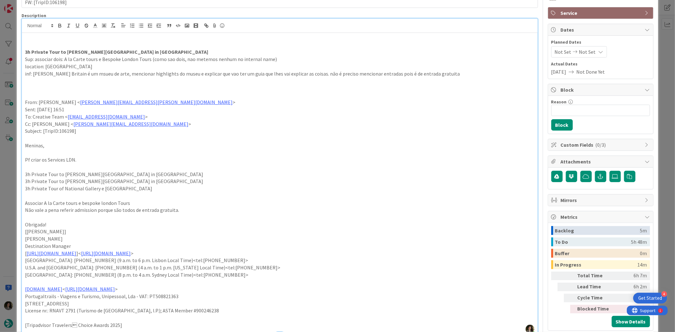
scroll to position [105, 0]
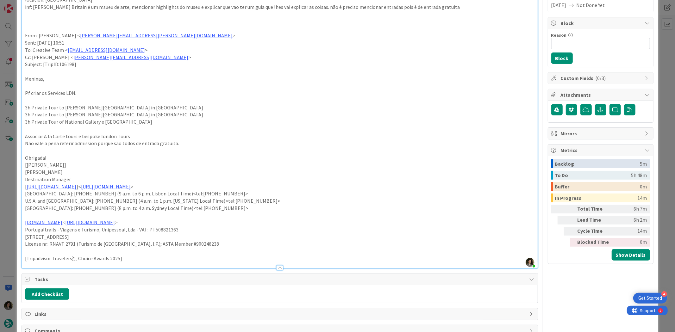
click at [148, 120] on p "3h Private Tour of National Gallery e National Portrait Gallery" at bounding box center [279, 121] width 509 height 7
drag, startPoint x: 160, startPoint y: 123, endPoint x: 19, endPoint y: 106, distance: 142.1
click at [19, 106] on div "ID 23900 Creative Team O - In Progress Title 19 / 128 FW: [TripID:106198] Descr…" at bounding box center [337, 218] width 641 height 630
copy div "3h Private Tour to Tate Modern in London 3h Private Tour to Tate Britain in Lon…"
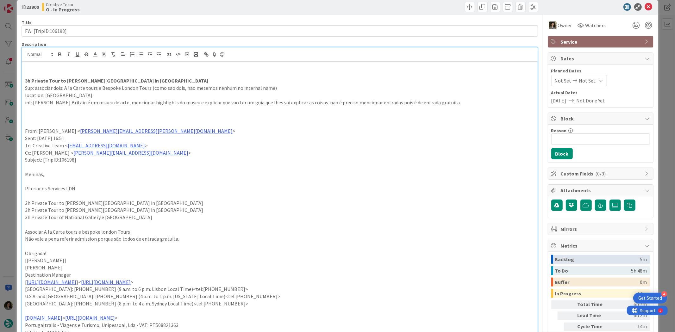
scroll to position [0, 0]
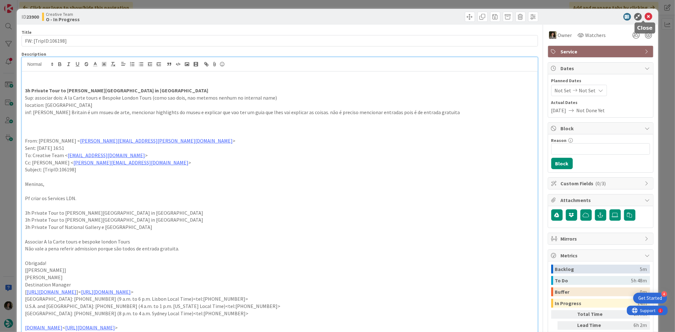
drag, startPoint x: 645, startPoint y: 16, endPoint x: 558, endPoint y: 30, distance: 87.9
click at [645, 16] on icon at bounding box center [649, 17] width 8 height 8
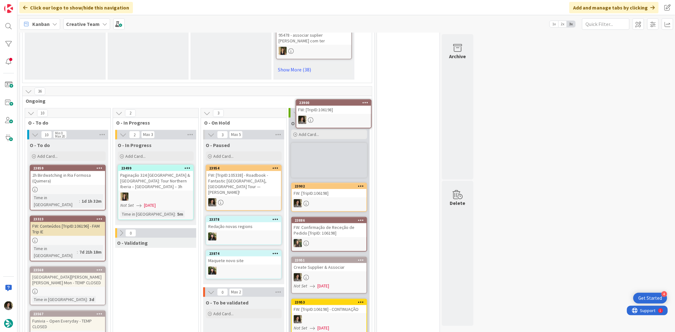
scroll to position [480, 0]
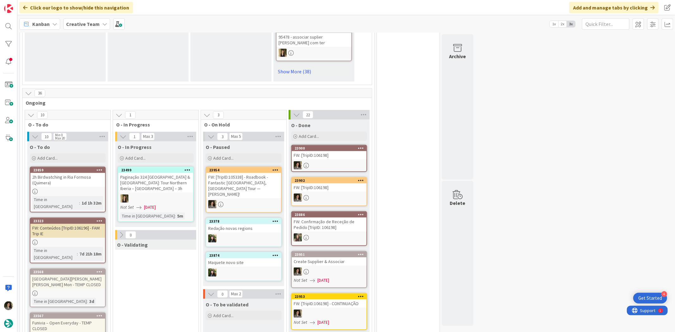
click at [336, 151] on div "FW: [TripID:106198]" at bounding box center [329, 155] width 75 height 8
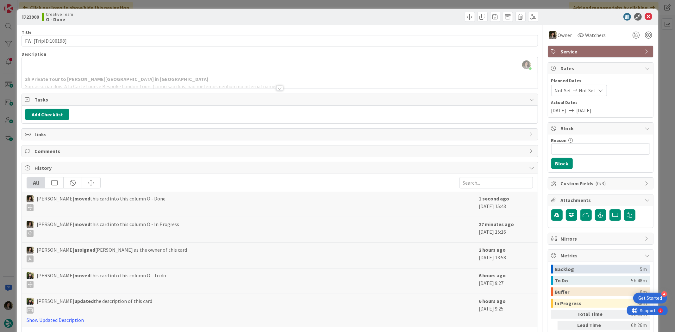
click at [578, 48] on span "Service" at bounding box center [601, 52] width 81 height 8
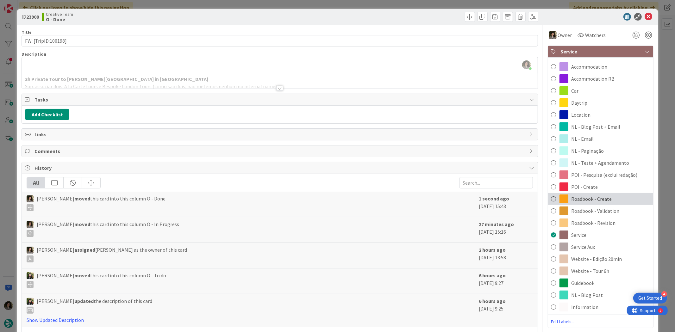
click at [616, 198] on div "Roadbook - Create" at bounding box center [600, 199] width 105 height 12
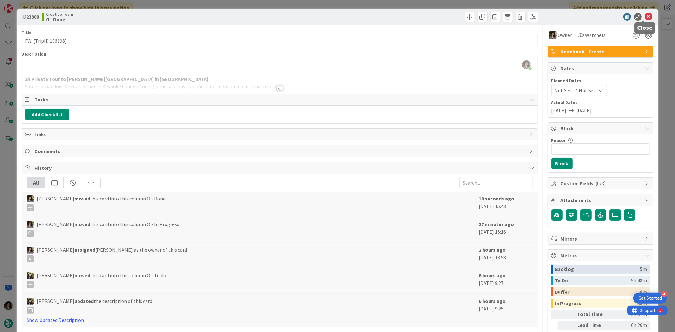
click at [646, 14] on icon at bounding box center [649, 17] width 8 height 8
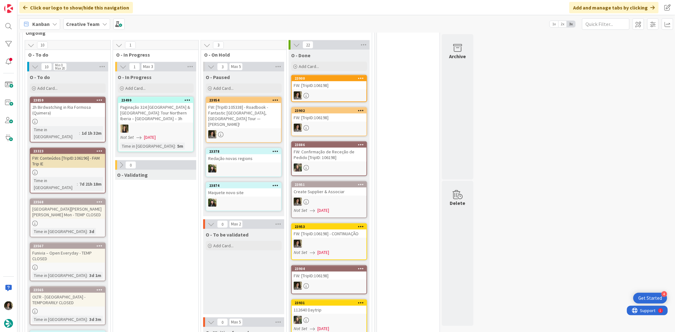
scroll to position [598, 0]
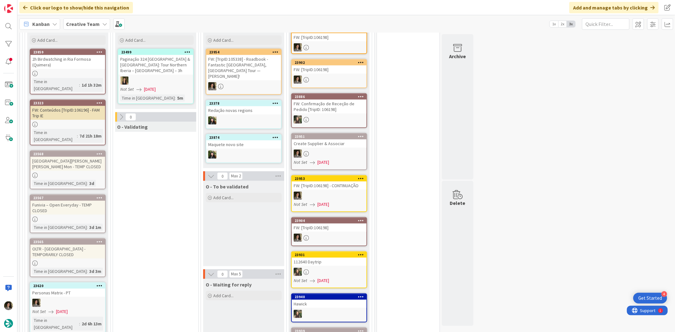
click at [175, 170] on div "1 Max 3 O - In Progress Add Card... 23499 Paginação 324 Northern Spain & Portug…" at bounding box center [155, 289] width 83 height 551
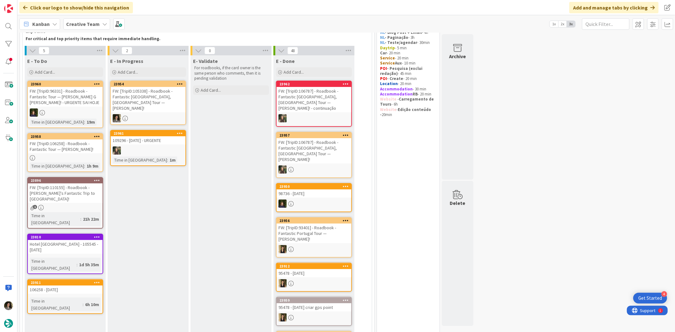
scroll to position [0, 0]
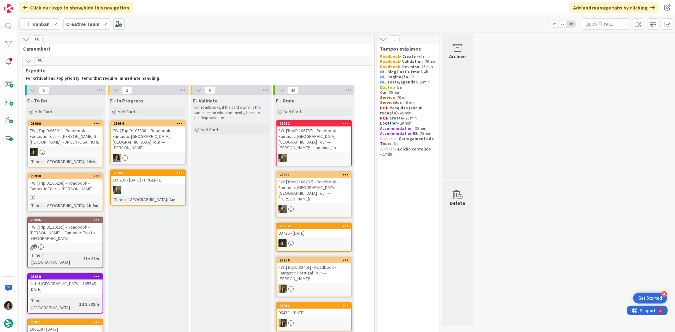
click at [156, 132] on div "FW: [TripID:105338] - Roadbook - Fantastic [GEOGRAPHIC_DATA], [GEOGRAPHIC_DATA]…" at bounding box center [148, 139] width 75 height 25
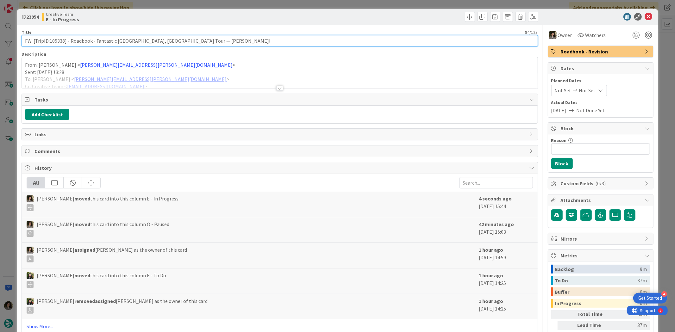
drag, startPoint x: 64, startPoint y: 41, endPoint x: 50, endPoint y: 43, distance: 14.1
click at [50, 43] on input "FW: [TripID:105338] - Roadbook - Fantastic [GEOGRAPHIC_DATA], [GEOGRAPHIC_DATA]…" at bounding box center [280, 40] width 516 height 11
click at [60, 41] on input "FW: [TripID:105338] - Roadbook - Fantastic [GEOGRAPHIC_DATA], [GEOGRAPHIC_DATA]…" at bounding box center [280, 40] width 516 height 11
drag, startPoint x: 64, startPoint y: 39, endPoint x: 50, endPoint y: 40, distance: 14.3
click at [50, 40] on input "FW: [TripID:105338] - Roadbook - Fantastic [GEOGRAPHIC_DATA], [GEOGRAPHIC_DATA]…" at bounding box center [280, 40] width 516 height 11
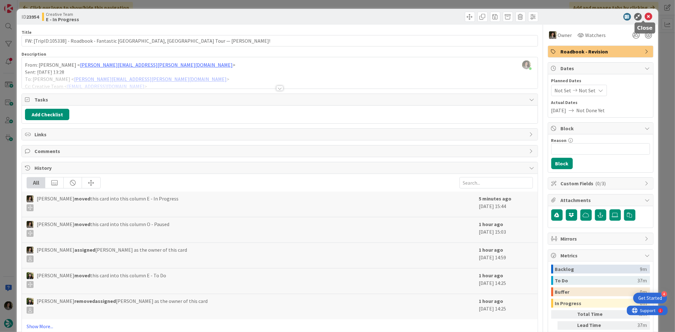
drag, startPoint x: 642, startPoint y: 17, endPoint x: 566, endPoint y: 17, distance: 75.7
click at [645, 17] on icon at bounding box center [649, 17] width 8 height 8
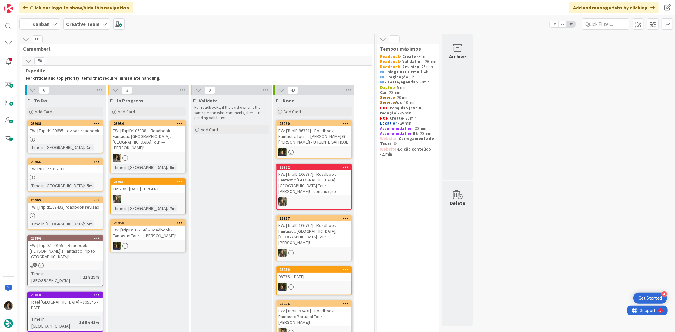
click at [73, 213] on div at bounding box center [65, 215] width 75 height 5
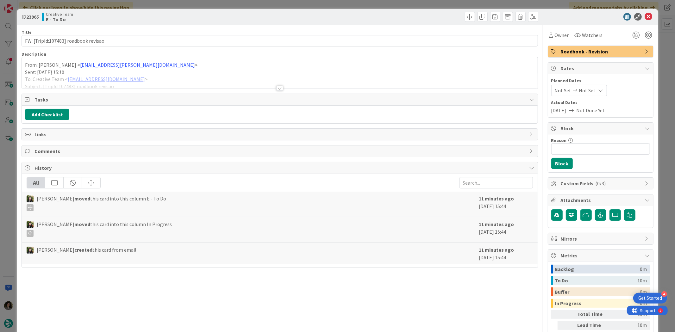
click at [277, 86] on div at bounding box center [279, 88] width 7 height 5
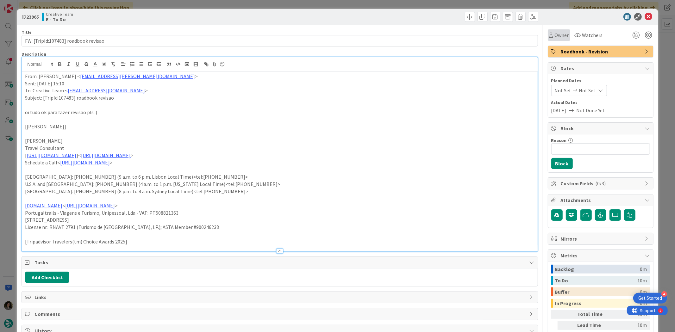
click at [558, 35] on span "Owner" at bounding box center [562, 35] width 14 height 8
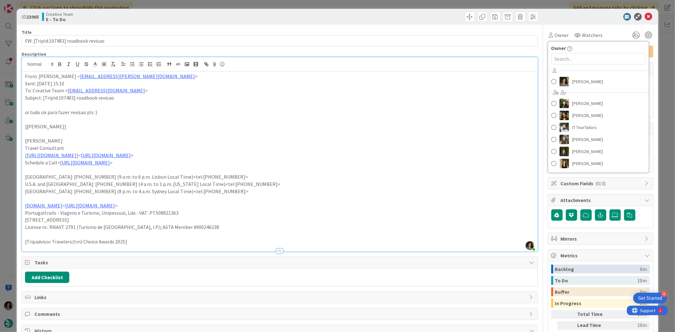
click at [580, 74] on div "Melissa Santos Beatriz Cassona Diana Ramos IT TourTailors Inês Gonçalves Margar…" at bounding box center [598, 118] width 101 height 104
click at [581, 81] on span "[PERSON_NAME]" at bounding box center [587, 81] width 31 height 9
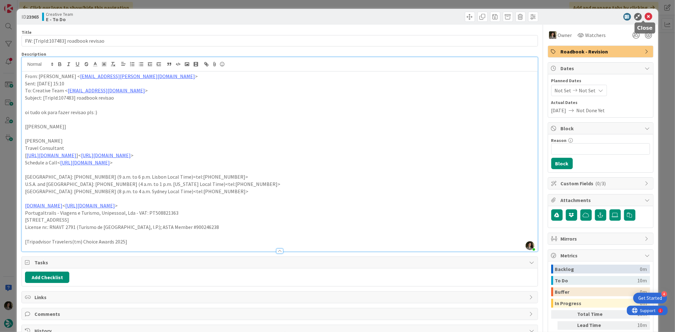
click at [645, 15] on icon at bounding box center [649, 17] width 8 height 8
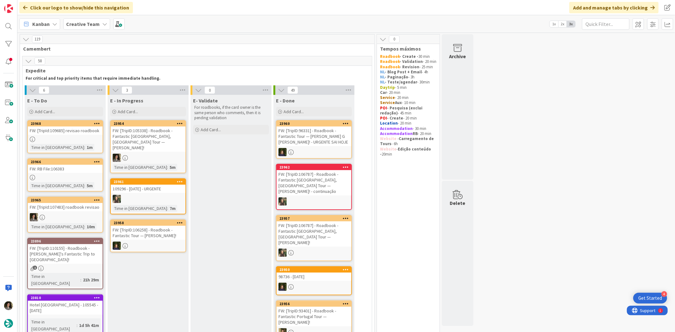
click at [159, 146] on div "FW: [TripID:105338] - Roadbook - Fantastic [GEOGRAPHIC_DATA], [GEOGRAPHIC_DATA]…" at bounding box center [148, 139] width 75 height 25
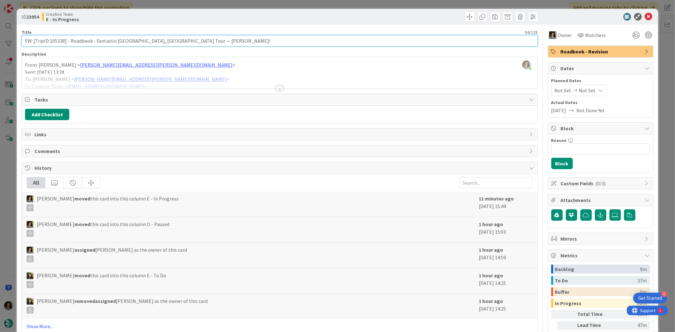
drag, startPoint x: 49, startPoint y: 41, endPoint x: 64, endPoint y: 42, distance: 15.2
click at [64, 42] on input "FW: [TripID:105338] - Roadbook - Fantastic [GEOGRAPHIC_DATA], [GEOGRAPHIC_DATA]…" at bounding box center [280, 40] width 516 height 11
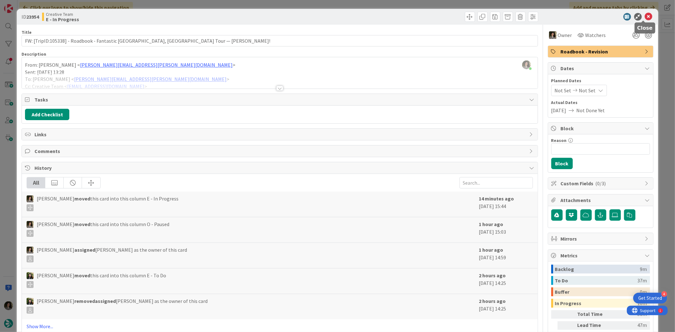
click at [645, 15] on icon at bounding box center [649, 17] width 8 height 8
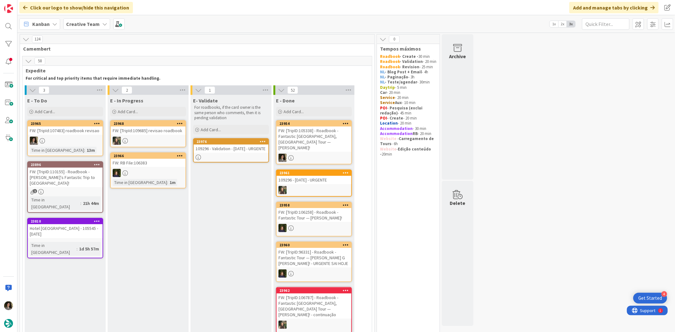
click at [309, 134] on div "FW: [TripID:105338] - Roadbook - Fantastic [GEOGRAPHIC_DATA], [GEOGRAPHIC_DATA]…" at bounding box center [314, 139] width 75 height 25
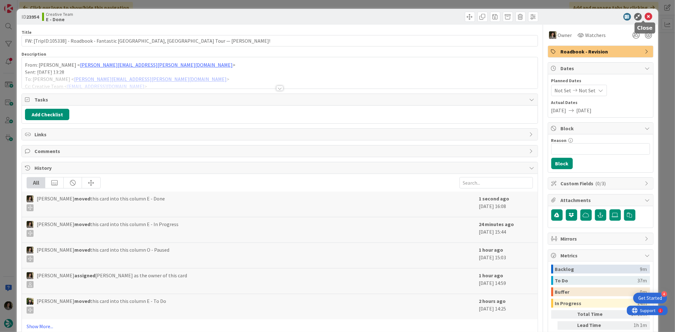
click at [645, 18] on icon at bounding box center [649, 17] width 8 height 8
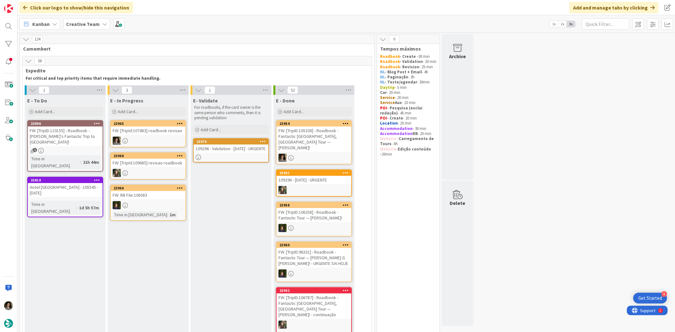
click at [237, 153] on div "109296 - Validation - [DATE] - URGENTE" at bounding box center [231, 149] width 75 height 8
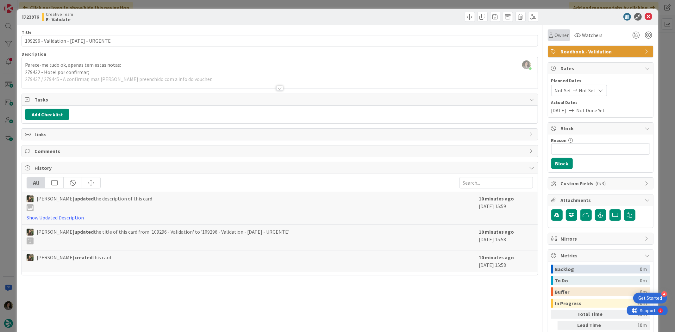
click at [555, 33] on span "Owner" at bounding box center [562, 35] width 14 height 8
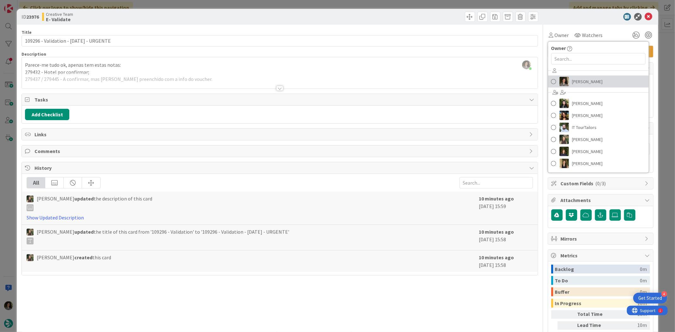
click at [587, 79] on span "[PERSON_NAME]" at bounding box center [587, 81] width 31 height 9
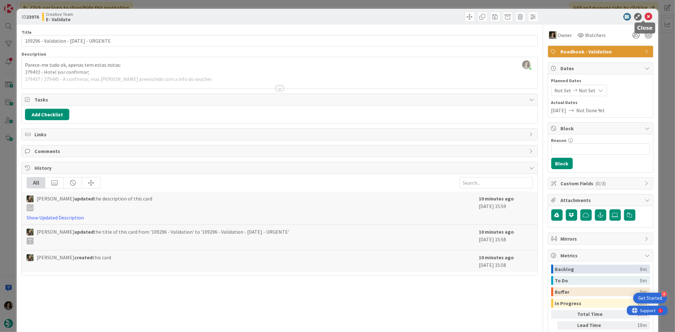
click at [645, 18] on icon at bounding box center [649, 17] width 8 height 8
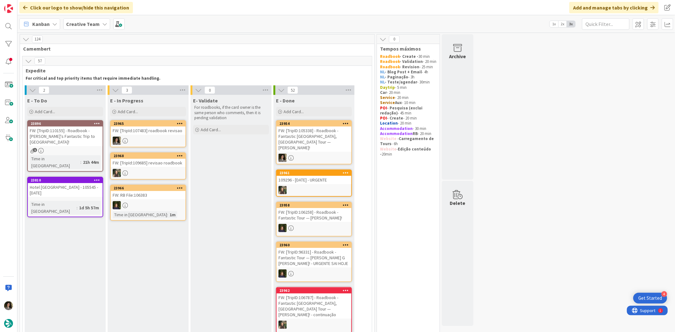
click at [156, 132] on div "FW: [TripId:107483] roadbook revisao" at bounding box center [148, 131] width 75 height 8
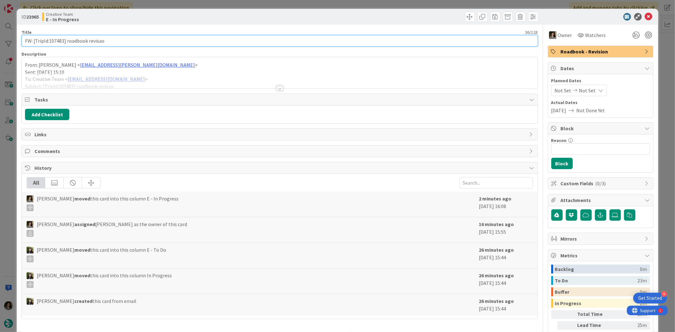
drag, startPoint x: 64, startPoint y: 39, endPoint x: 48, endPoint y: 40, distance: 15.2
click at [48, 40] on input "FW: [TripId:107483] roadbook revisao" at bounding box center [280, 40] width 516 height 11
click at [187, 37] on input "FW: [TripId:107483] roadbook revisao" at bounding box center [280, 40] width 516 height 11
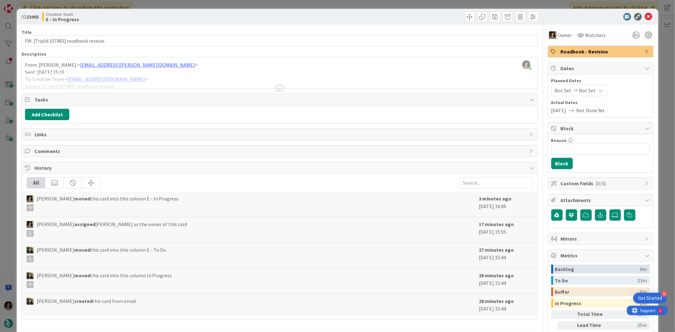
click at [280, 90] on div "Title 36 / 128 FW: [TripId:107483] roadbook revisao Description Melissa Santos …" at bounding box center [280, 197] width 516 height 345
click at [284, 86] on div at bounding box center [280, 80] width 516 height 16
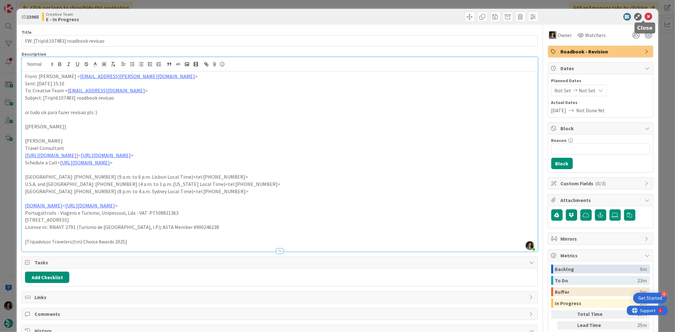
click at [645, 13] on icon at bounding box center [649, 17] width 8 height 8
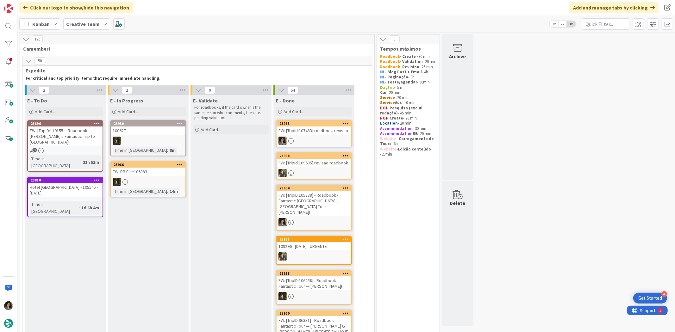
click at [317, 133] on div "FW: [TripId:107483] roadbook revisao" at bounding box center [314, 131] width 75 height 8
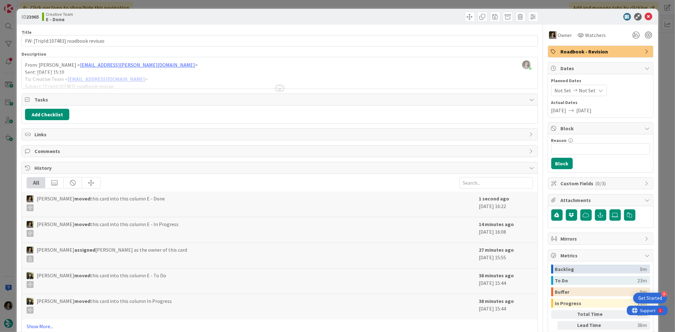
click at [634, 52] on span "Roadbook - Revision" at bounding box center [601, 52] width 81 height 8
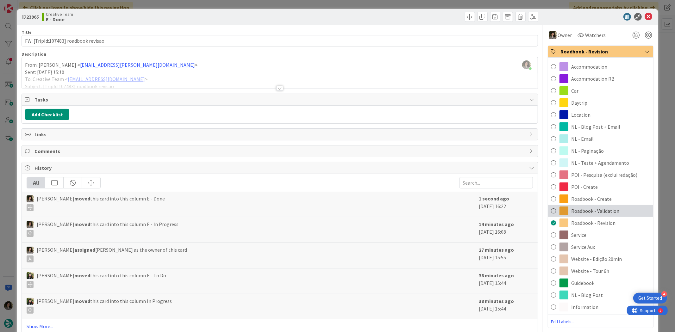
click at [596, 210] on span "Roadbook - Validation" at bounding box center [596, 211] width 48 height 8
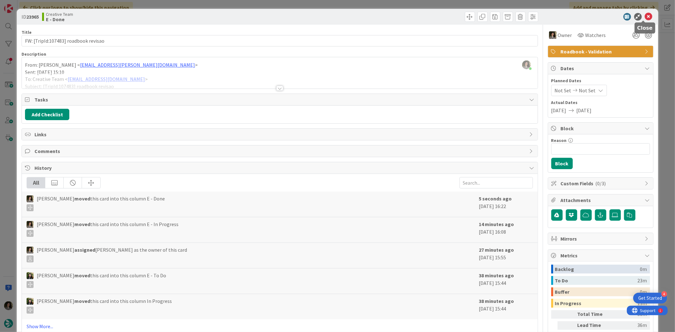
click at [645, 19] on icon at bounding box center [649, 17] width 8 height 8
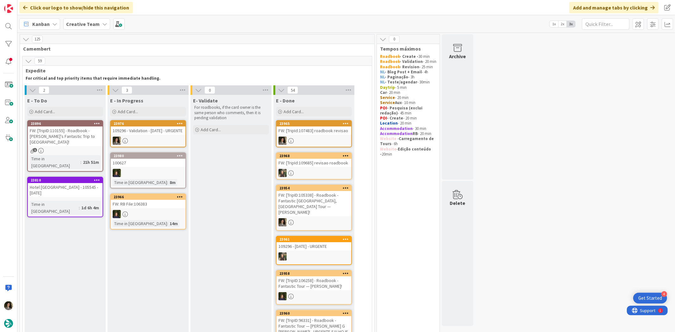
click at [152, 131] on div "109296 - Validation - [DATE] - URGENTE" at bounding box center [148, 131] width 75 height 8
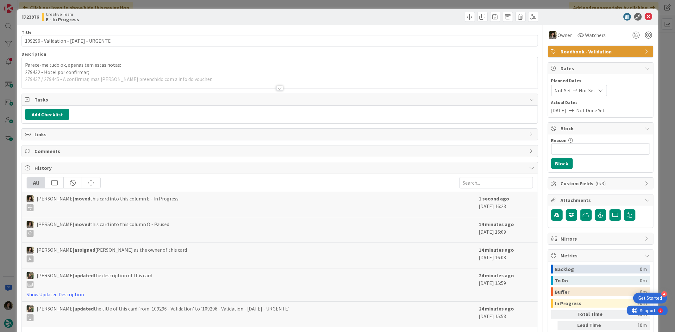
click at [276, 89] on div at bounding box center [279, 88] width 7 height 5
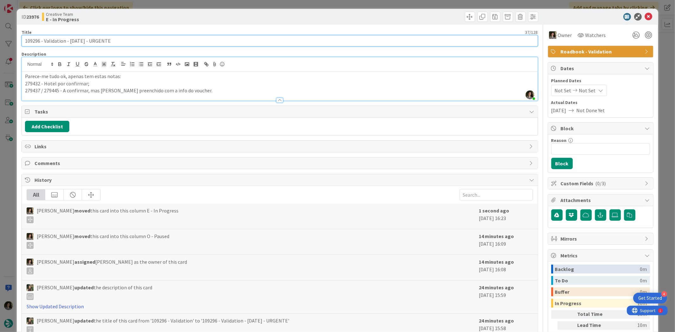
drag, startPoint x: 39, startPoint y: 41, endPoint x: 3, endPoint y: 43, distance: 35.8
click at [3, 43] on div "ID 23976 Creative Team E - In Progress Title 37 / 128 109296 - Validation - 1 o…" at bounding box center [337, 166] width 675 height 332
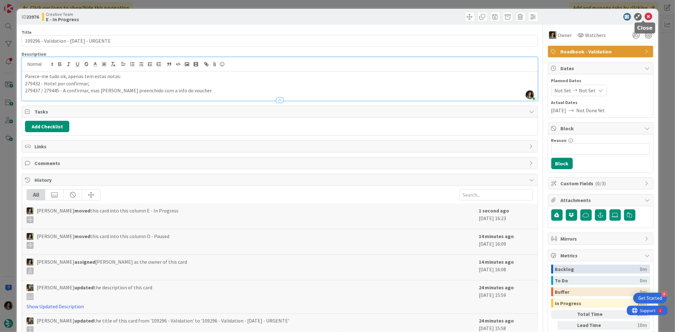
click at [645, 14] on icon at bounding box center [649, 17] width 8 height 8
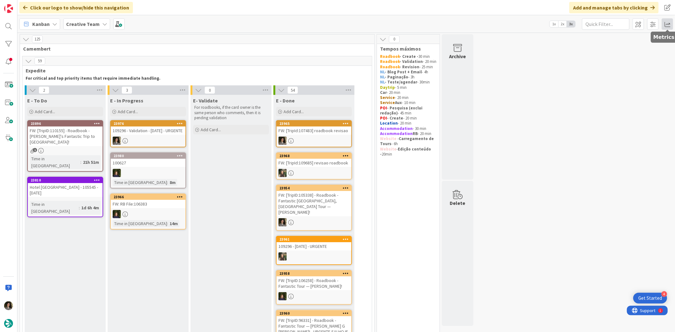
click at [670, 18] on span at bounding box center [667, 23] width 11 height 11
click at [627, 66] on div "Allocation No Recent Data" at bounding box center [630, 71] width 85 height 11
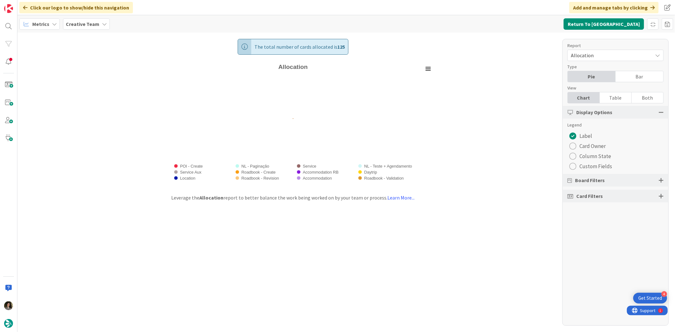
click at [623, 99] on div "Table" at bounding box center [616, 97] width 32 height 11
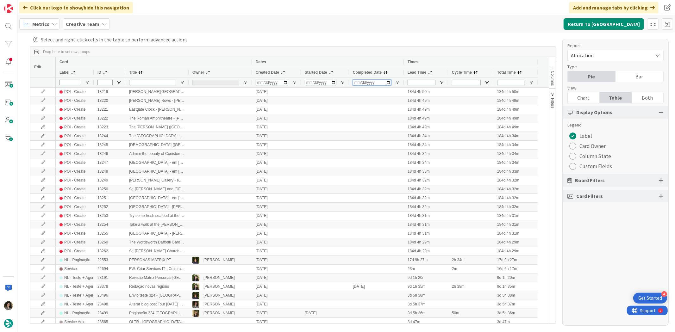
click at [357, 84] on input "Completed Date Filter Input" at bounding box center [372, 83] width 38 height 6
type input "0001-02-05"
click at [355, 84] on input "0001-02-05" at bounding box center [372, 83] width 38 height 6
type input "[DATE]"
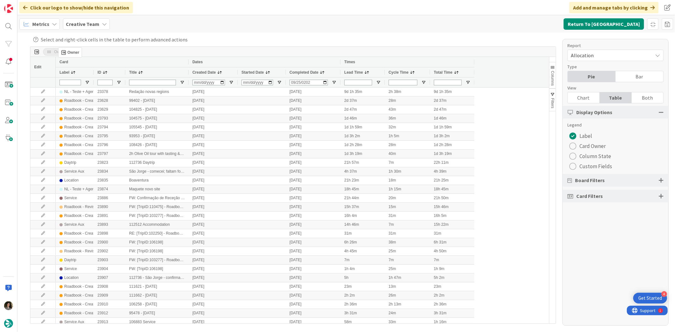
drag, startPoint x: 198, startPoint y: 72, endPoint x: 61, endPoint y: 50, distance: 138.5
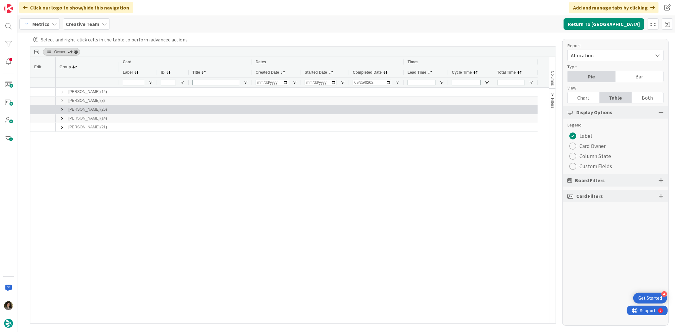
click at [60, 111] on span at bounding box center [62, 109] width 5 height 5
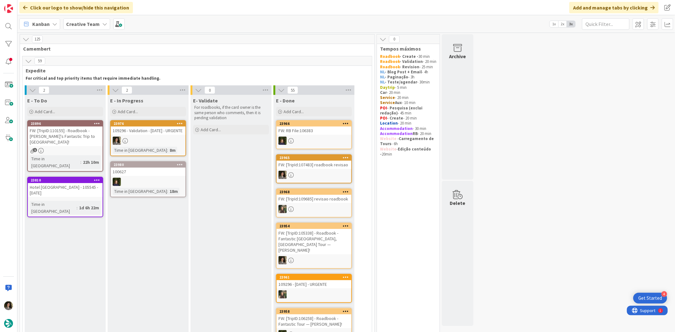
click at [137, 140] on div at bounding box center [148, 141] width 75 height 8
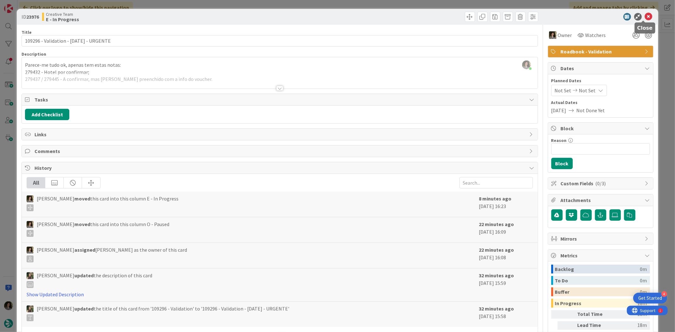
click at [647, 13] on icon at bounding box center [649, 17] width 8 height 8
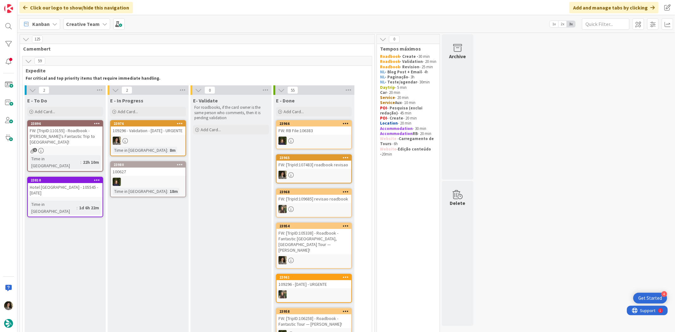
click at [163, 139] on div at bounding box center [148, 141] width 75 height 8
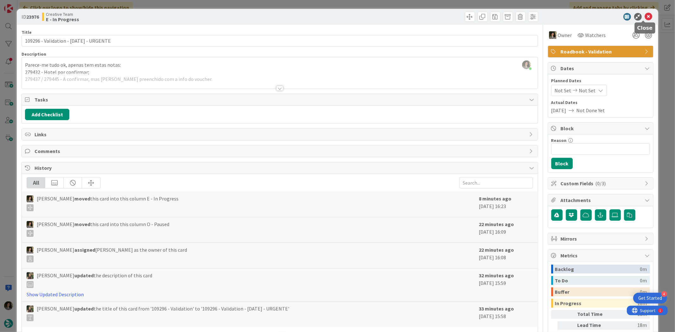
click at [647, 19] on icon at bounding box center [649, 17] width 8 height 8
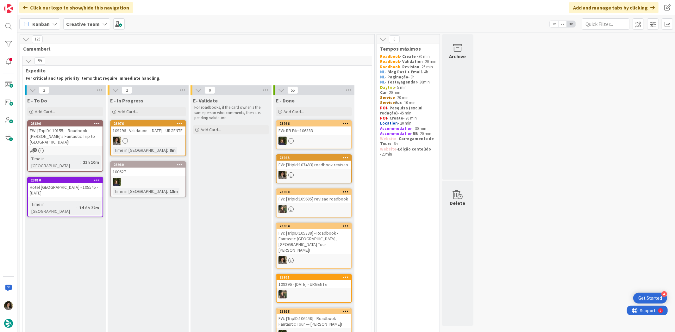
click at [169, 137] on div at bounding box center [148, 141] width 75 height 8
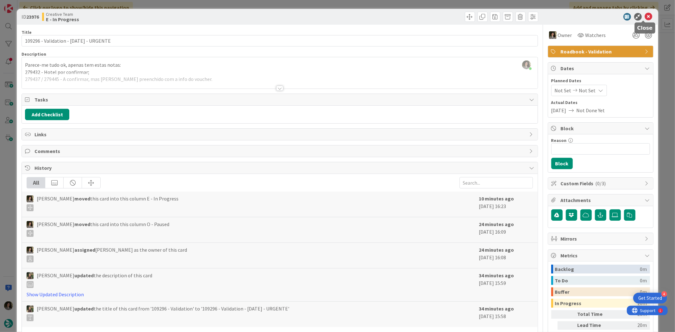
click at [645, 13] on icon at bounding box center [649, 17] width 8 height 8
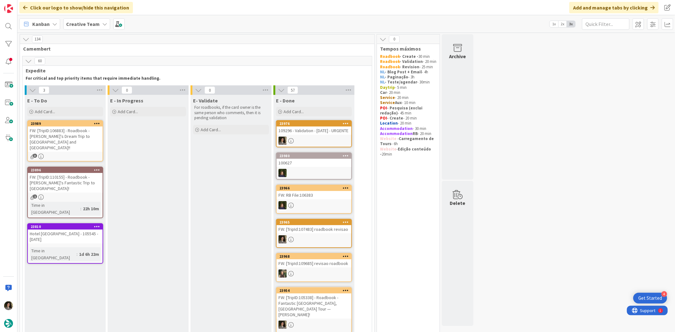
click at [315, 137] on div at bounding box center [314, 141] width 75 height 8
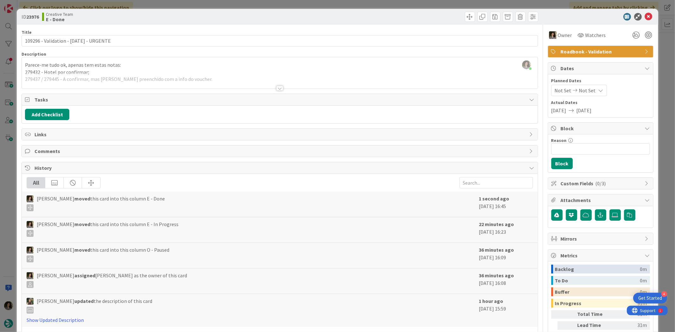
click at [612, 49] on span "Roadbook - Validation" at bounding box center [601, 52] width 81 height 8
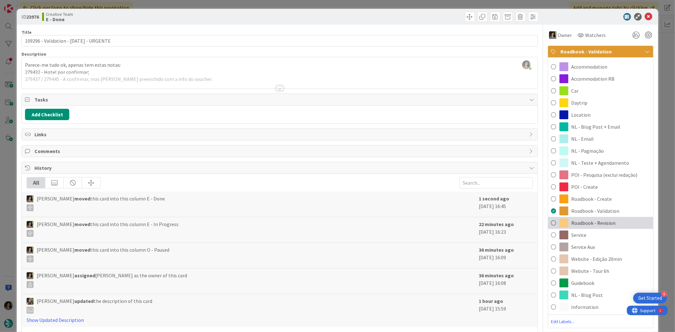
click at [625, 222] on div "Roadbook - Revision" at bounding box center [600, 223] width 105 height 12
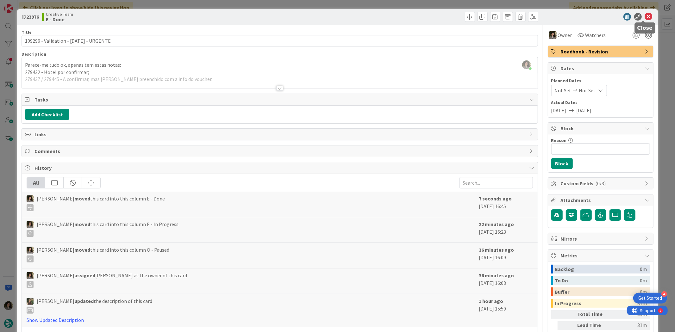
drag, startPoint x: 644, startPoint y: 18, endPoint x: 611, endPoint y: 76, distance: 66.2
click at [645, 19] on icon at bounding box center [649, 17] width 8 height 8
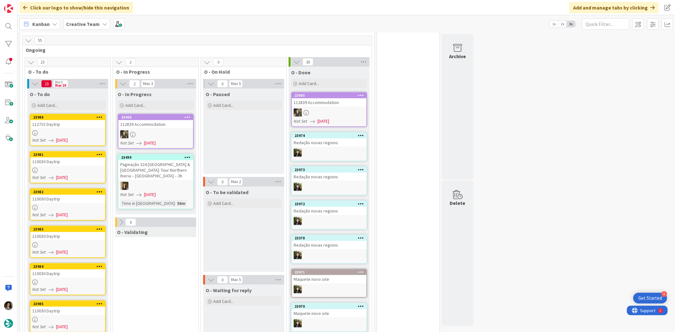
scroll to position [492, 0]
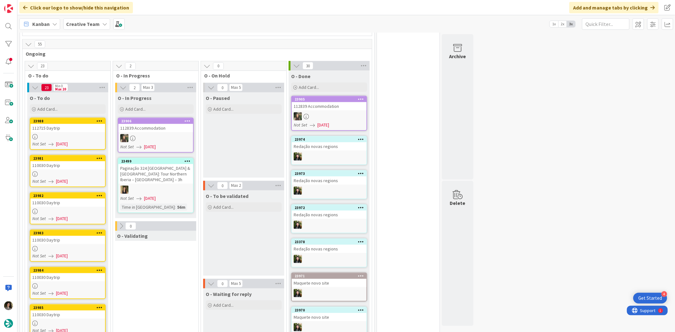
click at [62, 124] on div "112715 Daytrip" at bounding box center [67, 128] width 75 height 8
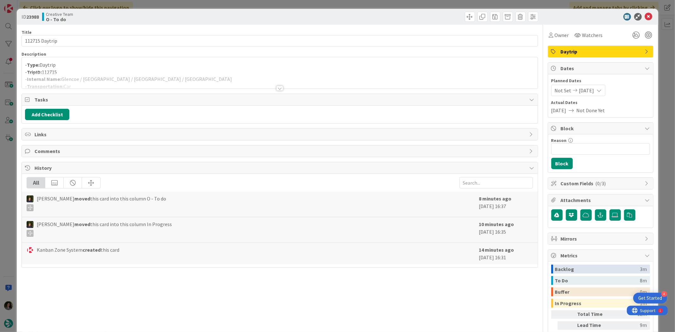
click at [276, 86] on div at bounding box center [279, 88] width 7 height 5
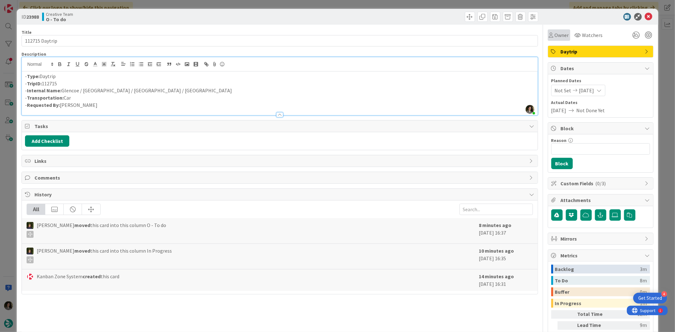
click at [562, 33] on span "Owner" at bounding box center [562, 35] width 14 height 8
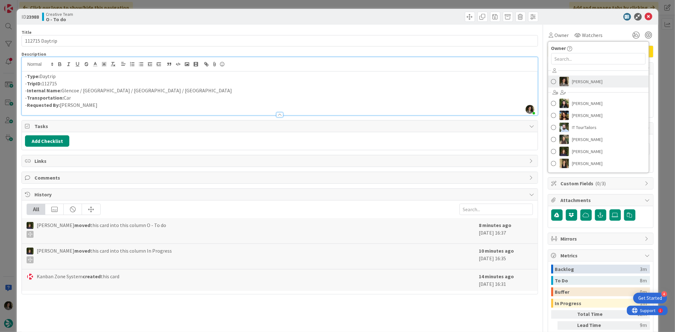
click at [579, 85] on span "[PERSON_NAME]" at bounding box center [587, 81] width 31 height 9
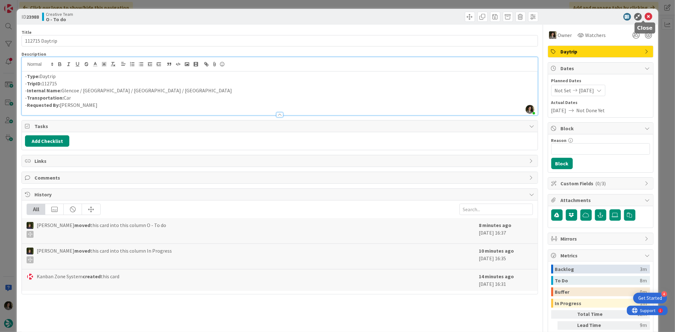
click at [645, 18] on icon at bounding box center [649, 17] width 8 height 8
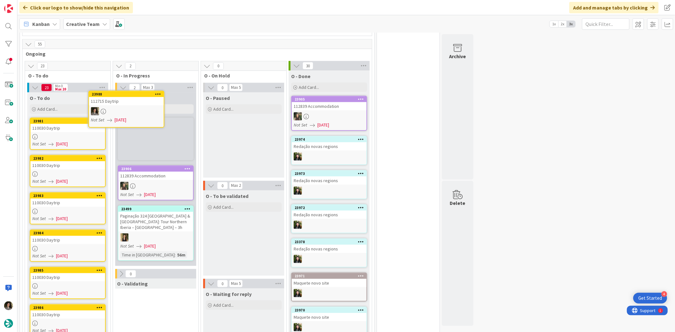
scroll to position [491, 0]
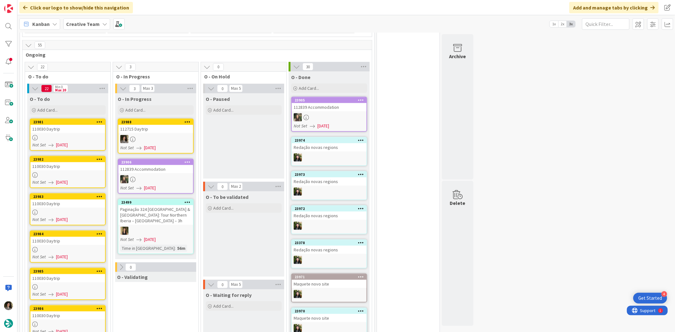
click at [163, 125] on div "112715 Daytrip" at bounding box center [155, 129] width 75 height 8
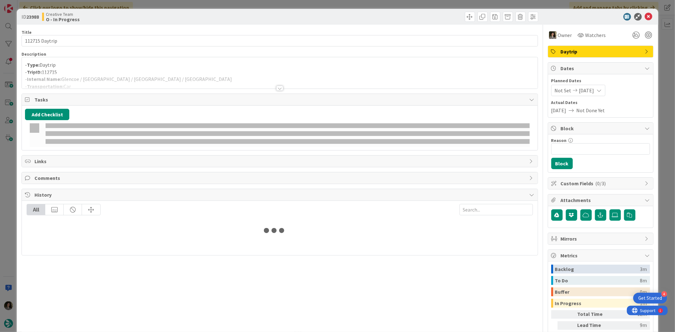
click at [154, 72] on p "- TripID: 112715" at bounding box center [279, 72] width 509 height 7
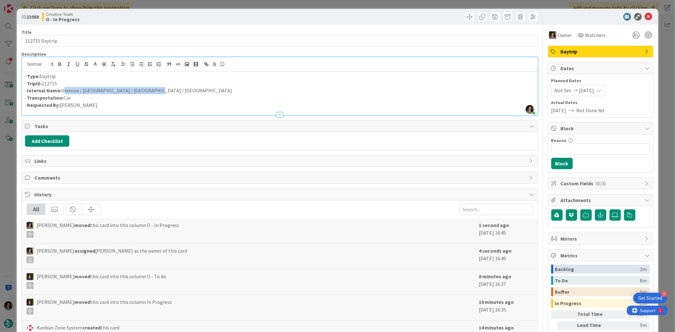
drag, startPoint x: 152, startPoint y: 90, endPoint x: 62, endPoint y: 92, distance: 89.9
click at [62, 92] on p "- Internal Name: Glencoe / Stirling / Falkirk / Edinburgh" at bounding box center [279, 90] width 509 height 7
copy p "Glencoe / Stirling / Falkirk / Edinburgh"
click at [645, 17] on icon at bounding box center [649, 17] width 8 height 8
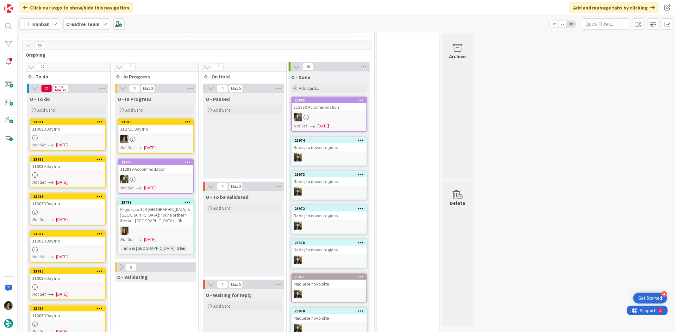
click at [70, 135] on div at bounding box center [67, 137] width 75 height 5
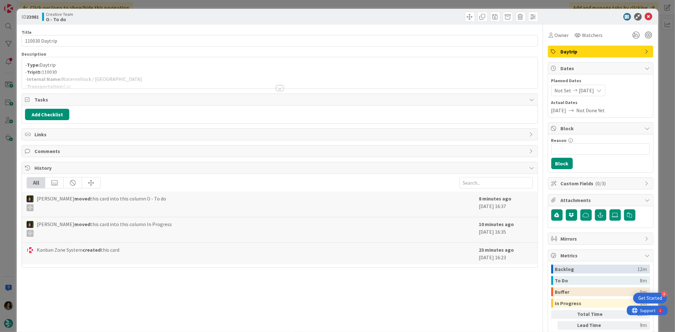
click at [247, 74] on div at bounding box center [280, 80] width 516 height 16
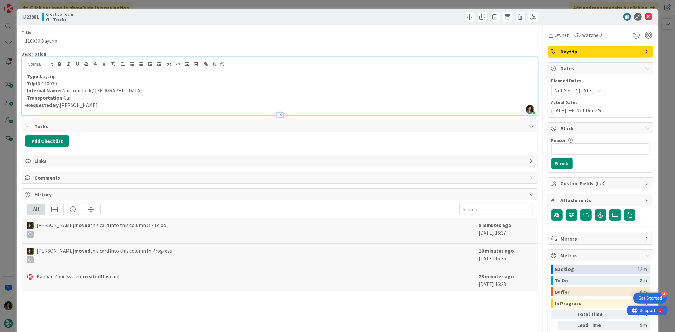
click at [647, 12] on div "ID 23981 Creative Team O - To do" at bounding box center [337, 17] width 641 height 16
click at [646, 12] on div "ID 23981 Creative Team O - To do" at bounding box center [337, 17] width 641 height 16
click at [645, 15] on icon at bounding box center [649, 17] width 8 height 8
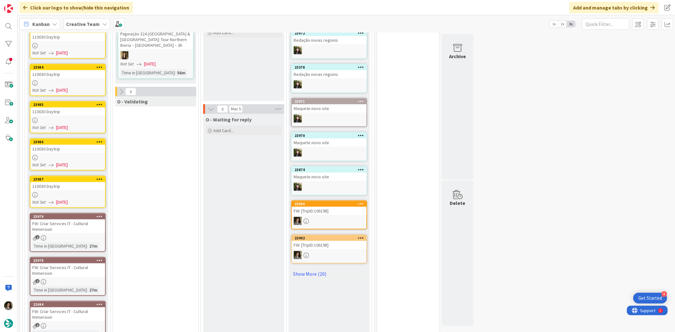
click at [76, 192] on div at bounding box center [67, 194] width 75 height 5
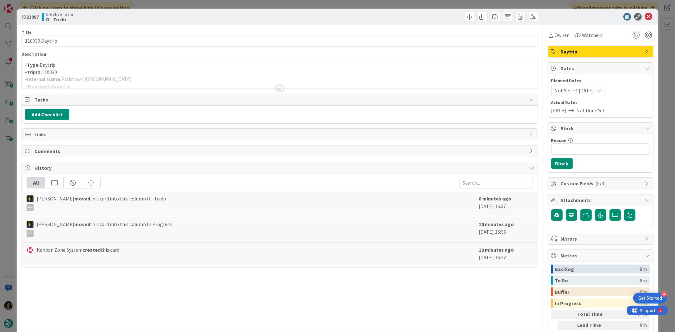
click at [279, 83] on div at bounding box center [280, 80] width 516 height 16
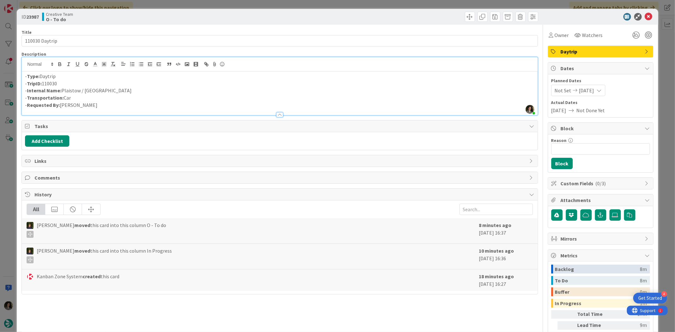
click at [646, 16] on icon at bounding box center [649, 17] width 8 height 8
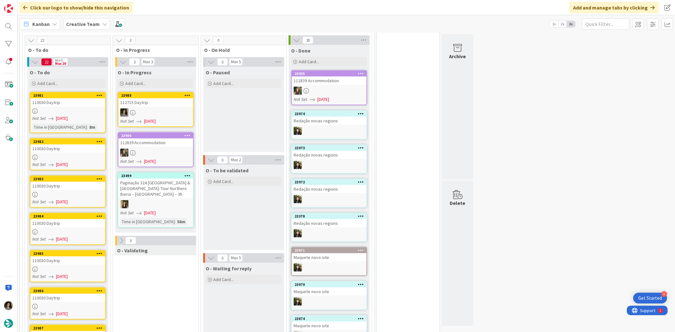
scroll to position [491, 0]
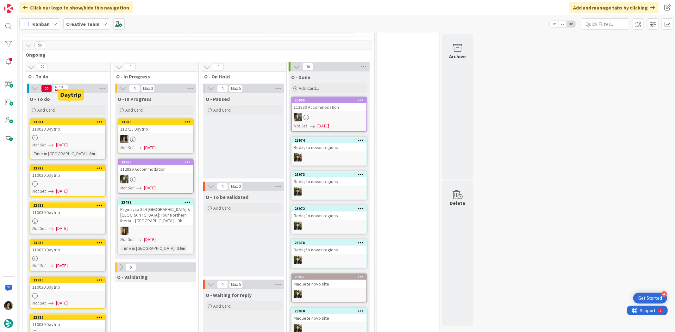
click at [80, 125] on div "110030 Daytrip" at bounding box center [67, 129] width 75 height 8
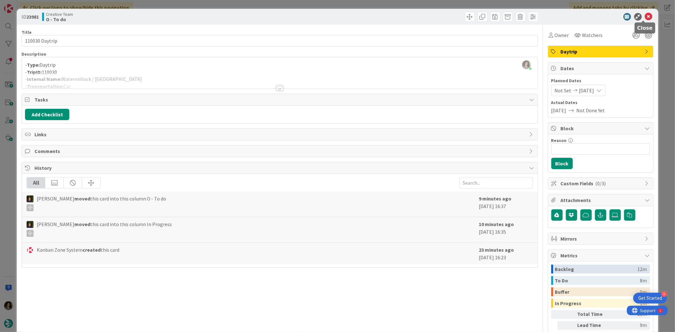
click at [645, 15] on icon at bounding box center [649, 17] width 8 height 8
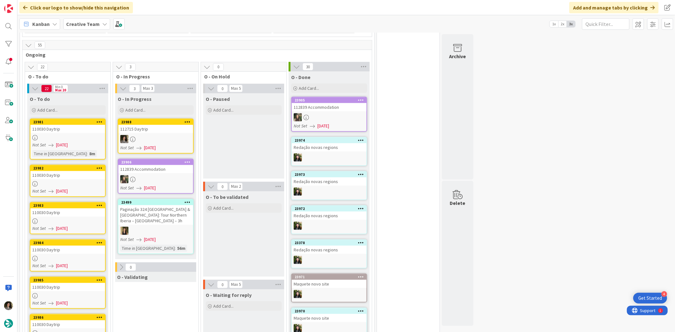
click at [54, 119] on link "23981 110030 Daytrip Not Set 09/25/2025 Time in Column : 8m" at bounding box center [68, 139] width 76 height 41
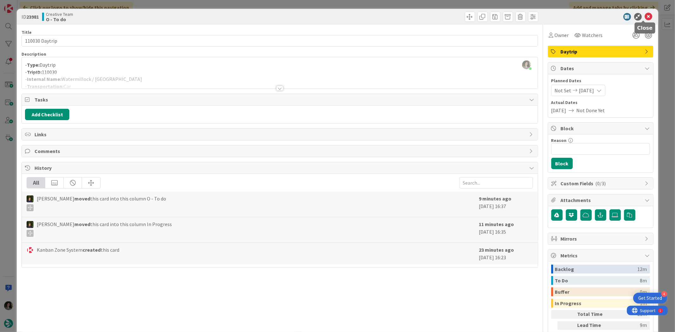
click at [645, 17] on icon at bounding box center [649, 17] width 8 height 8
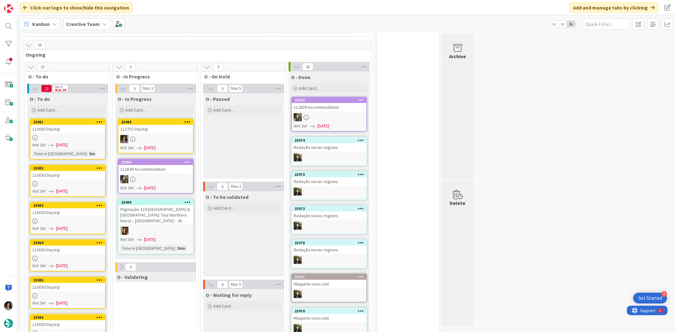
click at [77, 142] on div "Not Set 09/25/2025" at bounding box center [68, 145] width 73 height 7
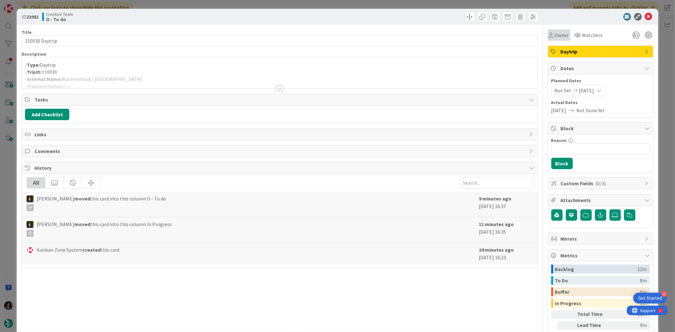
click at [558, 33] on span "Owner" at bounding box center [562, 35] width 14 height 8
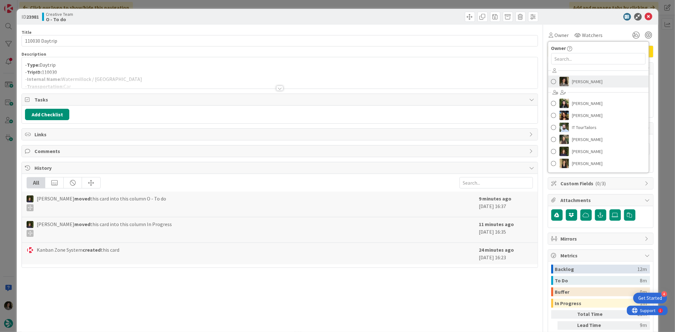
click at [585, 78] on span "[PERSON_NAME]" at bounding box center [587, 81] width 31 height 9
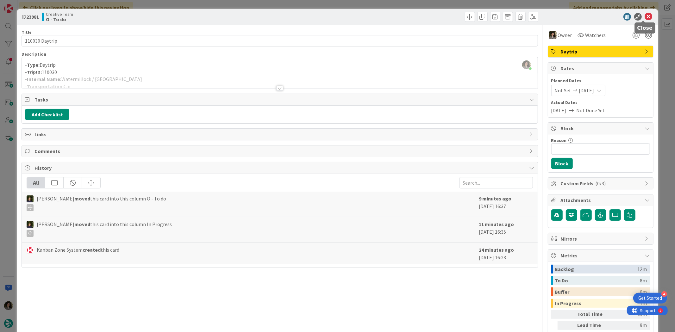
click at [645, 18] on icon at bounding box center [649, 17] width 8 height 8
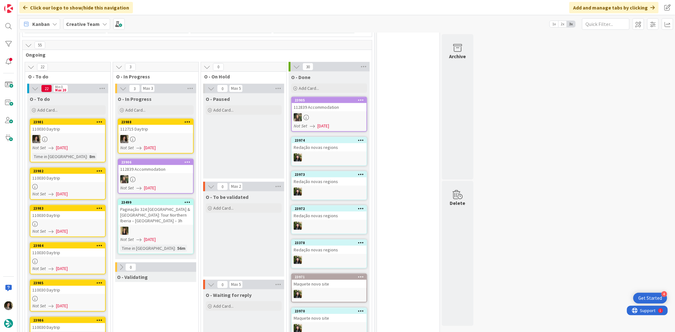
click at [152, 125] on div "112715 Daytrip" at bounding box center [155, 129] width 75 height 8
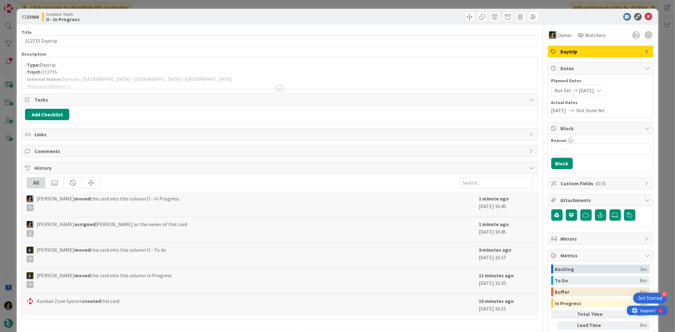
click at [131, 74] on div at bounding box center [280, 80] width 516 height 16
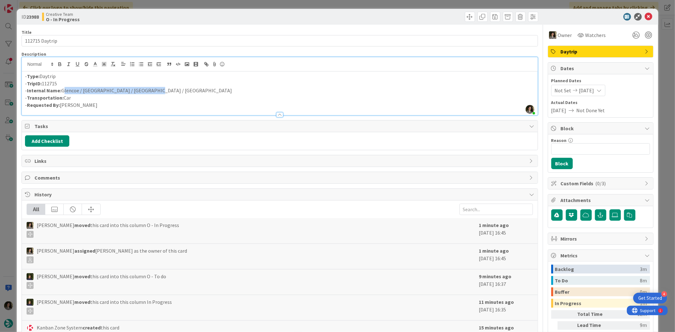
drag, startPoint x: 134, startPoint y: 92, endPoint x: 62, endPoint y: 92, distance: 72.2
click at [62, 92] on p "- Internal Name: Glencoe / Stirling / Falkirk / Edinburgh" at bounding box center [279, 90] width 509 height 7
copy p "Glencoe / Stirling / Falkirk / Edinburgh"
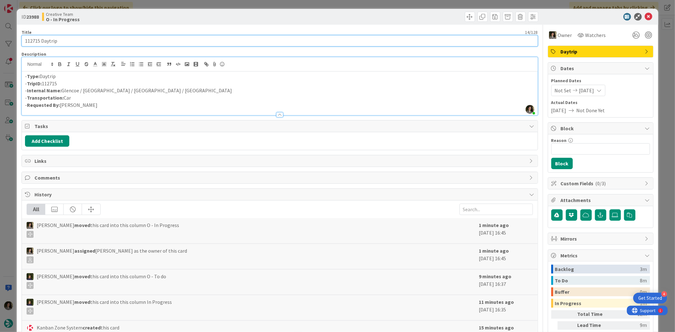
click at [61, 41] on input "112715 Daytrip" at bounding box center [280, 40] width 516 height 11
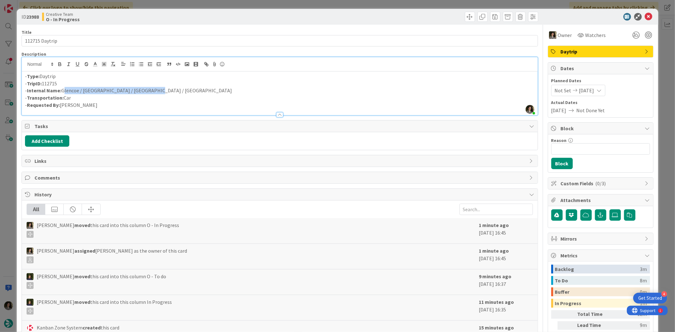
drag, startPoint x: 103, startPoint y: 91, endPoint x: 67, endPoint y: 91, distance: 35.8
click at [64, 92] on p "- Internal Name: Glencoe / Stirling / Falkirk / Edinburgh" at bounding box center [279, 90] width 509 height 7
click at [646, 17] on icon at bounding box center [649, 17] width 8 height 8
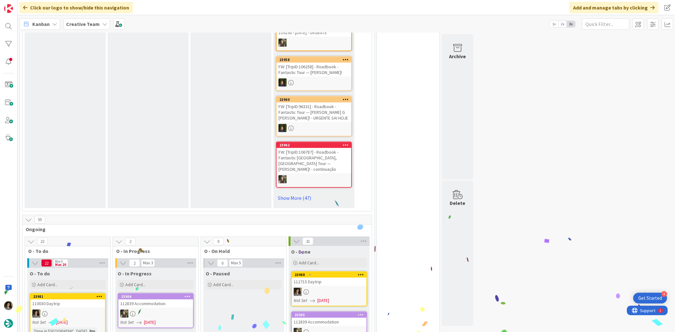
scroll to position [527, 0]
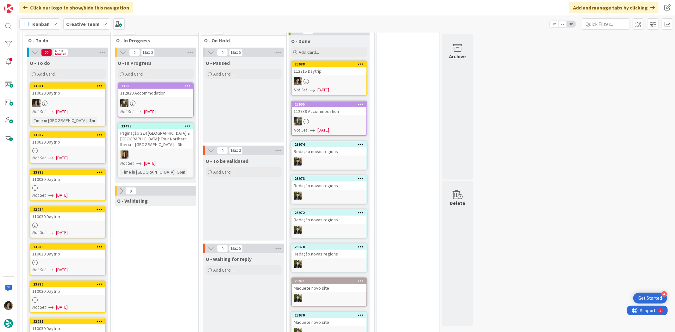
click at [73, 148] on div at bounding box center [67, 150] width 75 height 5
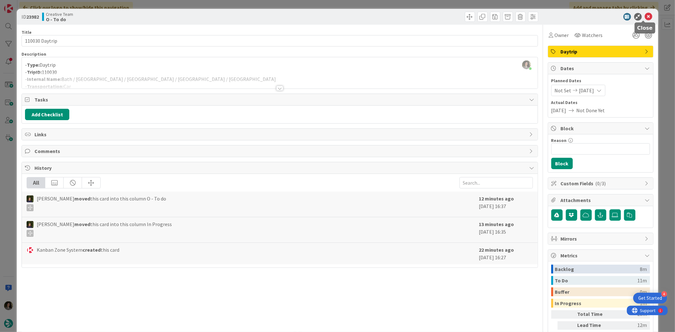
click at [645, 15] on icon at bounding box center [649, 17] width 8 height 8
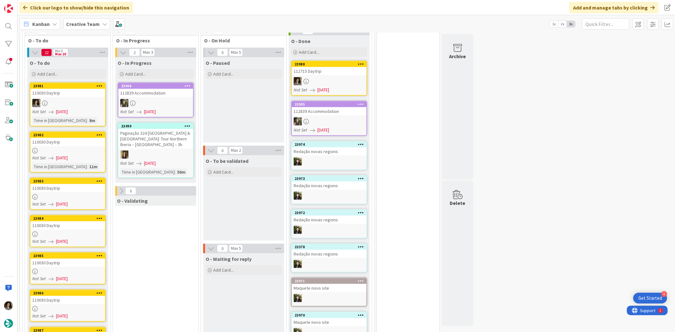
click at [57, 194] on div at bounding box center [67, 196] width 75 height 5
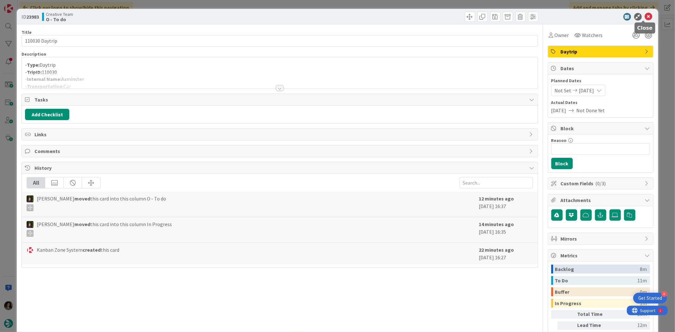
click at [646, 15] on icon at bounding box center [649, 17] width 8 height 8
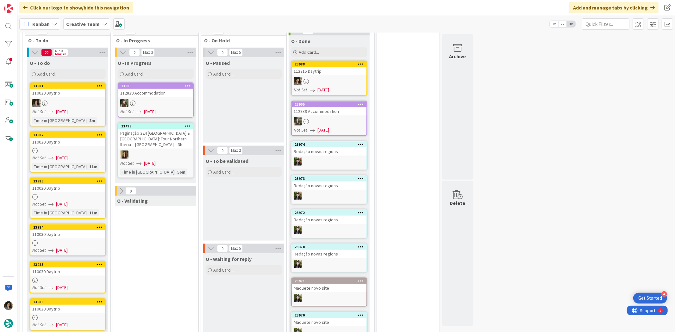
click at [58, 224] on link "23984 110030 Daytrip Not Set 09/25/2025" at bounding box center [68, 240] width 76 height 32
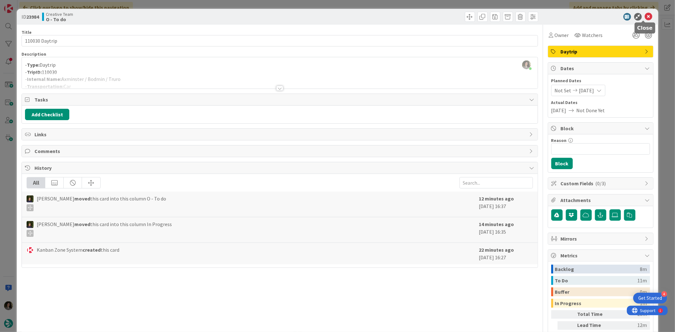
click at [647, 16] on icon at bounding box center [649, 17] width 8 height 8
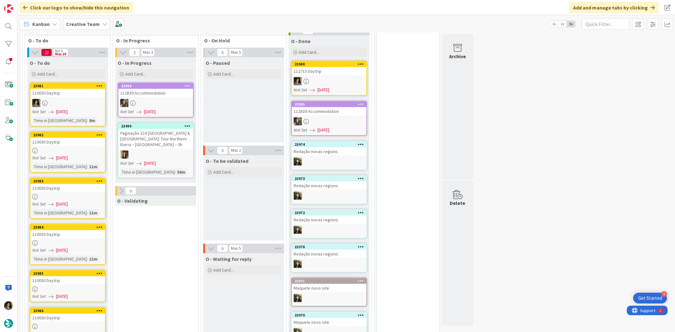
click at [52, 287] on div at bounding box center [67, 289] width 75 height 5
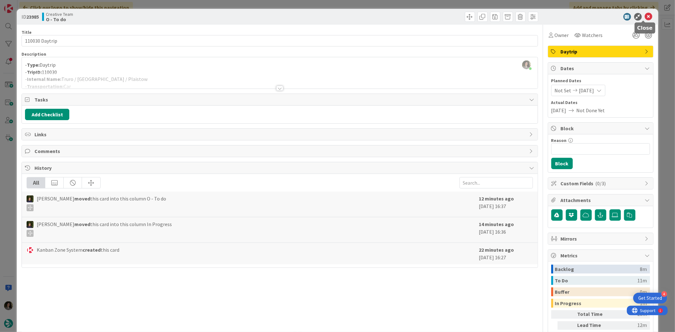
click at [645, 15] on icon at bounding box center [649, 17] width 8 height 8
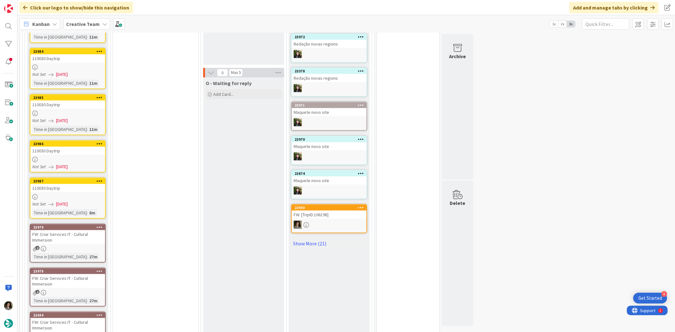
click at [70, 184] on div "110030 Daytrip" at bounding box center [67, 188] width 75 height 8
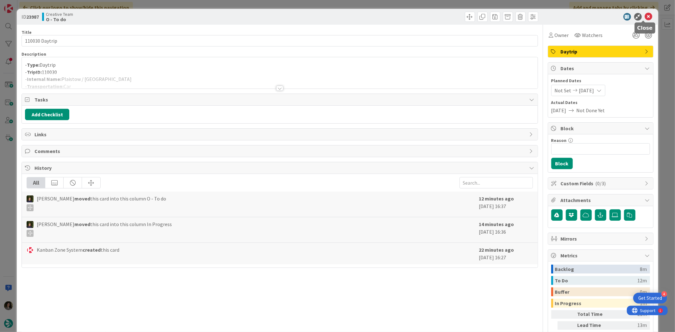
click at [645, 14] on icon at bounding box center [649, 17] width 8 height 8
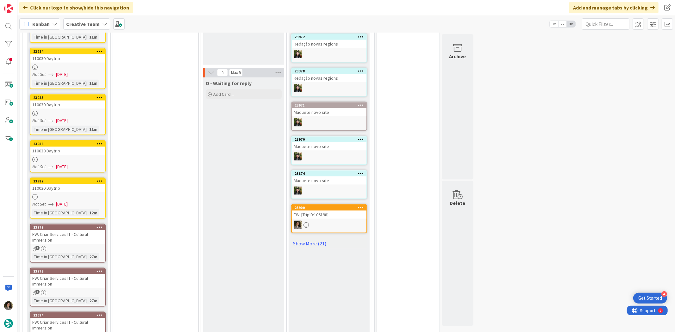
click at [55, 141] on link "23986 110030 Daytrip Not Set 09/25/2025" at bounding box center [68, 157] width 76 height 32
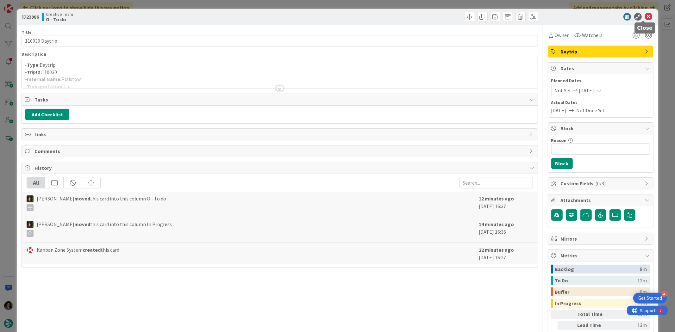
click at [646, 17] on icon at bounding box center [649, 17] width 8 height 8
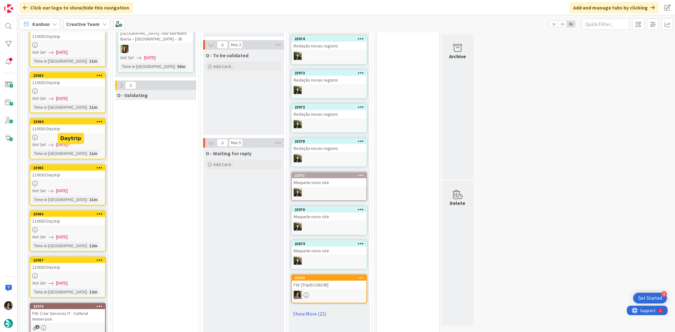
click at [68, 165] on link "23985 110030 Daytrip Not Set 09/25/2025 Time in Column : 11m" at bounding box center [68, 185] width 76 height 41
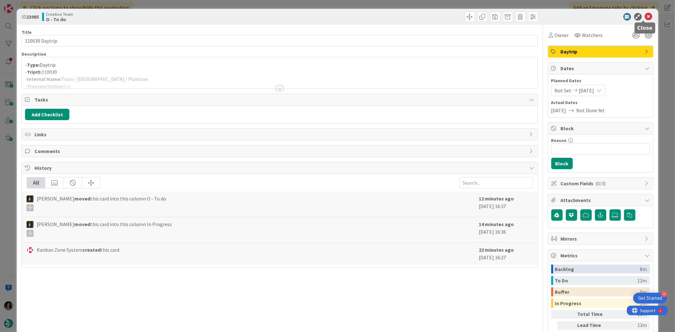
click at [646, 15] on icon at bounding box center [649, 17] width 8 height 8
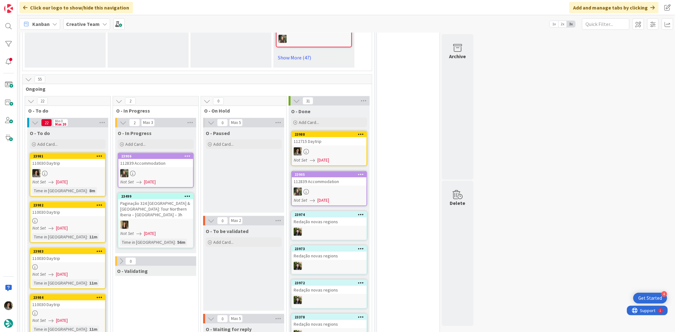
click at [53, 169] on div at bounding box center [67, 173] width 75 height 8
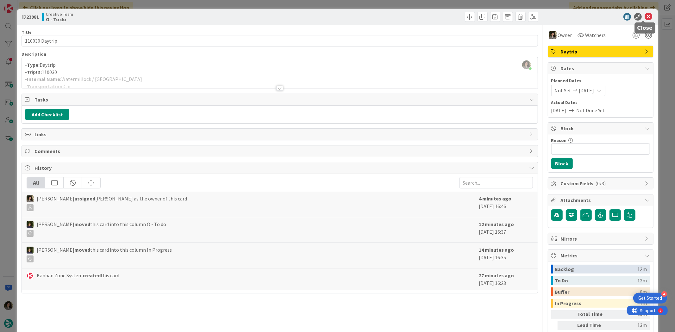
drag, startPoint x: 645, startPoint y: 15, endPoint x: 605, endPoint y: 26, distance: 41.7
click at [645, 15] on icon at bounding box center [649, 17] width 8 height 8
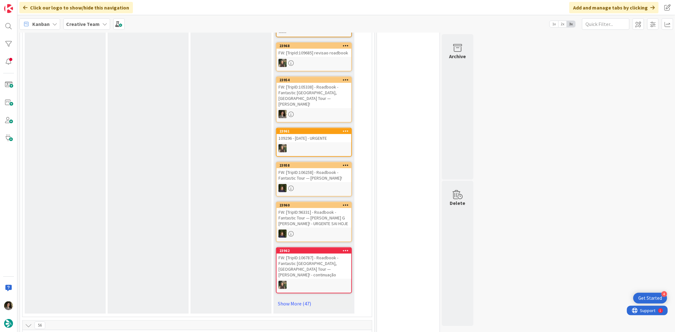
scroll to position [422, 0]
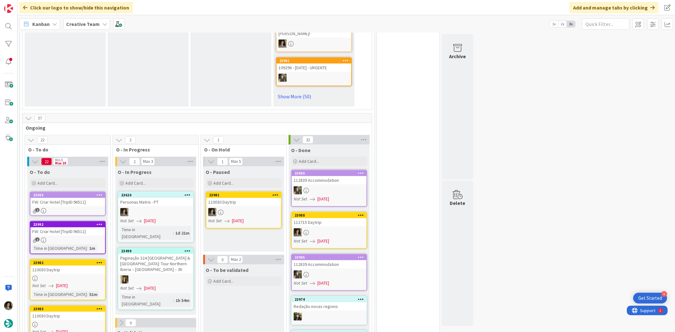
click at [253, 198] on div "110030 Daytrip" at bounding box center [243, 202] width 75 height 8
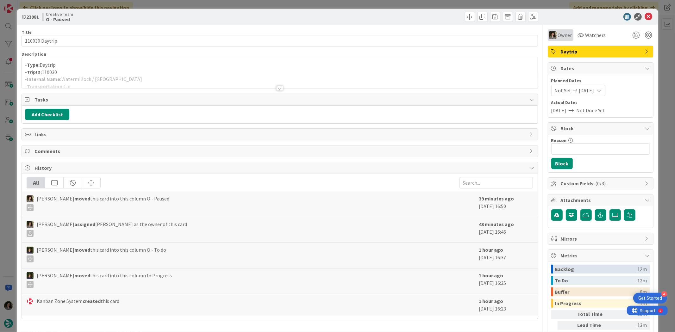
click at [558, 31] on span "Owner" at bounding box center [565, 35] width 14 height 8
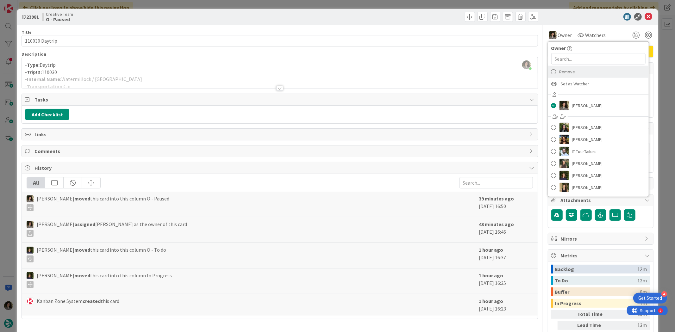
click at [586, 73] on div "Remove" at bounding box center [598, 72] width 101 height 12
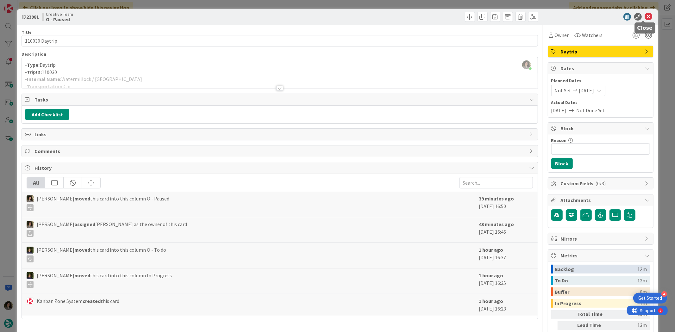
click at [645, 15] on icon at bounding box center [649, 17] width 8 height 8
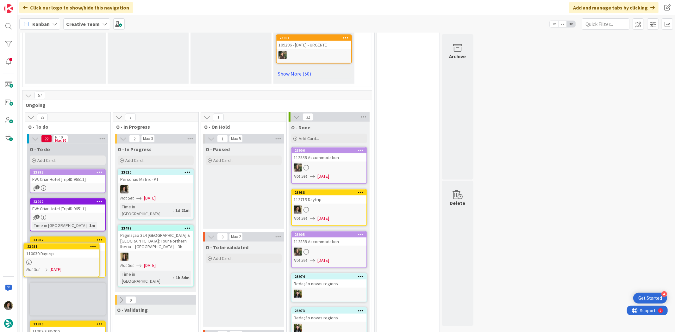
scroll to position [451, 0]
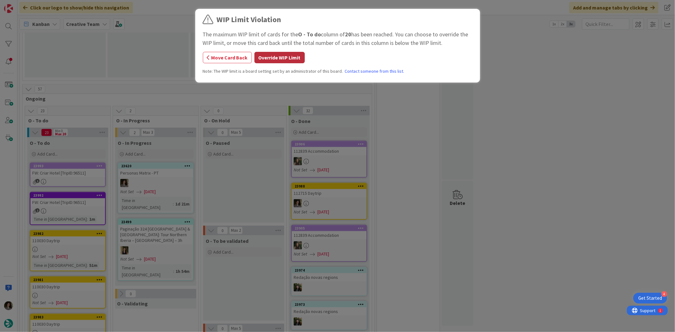
click at [287, 57] on button "Override WIP Limit" at bounding box center [280, 57] width 50 height 11
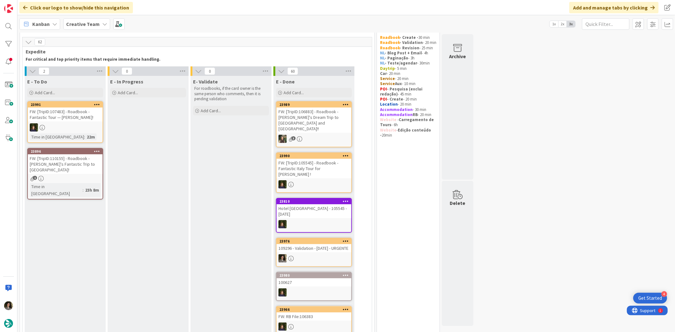
scroll to position [0, 0]
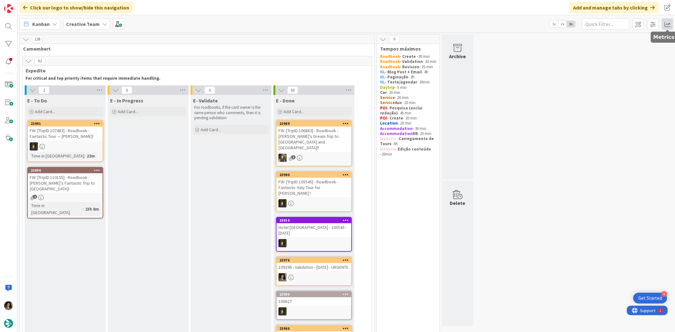
click at [669, 25] on span at bounding box center [667, 23] width 11 height 11
click at [618, 71] on div "Allocation" at bounding box center [613, 71] width 42 height 7
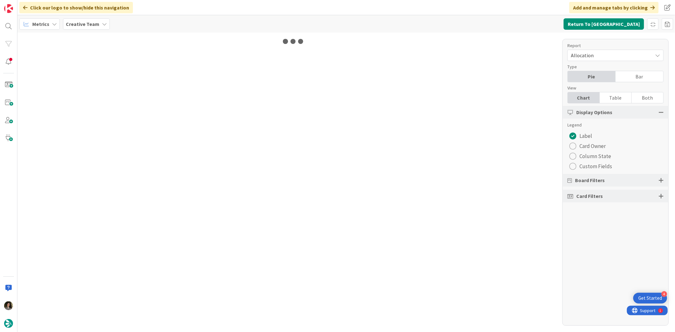
click at [620, 103] on div "Table" at bounding box center [616, 97] width 32 height 11
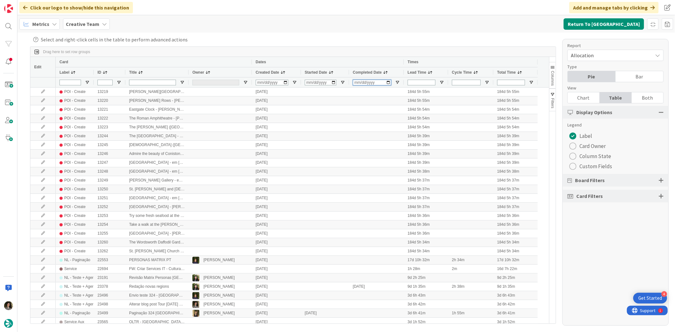
click at [362, 81] on input "Completed Date Filter Input" at bounding box center [372, 83] width 38 height 6
click at [357, 85] on input "Completed Date Filter Input" at bounding box center [372, 83] width 38 height 6
type input "[DATE]"
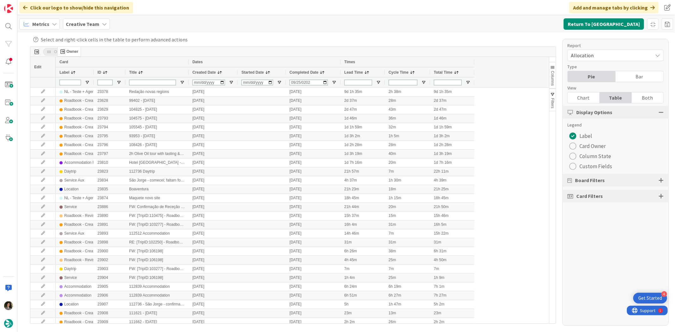
drag, startPoint x: 206, startPoint y: 73, endPoint x: 60, endPoint y: 49, distance: 147.3
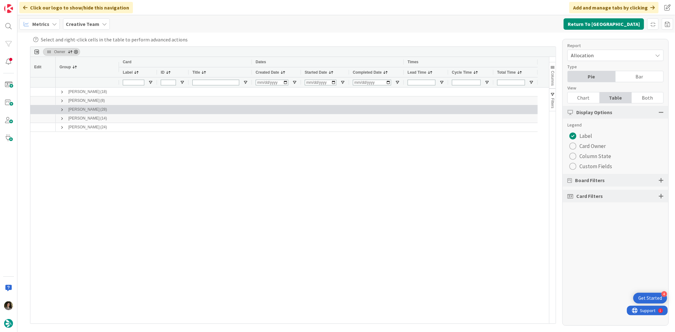
click at [62, 108] on span at bounding box center [62, 109] width 5 height 5
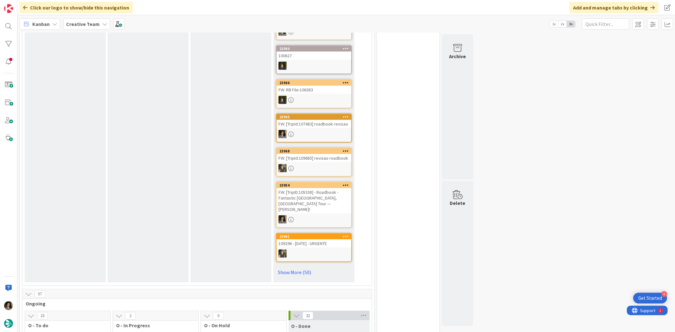
scroll to position [457, 0]
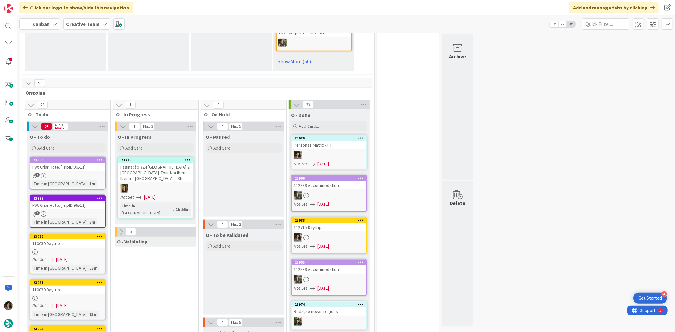
click at [335, 151] on div at bounding box center [329, 155] width 75 height 8
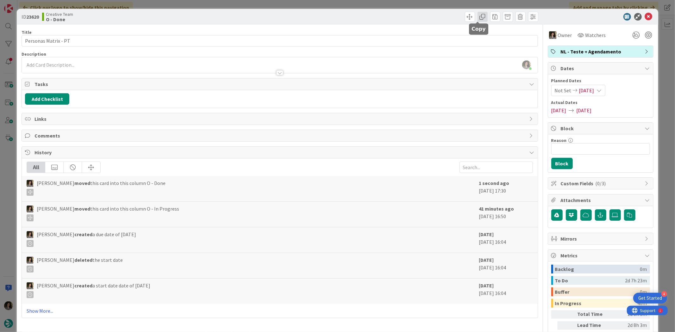
click at [478, 15] on span at bounding box center [483, 17] width 10 height 10
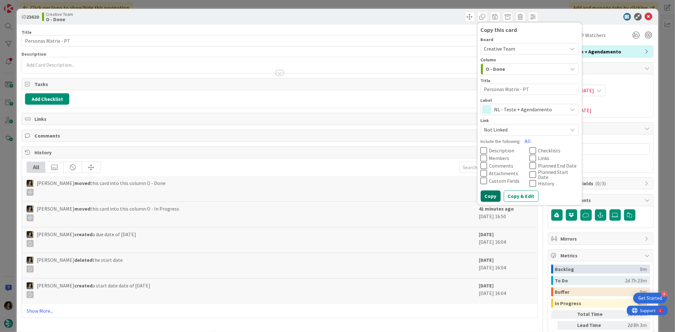
click at [488, 194] on button "Copy" at bounding box center [491, 196] width 20 height 11
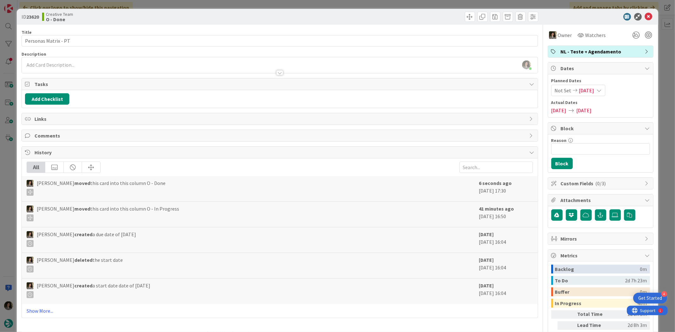
type textarea "x"
click at [645, 15] on icon at bounding box center [649, 17] width 8 height 8
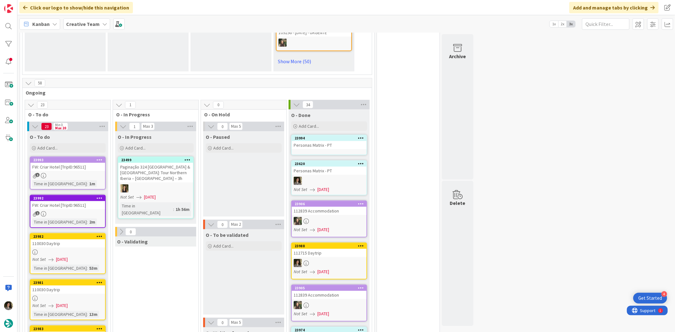
click at [309, 141] on div "Personas Matrix - PT" at bounding box center [329, 145] width 75 height 8
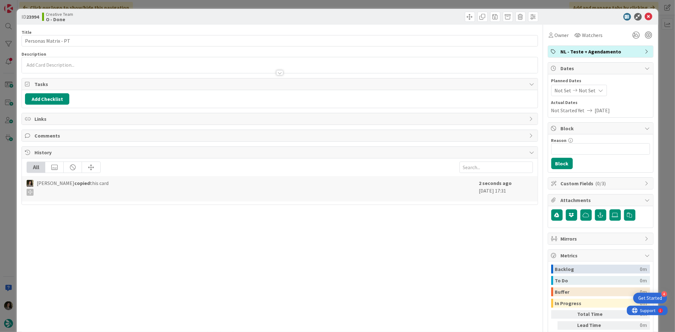
click at [583, 51] on span "NL - Teste + Agendamento" at bounding box center [601, 52] width 81 height 8
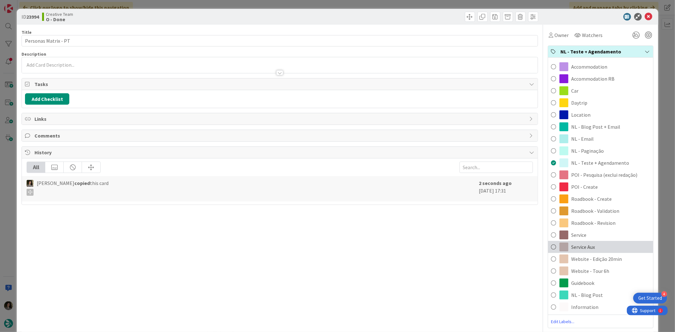
drag, startPoint x: 601, startPoint y: 247, endPoint x: 598, endPoint y: 227, distance: 20.1
click at [600, 247] on div "Service Aux" at bounding box center [600, 247] width 105 height 12
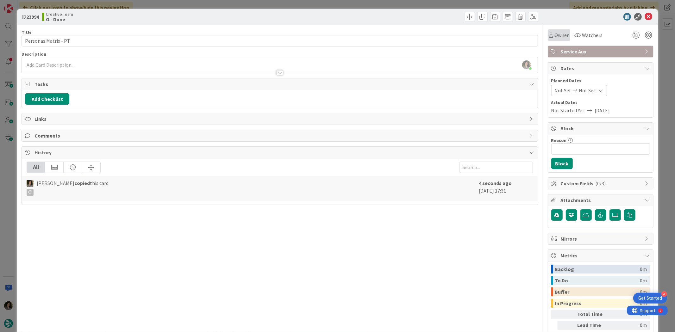
click at [559, 32] on span "Owner" at bounding box center [562, 35] width 14 height 8
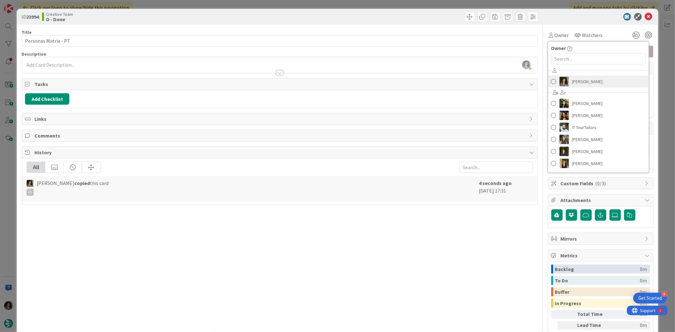
click at [572, 79] on span "[PERSON_NAME]" at bounding box center [587, 81] width 31 height 9
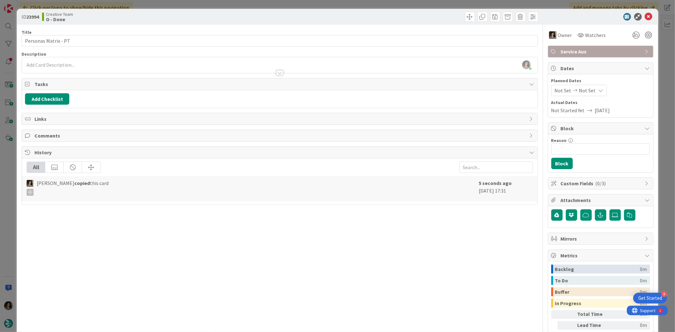
click at [589, 92] on div "Not Set Not Set" at bounding box center [579, 90] width 56 height 11
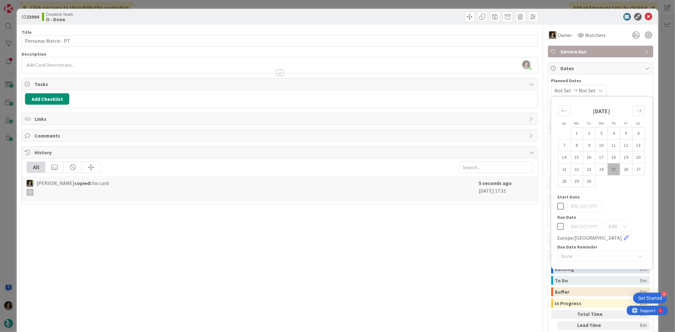
click at [558, 228] on icon at bounding box center [561, 227] width 7 height 8
type input "[DATE]"
click at [645, 15] on icon at bounding box center [649, 17] width 8 height 8
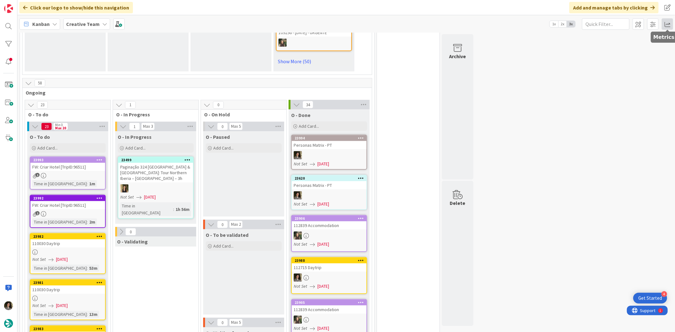
click at [666, 26] on span at bounding box center [667, 23] width 11 height 11
click at [609, 69] on div "Allocation" at bounding box center [613, 71] width 42 height 7
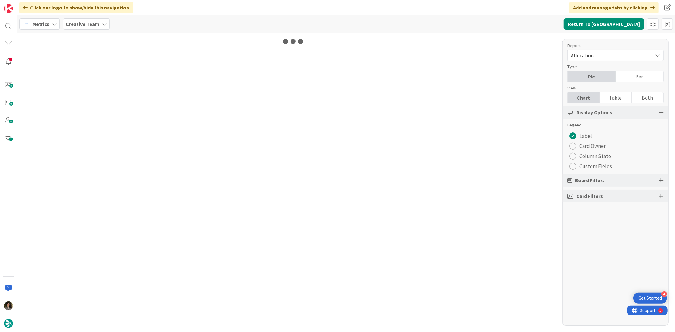
click at [620, 96] on div "Table" at bounding box center [616, 97] width 32 height 11
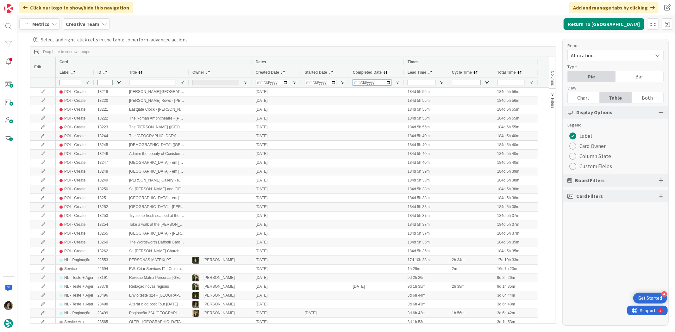
click at [356, 81] on input "Completed Date Filter Input" at bounding box center [372, 83] width 38 height 6
type input "[DATE]"
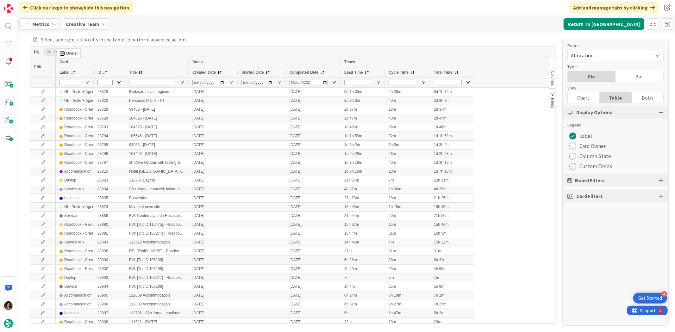
drag, startPoint x: 197, startPoint y: 74, endPoint x: 60, endPoint y: 51, distance: 138.7
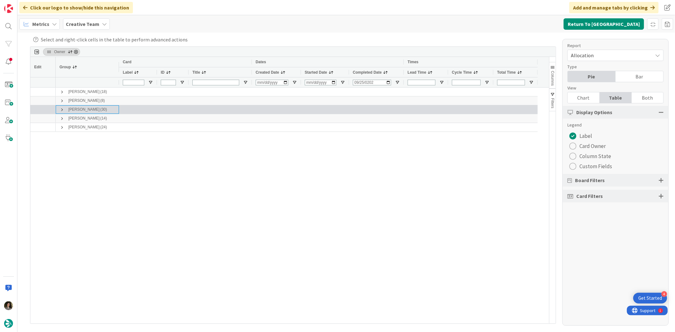
click at [64, 109] on span at bounding box center [62, 109] width 5 height 5
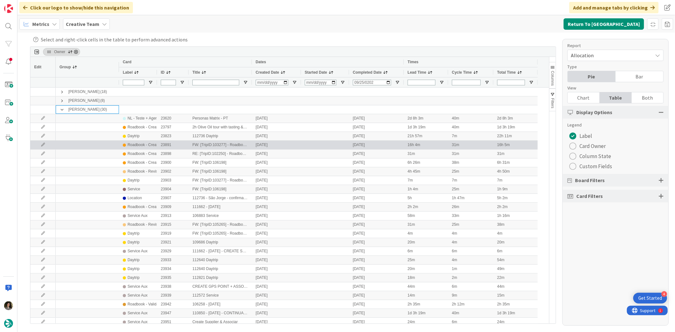
scroll to position [35, 0]
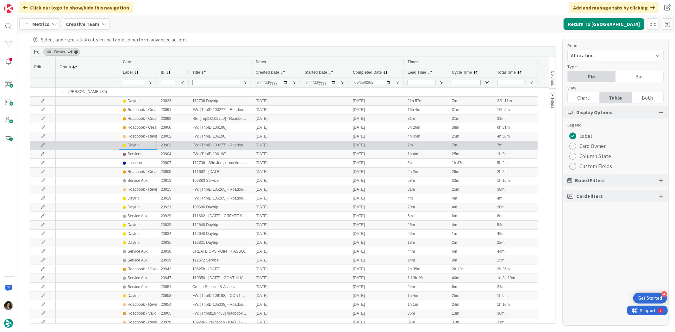
click at [156, 148] on div "Daytrip" at bounding box center [138, 145] width 38 height 9
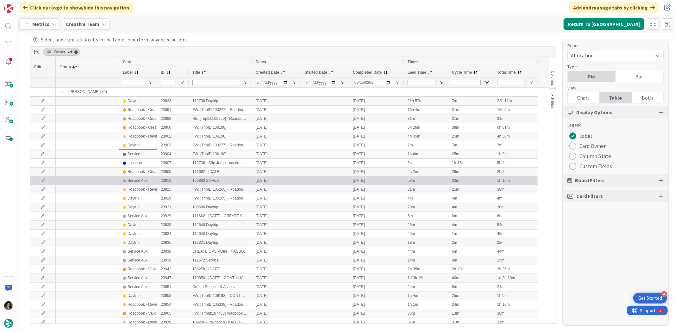
click at [138, 182] on div "Service Aux" at bounding box center [138, 181] width 20 height 8
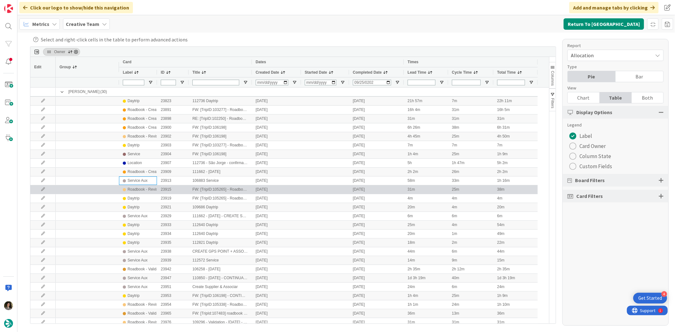
click at [139, 190] on div "Roadbook - Revision" at bounding box center [145, 190] width 35 height 8
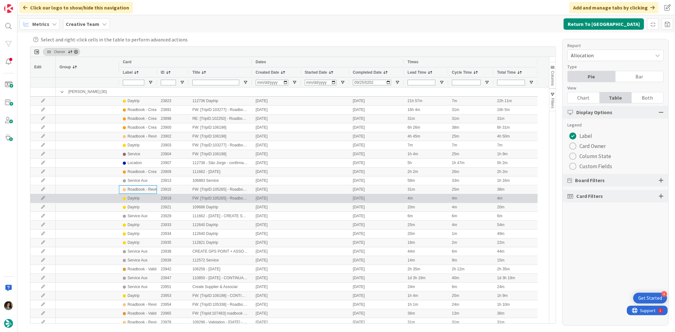
click at [149, 199] on div "Daytrip" at bounding box center [138, 199] width 30 height 8
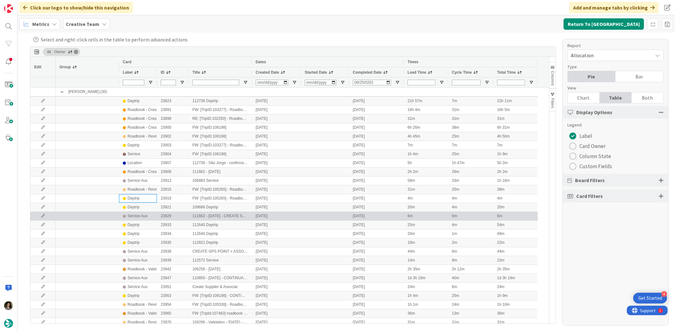
click at [137, 216] on div "Service Aux" at bounding box center [138, 216] width 20 height 8
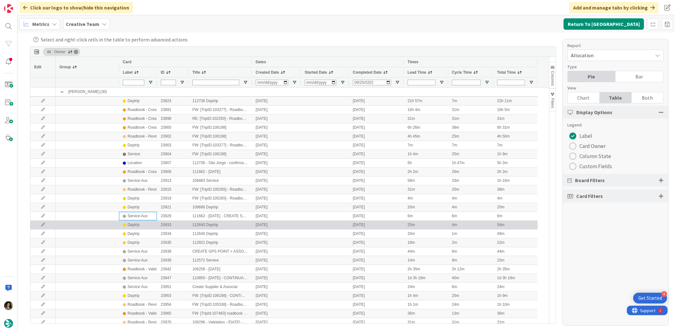
click at [141, 228] on div "Daytrip" at bounding box center [138, 225] width 30 height 8
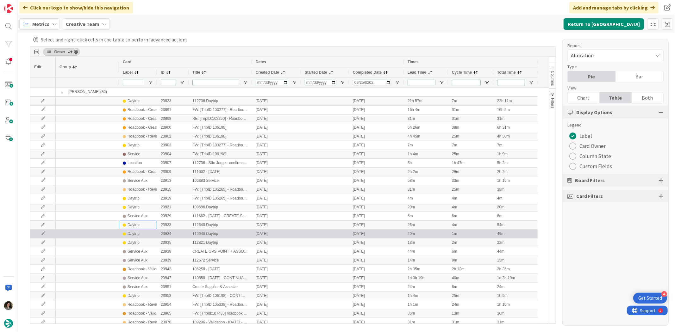
click at [130, 234] on div "Daytrip" at bounding box center [134, 234] width 12 height 8
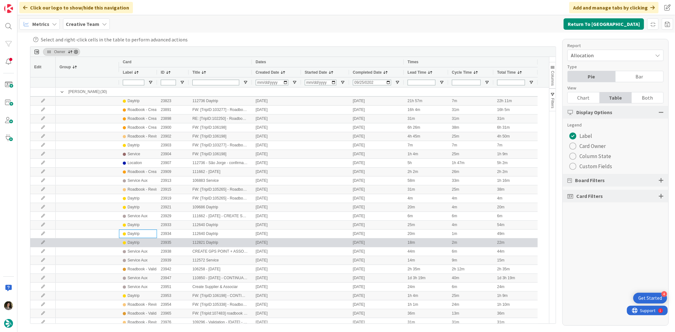
click at [131, 243] on div "Daytrip" at bounding box center [134, 243] width 12 height 8
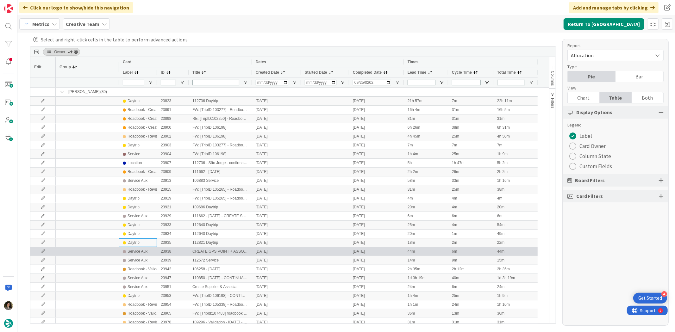
click at [138, 253] on div "Service Aux" at bounding box center [138, 252] width 20 height 8
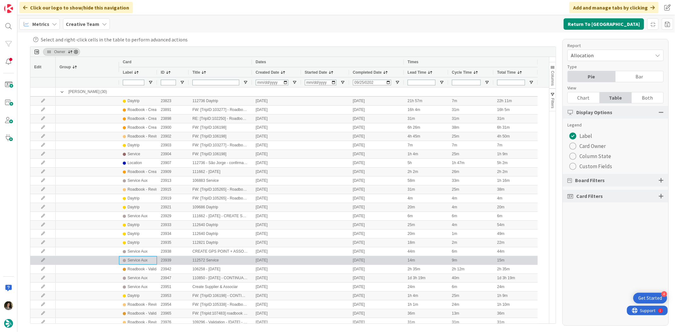
click at [137, 262] on div "Service Aux" at bounding box center [138, 261] width 20 height 8
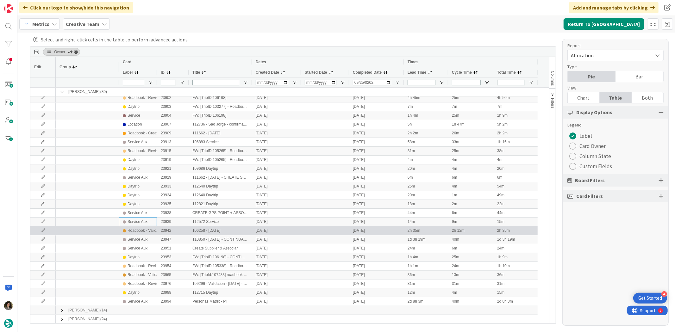
scroll to position [74, 0]
